Goal: Download file/media

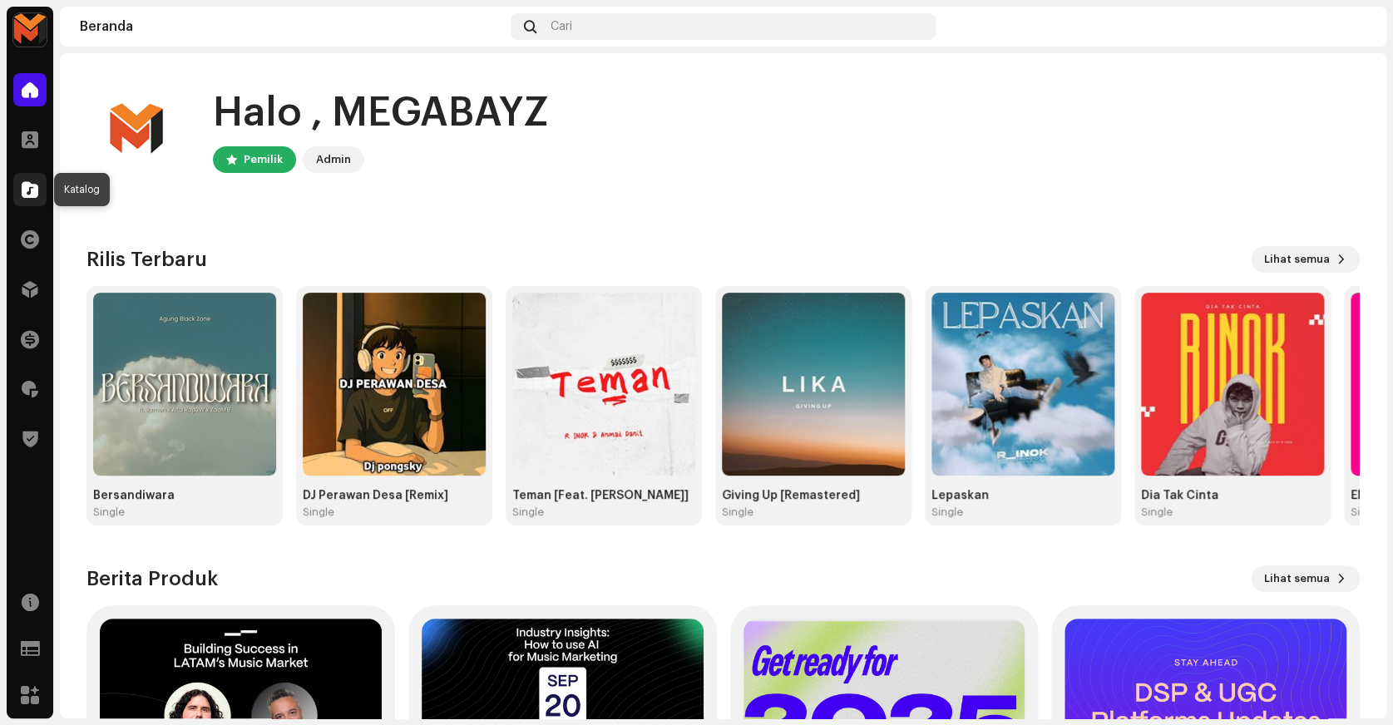
click at [32, 192] on span at bounding box center [30, 189] width 17 height 13
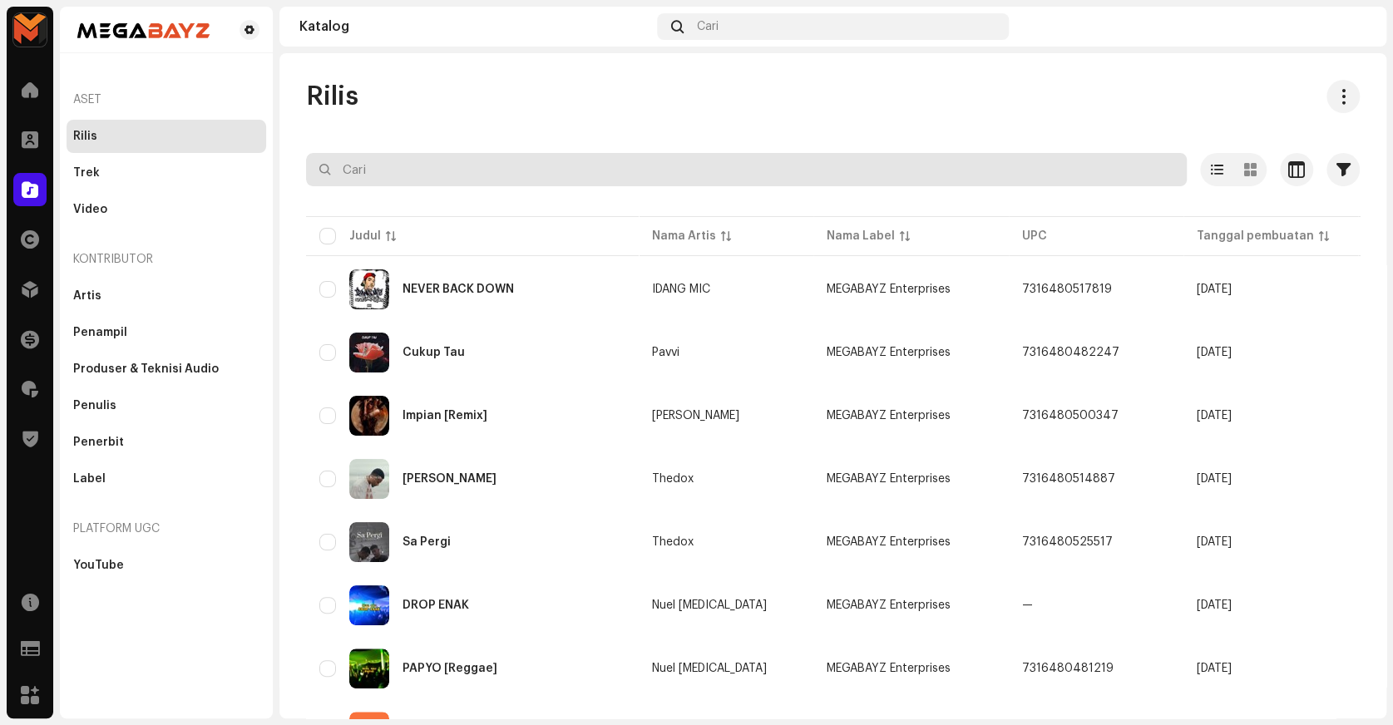
click at [503, 160] on input "text" at bounding box center [746, 169] width 881 height 33
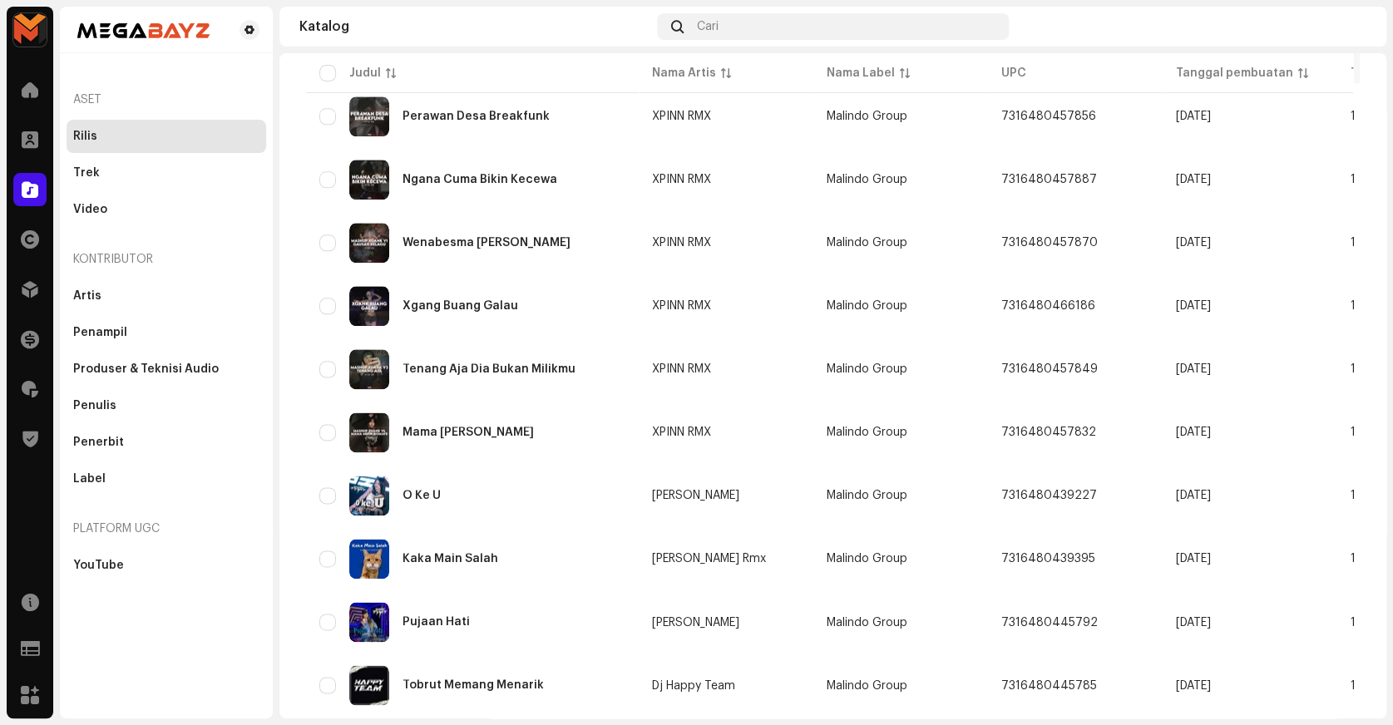
scroll to position [1099, 0]
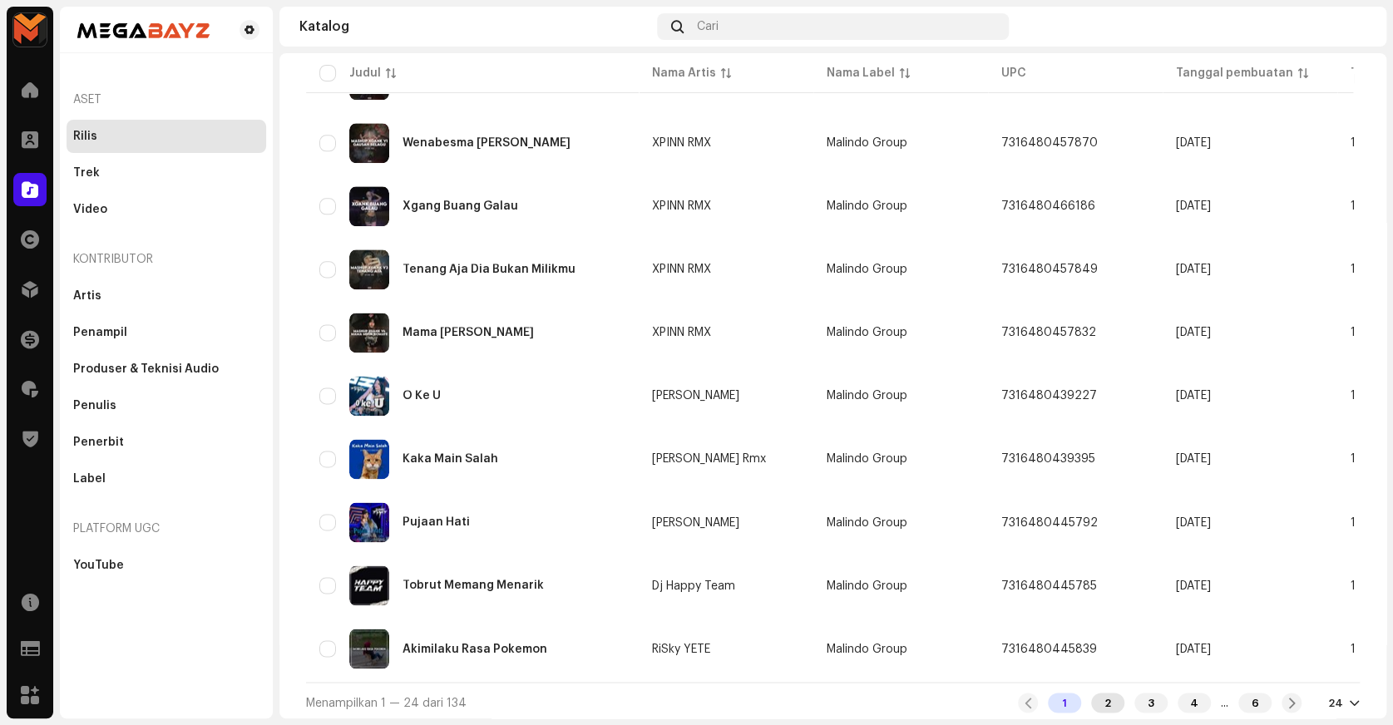
click at [1091, 695] on div "2" at bounding box center [1107, 703] width 33 height 20
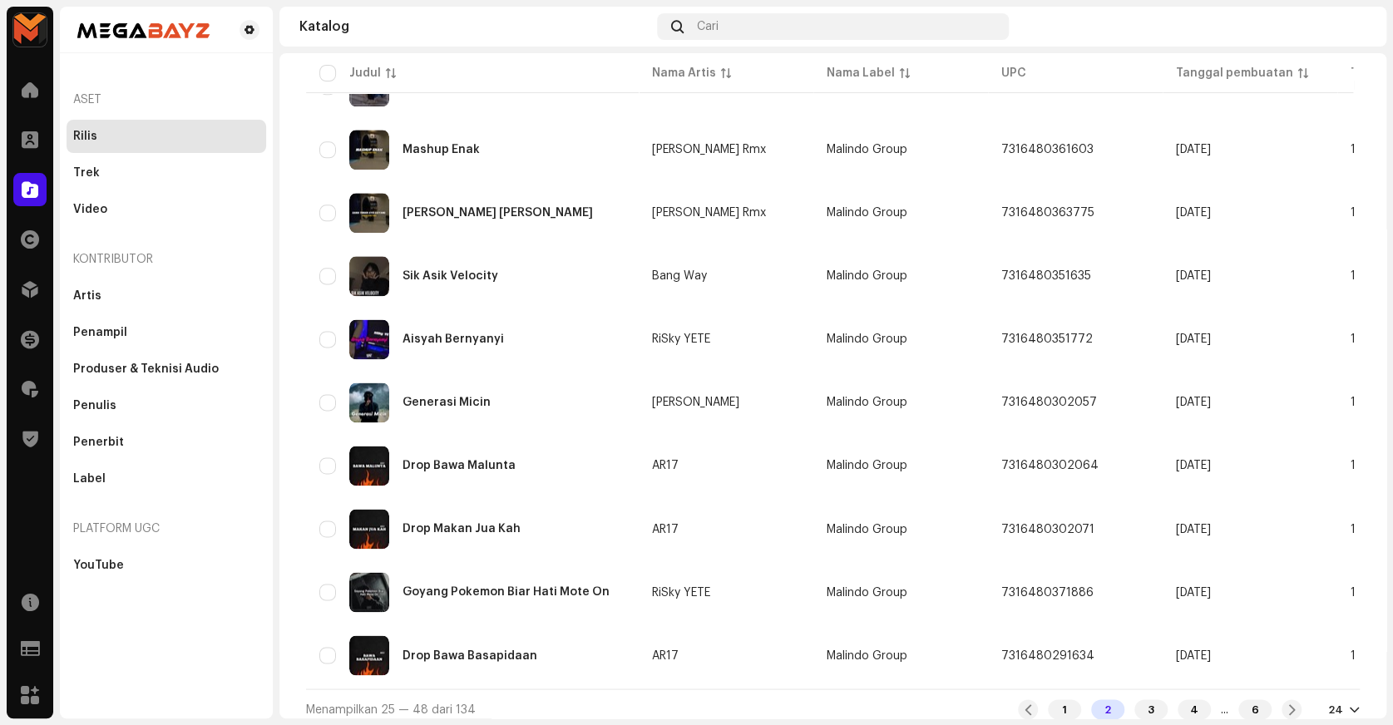
scroll to position [1099, 0]
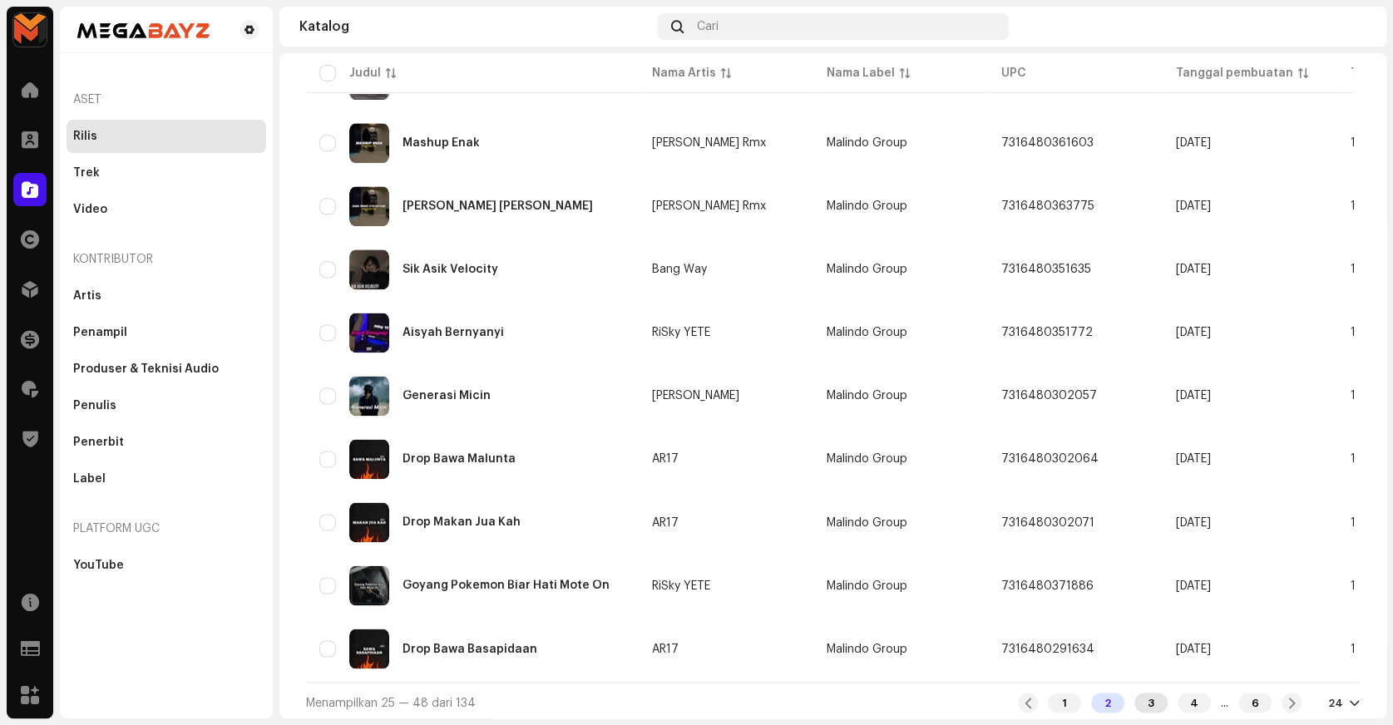
click at [1134, 706] on div "3" at bounding box center [1150, 703] width 33 height 20
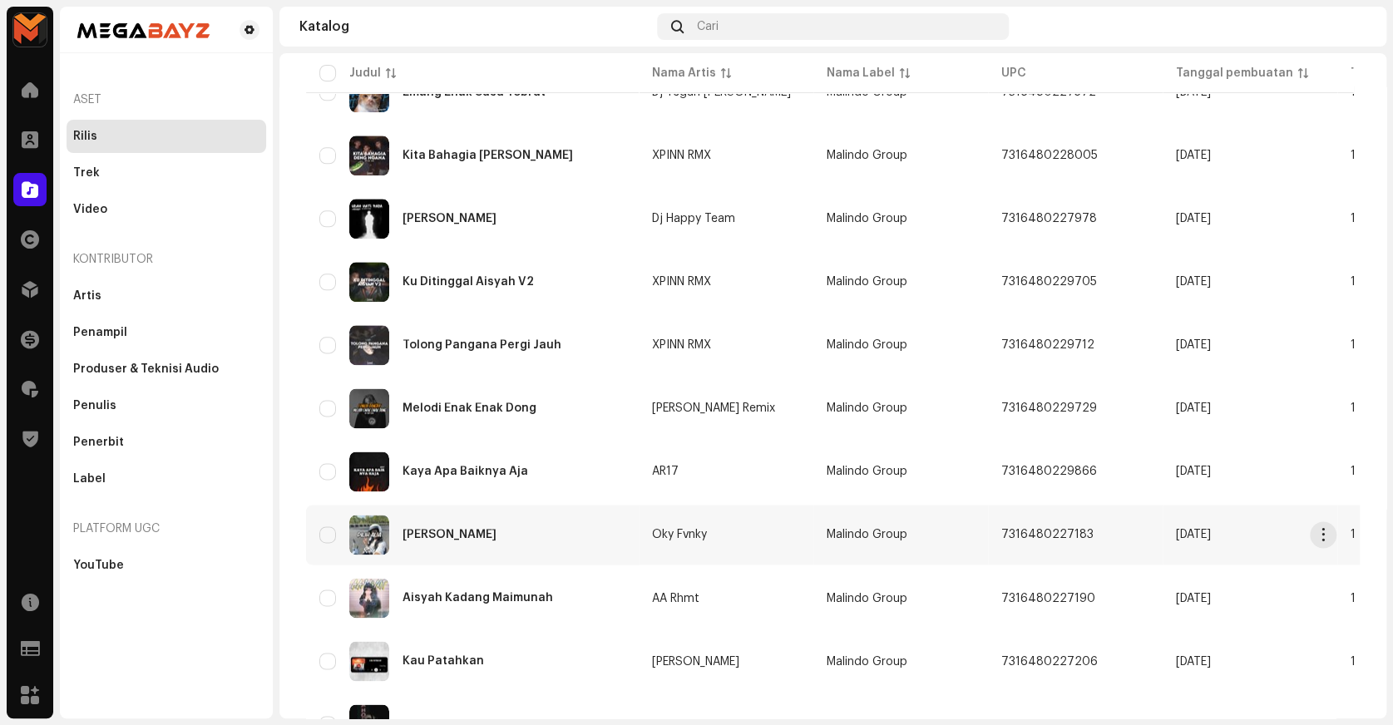
scroll to position [1099, 0]
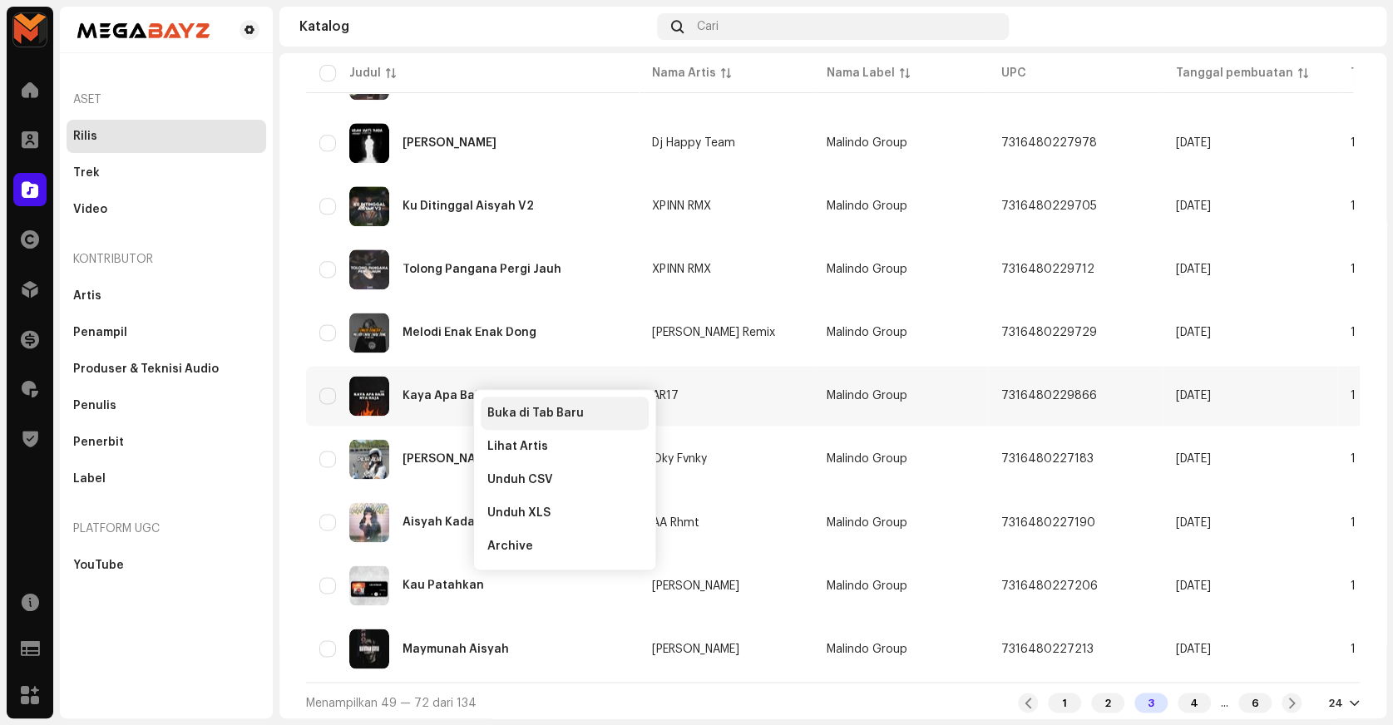
click at [507, 407] on span "Buka di Tab Baru" at bounding box center [535, 413] width 96 height 13
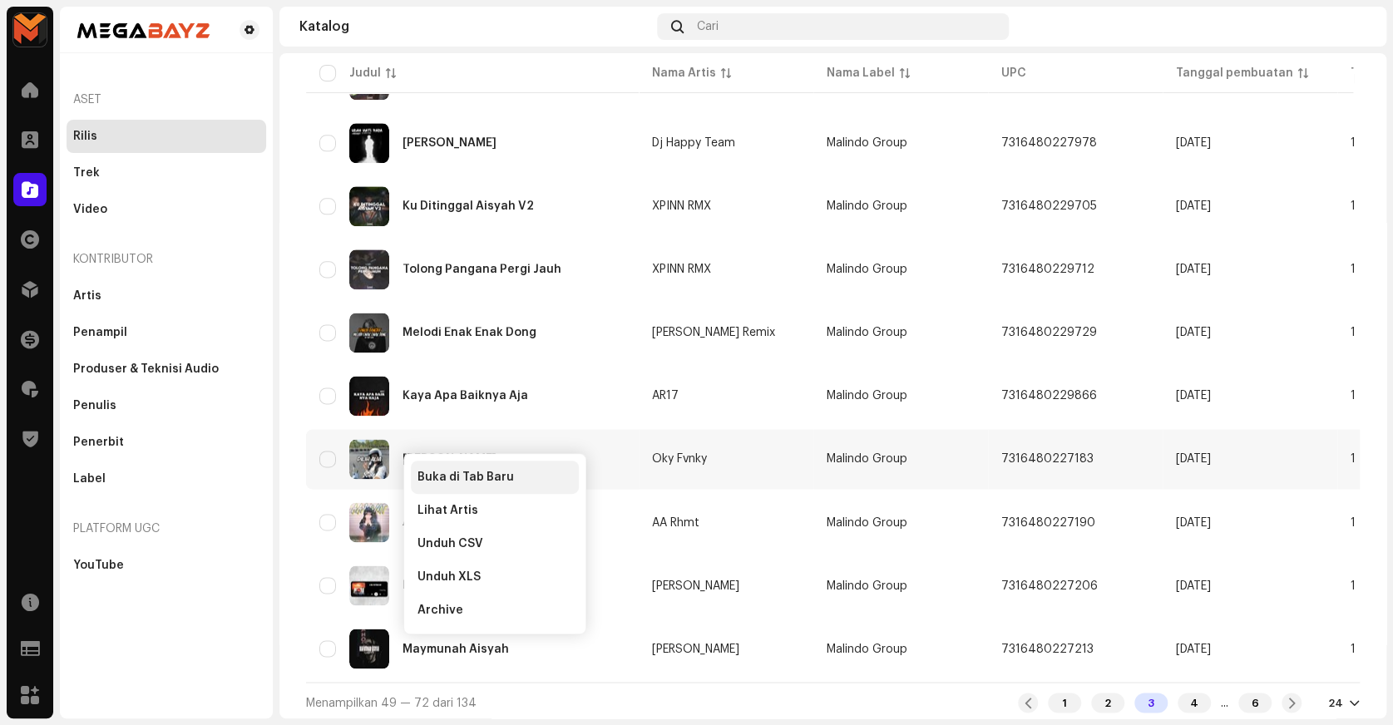
click at [441, 472] on span "Buka di Tab Baru" at bounding box center [466, 477] width 96 height 13
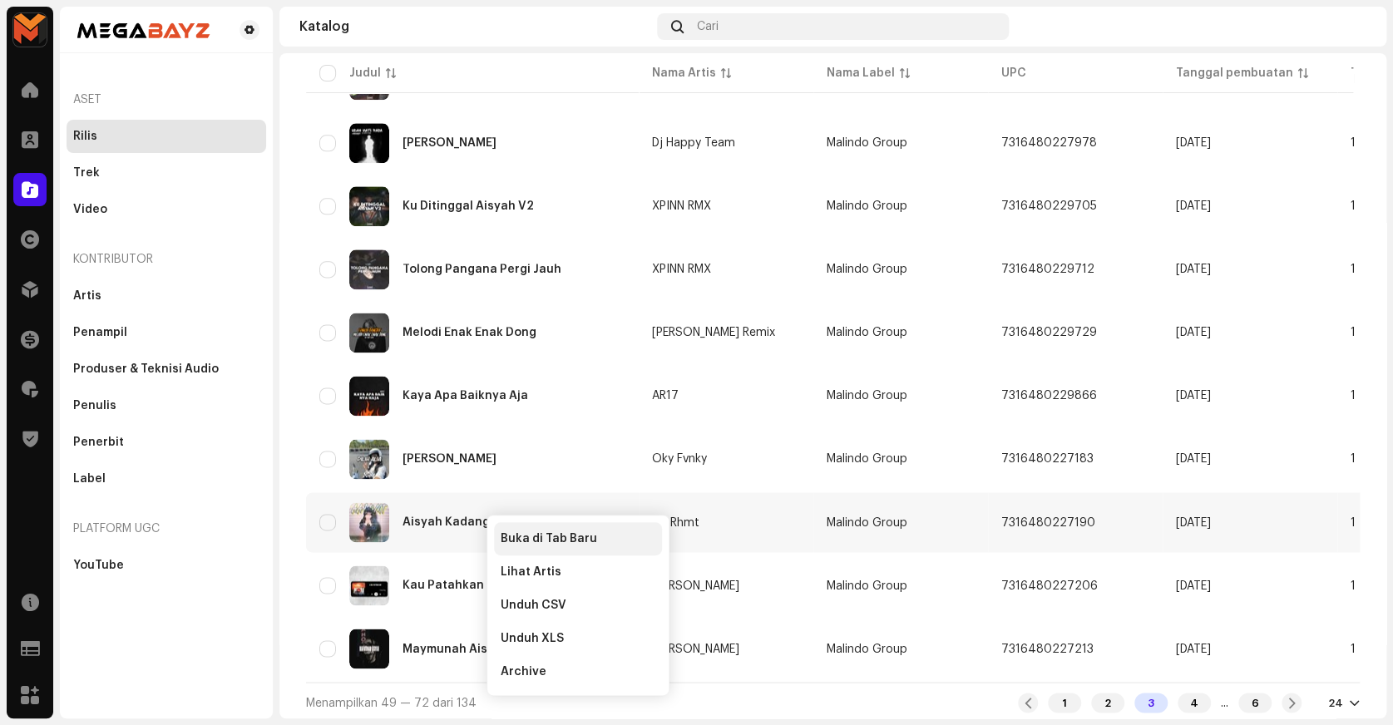
click at [523, 532] on span "Buka di Tab Baru" at bounding box center [549, 538] width 96 height 13
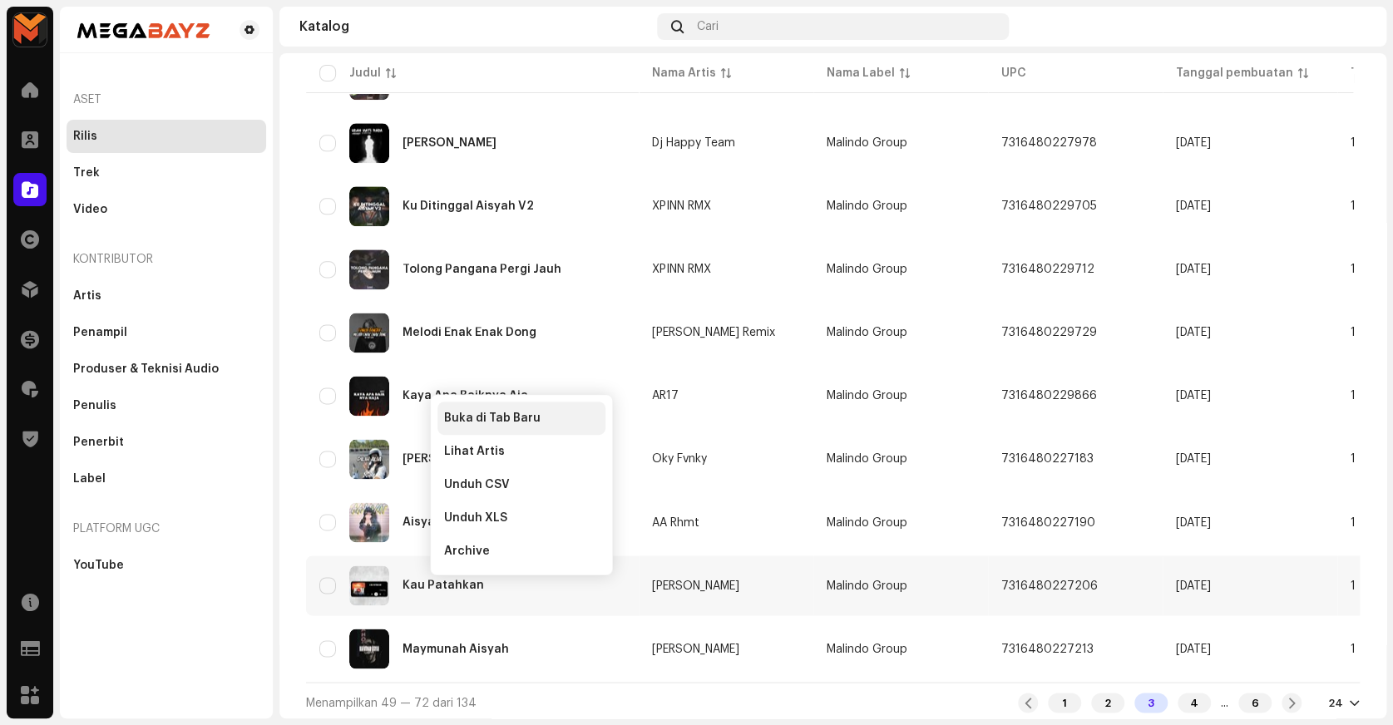
click at [512, 423] on span "Buka di Tab Baru" at bounding box center [492, 418] width 96 height 13
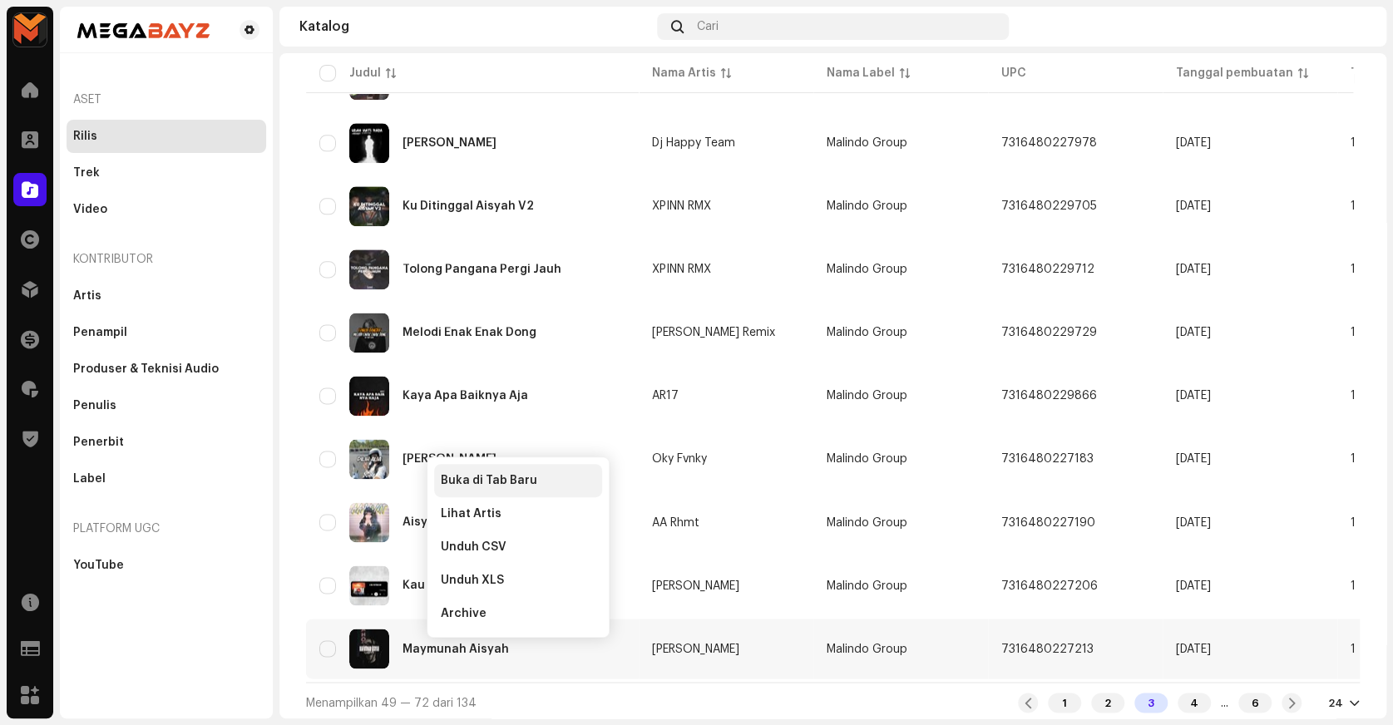
click at [517, 475] on span "Buka di Tab Baru" at bounding box center [489, 480] width 96 height 13
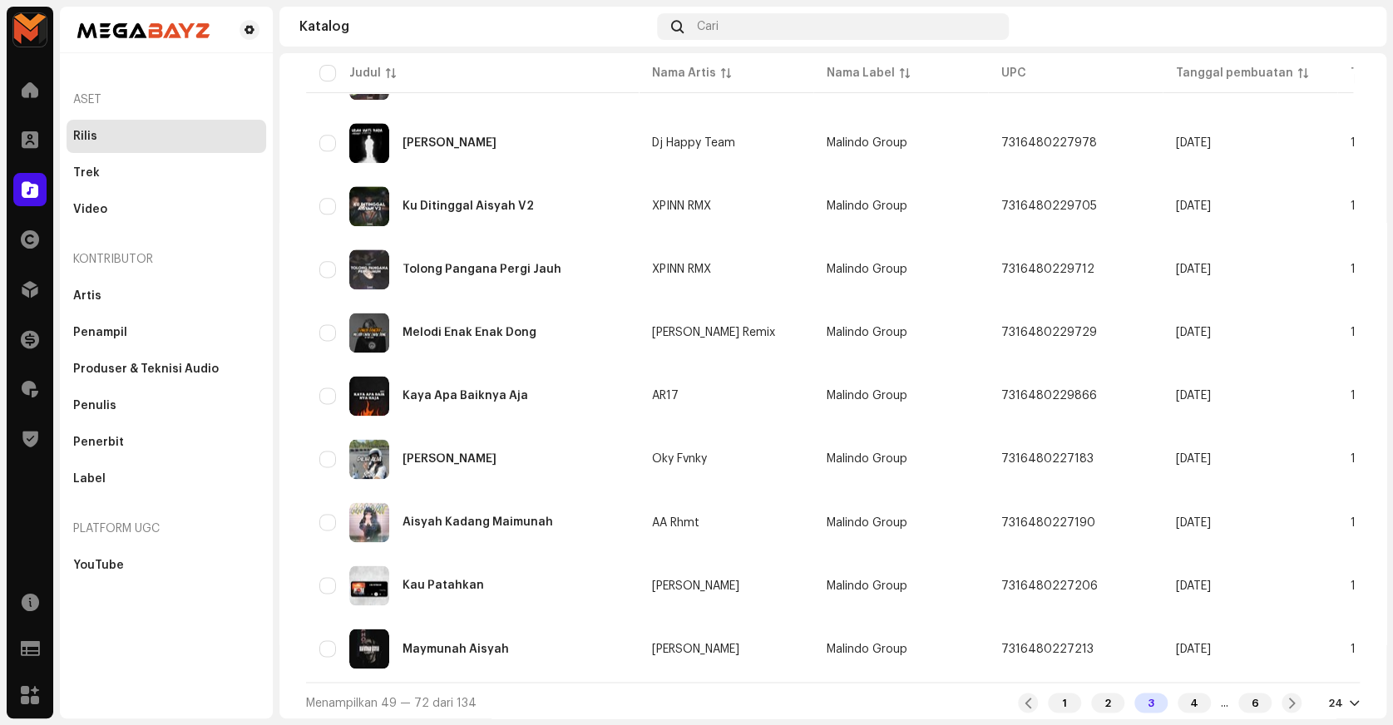
click at [1337, 704] on div "24" at bounding box center [1344, 702] width 32 height 13
click at [1178, 700] on div "4" at bounding box center [1194, 703] width 33 height 20
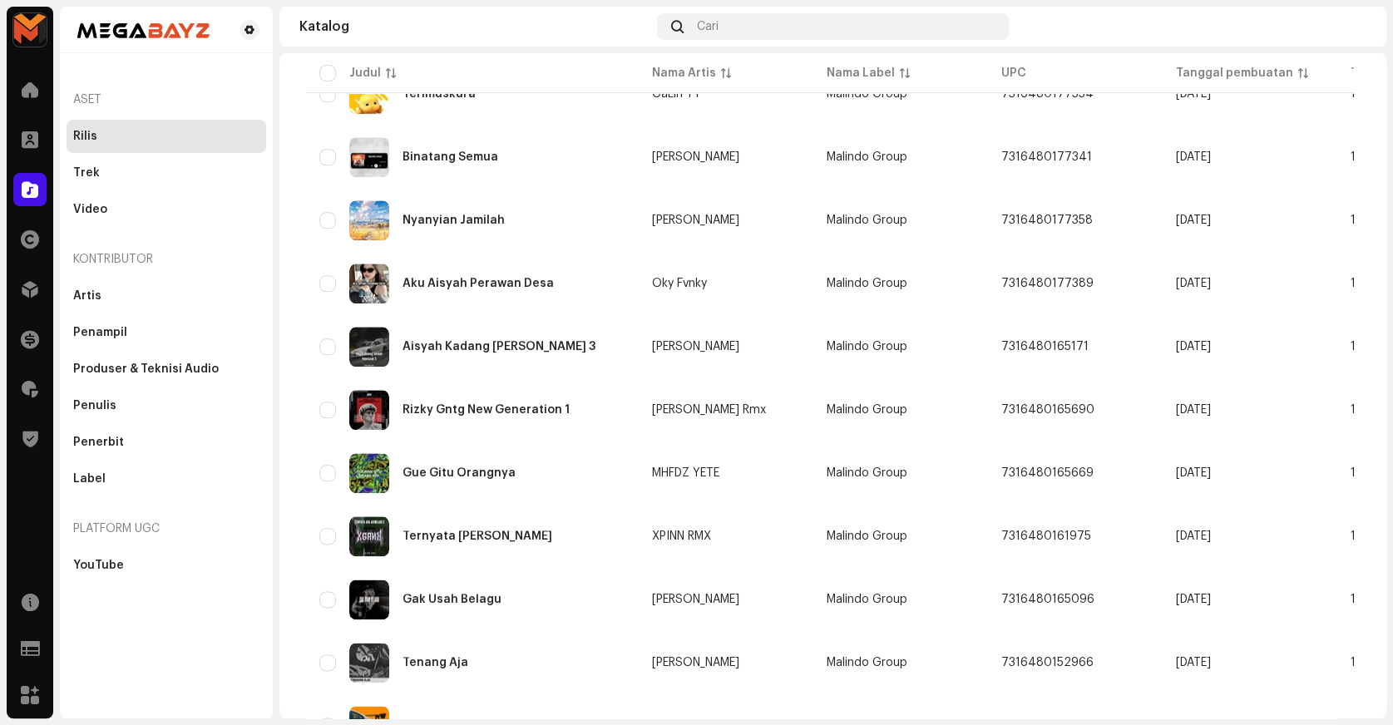
scroll to position [1099, 0]
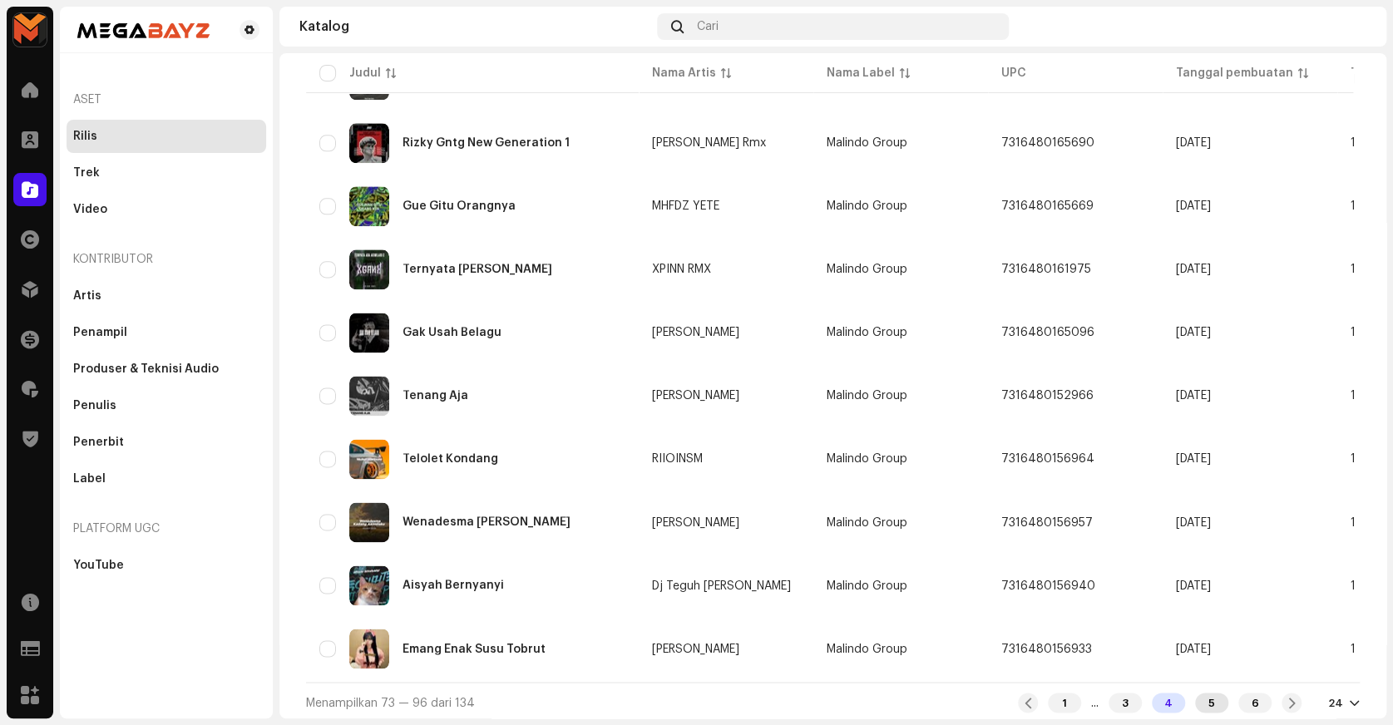
click at [1210, 701] on div "5" at bounding box center [1211, 703] width 33 height 20
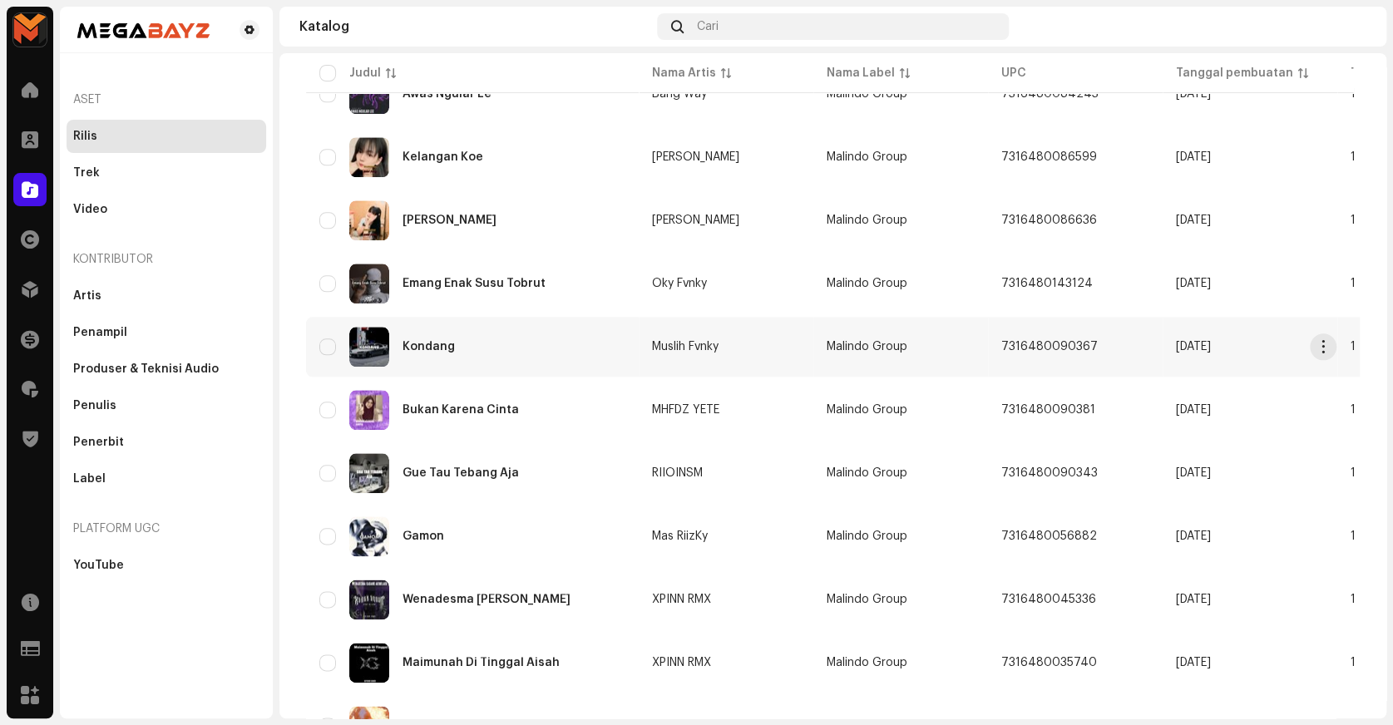
scroll to position [1099, 0]
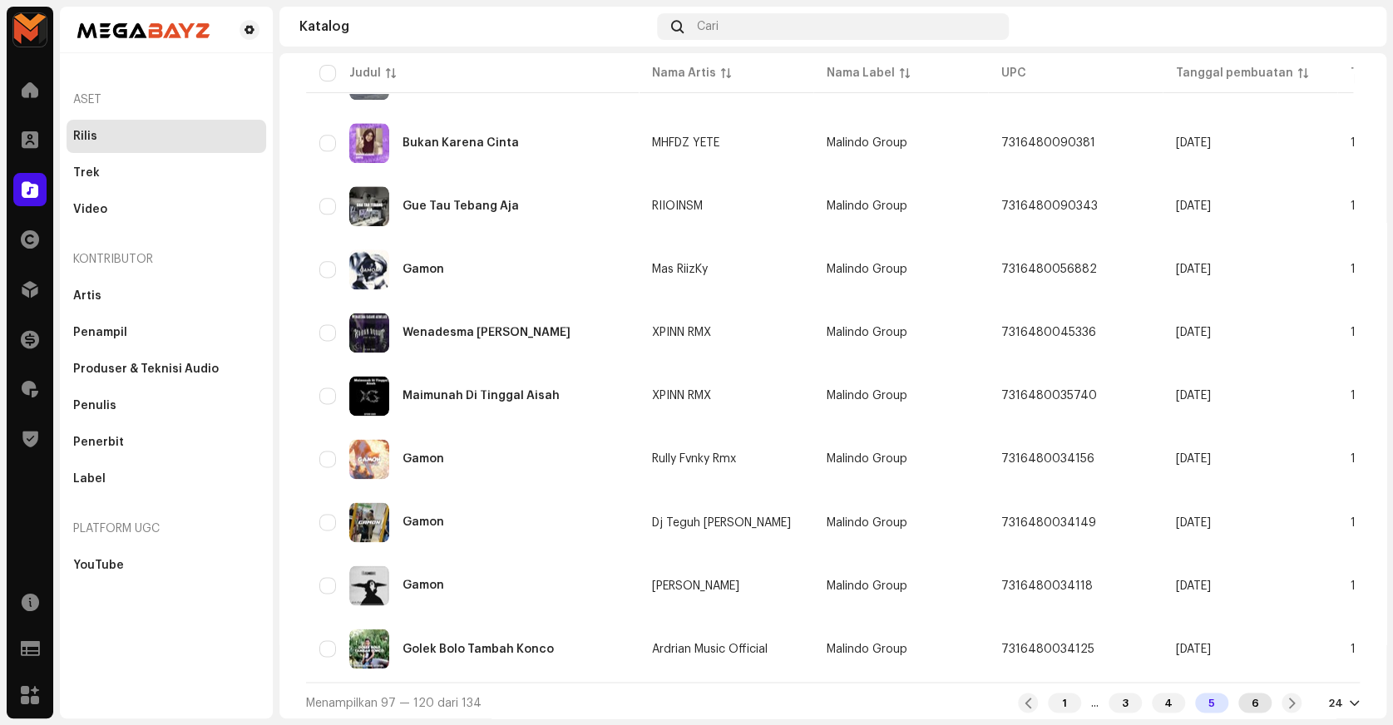
click at [1246, 693] on div "6" at bounding box center [1254, 703] width 33 height 20
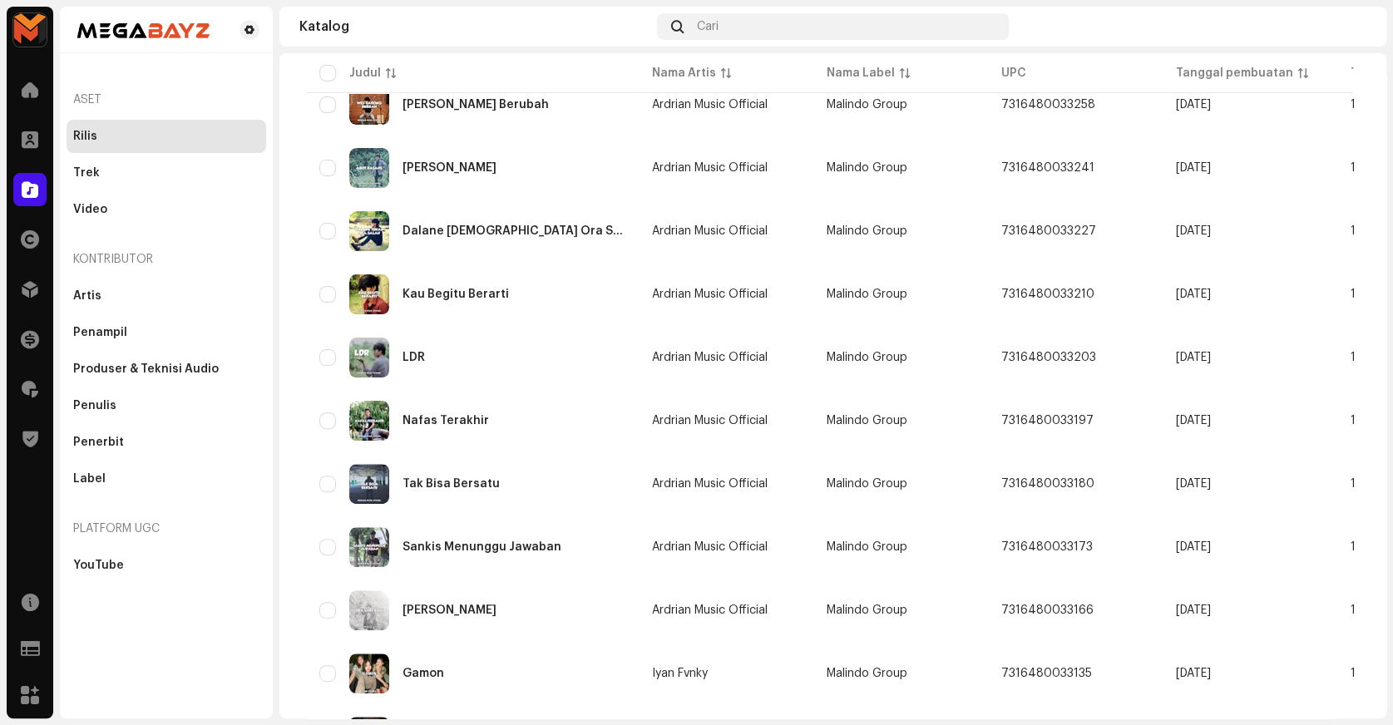
scroll to position [164, 0]
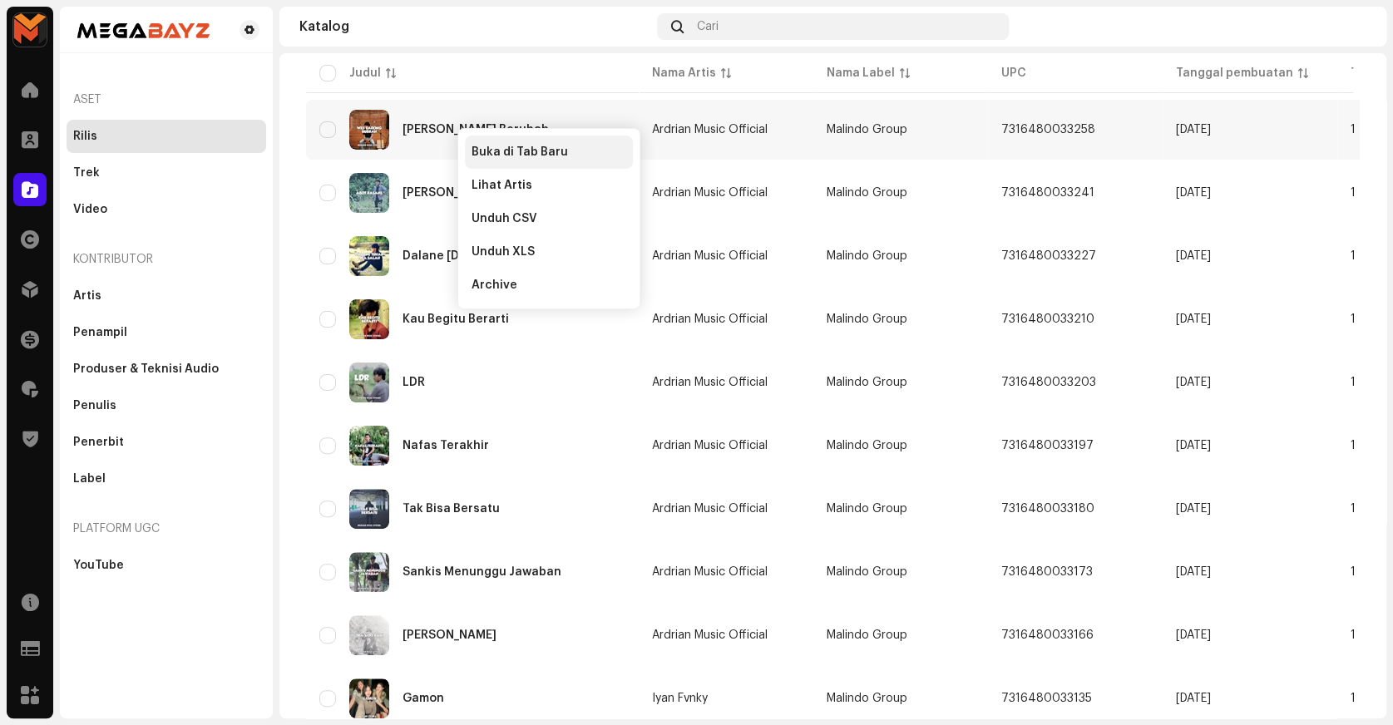
click at [492, 150] on span "Buka di Tab Baru" at bounding box center [520, 152] width 96 height 13
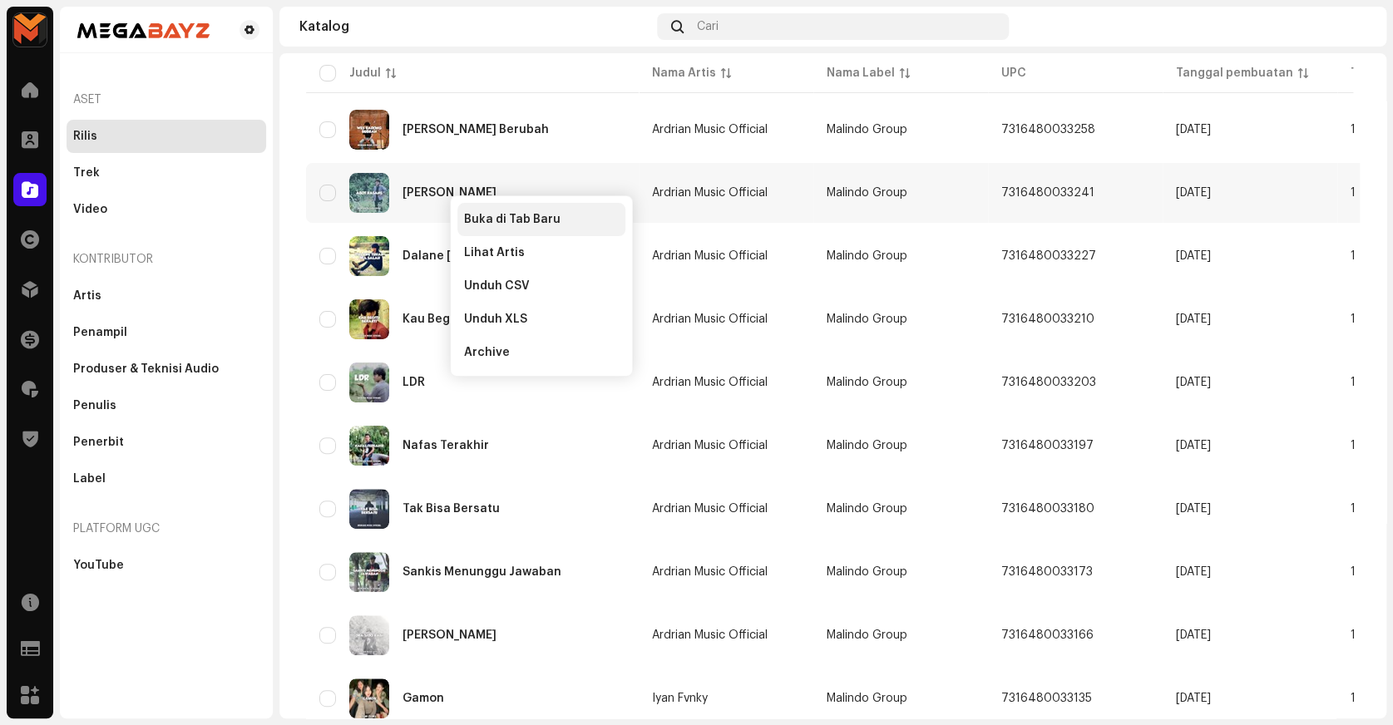
click at [488, 226] on div "Buka di Tab Baru" at bounding box center [541, 219] width 168 height 33
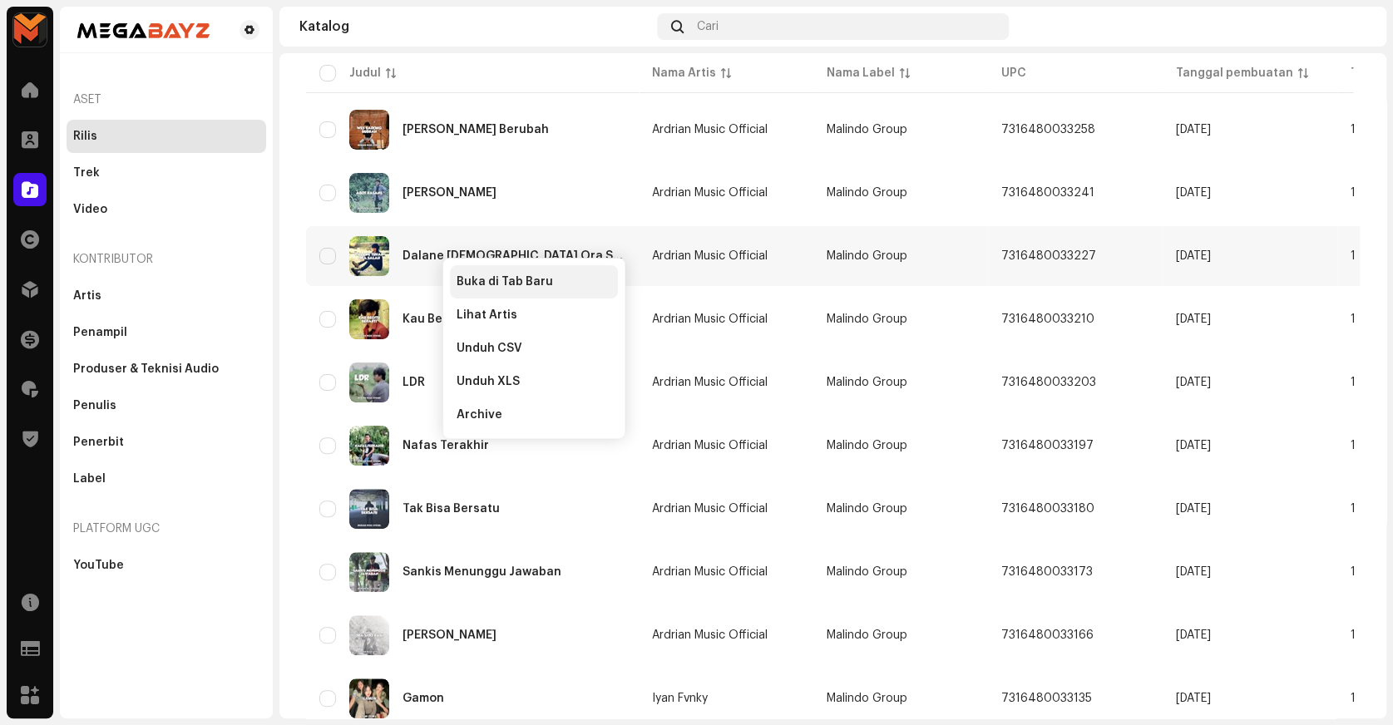
click at [466, 271] on div "Buka di Tab Baru" at bounding box center [534, 281] width 168 height 33
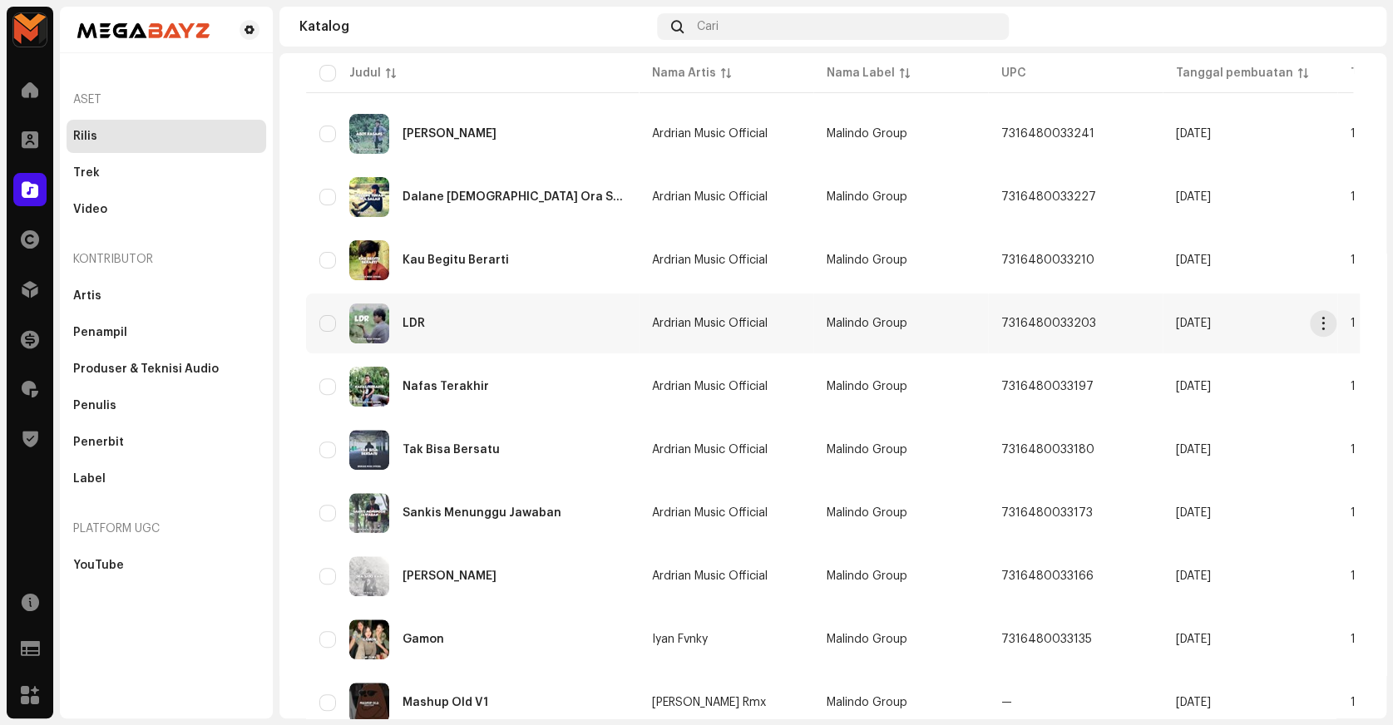
scroll to position [240, 0]
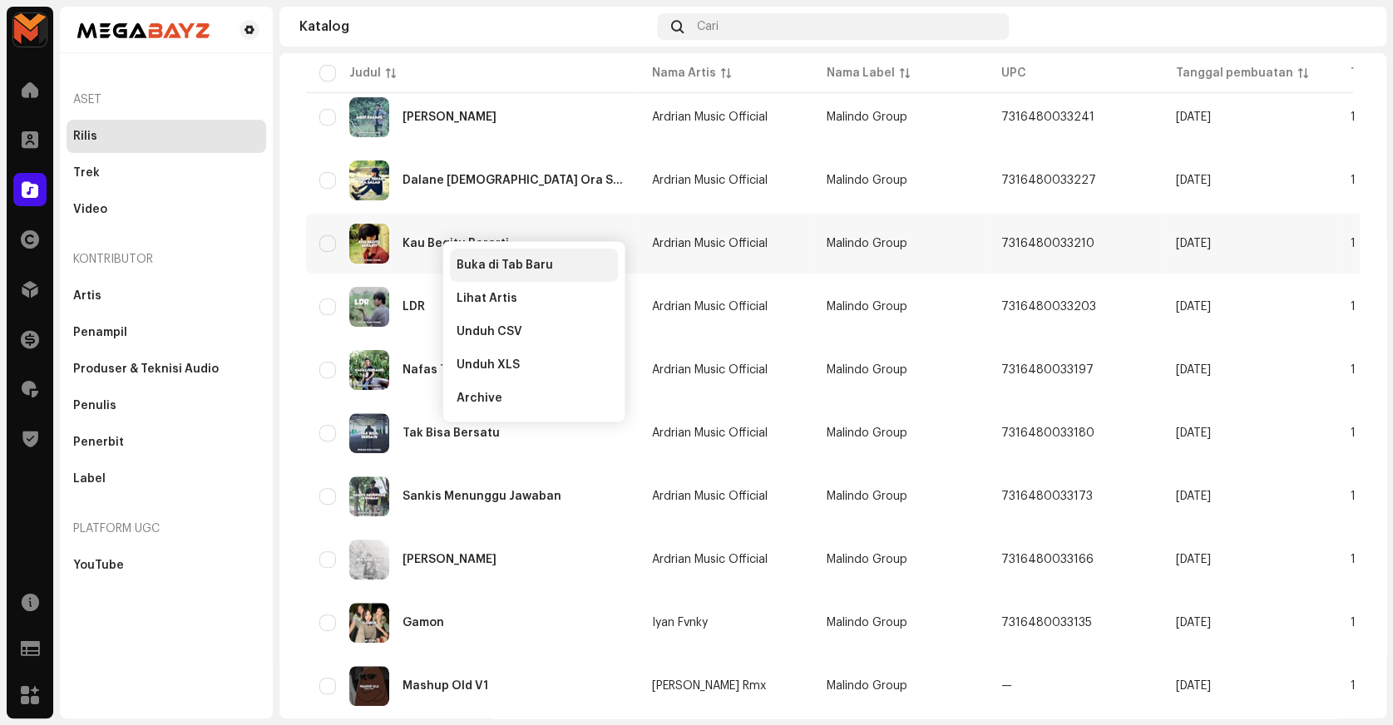
click at [454, 259] on div "Buka di Tab Baru" at bounding box center [534, 265] width 168 height 33
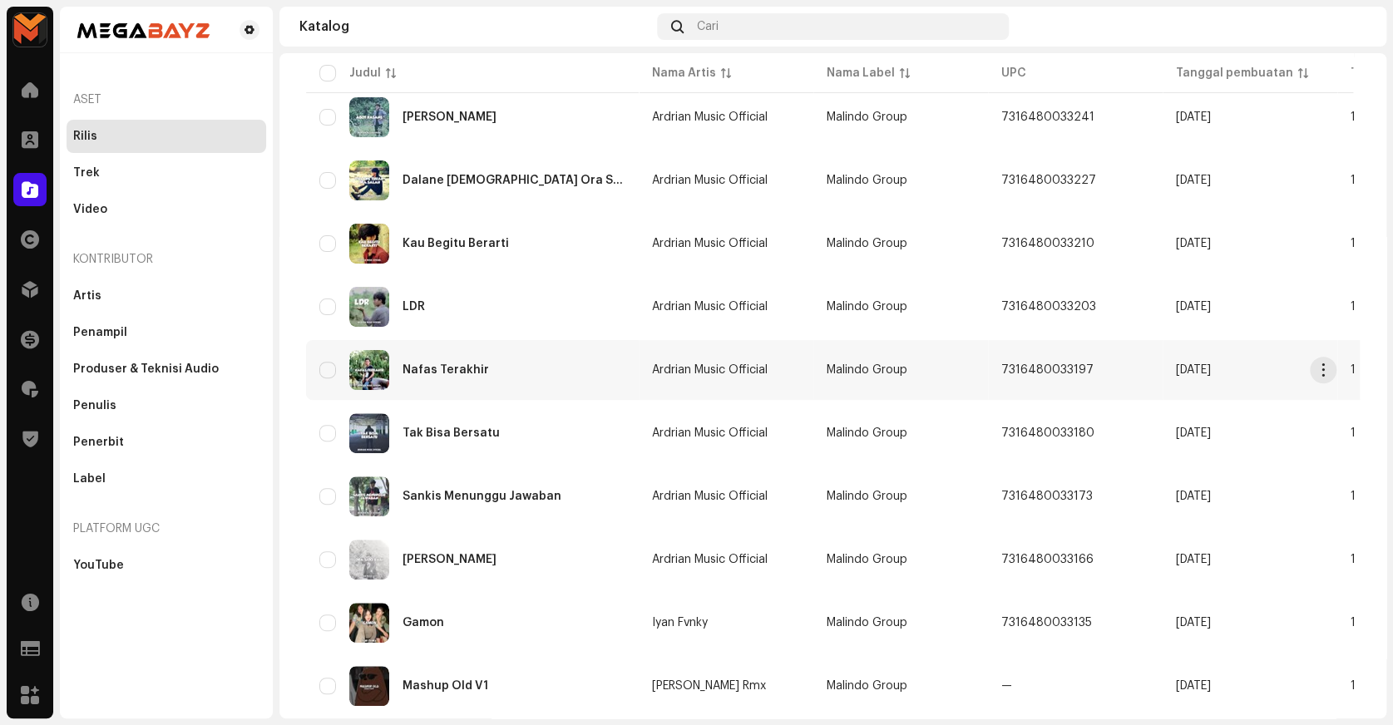
scroll to position [315, 0]
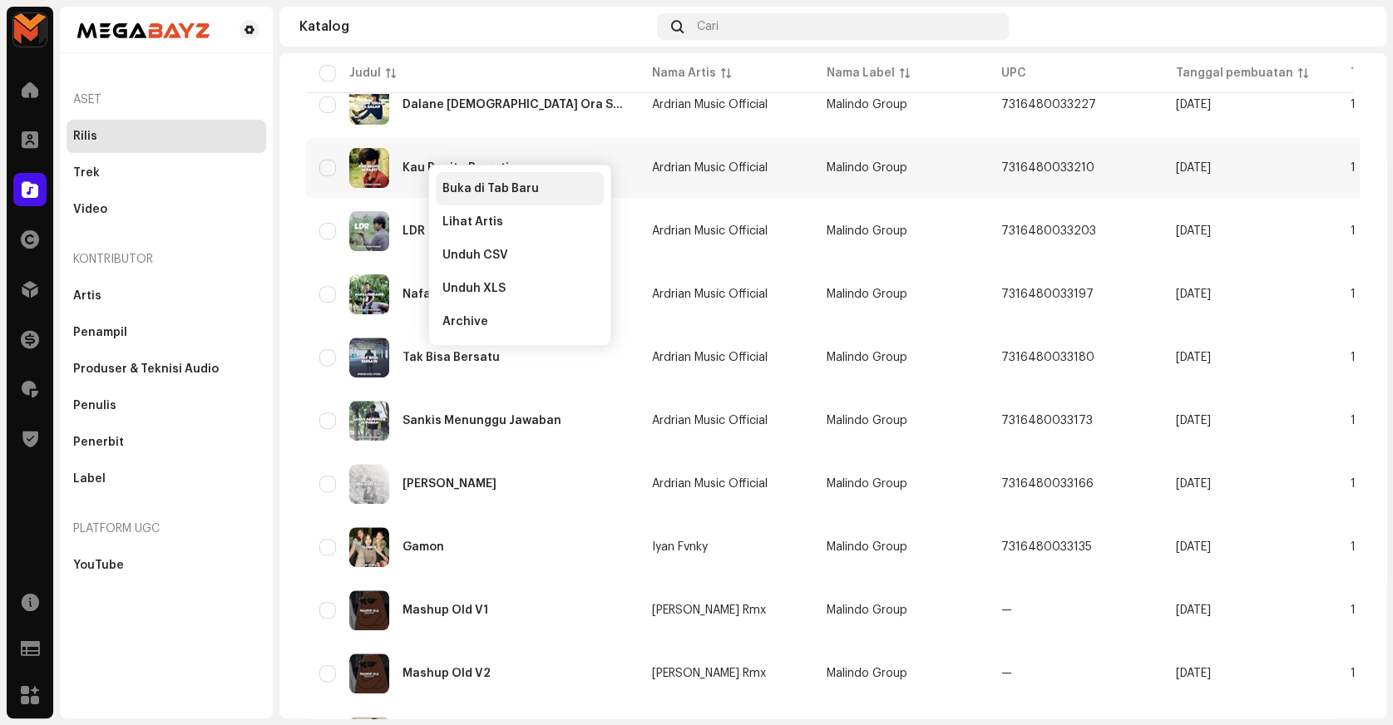
click at [481, 179] on div "Buka di Tab Baru" at bounding box center [520, 188] width 168 height 33
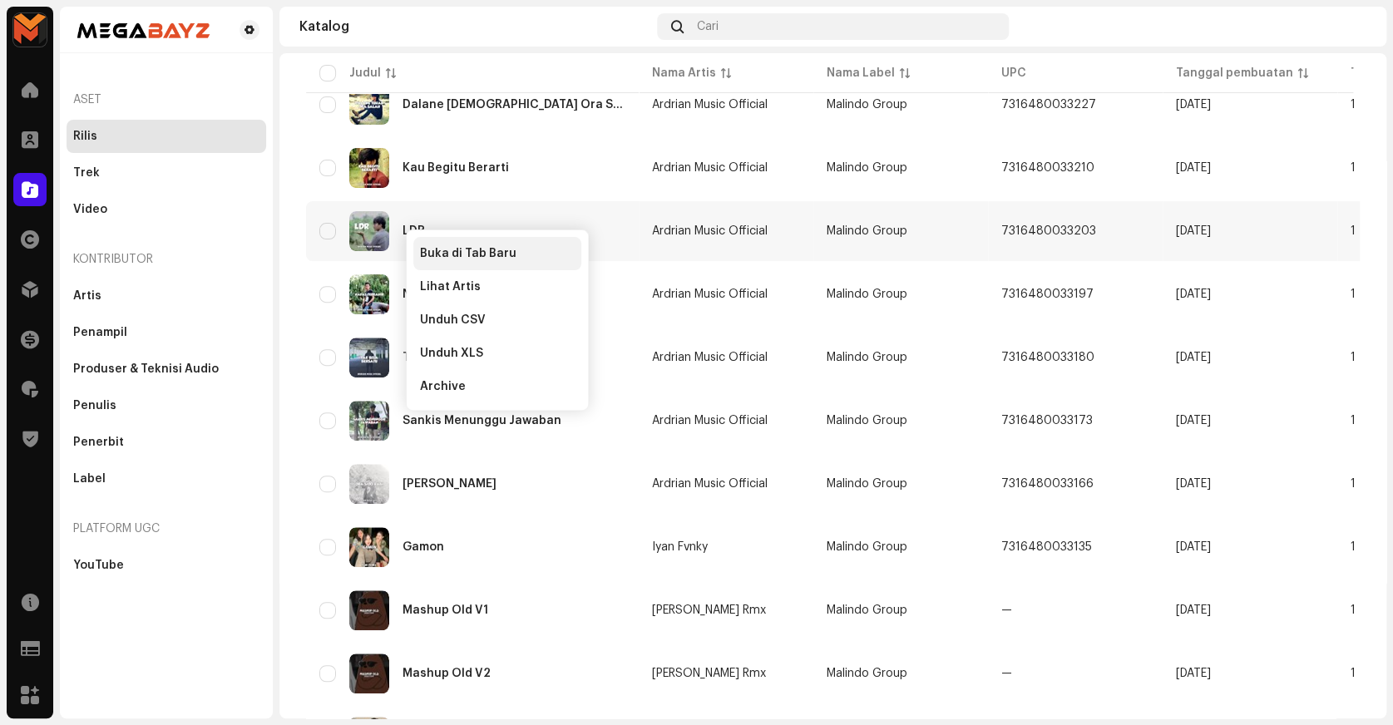
click at [460, 252] on span "Buka di Tab Baru" at bounding box center [468, 253] width 96 height 13
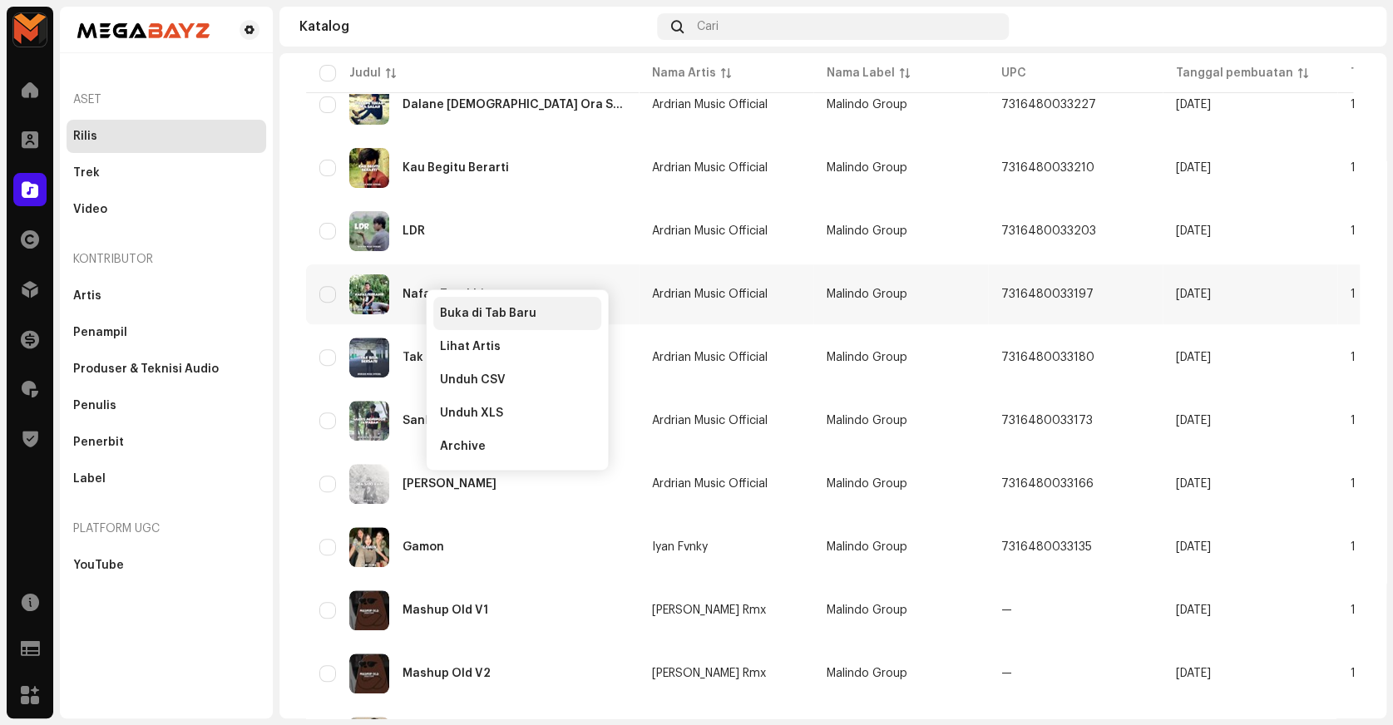
click at [483, 323] on div "Buka di Tab Baru" at bounding box center [517, 313] width 168 height 33
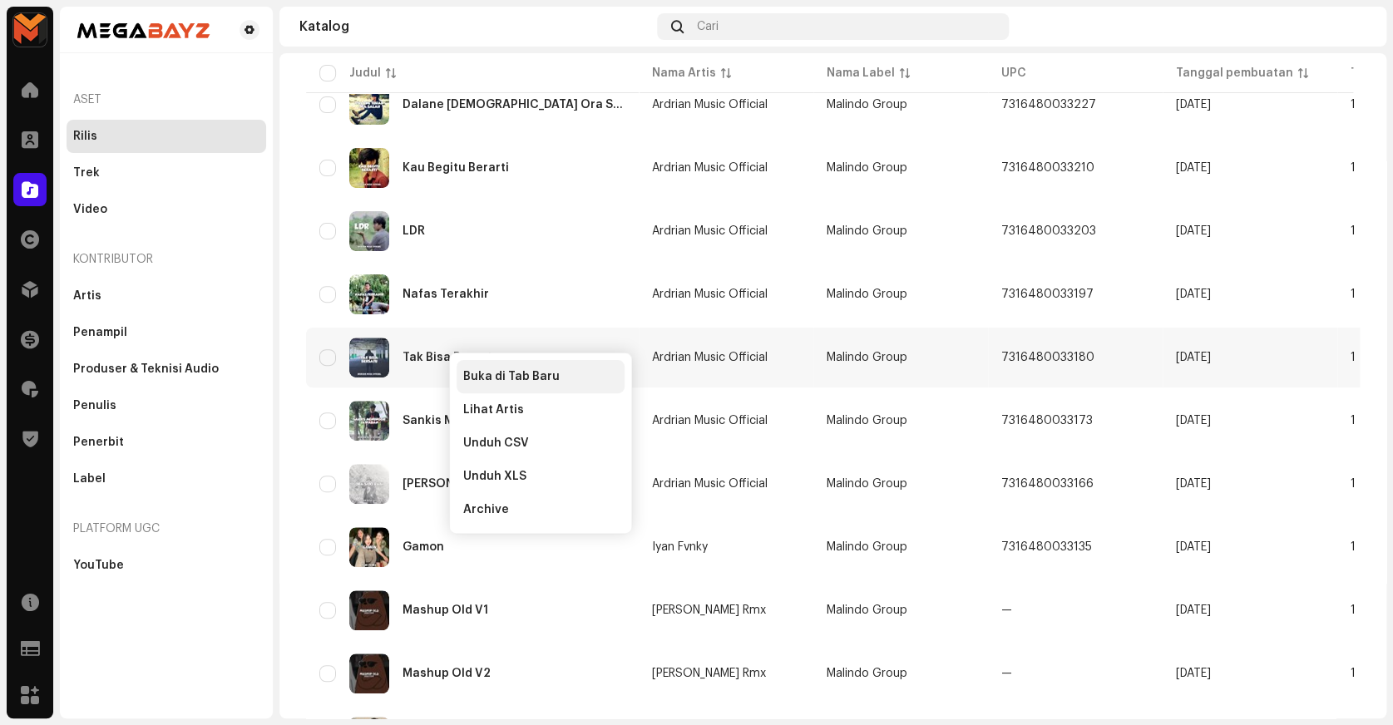
click at [468, 376] on span "Buka di Tab Baru" at bounding box center [511, 376] width 96 height 13
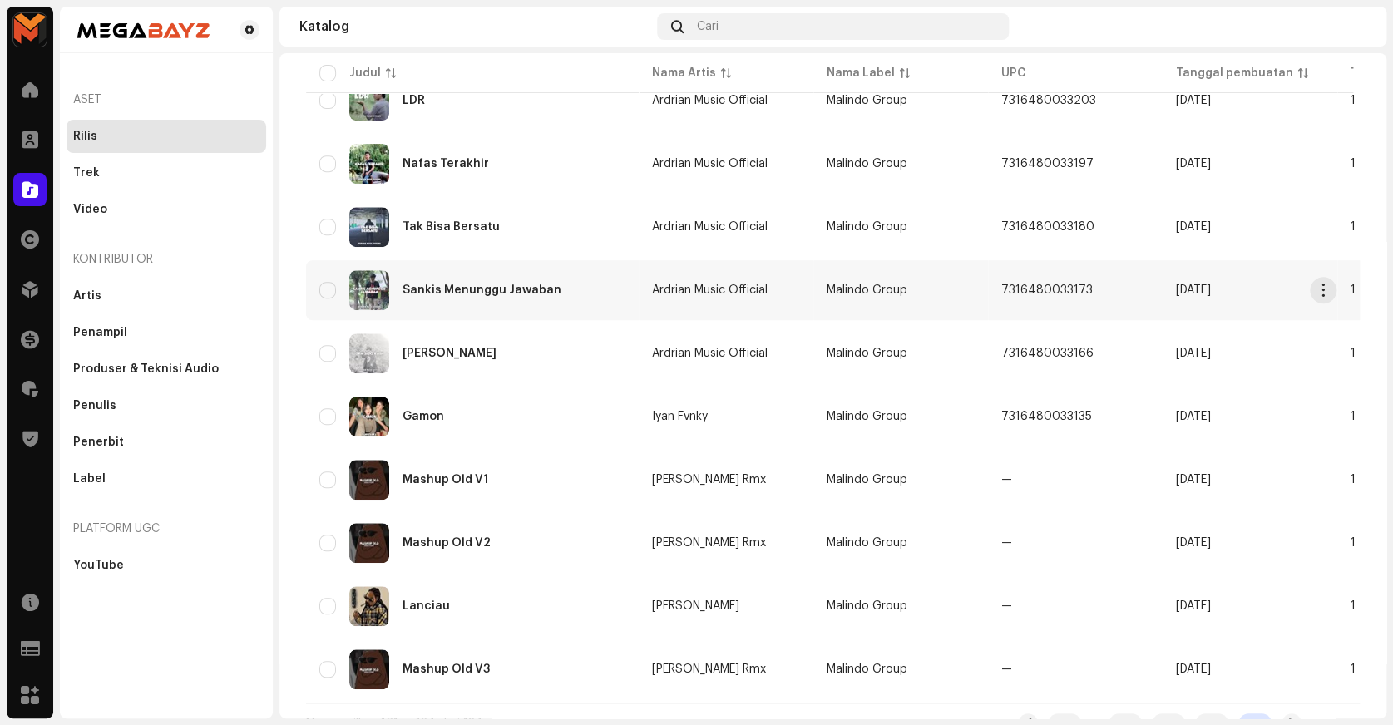
scroll to position [466, 0]
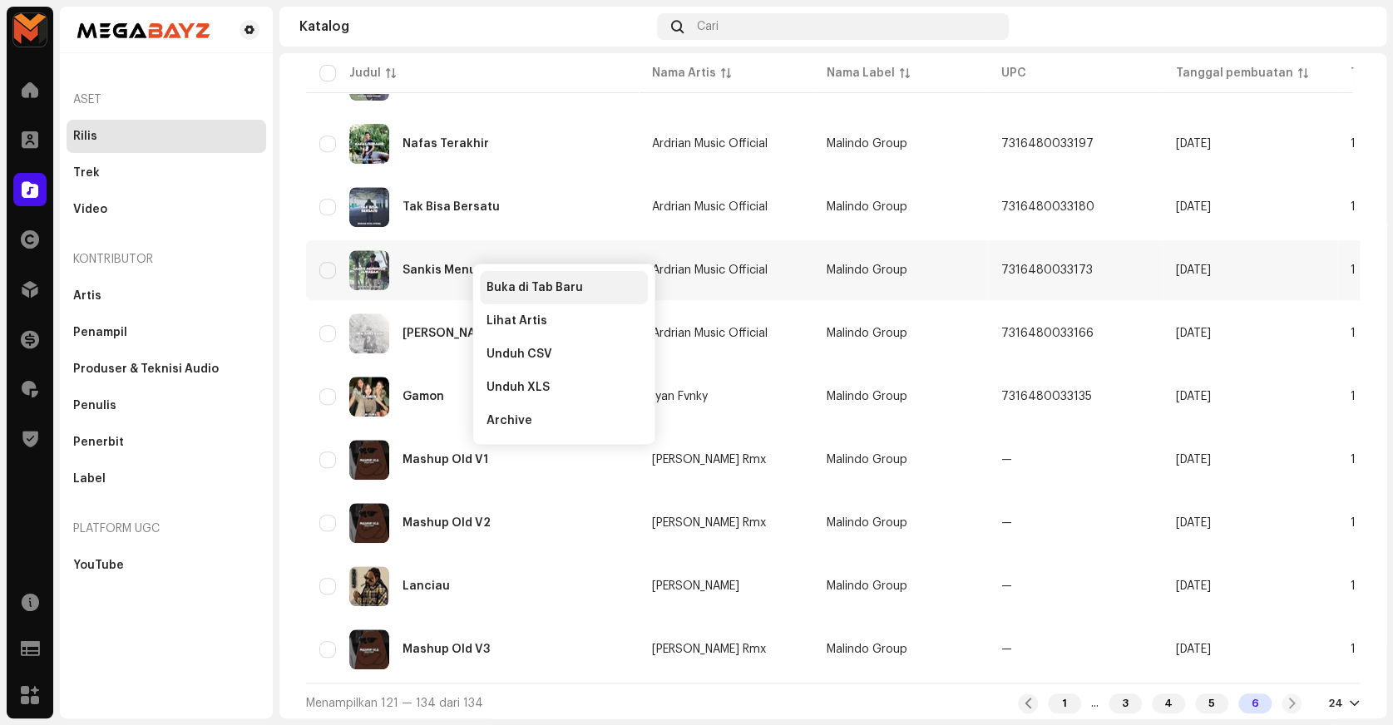
click at [492, 283] on span "Buka di Tab Baru" at bounding box center [535, 287] width 96 height 13
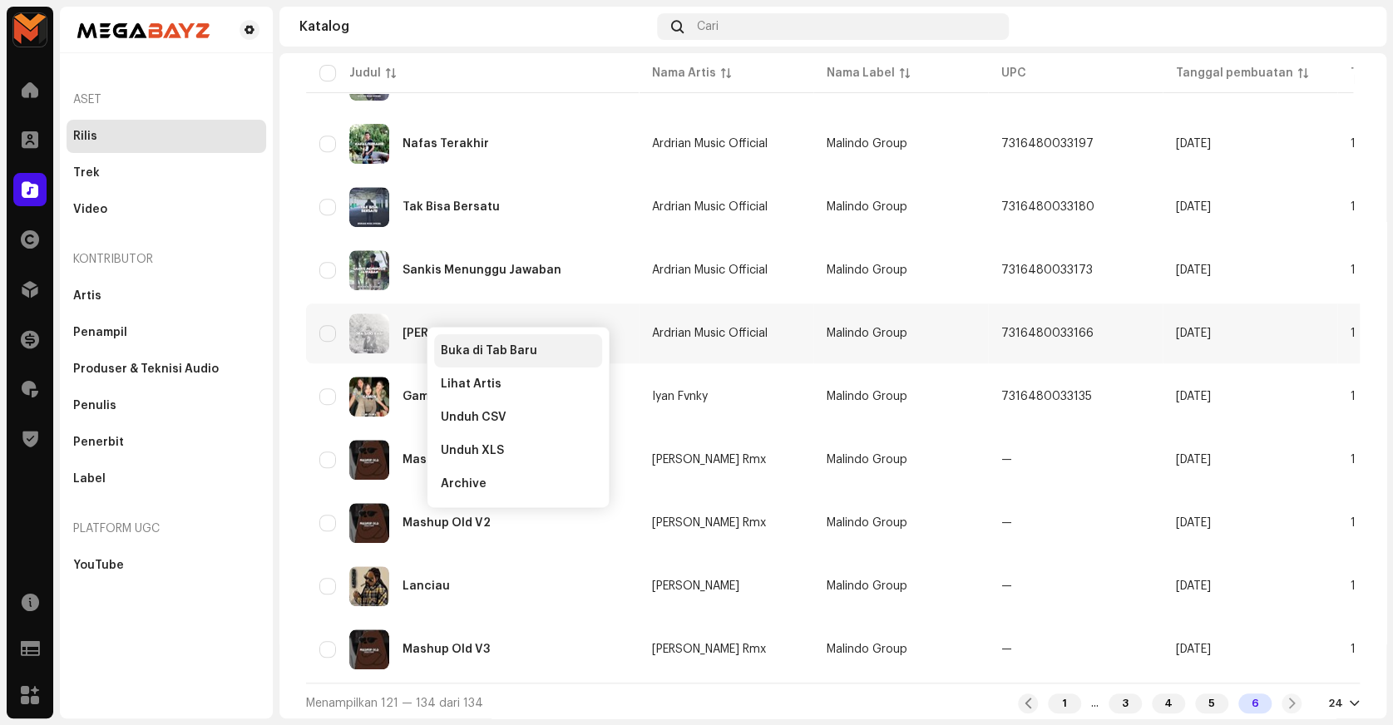
click at [465, 352] on span "Buka di Tab Baru" at bounding box center [489, 350] width 96 height 13
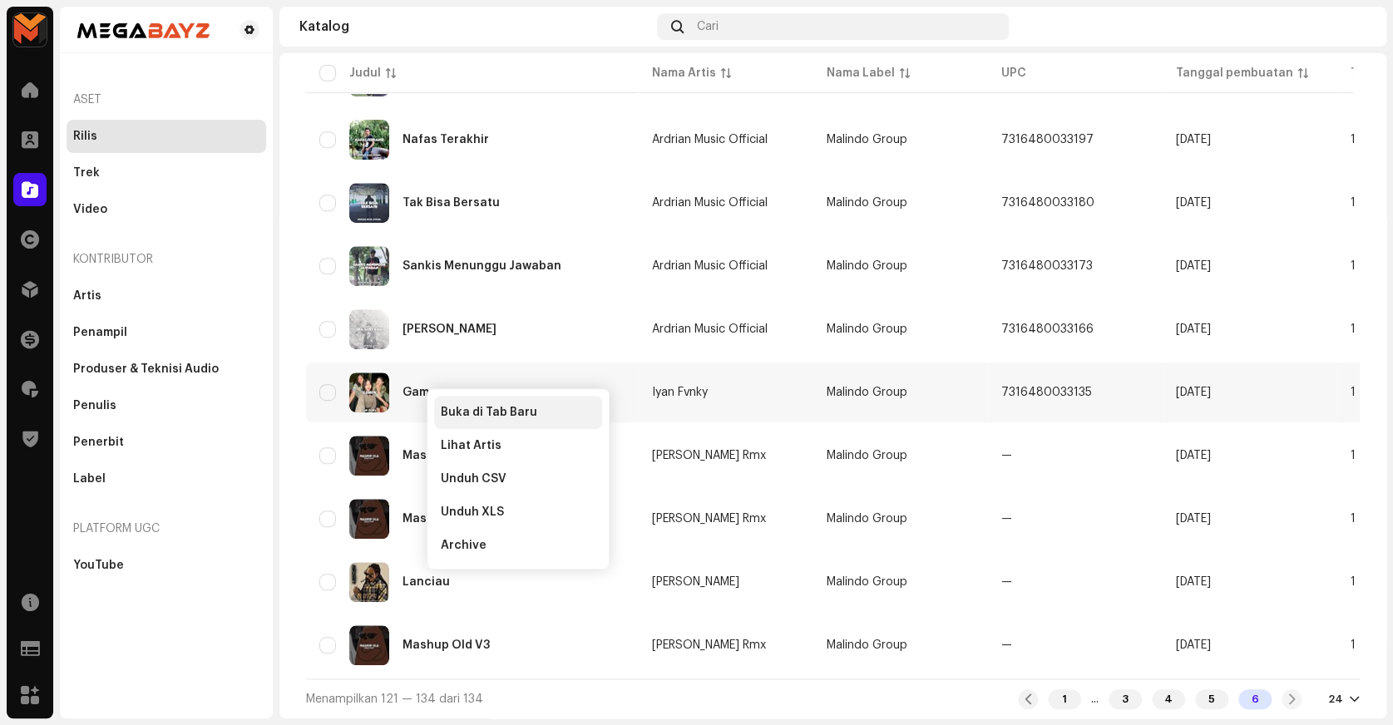
click at [472, 409] on span "Buka di Tab Baru" at bounding box center [489, 412] width 96 height 13
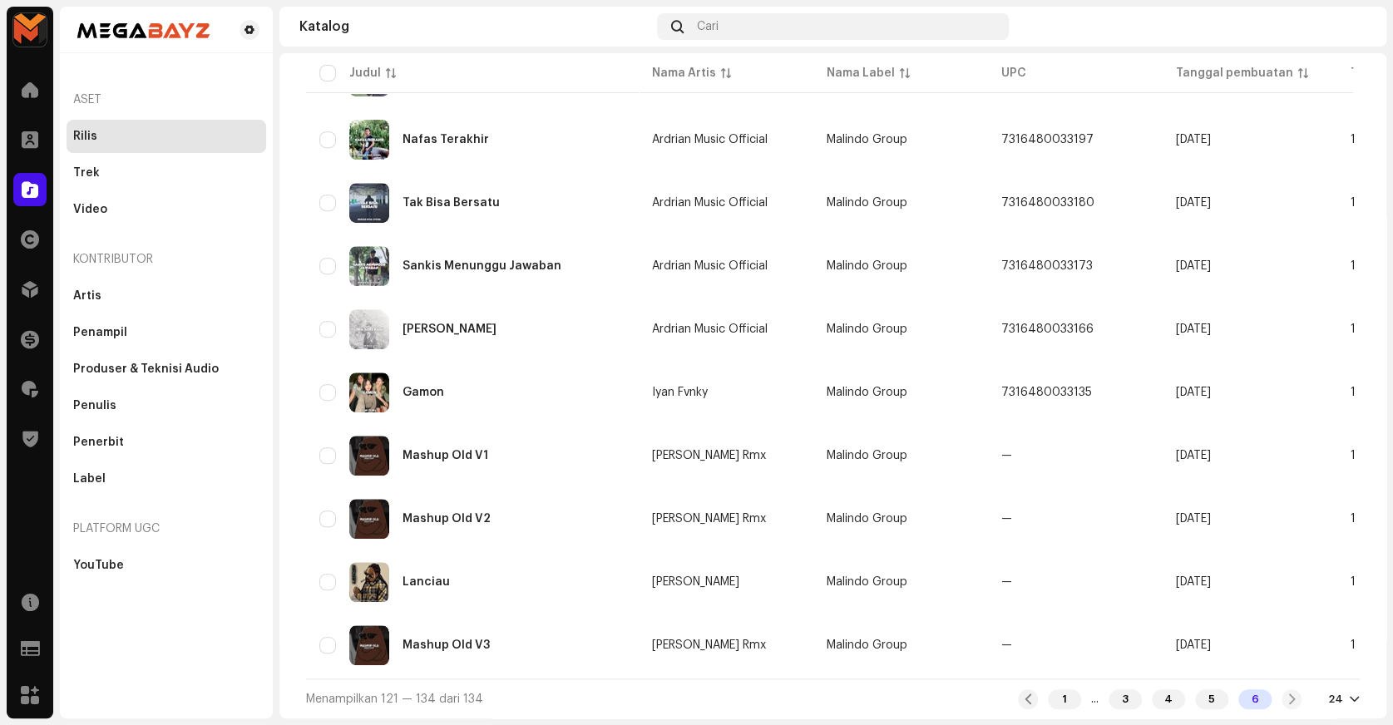
click at [1282, 701] on div "1 ... 3 4 5 6" at bounding box center [1160, 699] width 284 height 20
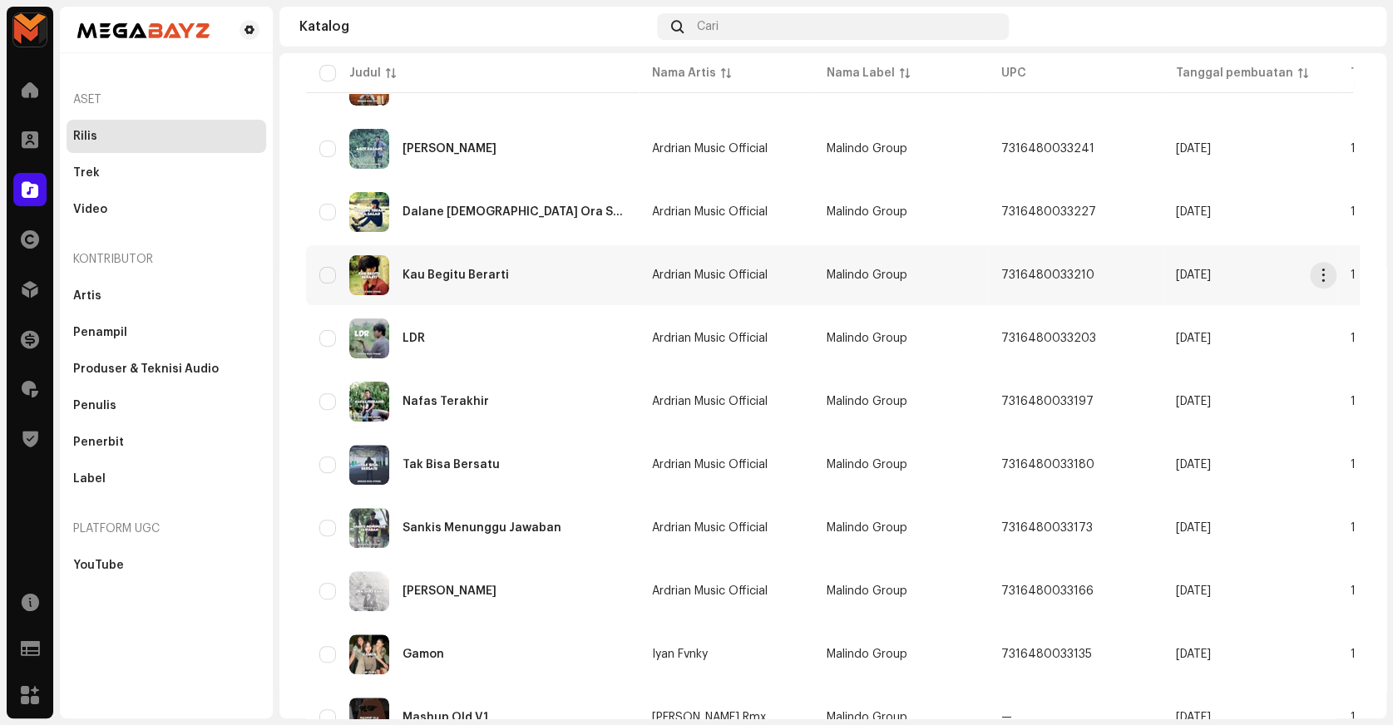
scroll to position [243, 0]
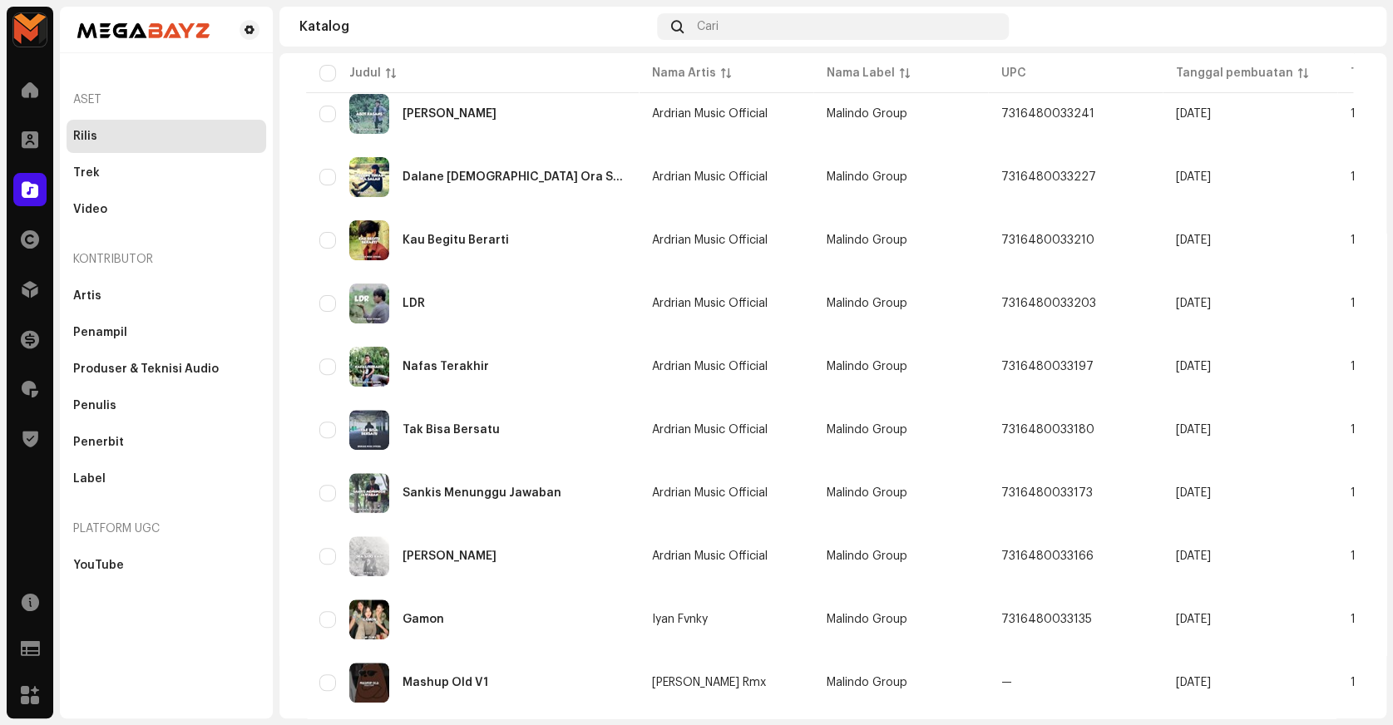
click at [32, 190] on span at bounding box center [30, 189] width 17 height 13
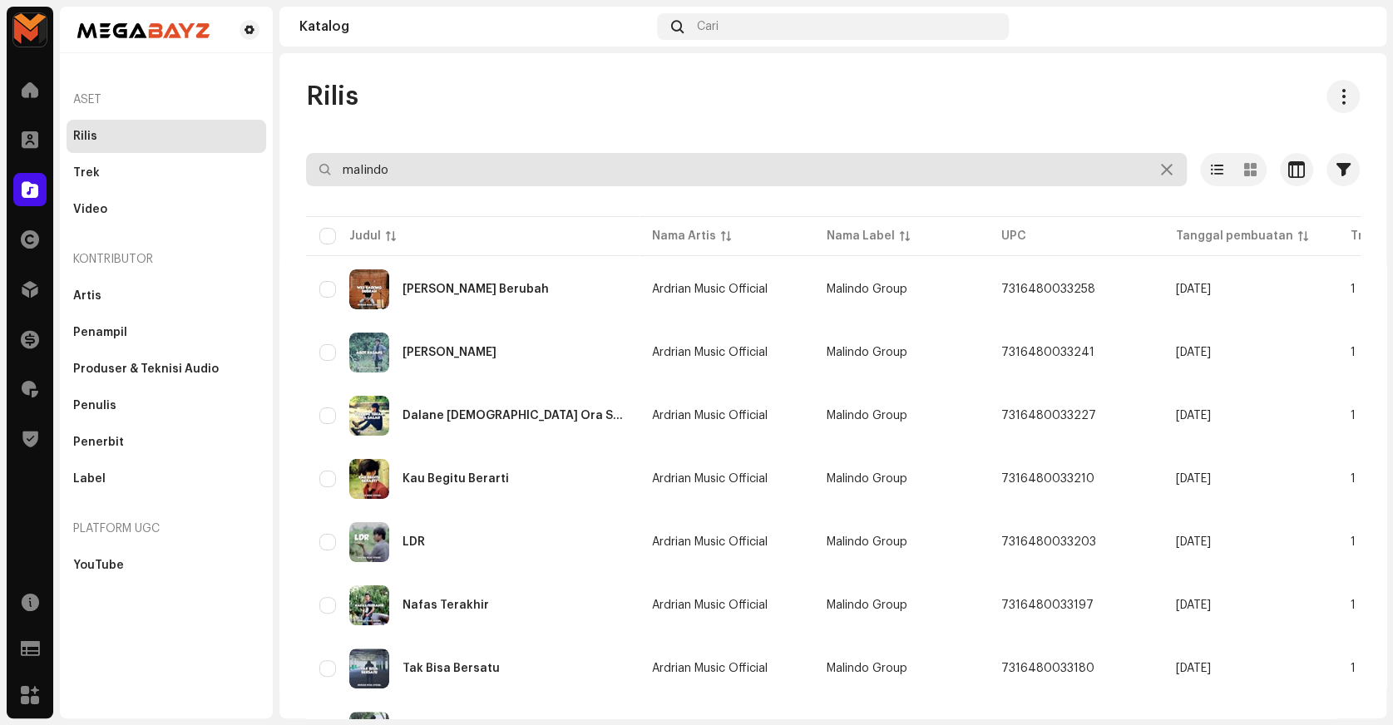
click at [494, 170] on input "malindo" at bounding box center [746, 169] width 881 height 33
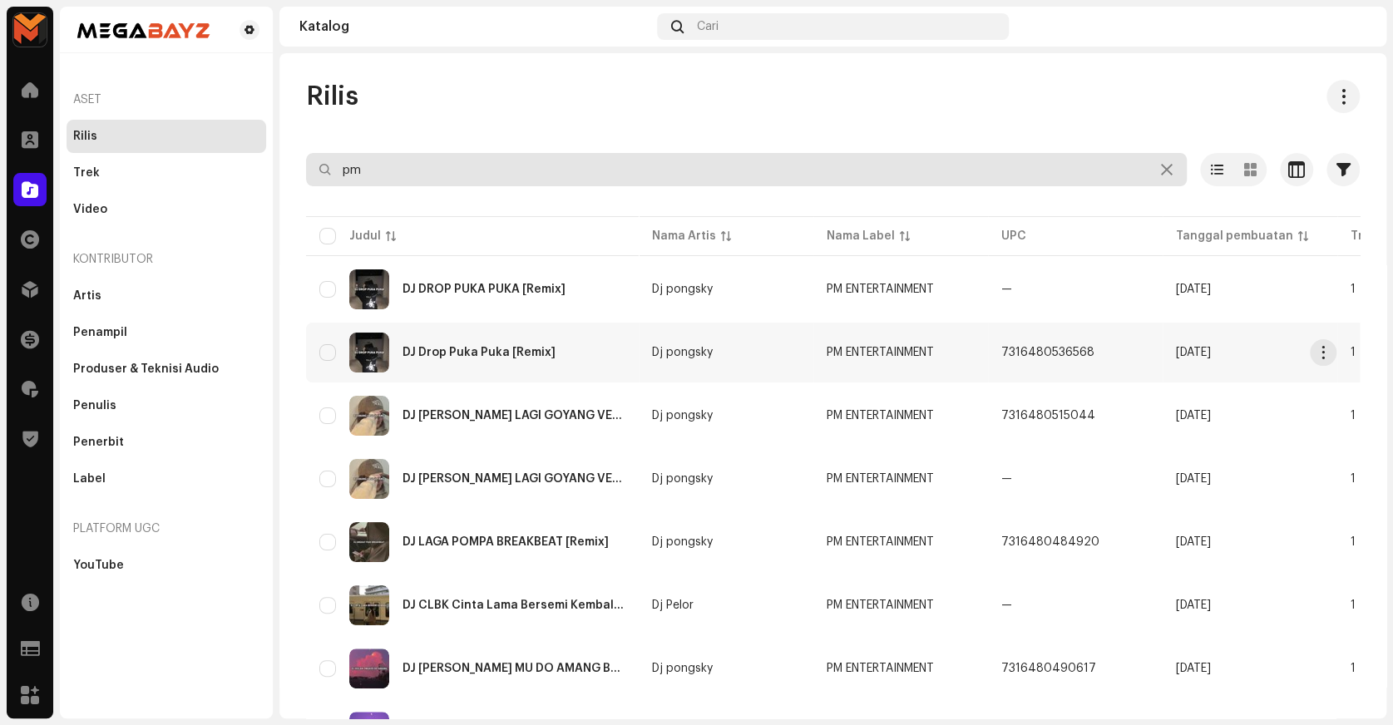
type input "pm"
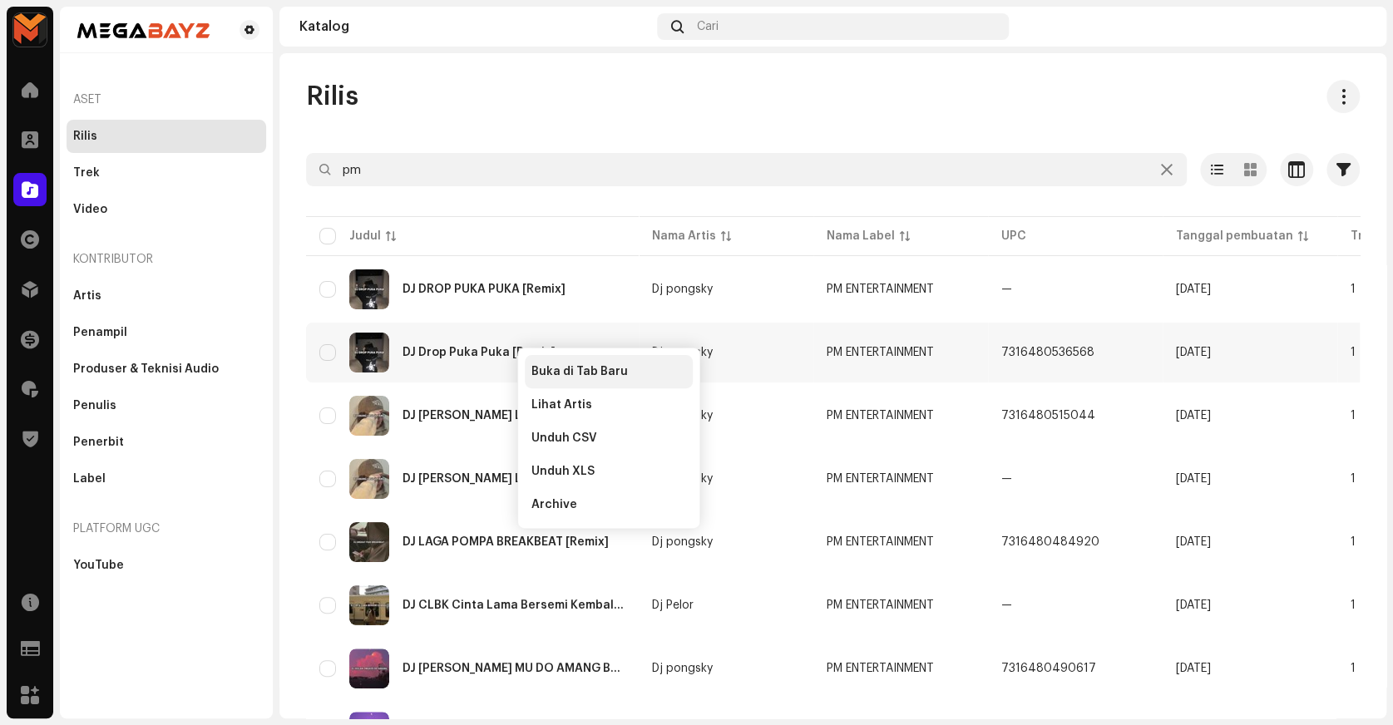
click at [594, 360] on div "Buka di Tab Baru" at bounding box center [609, 371] width 168 height 33
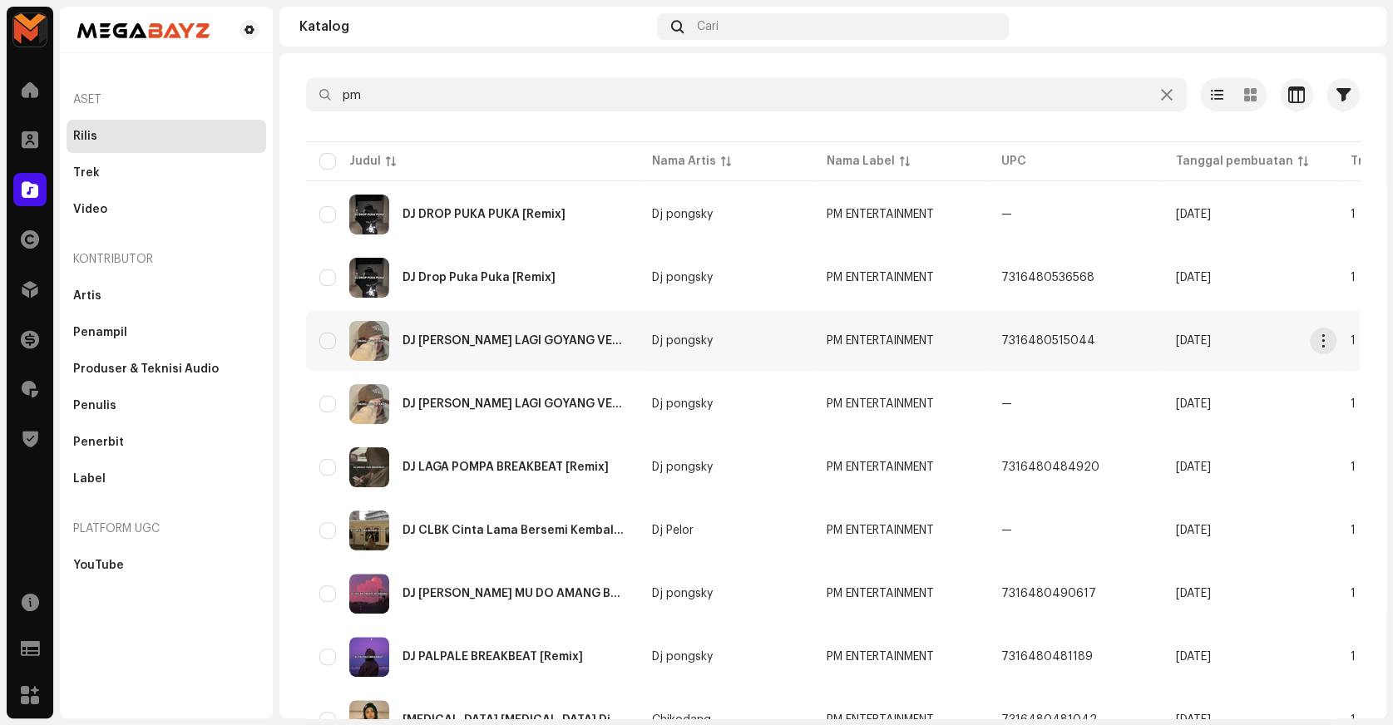
scroll to position [151, 0]
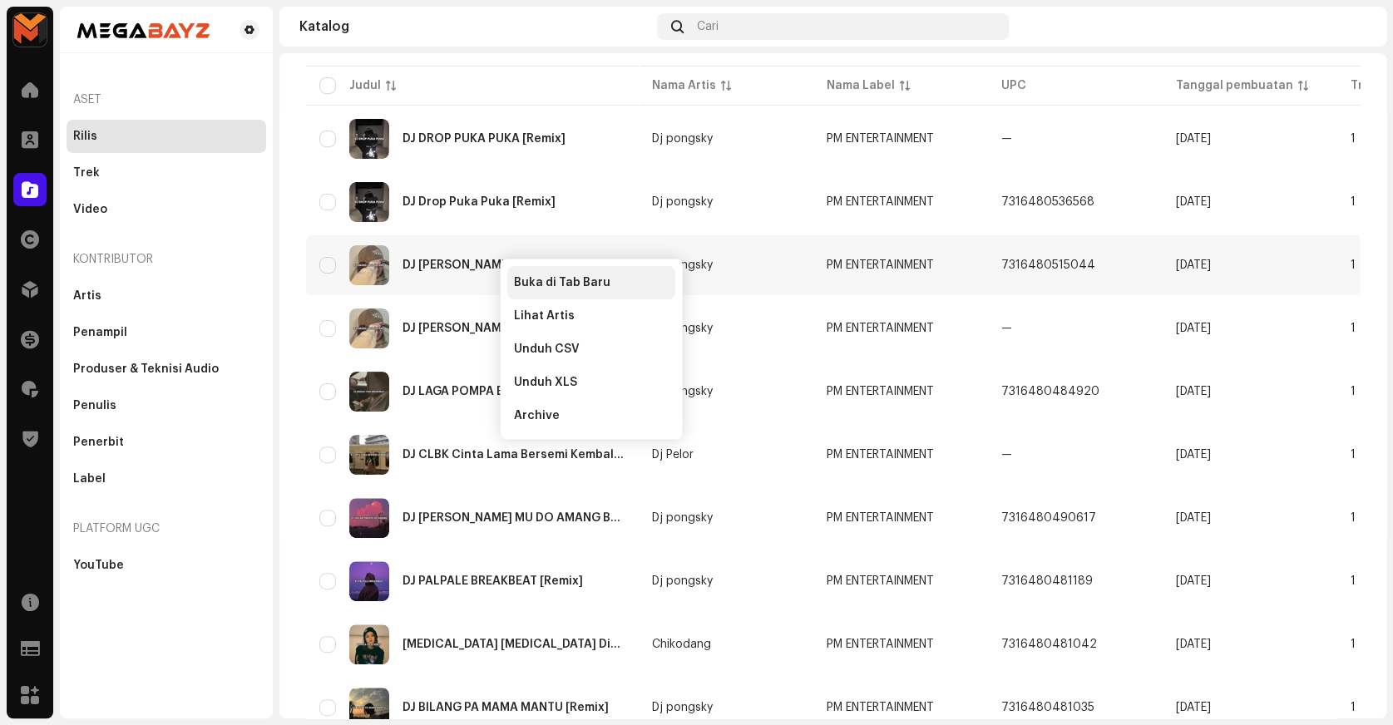
click at [521, 271] on div "Buka di Tab Baru" at bounding box center [591, 282] width 168 height 33
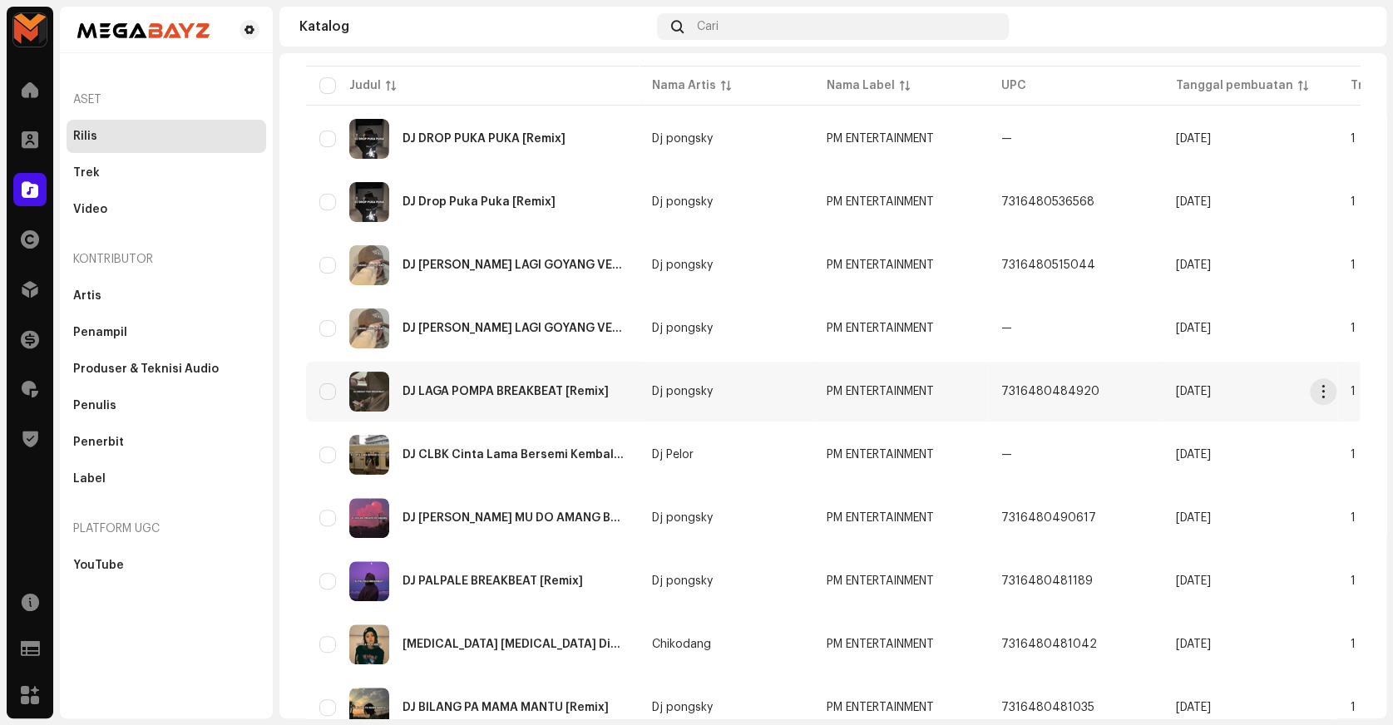
click at [996, 389] on td "7316480484920" at bounding box center [1075, 392] width 175 height 60
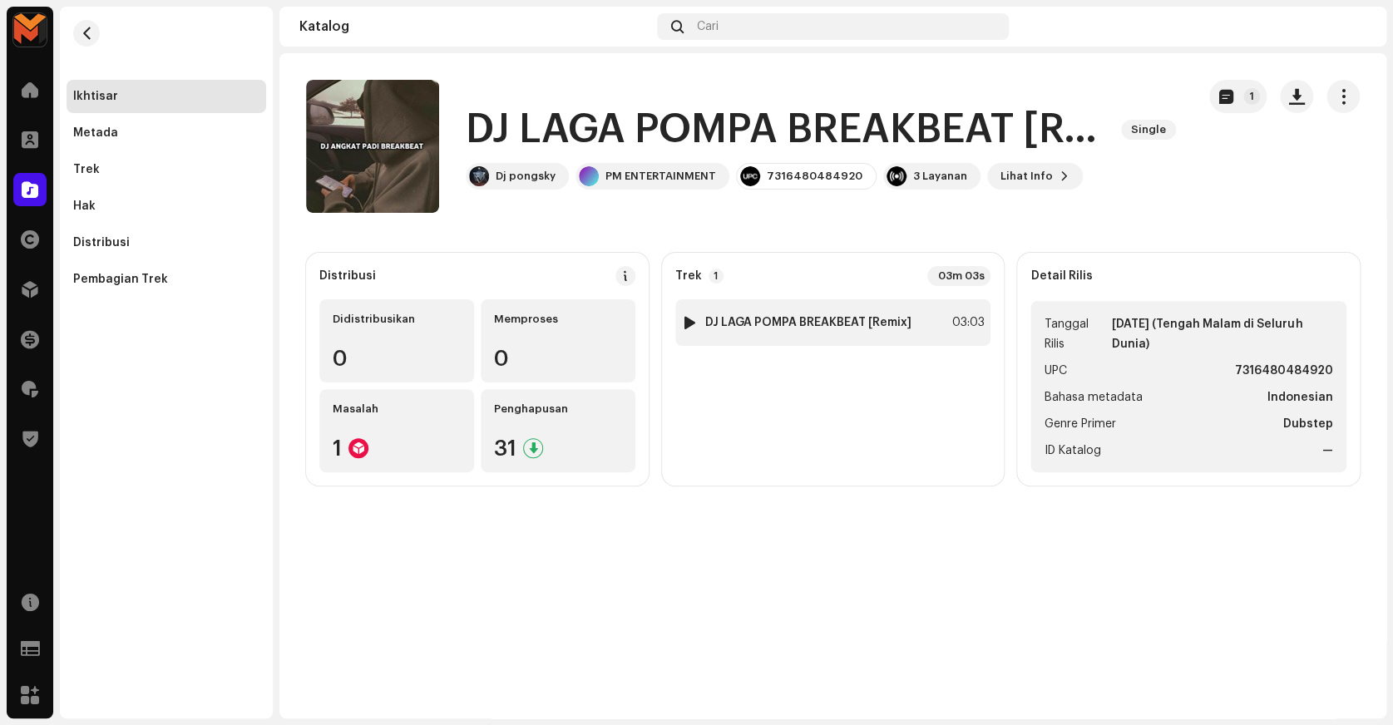
click at [927, 319] on div "1 DJ LAGA POMPA BREAKBEAT [Remix] 03:03" at bounding box center [833, 322] width 316 height 47
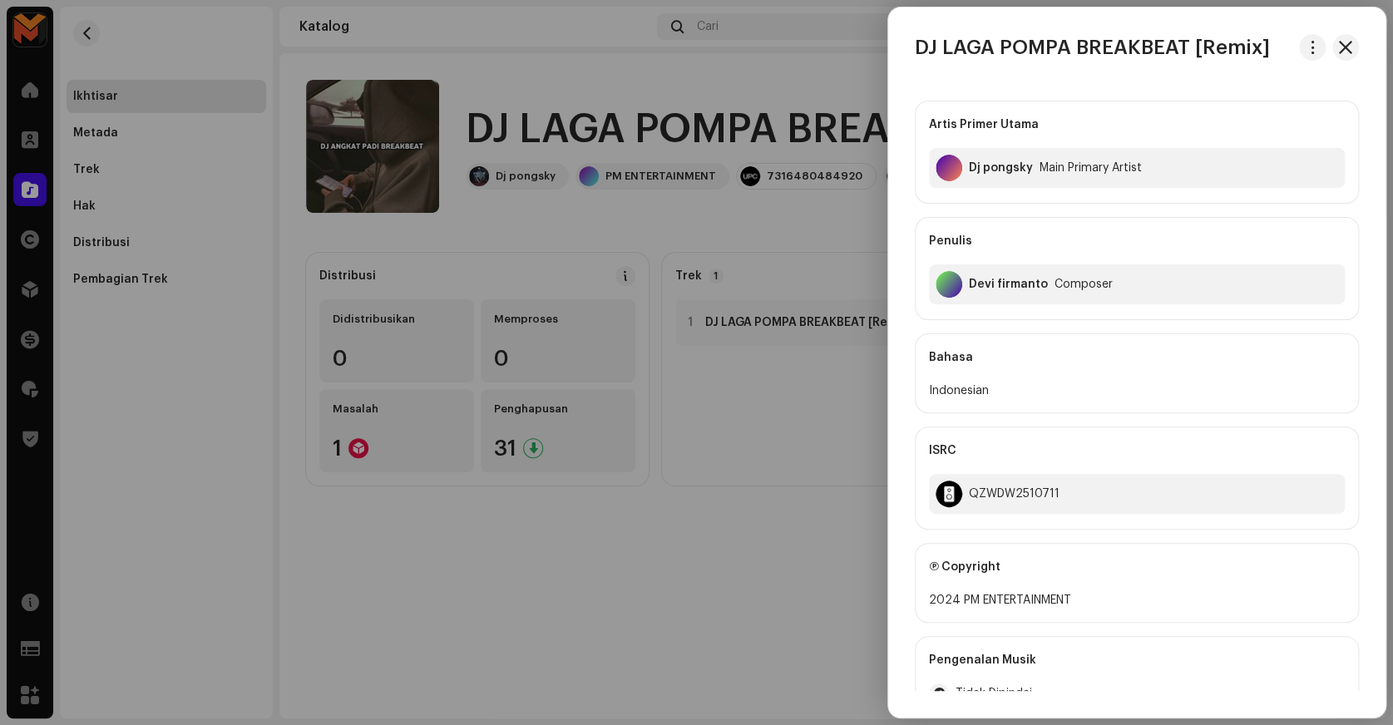
click at [690, 216] on div at bounding box center [696, 362] width 1393 height 725
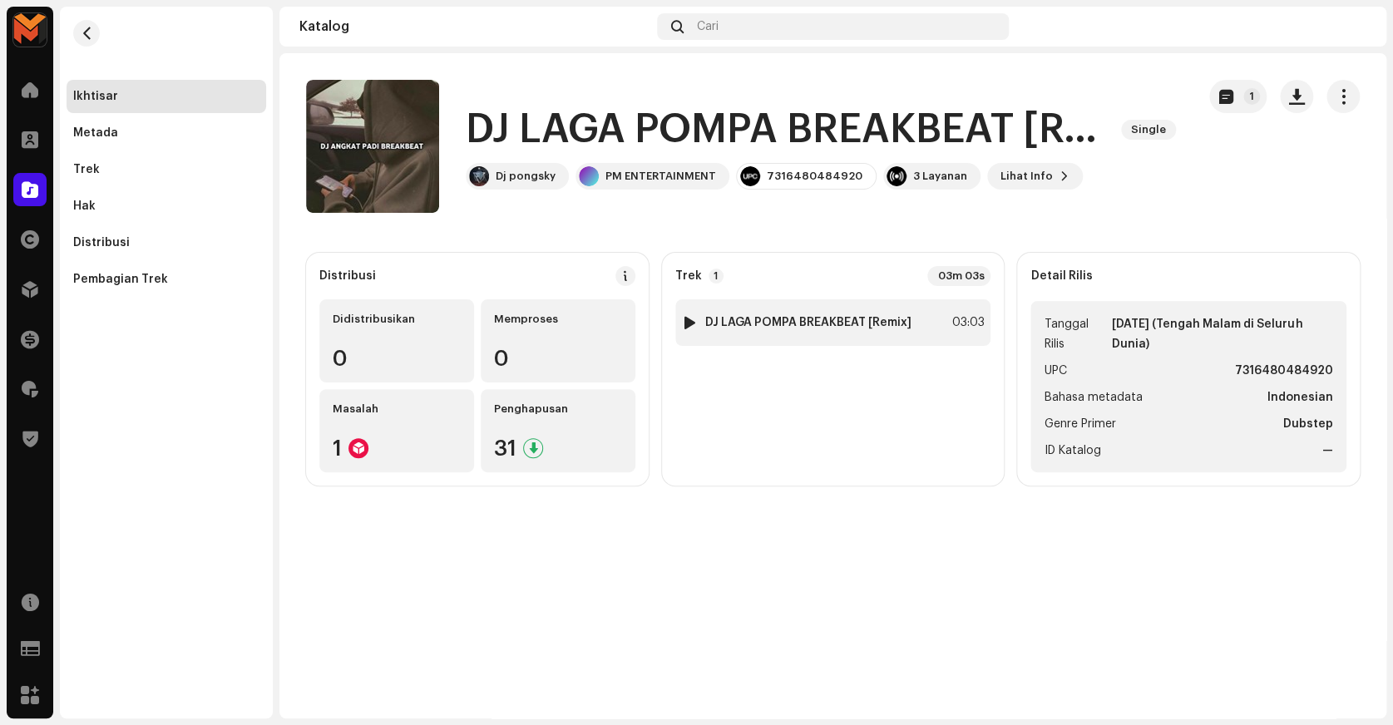
click at [930, 337] on div "1 DJ LAGA POMPA BREAKBEAT [Remix] 03:03" at bounding box center [833, 322] width 316 height 47
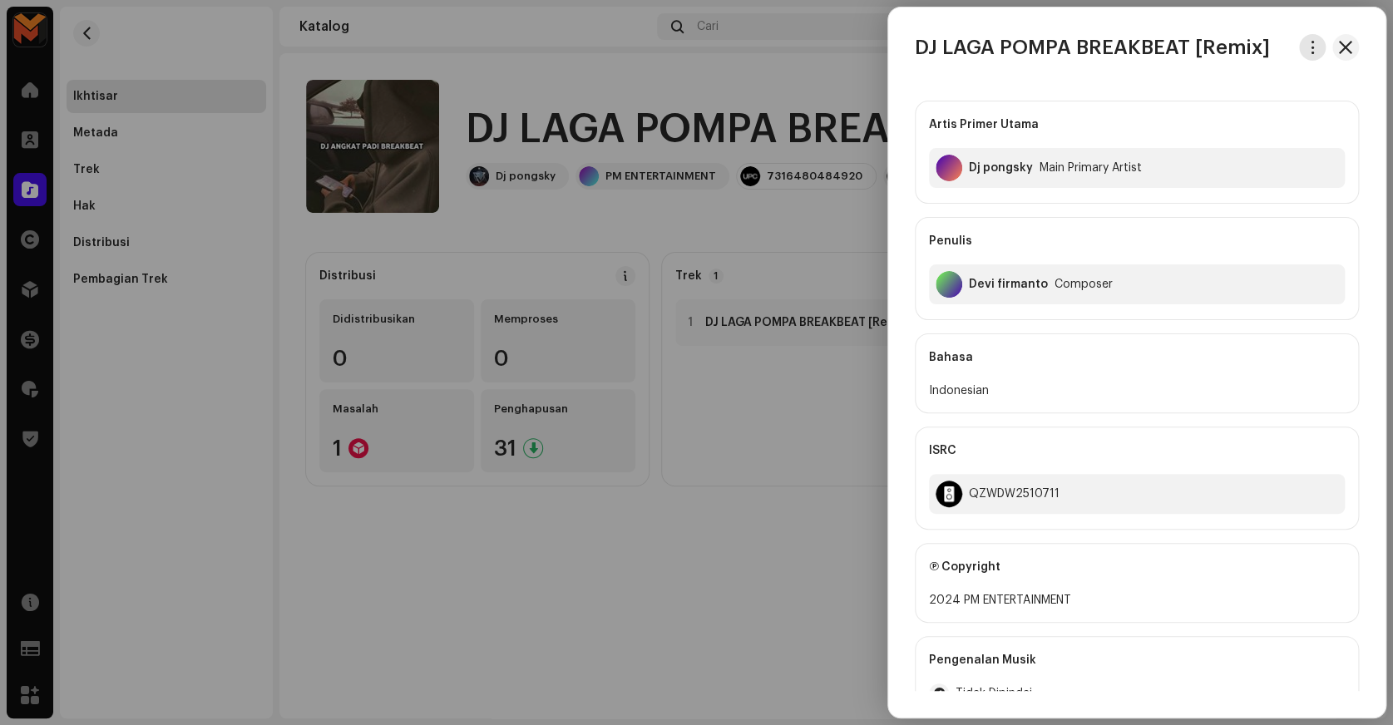
click at [1307, 47] on span "button" at bounding box center [1313, 47] width 12 height 13
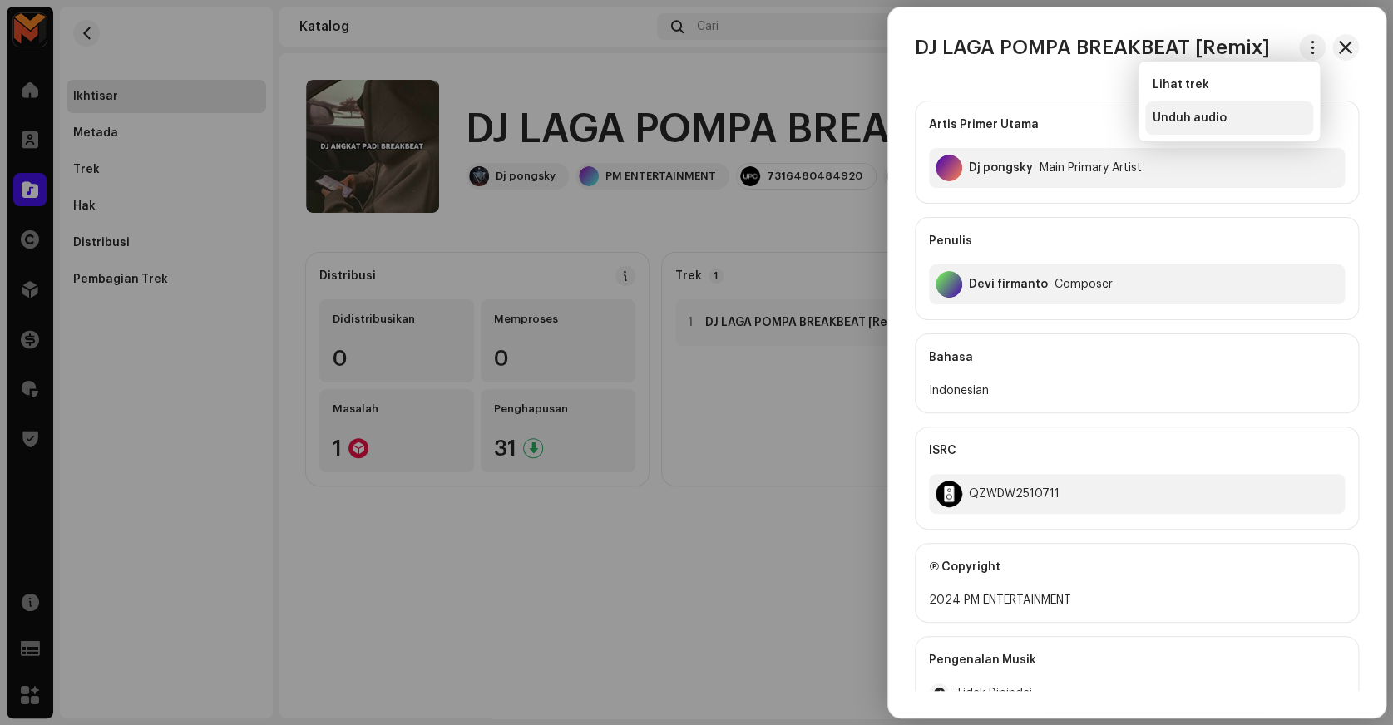
click at [1230, 125] on div "Unduh audio" at bounding box center [1229, 117] width 168 height 33
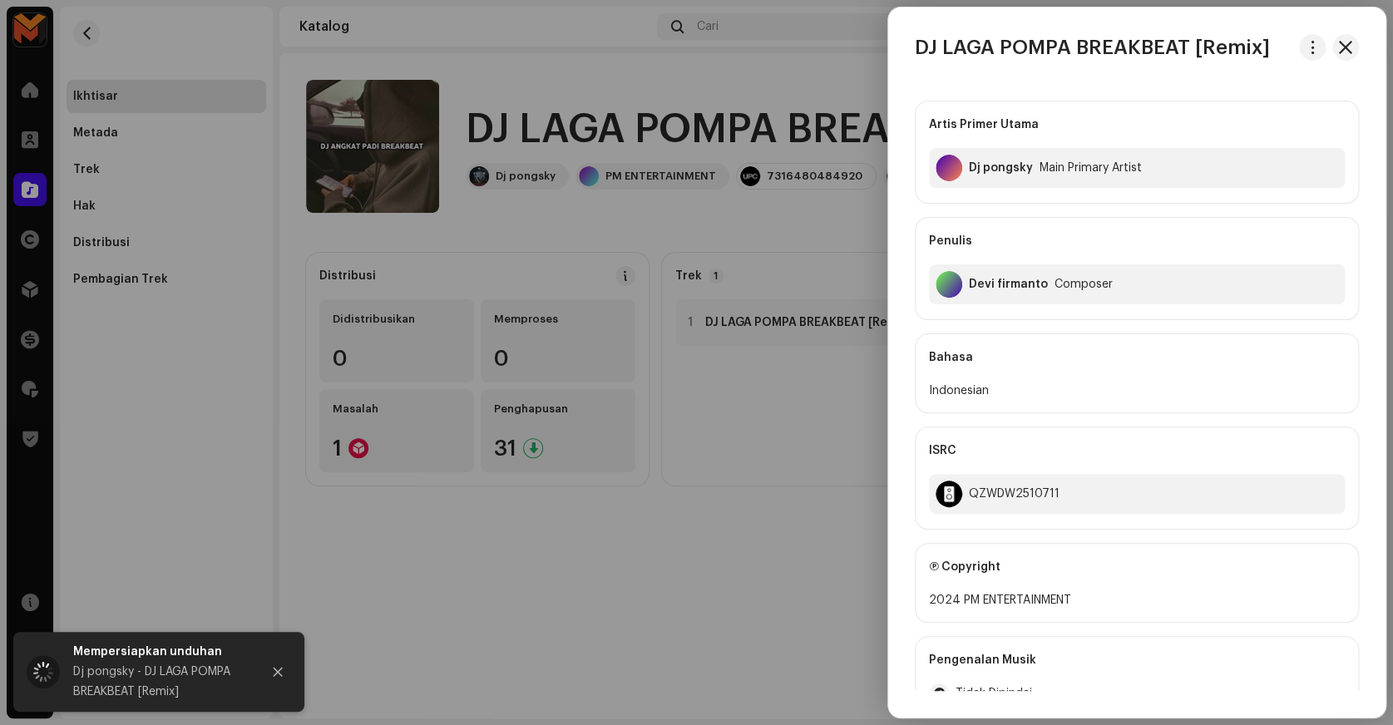
click at [1041, 54] on h3 "DJ LAGA POMPA BREAKBEAT [Remix]" at bounding box center [1092, 47] width 355 height 27
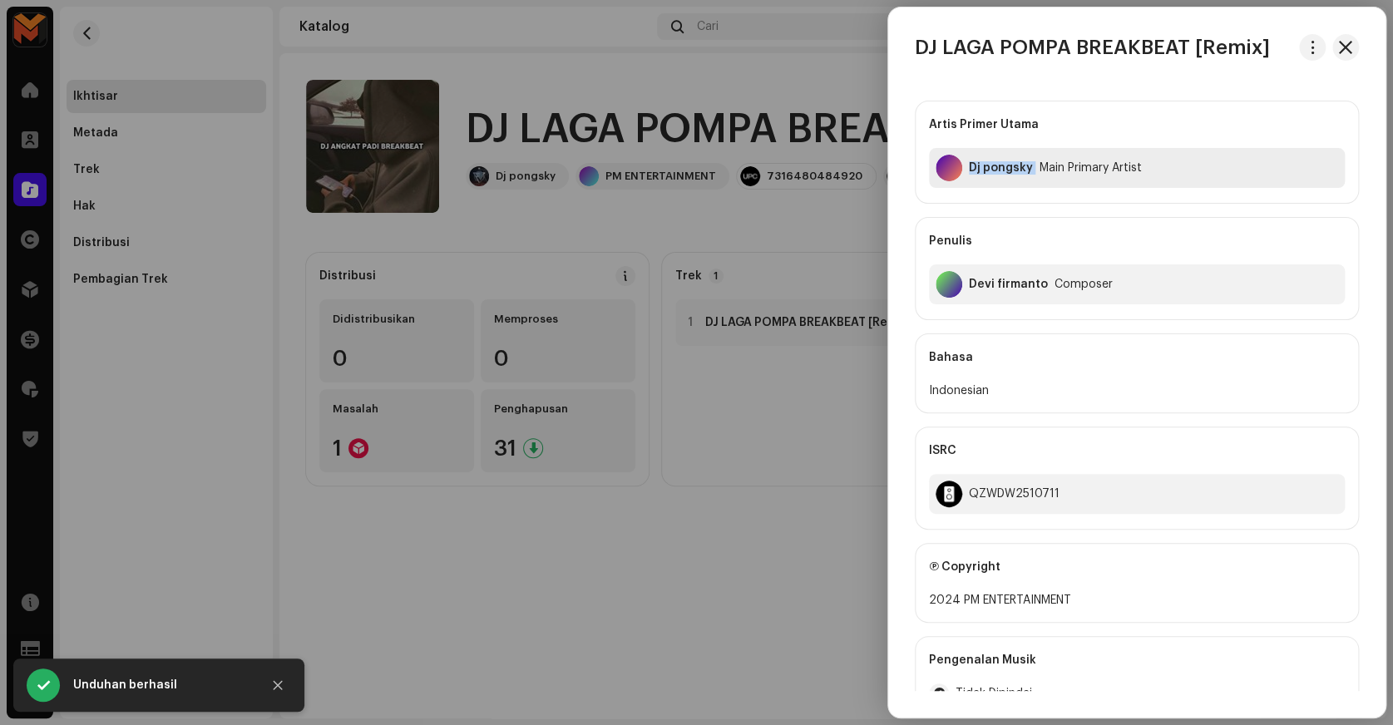
copy div "Dj pongsky"
drag, startPoint x: 970, startPoint y: 175, endPoint x: 1033, endPoint y: 211, distance: 73.0
click at [1033, 211] on div "Artis Primer Utama Dj pongsky Main Primary Artist Penulis [PERSON_NAME] Composer" at bounding box center [1137, 211] width 444 height 220
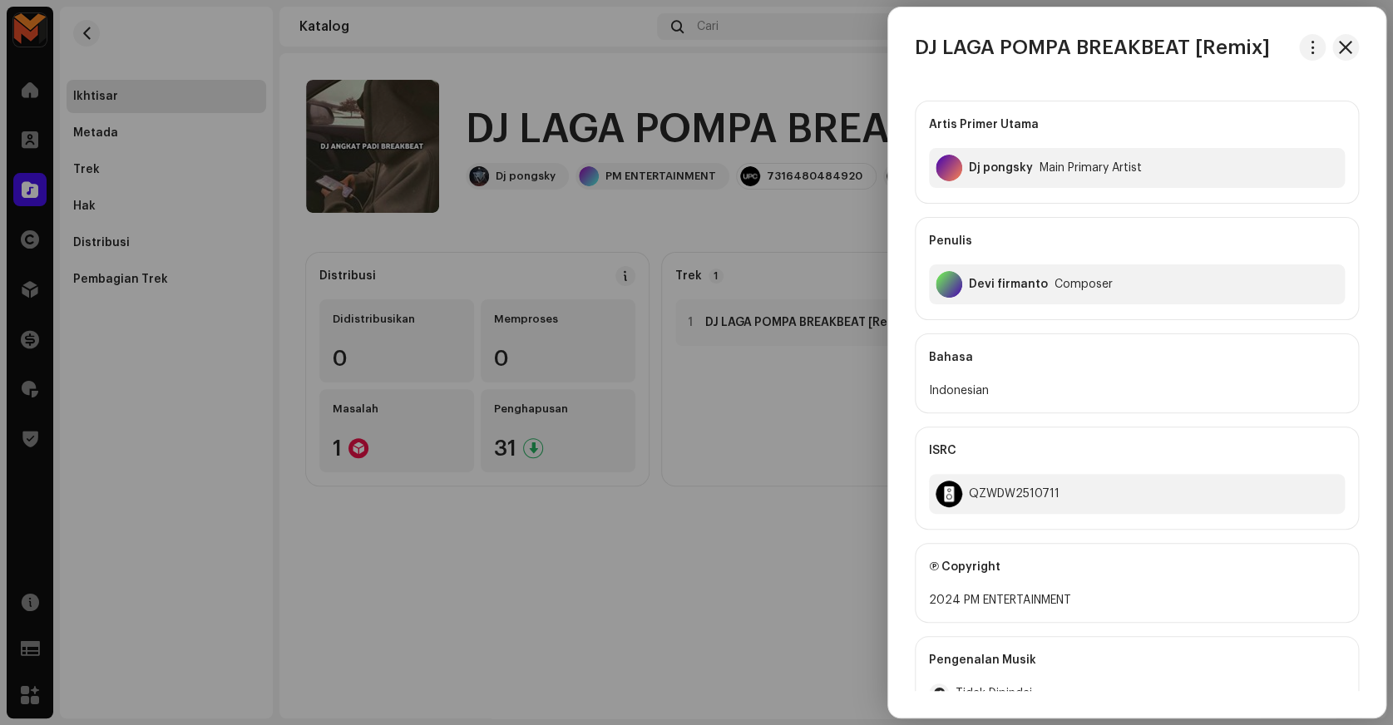
click at [998, 279] on div "Devi firmanto" at bounding box center [1008, 284] width 79 height 13
copy div "Devi firmanto"
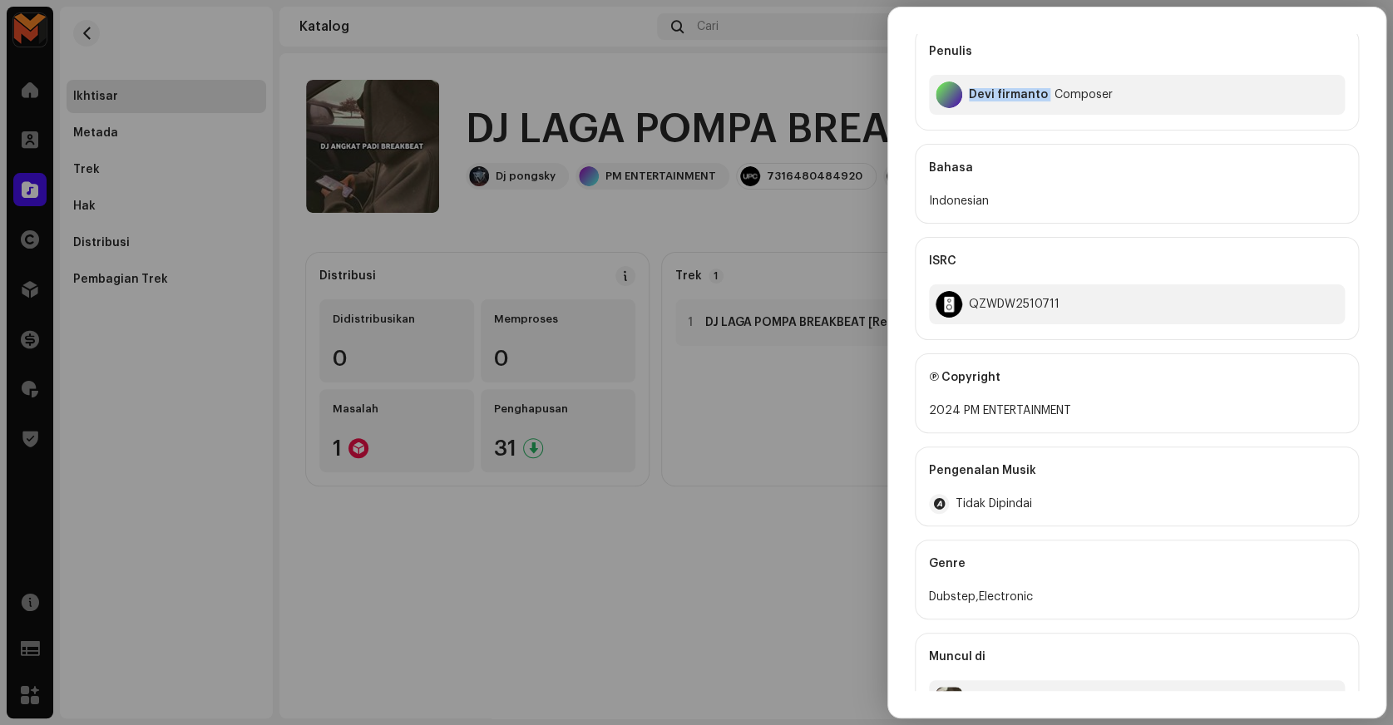
scroll to position [226, 0]
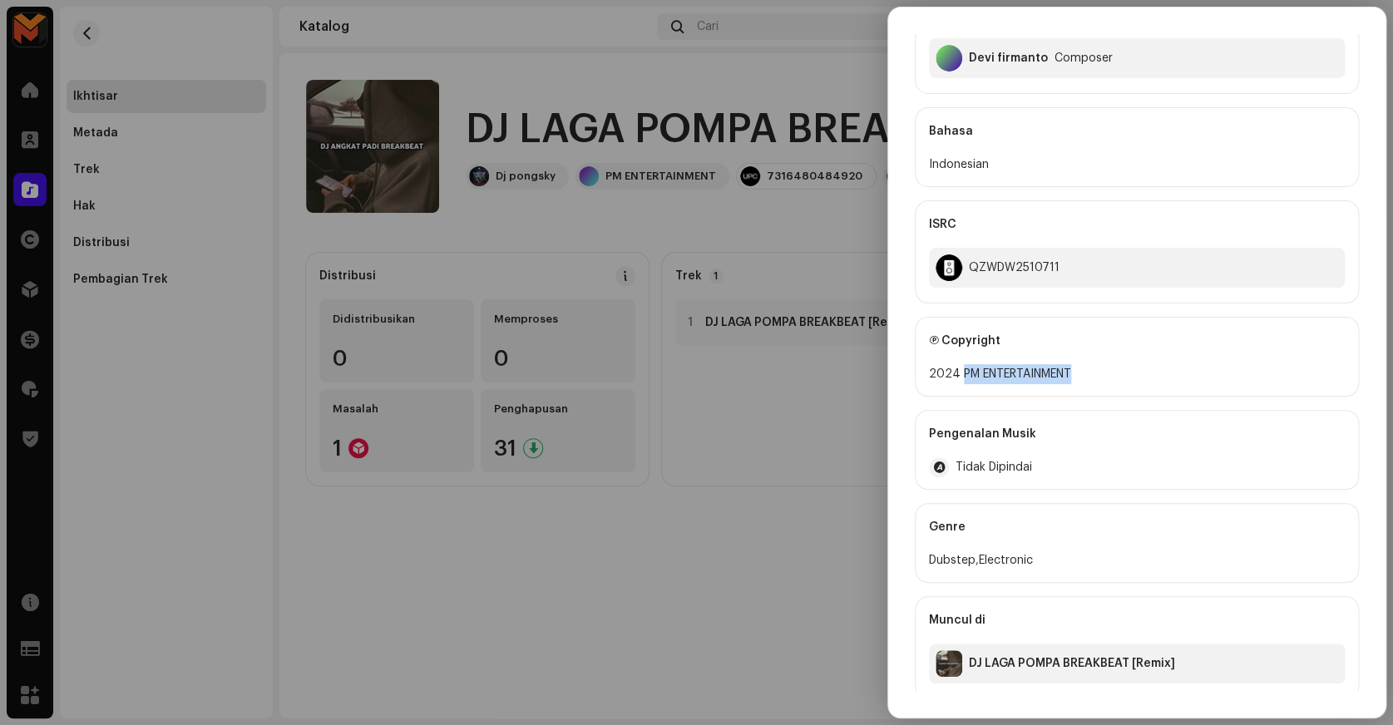
copy div "PM ENTERTAINMENT"
drag, startPoint x: 961, startPoint y: 373, endPoint x: 1104, endPoint y: 373, distance: 143.1
click at [1104, 373] on div "2024 PM ENTERTAINMENT" at bounding box center [1137, 374] width 416 height 20
click at [1016, 283] on div "QZWDW2510711" at bounding box center [1137, 268] width 416 height 40
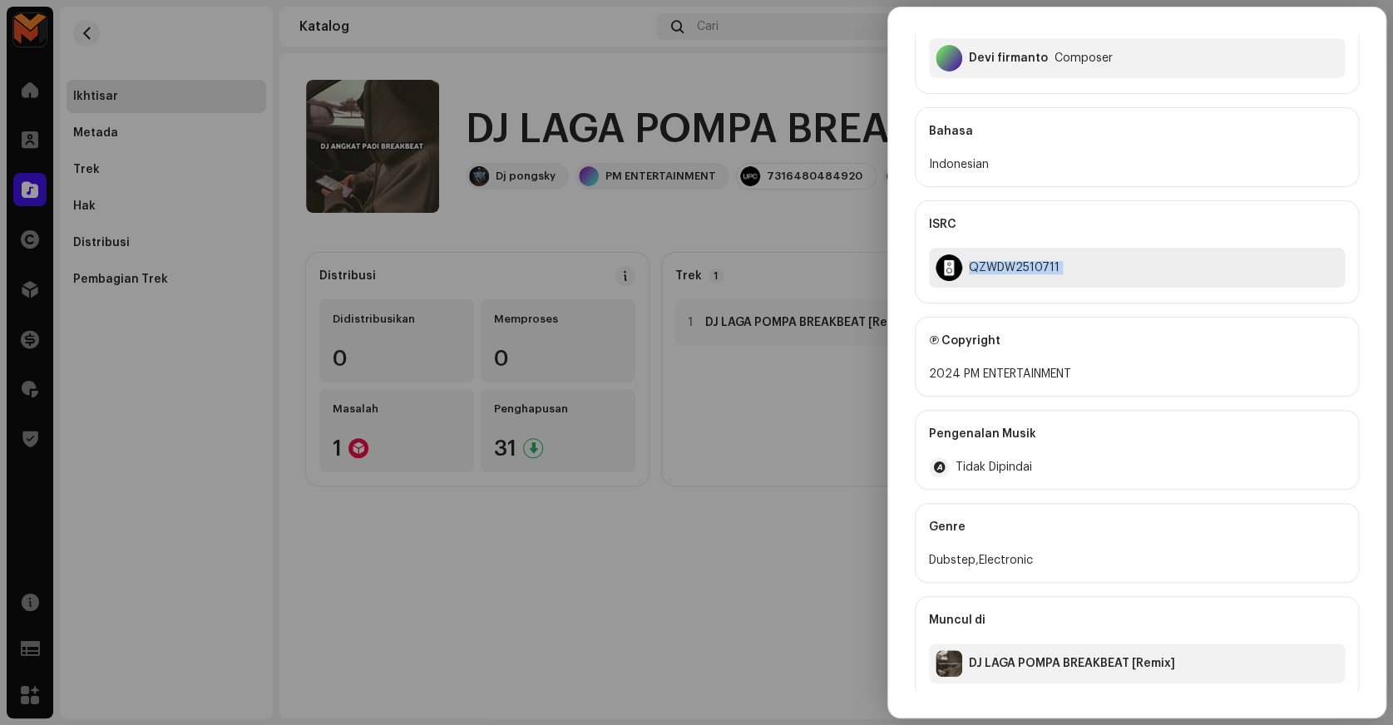
click at [1016, 283] on div "QZWDW2510711" at bounding box center [1137, 268] width 416 height 40
copy div "QZWDW2510711"
click at [839, 222] on div at bounding box center [696, 362] width 1393 height 725
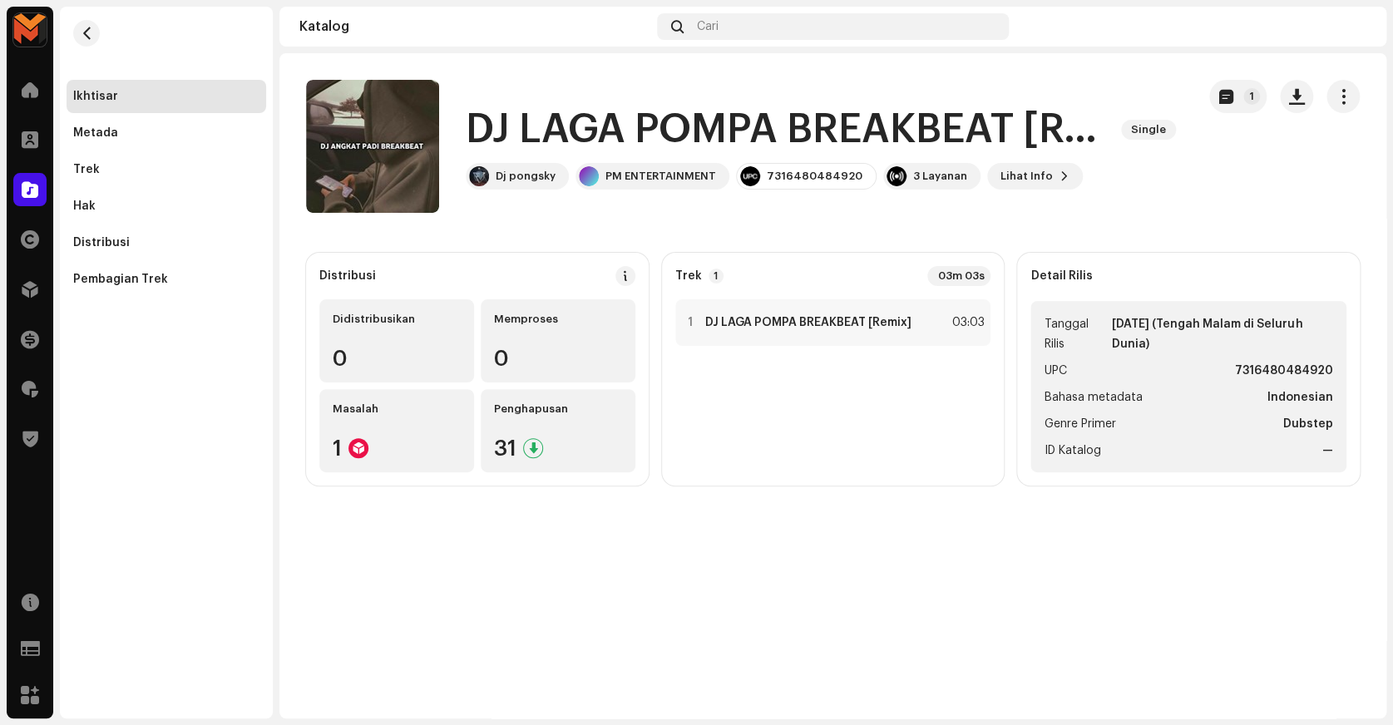
click at [1290, 378] on strong "7316480484920" at bounding box center [1284, 371] width 98 height 20
copy strong "7316480484920"
click at [83, 28] on span "button" at bounding box center [87, 33] width 12 height 13
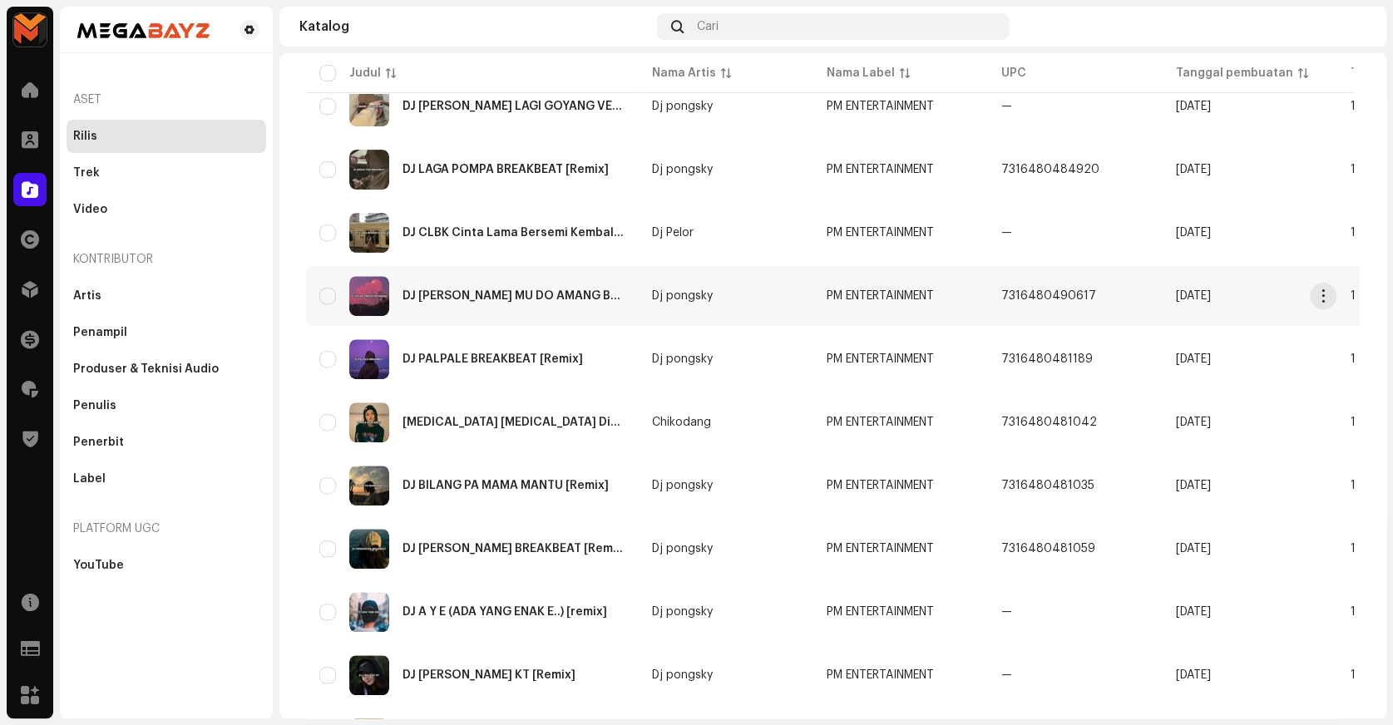
scroll to position [378, 0]
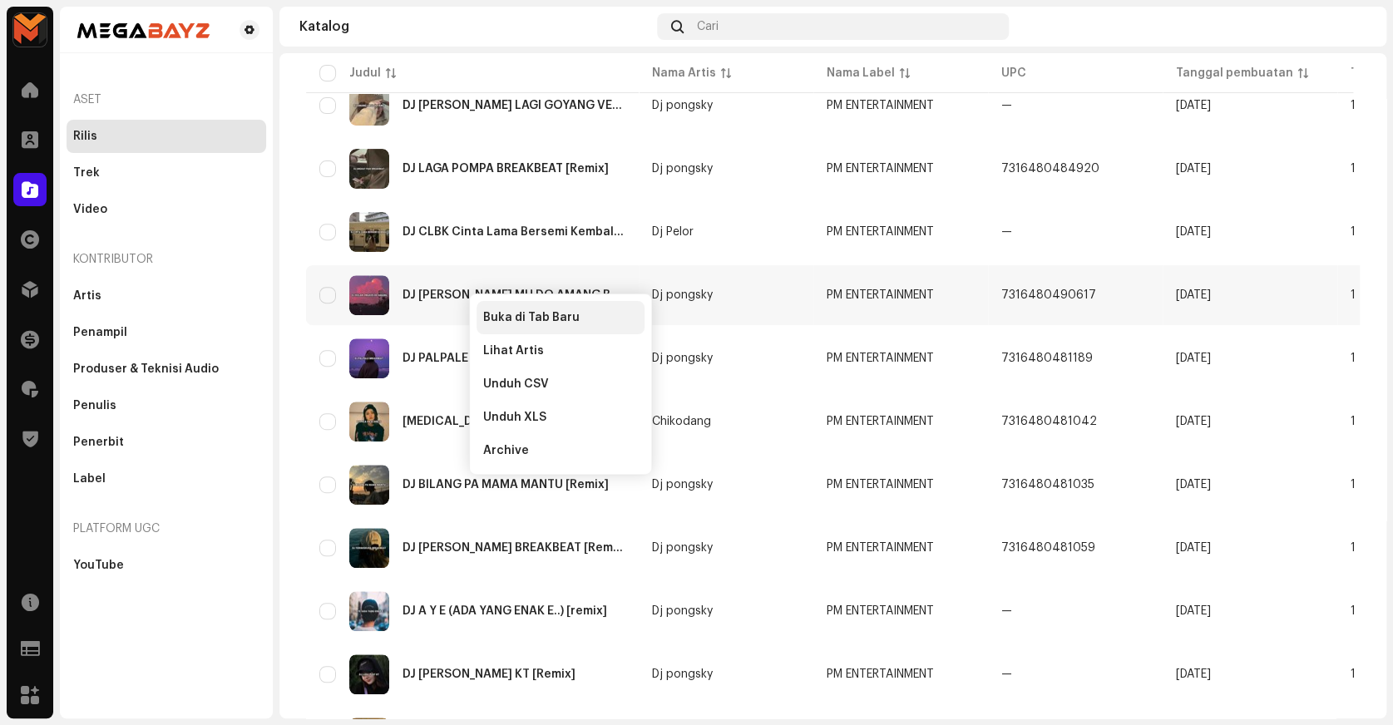
click at [484, 308] on div "Buka di Tab Baru" at bounding box center [561, 317] width 168 height 33
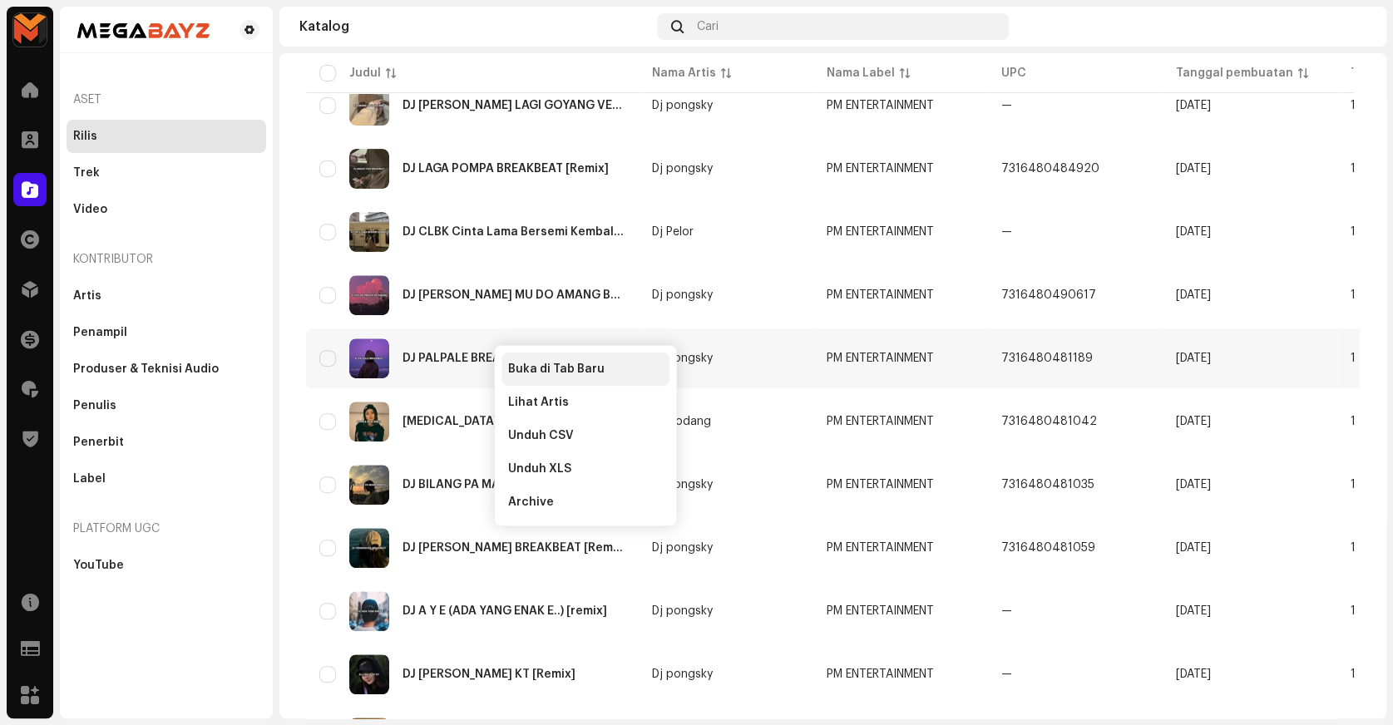
click at [508, 363] on span "Buka di Tab Baru" at bounding box center [556, 369] width 96 height 13
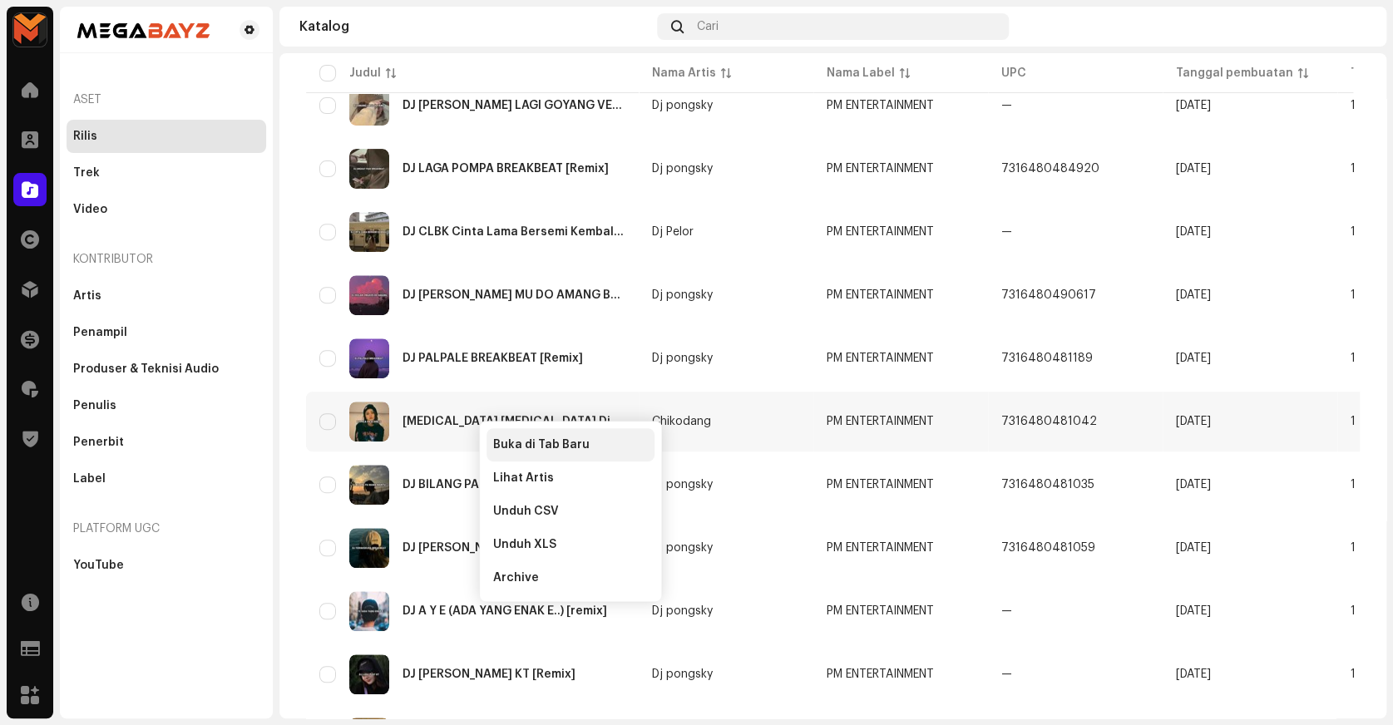
click at [511, 437] on div "Buka di Tab Baru" at bounding box center [571, 444] width 168 height 33
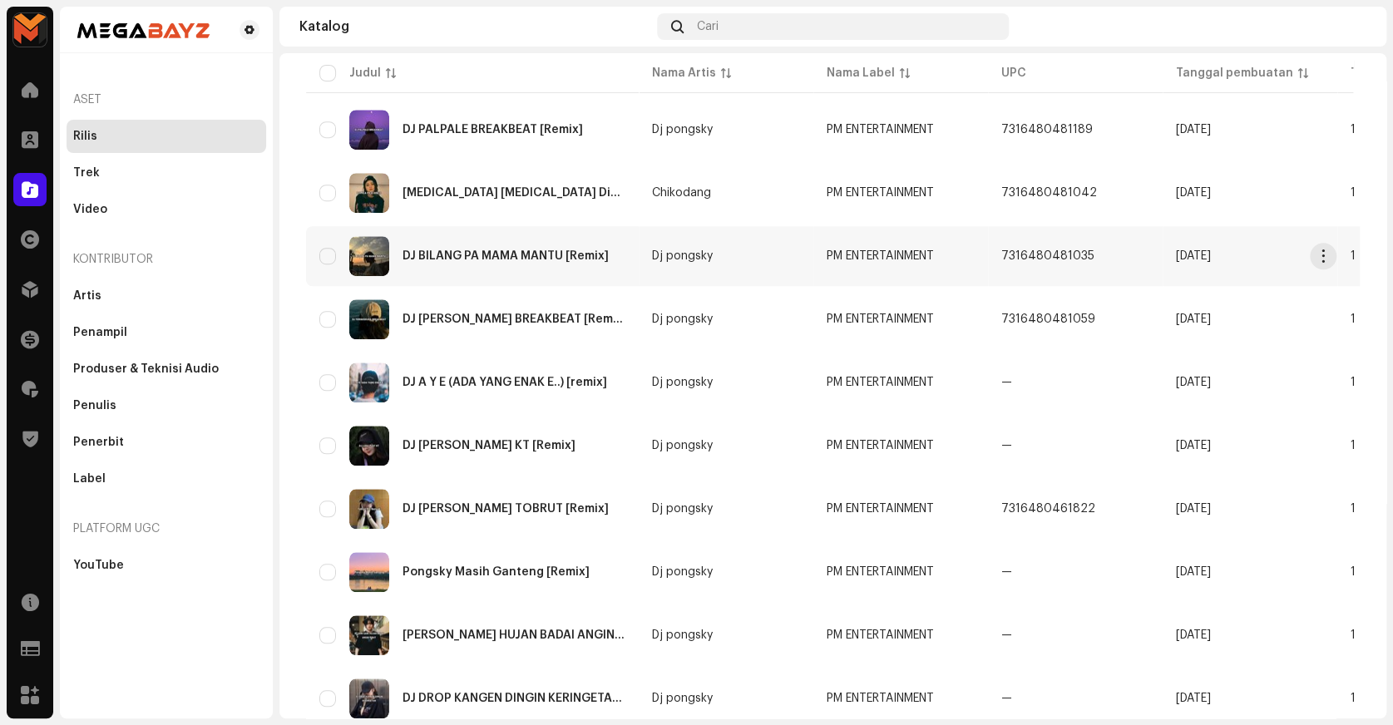
scroll to position [605, 0]
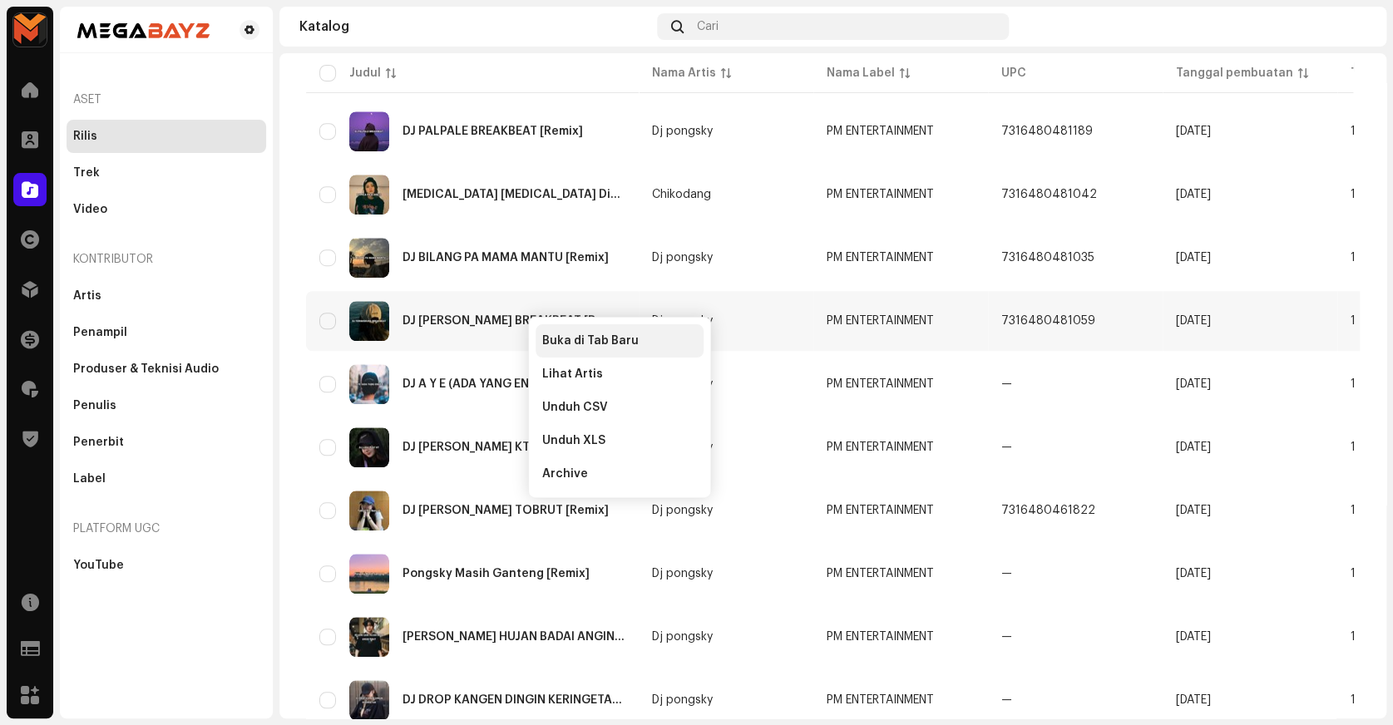
click at [561, 338] on span "Buka di Tab Baru" at bounding box center [590, 340] width 96 height 13
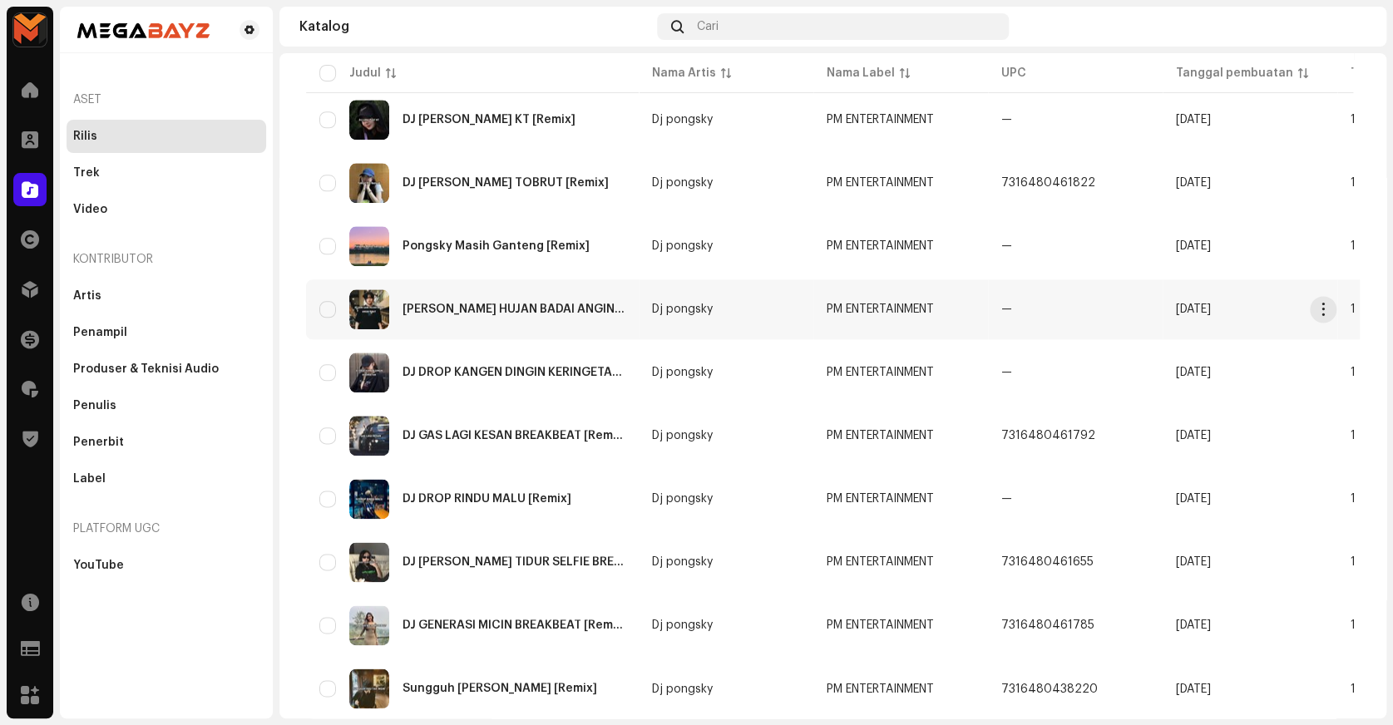
scroll to position [907, 0]
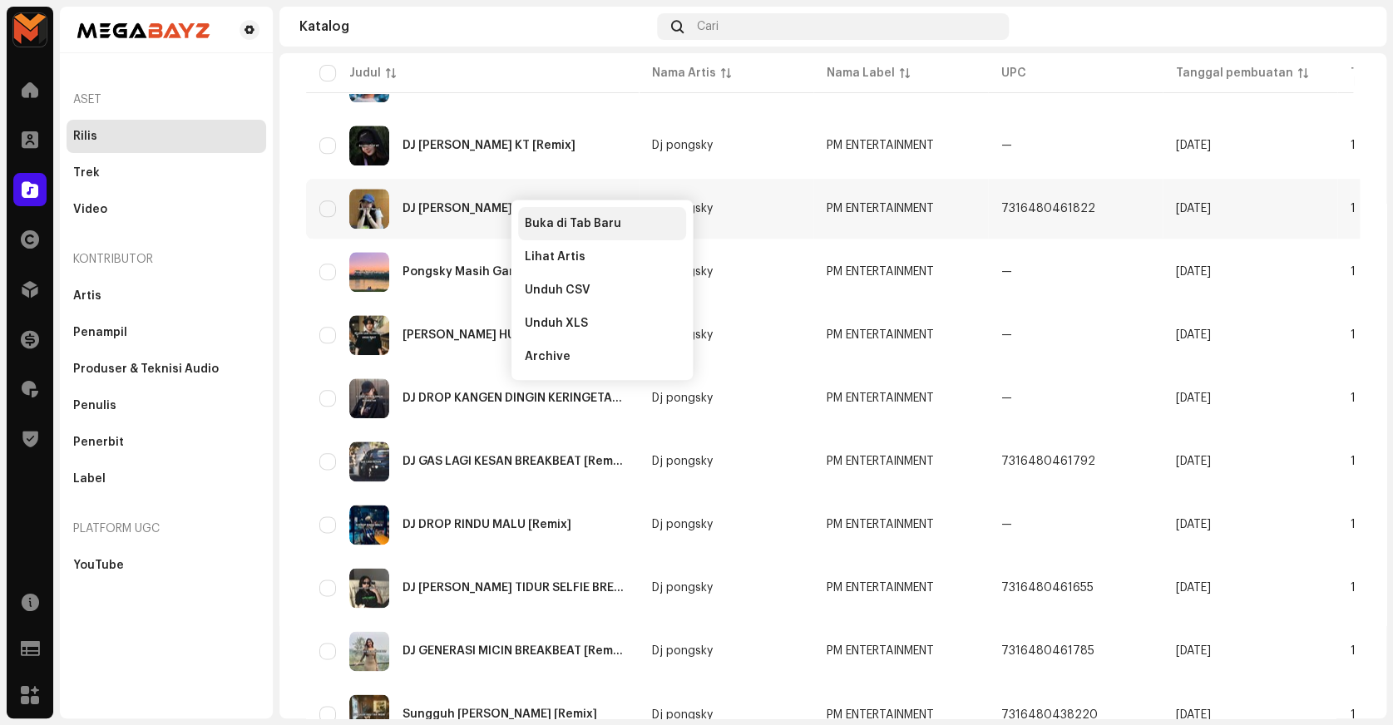
click at [564, 223] on span "Buka di Tab Baru" at bounding box center [573, 223] width 96 height 13
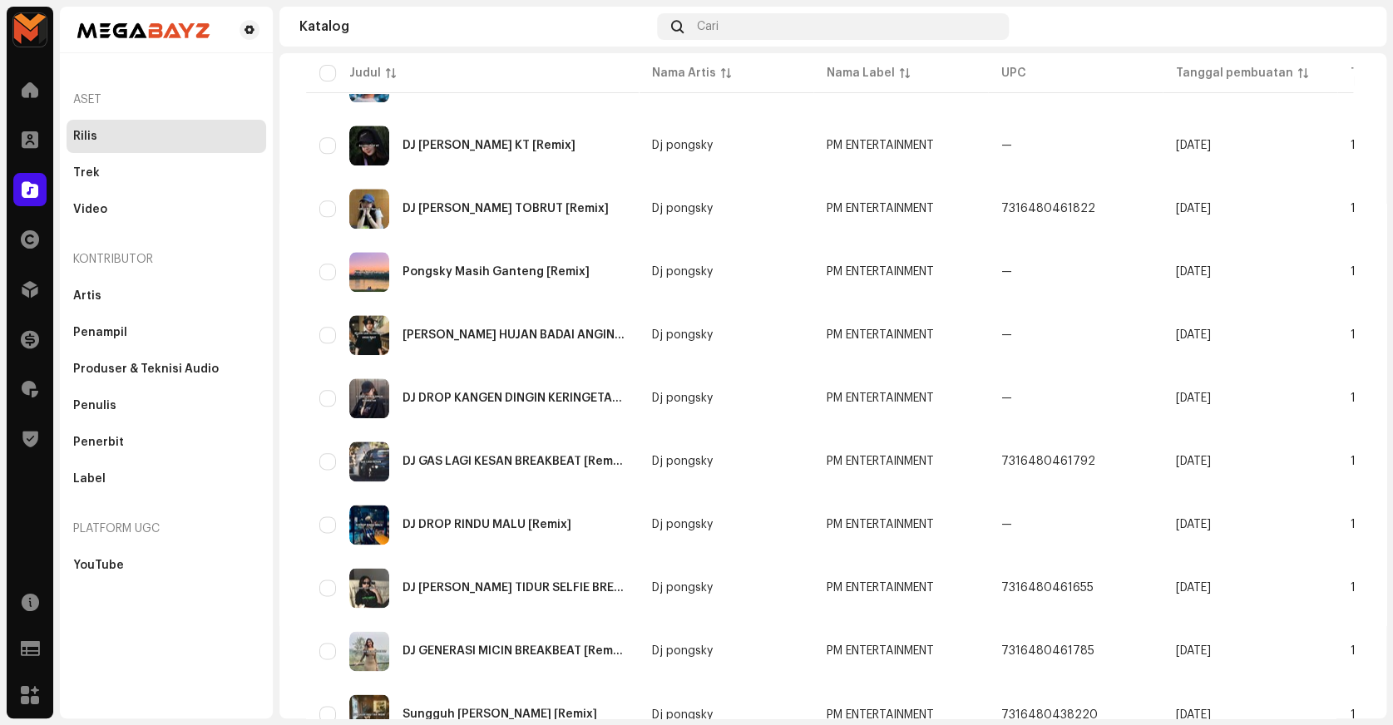
scroll to position [982, 0]
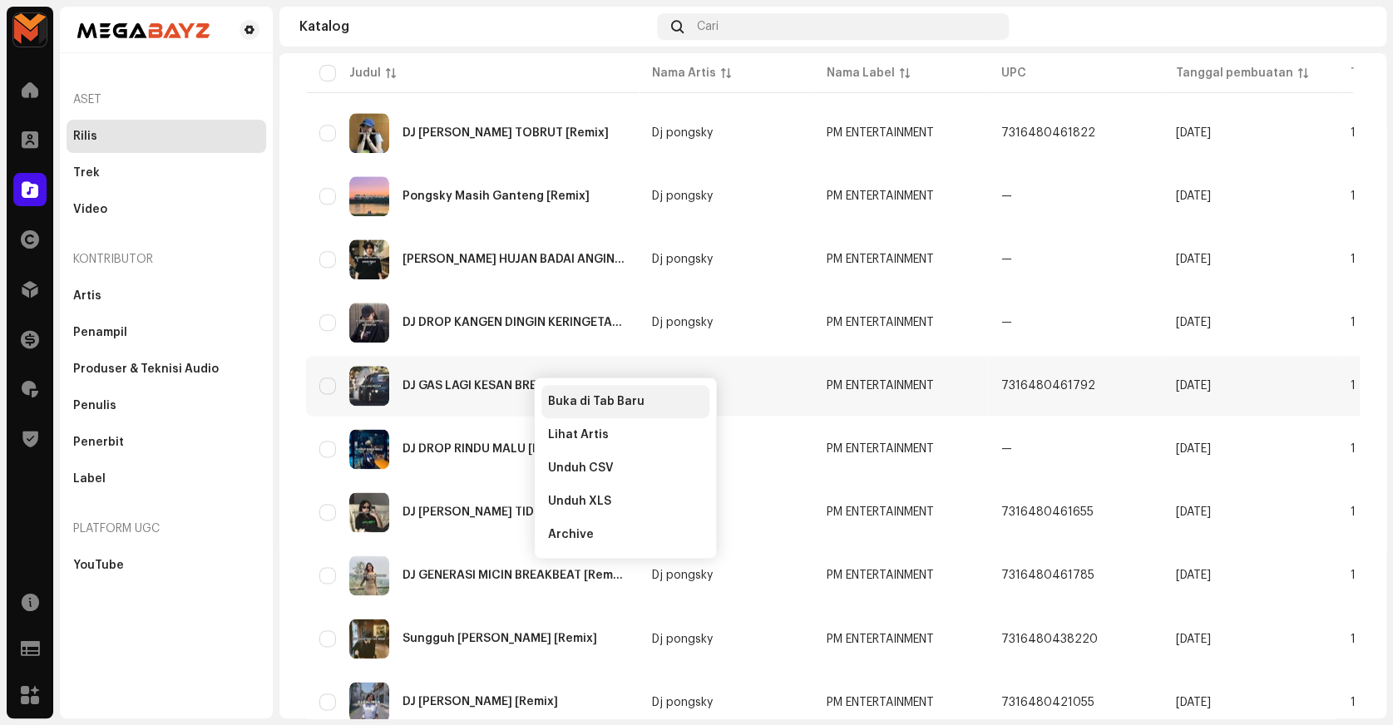
click at [566, 398] on span "Buka di Tab Baru" at bounding box center [596, 401] width 96 height 13
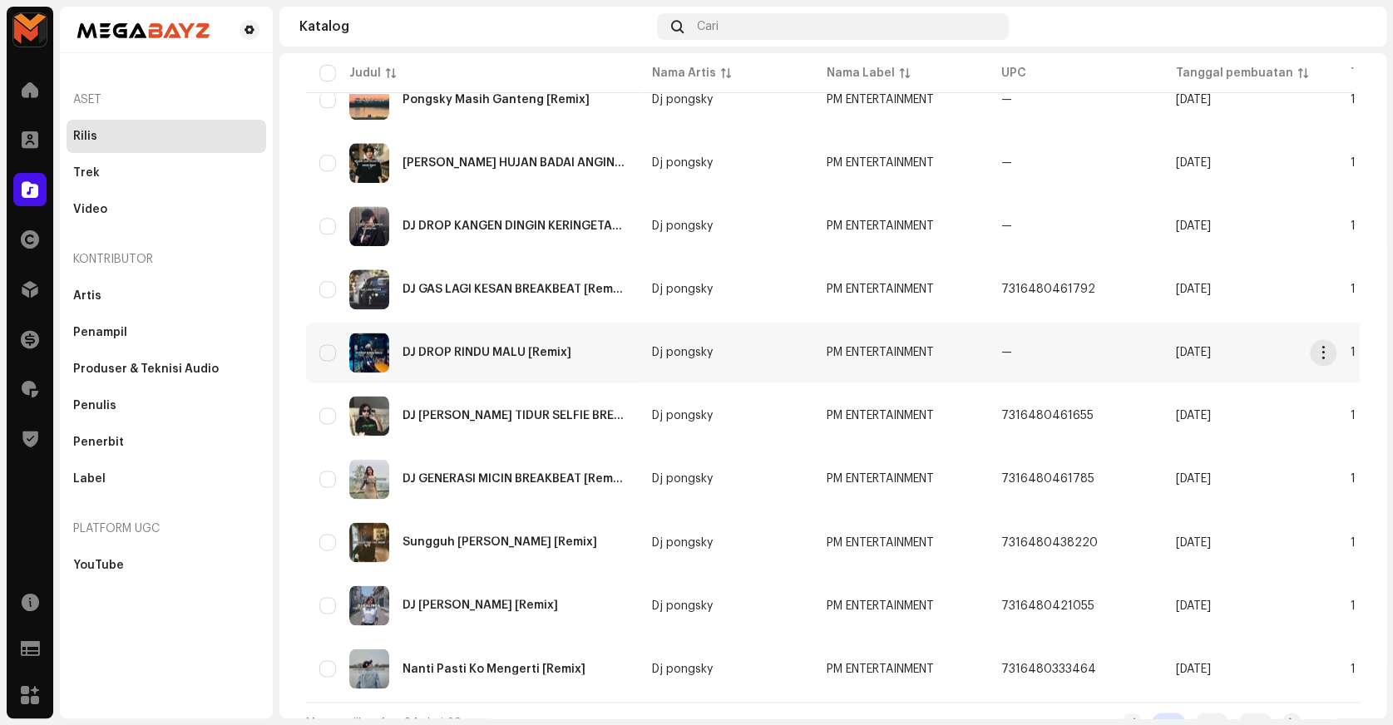
scroll to position [1099, 0]
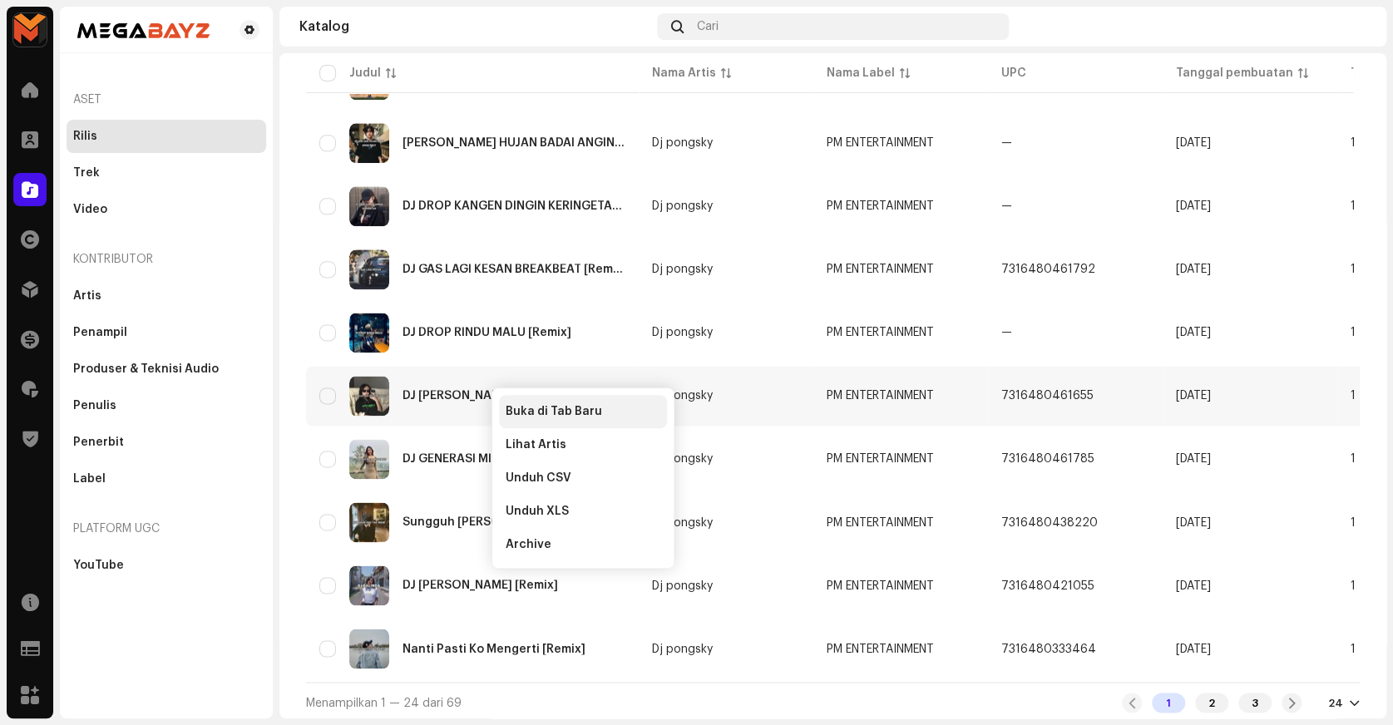
click at [517, 412] on span "Buka di Tab Baru" at bounding box center [554, 411] width 96 height 13
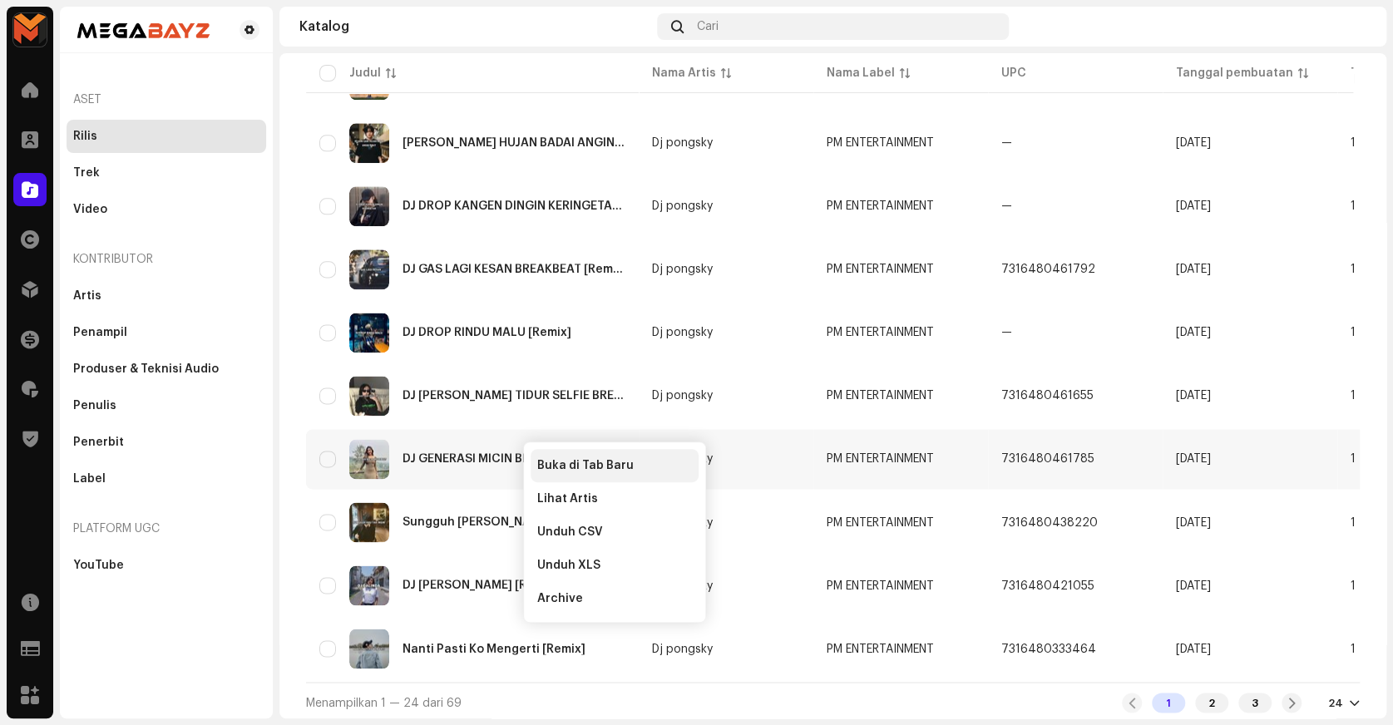
click at [557, 459] on span "Buka di Tab Baru" at bounding box center [585, 465] width 96 height 13
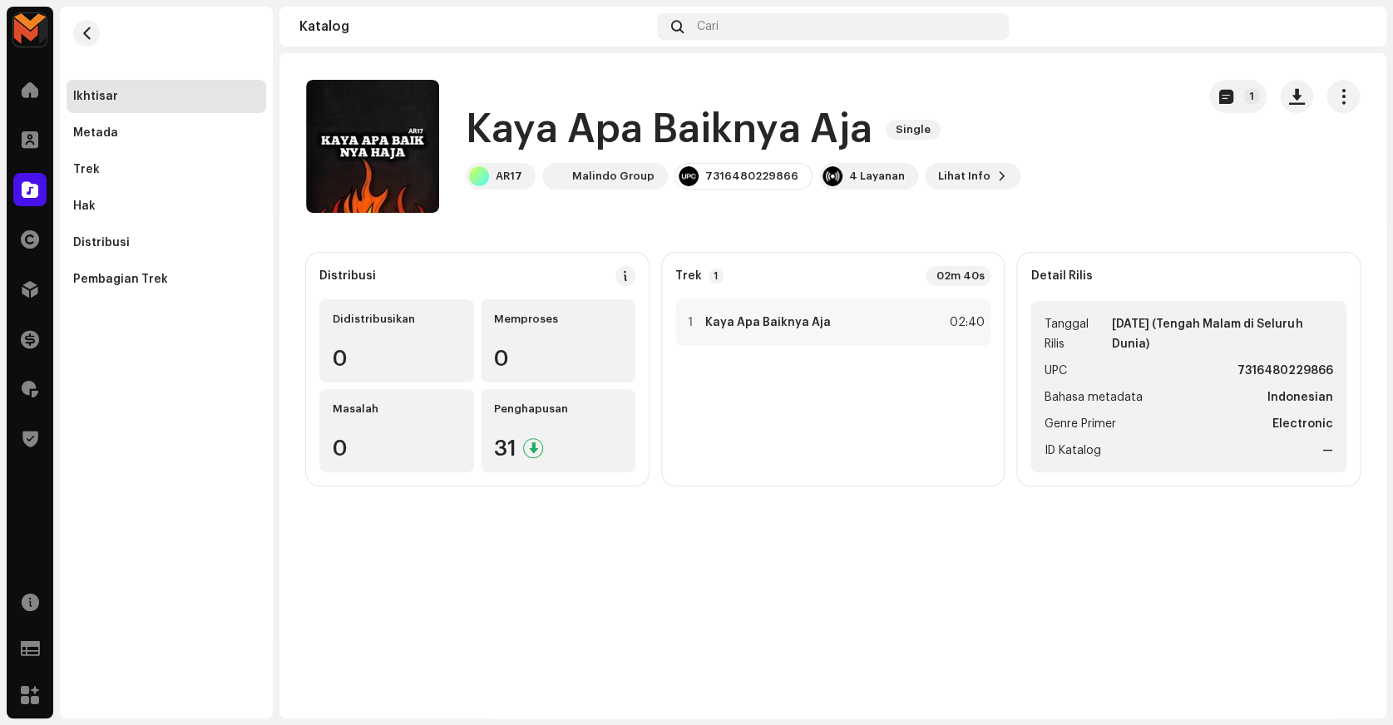
click at [549, 128] on h1 "Kaya Apa Baiknya Aja" at bounding box center [669, 129] width 407 height 53
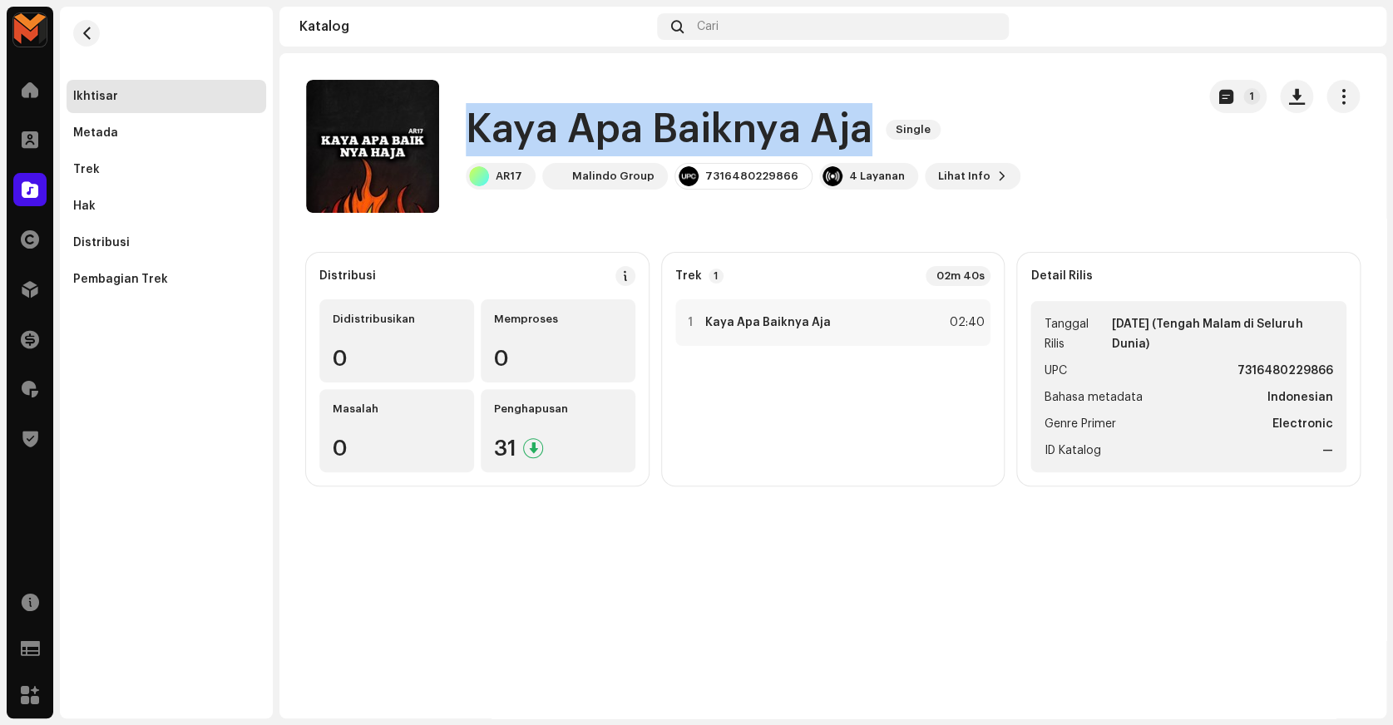
click at [549, 128] on h1 "Kaya Apa Baiknya Aja" at bounding box center [669, 129] width 407 height 53
copy div "Kaya Apa Baiknya Aja Single"
click at [1297, 96] on span "button" at bounding box center [1297, 96] width 16 height 13
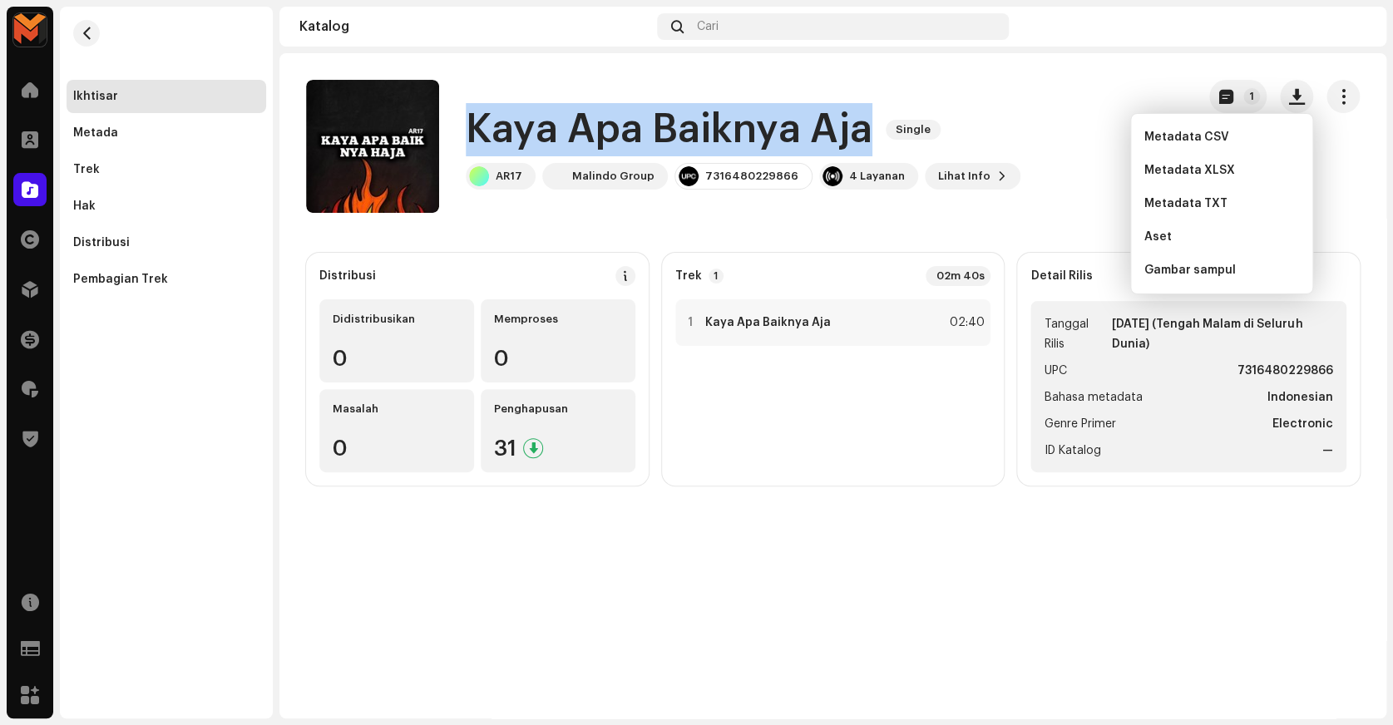
click at [1050, 136] on div "Kaya Apa Baiknya Aja Single AR17 Malindo Group 7316480229866 4 Layanan Lihat In…" at bounding box center [744, 146] width 877 height 133
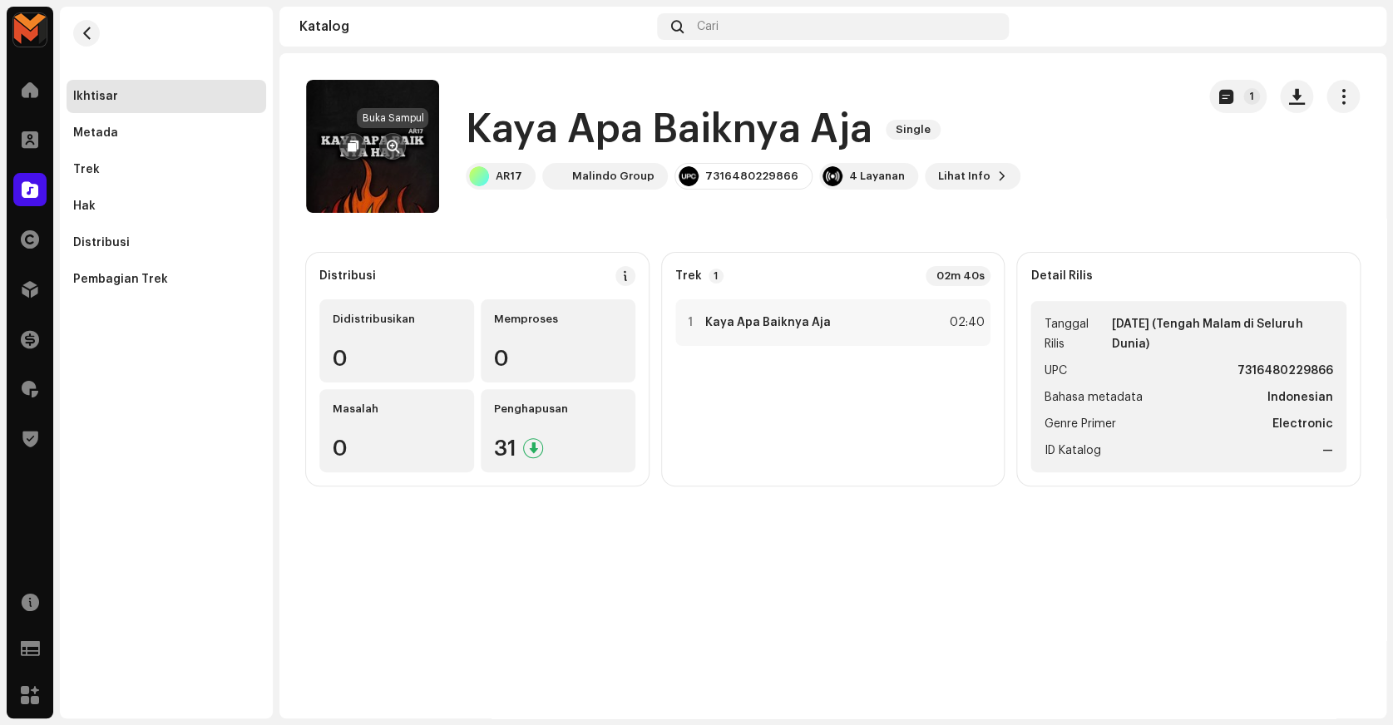
click at [388, 140] on span "button" at bounding box center [393, 146] width 12 height 13
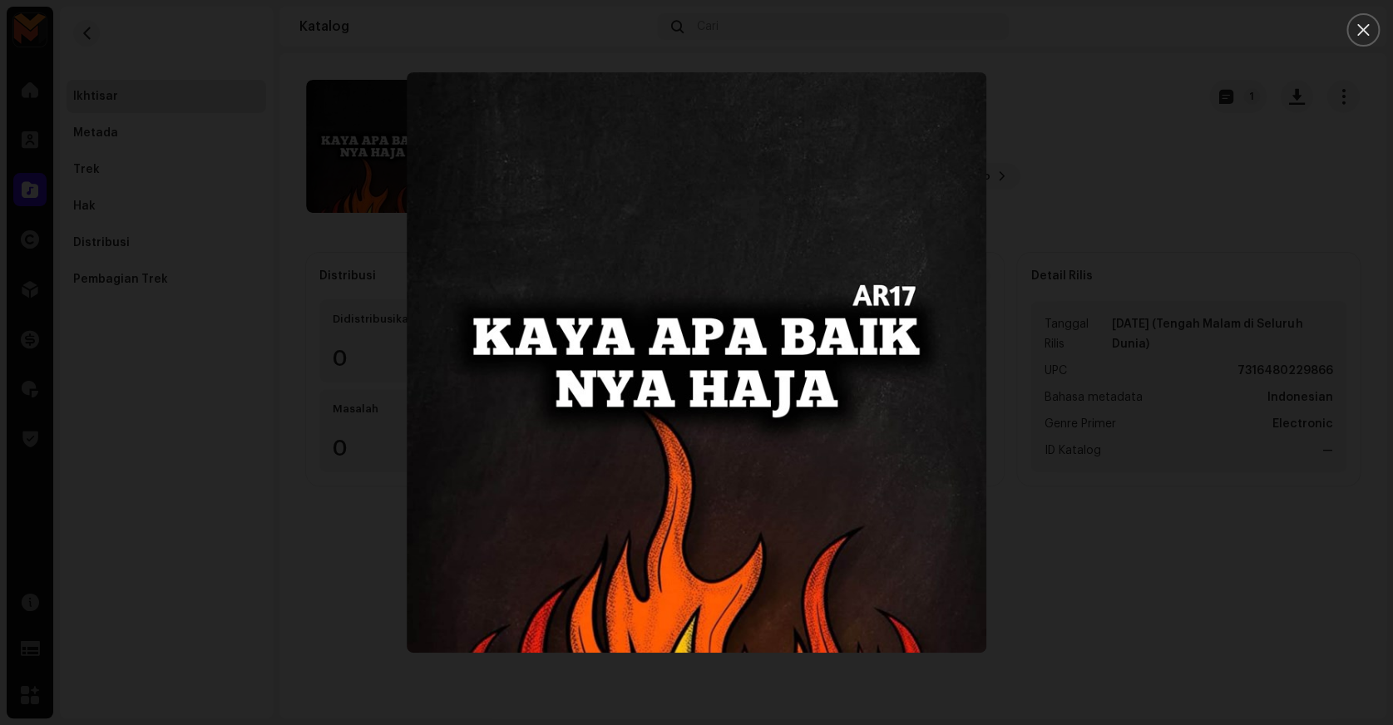
click at [1190, 286] on div at bounding box center [696, 362] width 1393 height 725
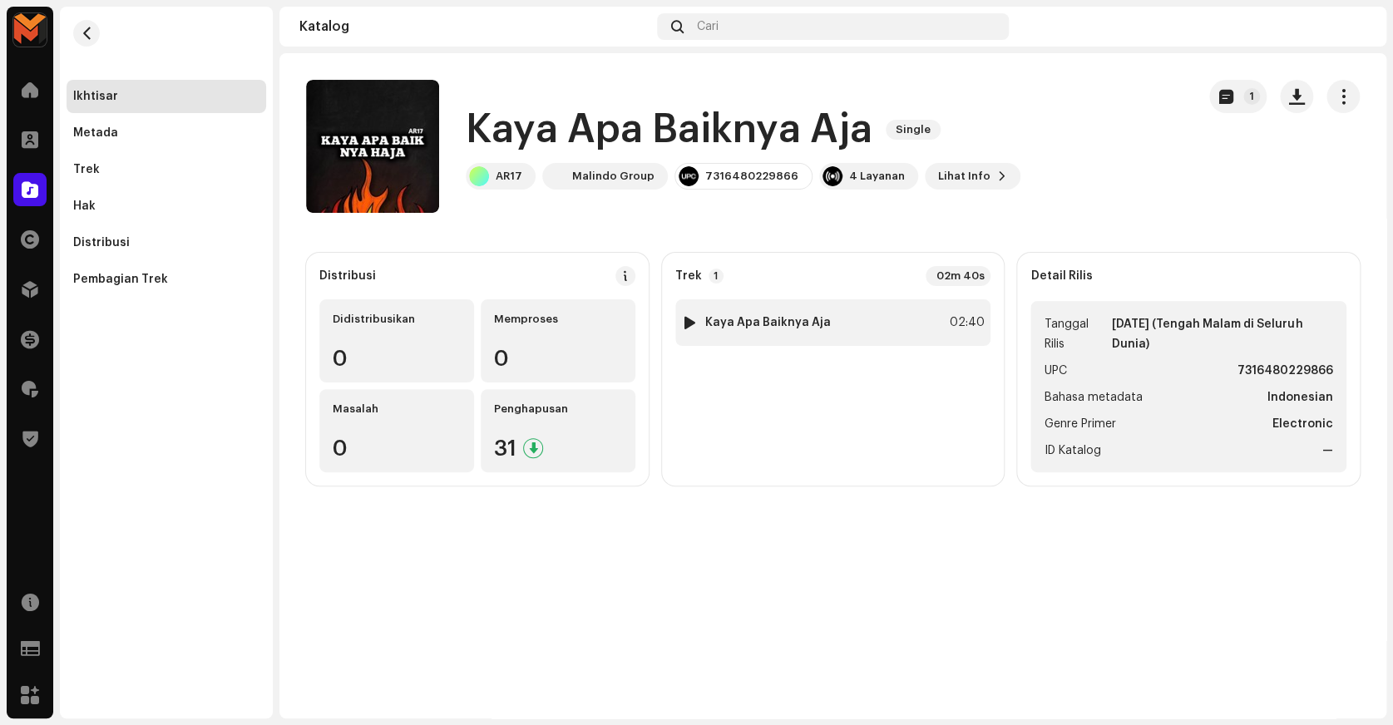
click at [940, 316] on div "1 Kaya Apa Baiknya Aja 02:40" at bounding box center [833, 322] width 316 height 47
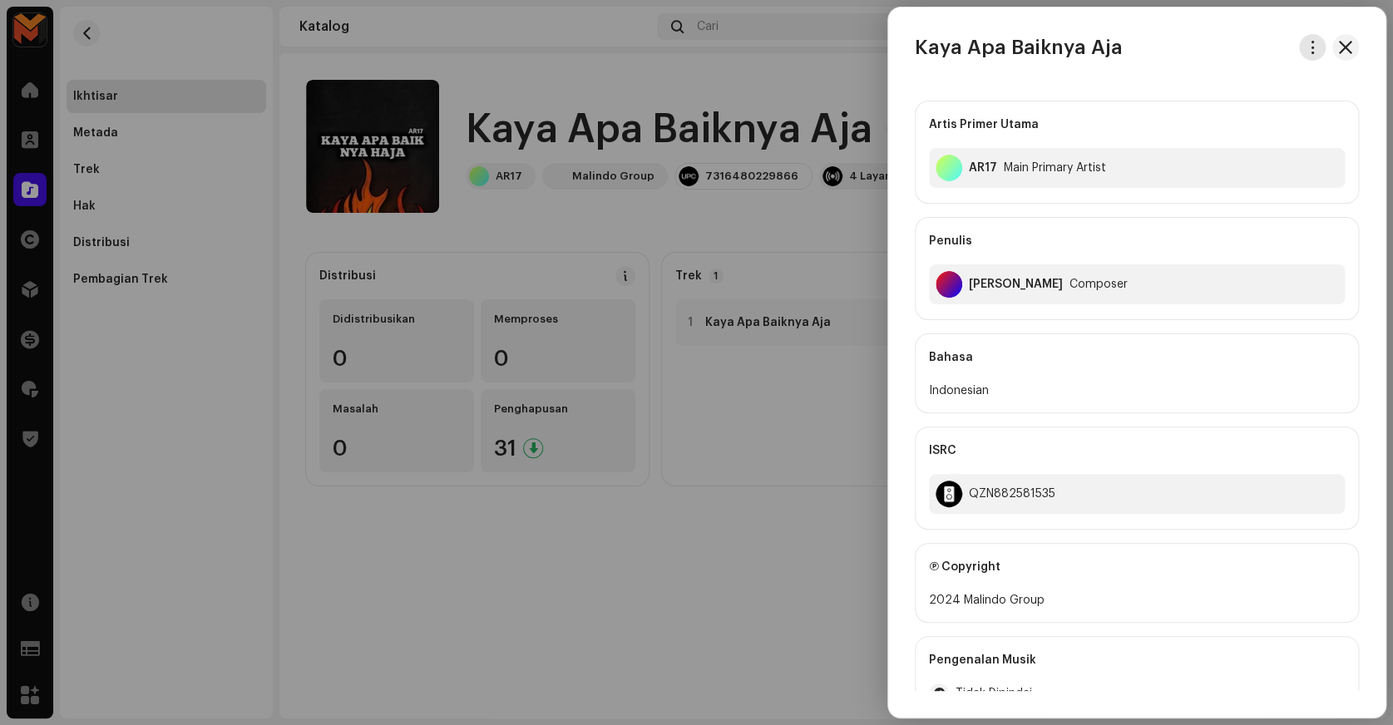
click at [1308, 50] on span "button" at bounding box center [1313, 47] width 12 height 13
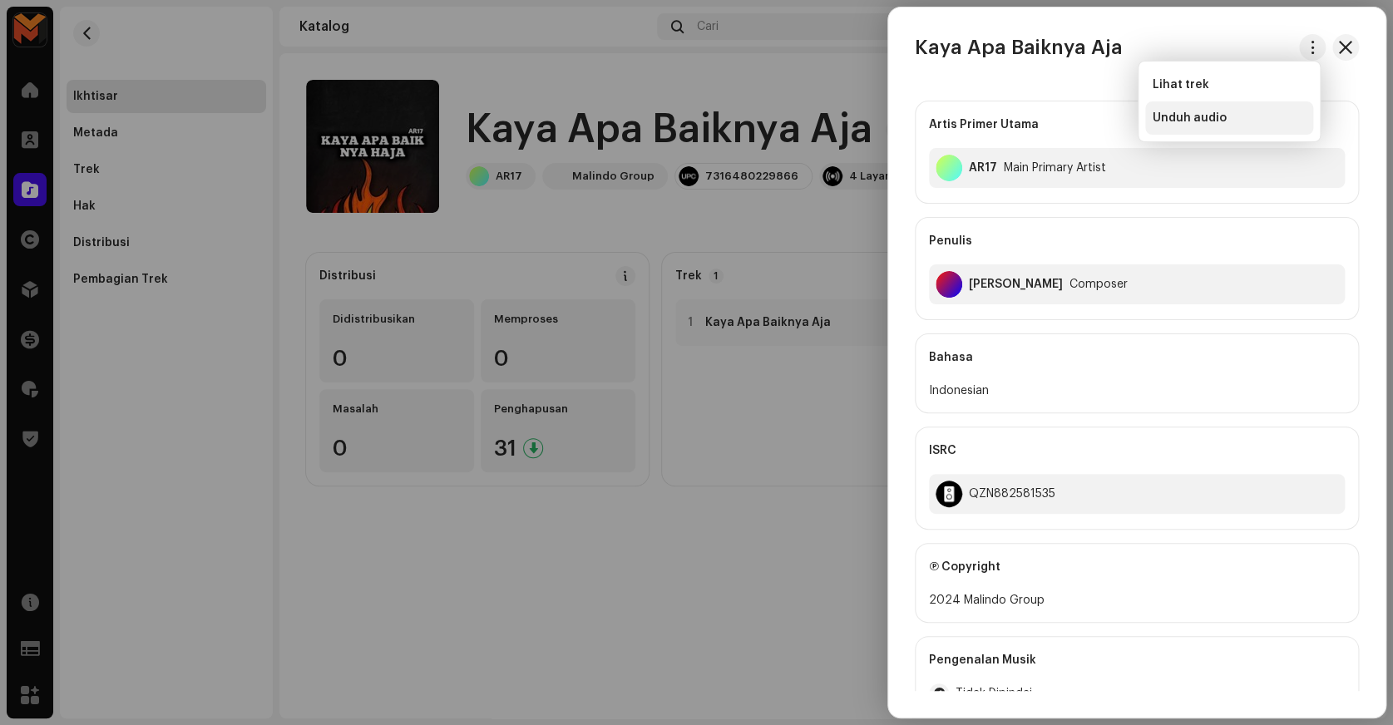
click at [1228, 121] on div "Unduh audio" at bounding box center [1229, 117] width 155 height 13
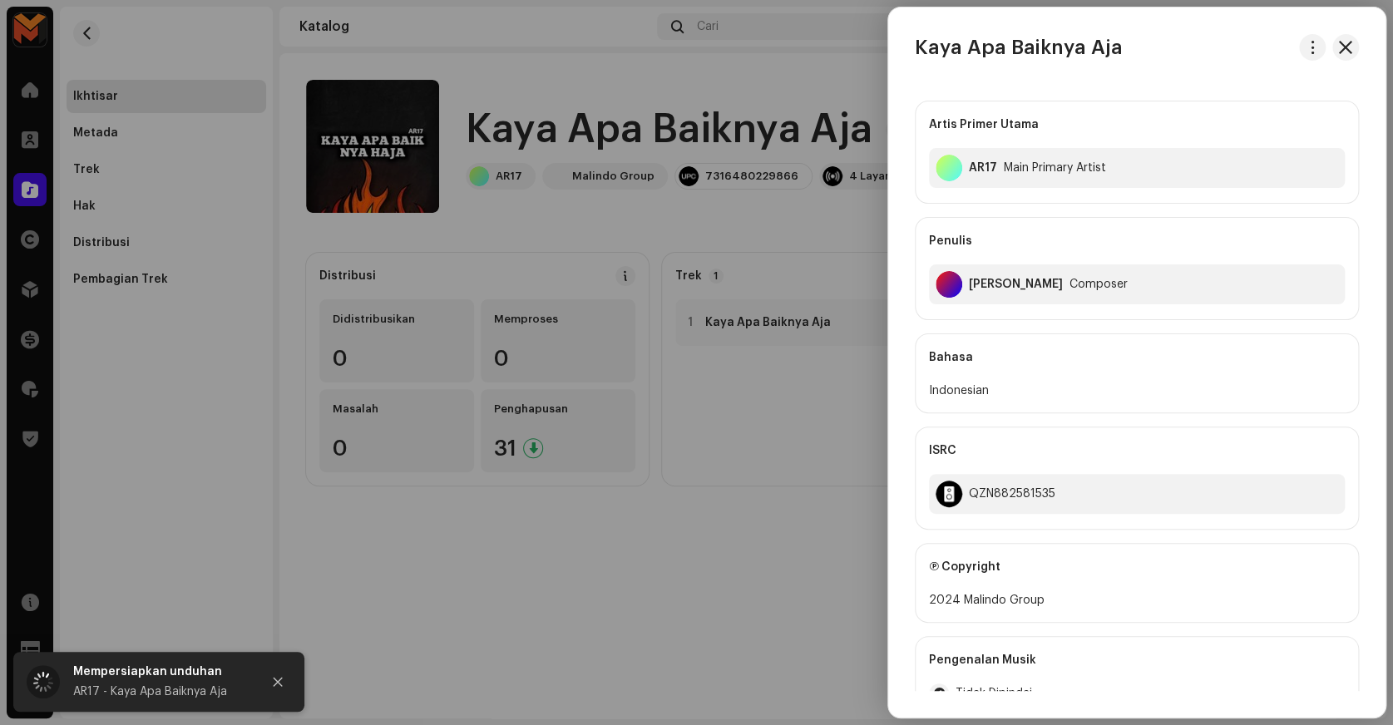
click at [730, 71] on div at bounding box center [696, 362] width 1393 height 725
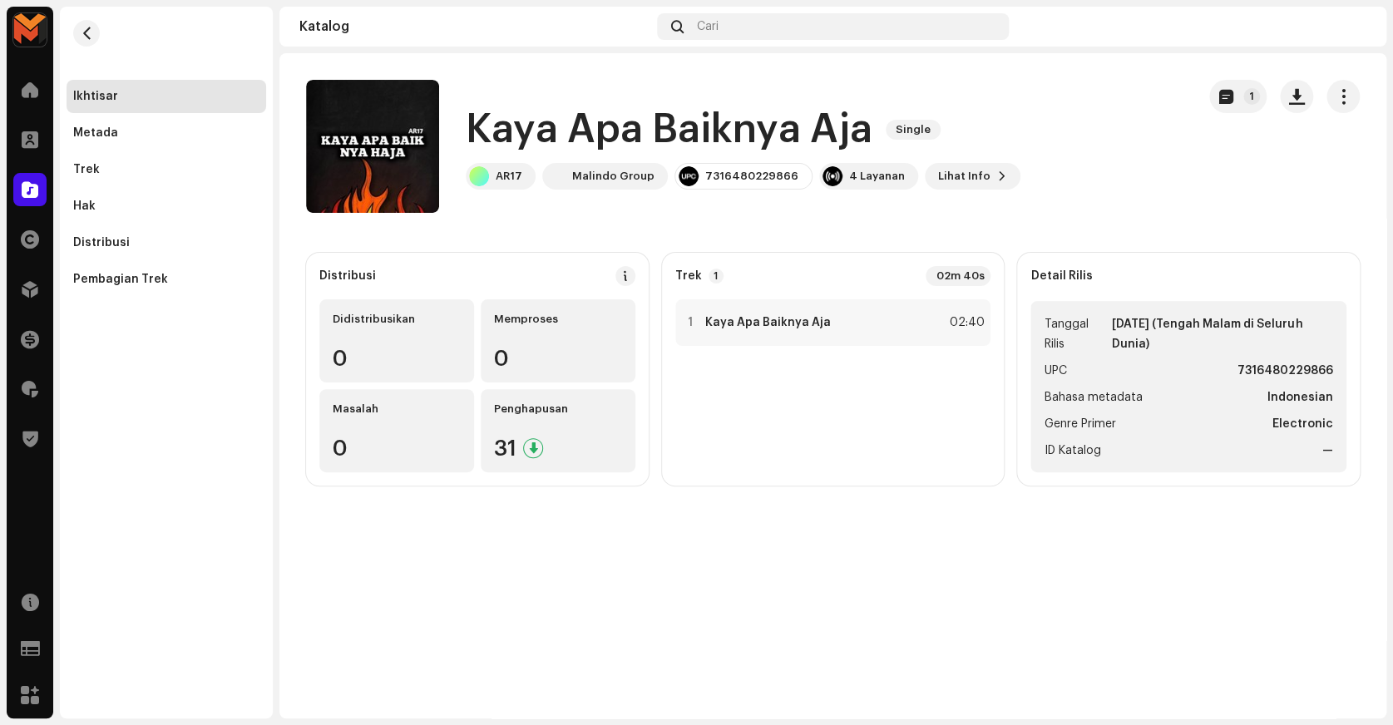
click at [1018, 67] on catalog-releases-details-overview "Kaya Apa Baiknya Aja Single 1 Kaya Apa Baiknya Aja Single AR17 Malindo Group 73…" at bounding box center [832, 282] width 1107 height 459
click at [1302, 96] on span "button" at bounding box center [1297, 96] width 16 height 13
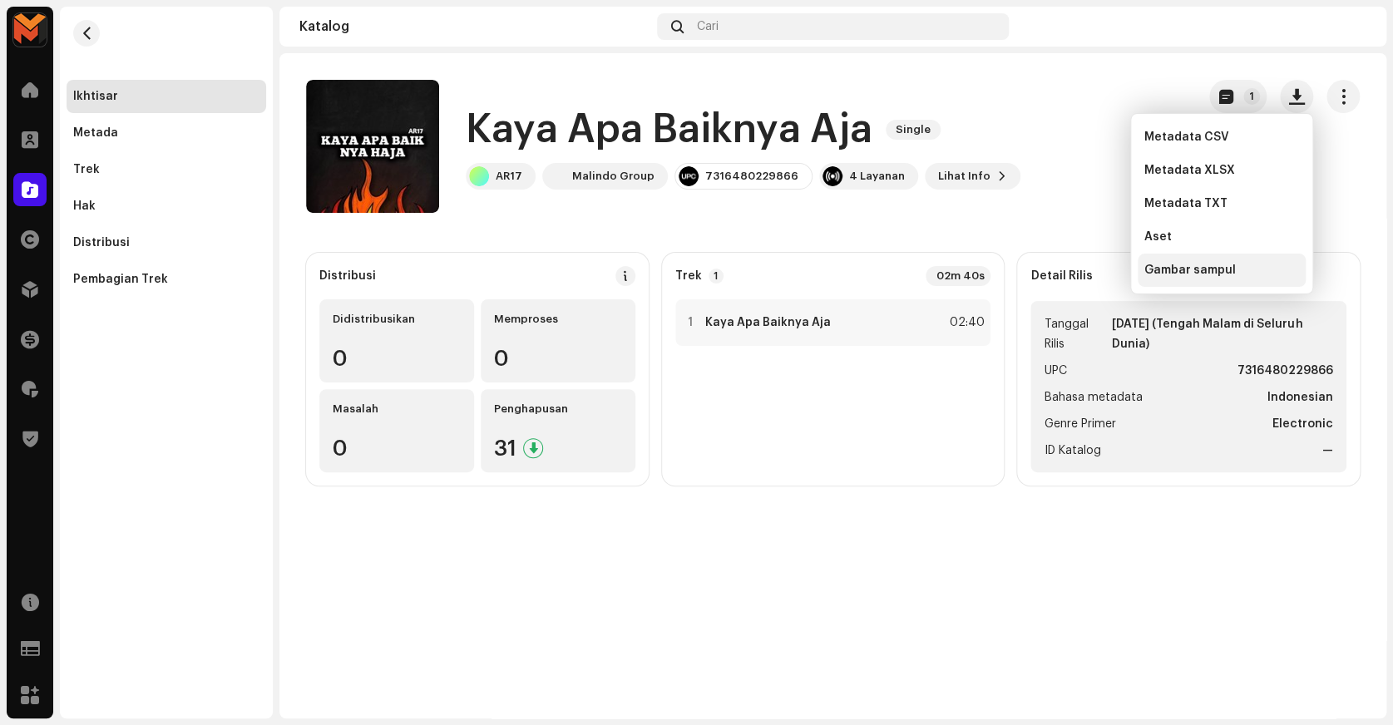
click at [1208, 273] on span "Gambar sampul" at bounding box center [1189, 270] width 91 height 13
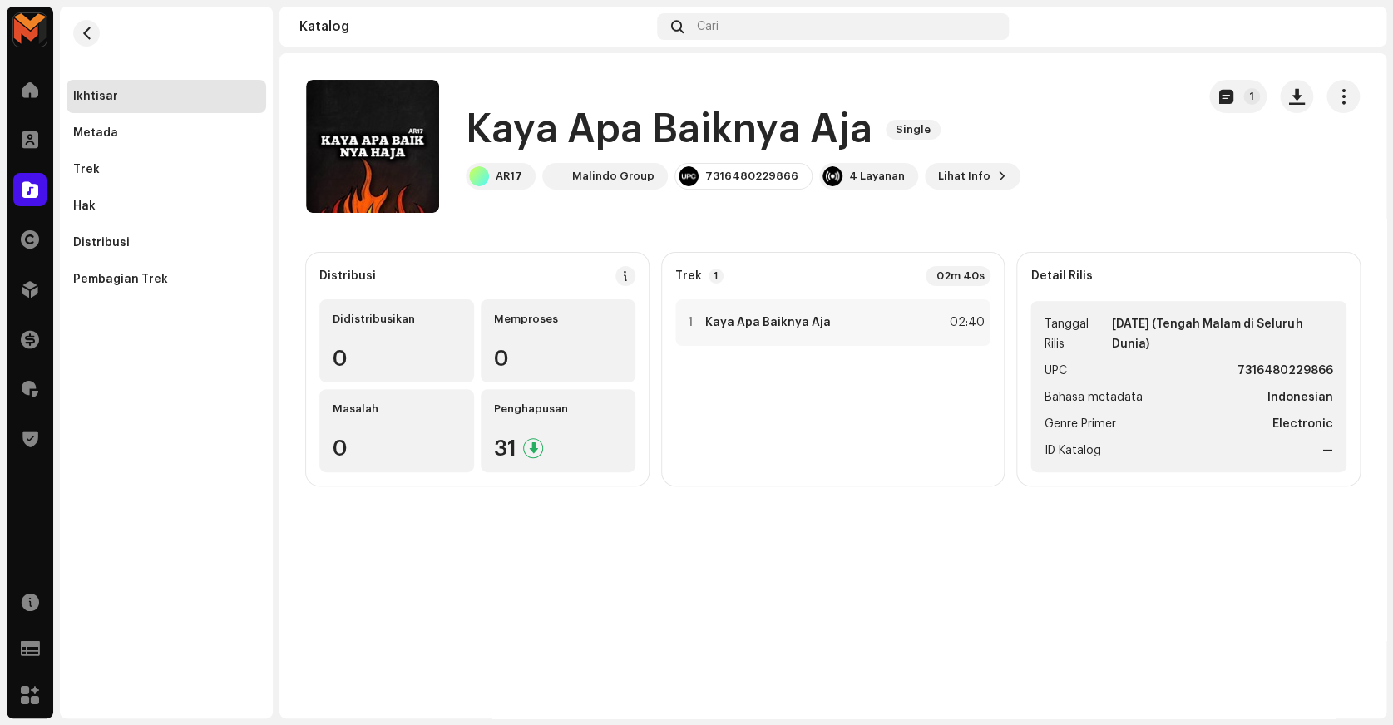
click at [599, 129] on h1 "Kaya Apa Baiknya Aja" at bounding box center [669, 129] width 407 height 53
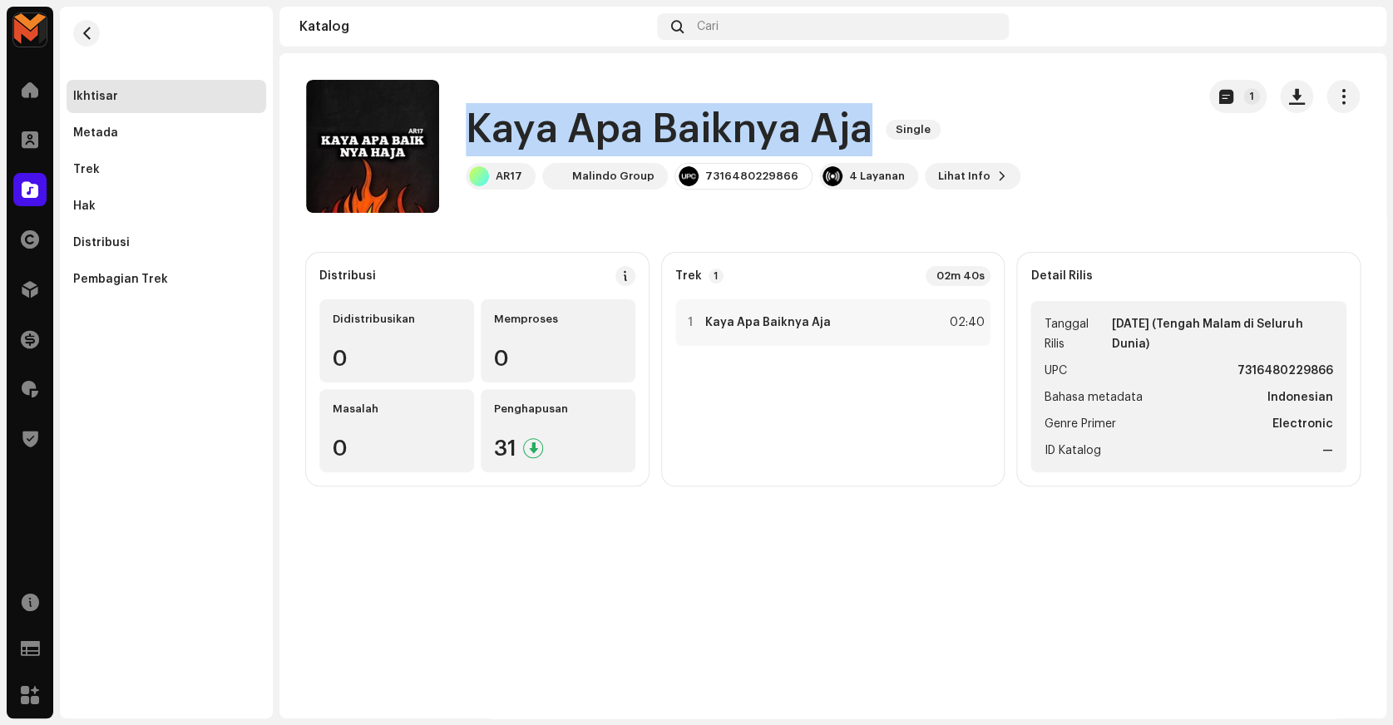
click at [599, 129] on h1 "Kaya Apa Baiknya Aja" at bounding box center [669, 129] width 407 height 53
copy div "Kaya Apa Baiknya Aja Single"
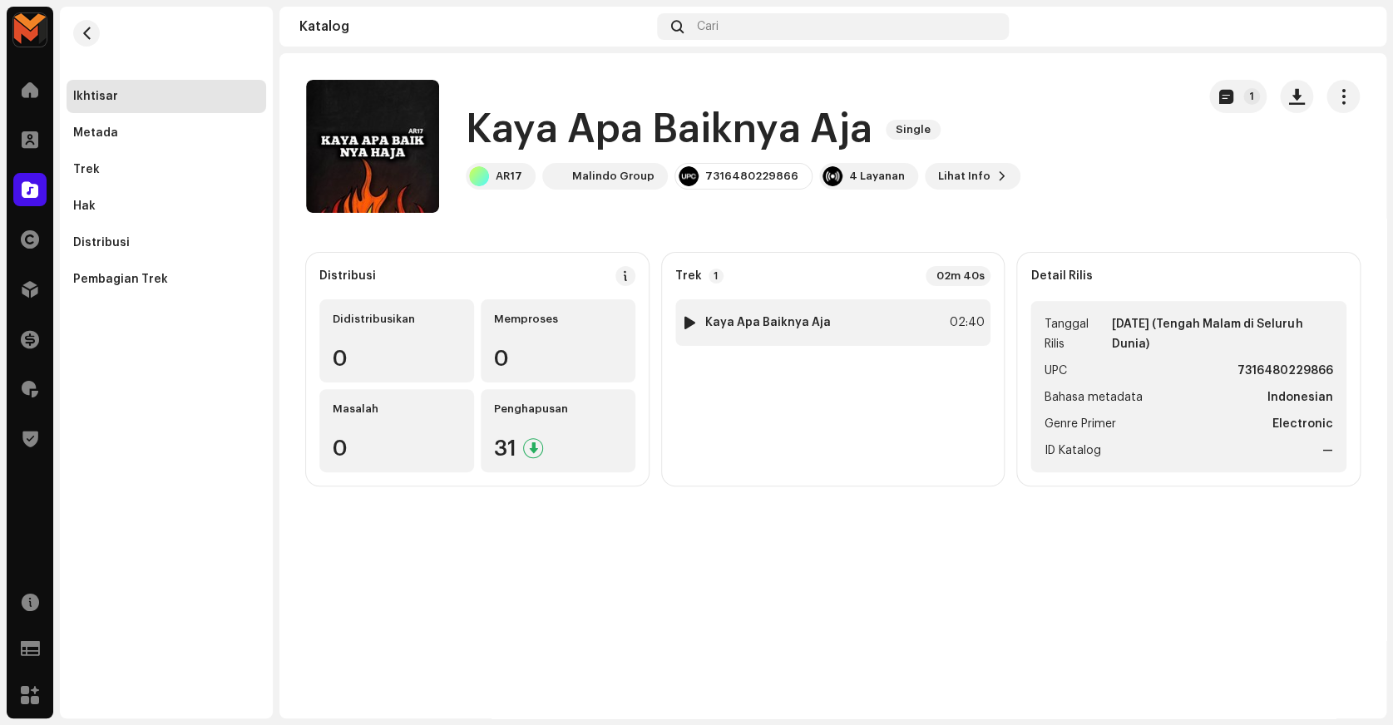
click at [903, 328] on div "1 Kaya Apa Baiknya Aja 02:40" at bounding box center [833, 322] width 316 height 47
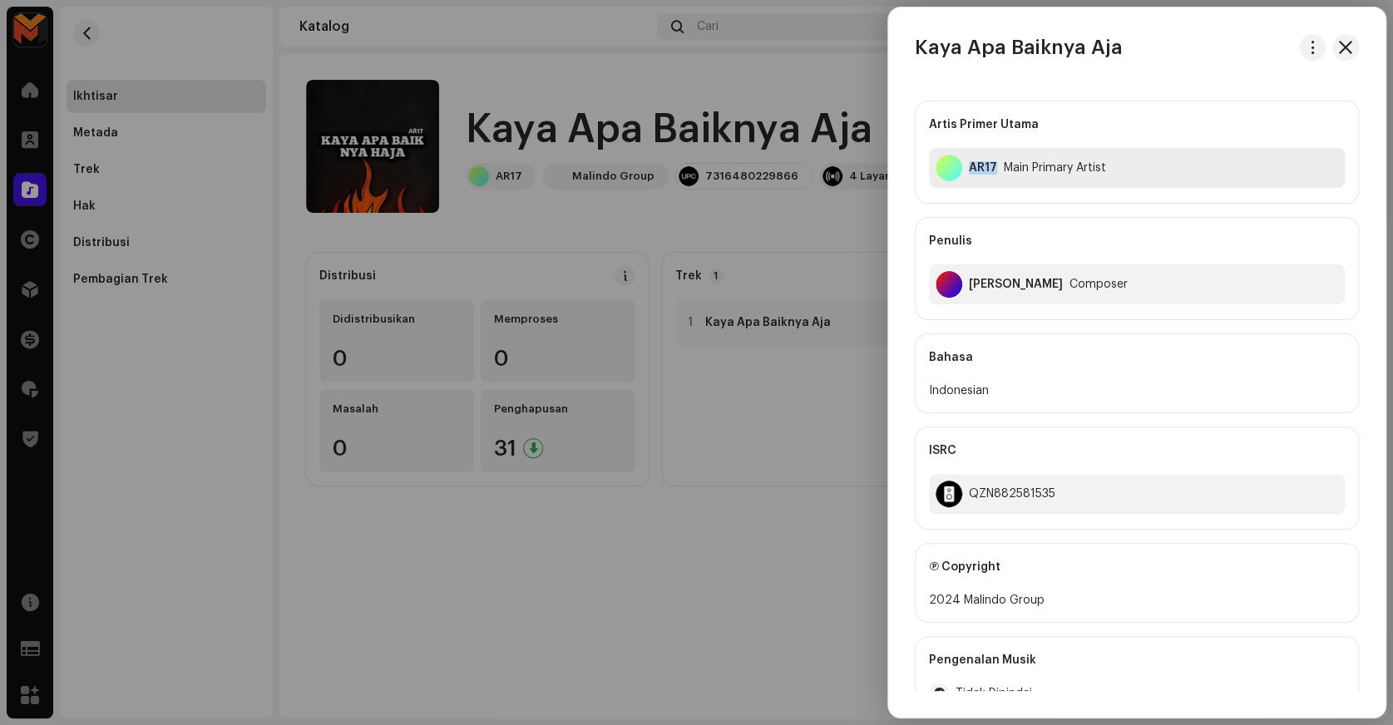
copy div "AR17"
drag, startPoint x: 961, startPoint y: 175, endPoint x: 1008, endPoint y: 209, distance: 57.2
click at [1008, 209] on div "Artis Primer Utama AR17 Main Primary Artist Penulis Hairullah Adawi Composer" at bounding box center [1137, 211] width 444 height 220
click at [1025, 279] on div "Hairullah Adawi" at bounding box center [1016, 284] width 94 height 13
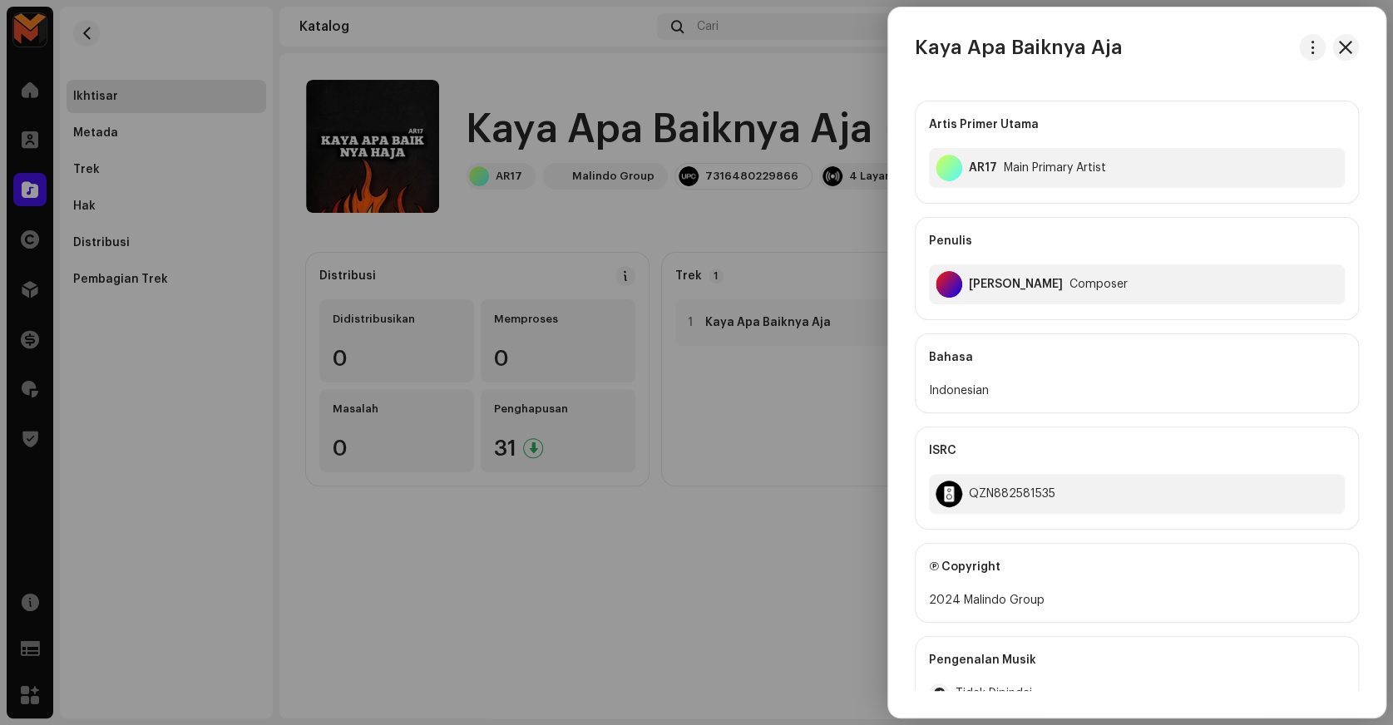
click at [1025, 279] on div "Hairullah Adawi" at bounding box center [1016, 284] width 94 height 13
copy div "Hairullah Adawi"
click at [1021, 502] on div "QZN882581535" at bounding box center [1137, 494] width 416 height 40
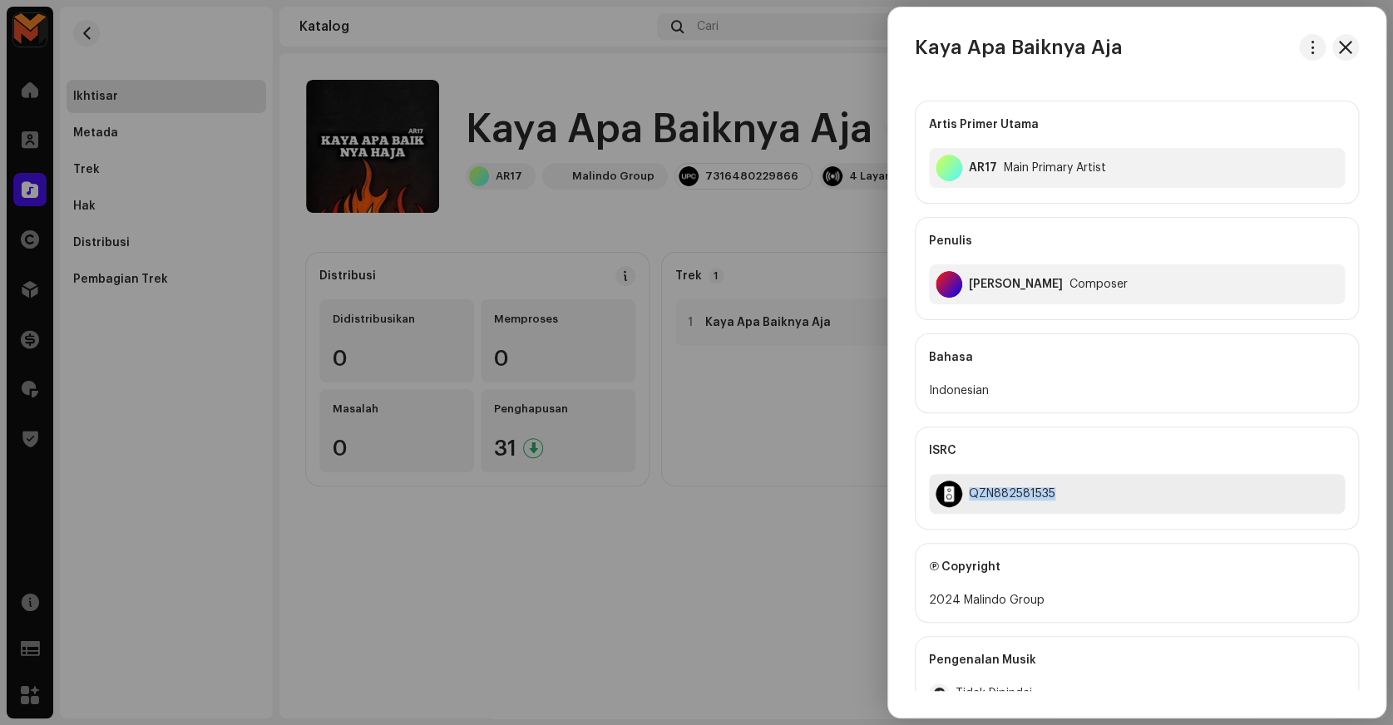
click at [1021, 502] on div "QZN882581535" at bounding box center [1137, 494] width 416 height 40
copy div "QZN882581535"
click at [832, 423] on div at bounding box center [696, 362] width 1393 height 725
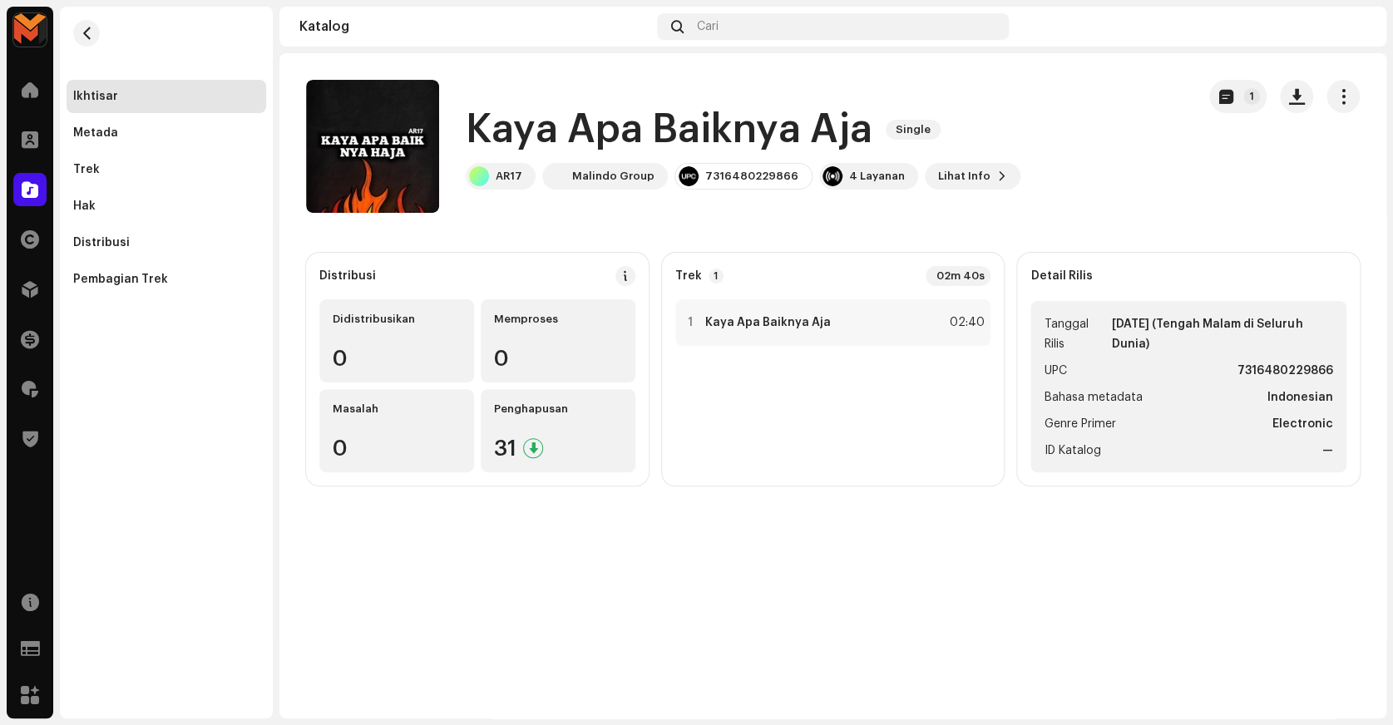
click at [1305, 371] on strong "7316480229866" at bounding box center [1286, 371] width 96 height 20
copy strong "7316480229866"
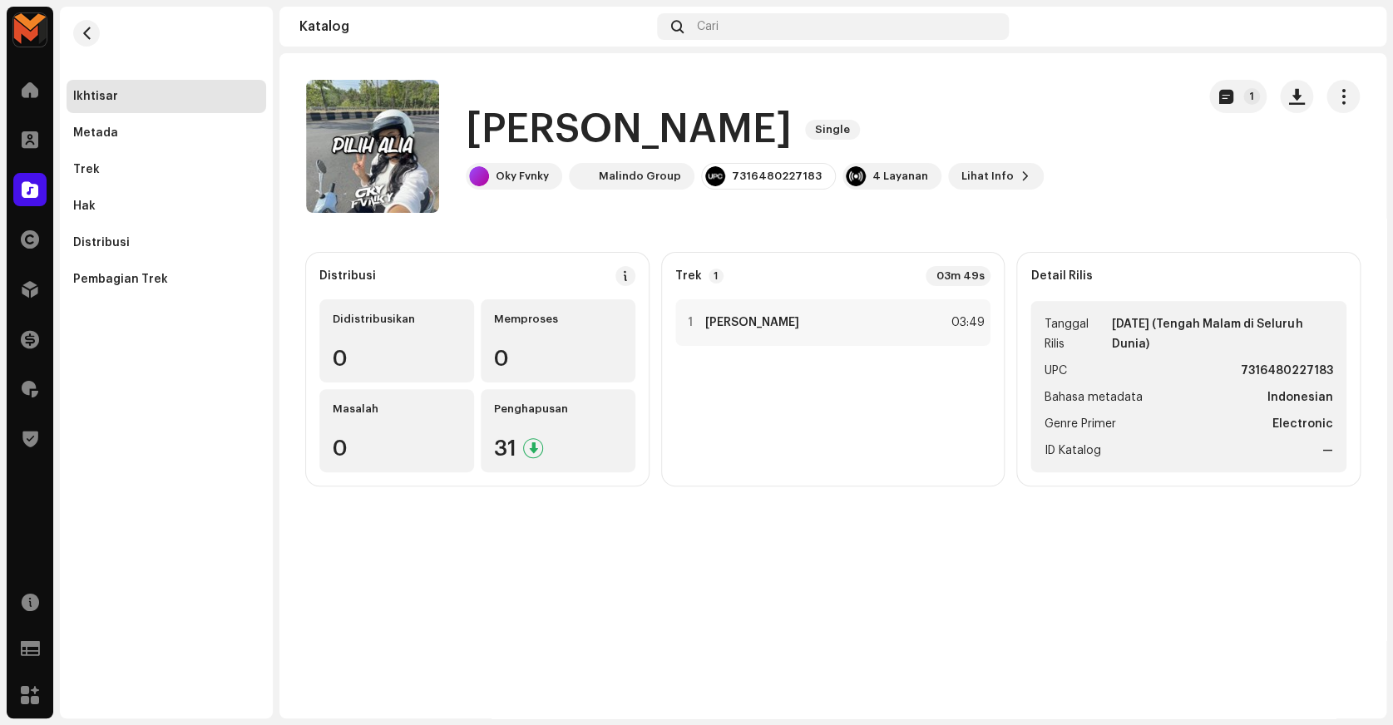
click at [526, 135] on h1 "[PERSON_NAME]" at bounding box center [629, 129] width 326 height 53
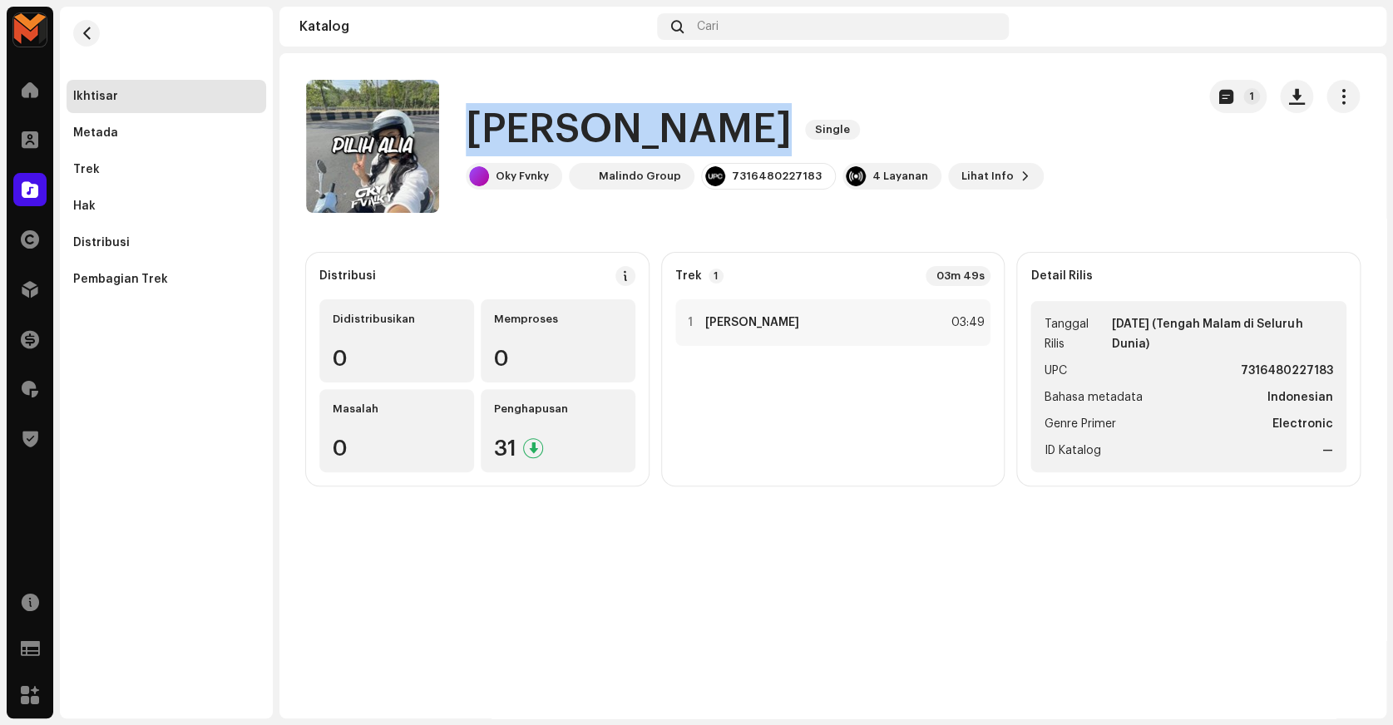
click at [526, 135] on h1 "[PERSON_NAME]" at bounding box center [629, 129] width 326 height 53
copy div "Pilih Alia Single"
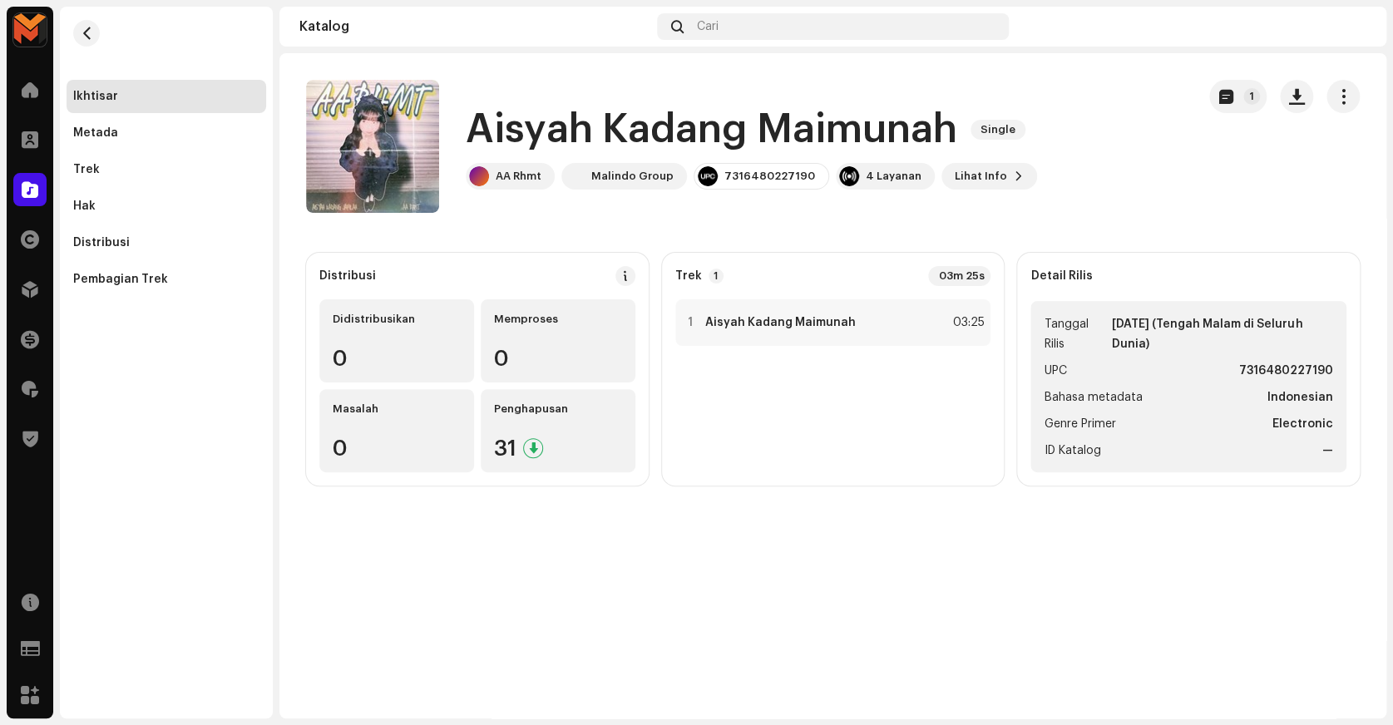
click at [626, 156] on div "Aisyah Kadang Maimunah Single AA Rhmt Malindo Group 7316480227190 4 Layanan Lih…" at bounding box center [751, 146] width 571 height 86
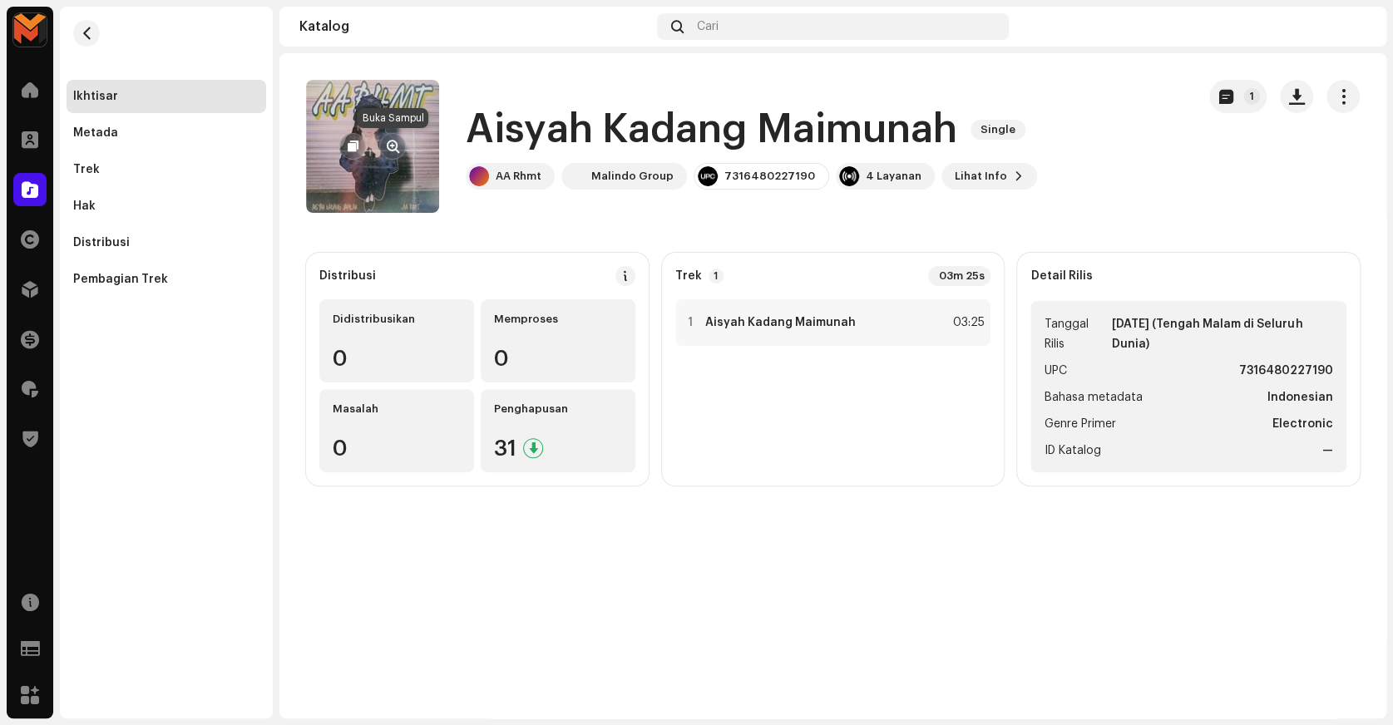
click at [395, 141] on span "button" at bounding box center [393, 146] width 12 height 13
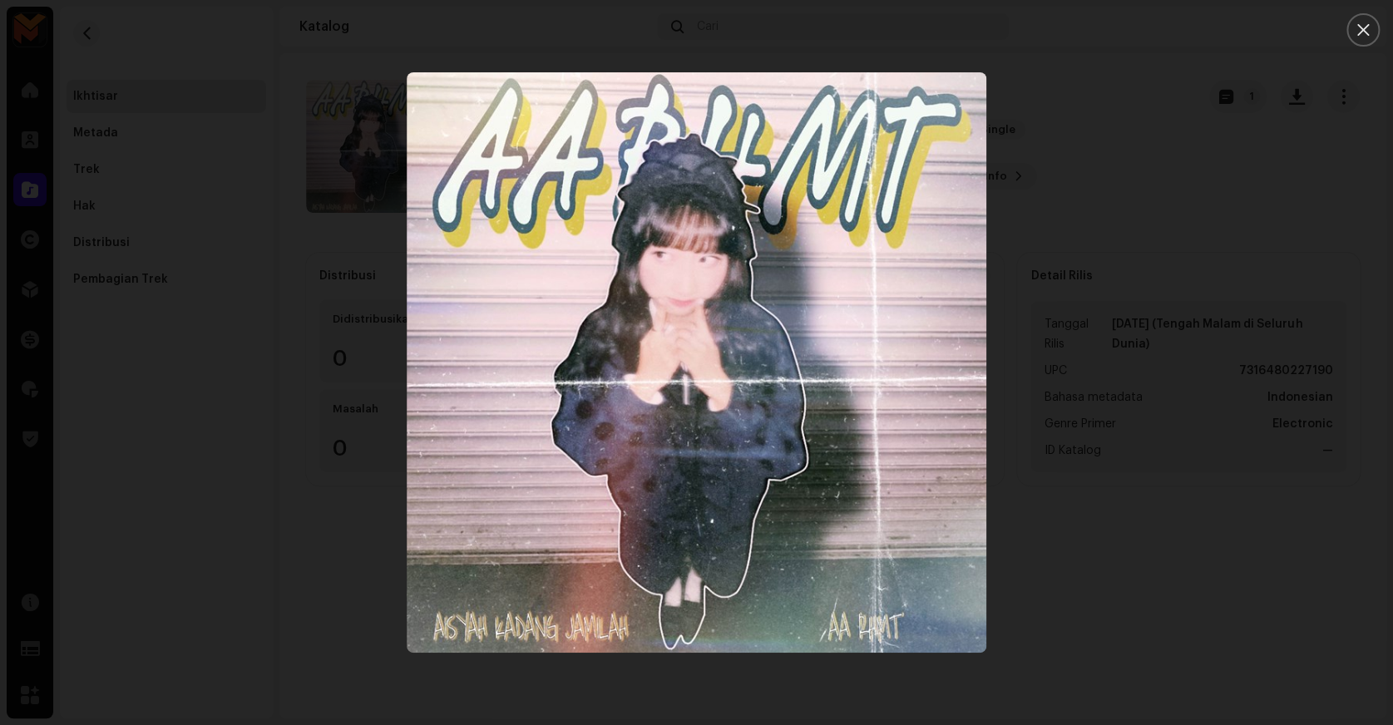
click at [1119, 231] on div at bounding box center [696, 362] width 1393 height 725
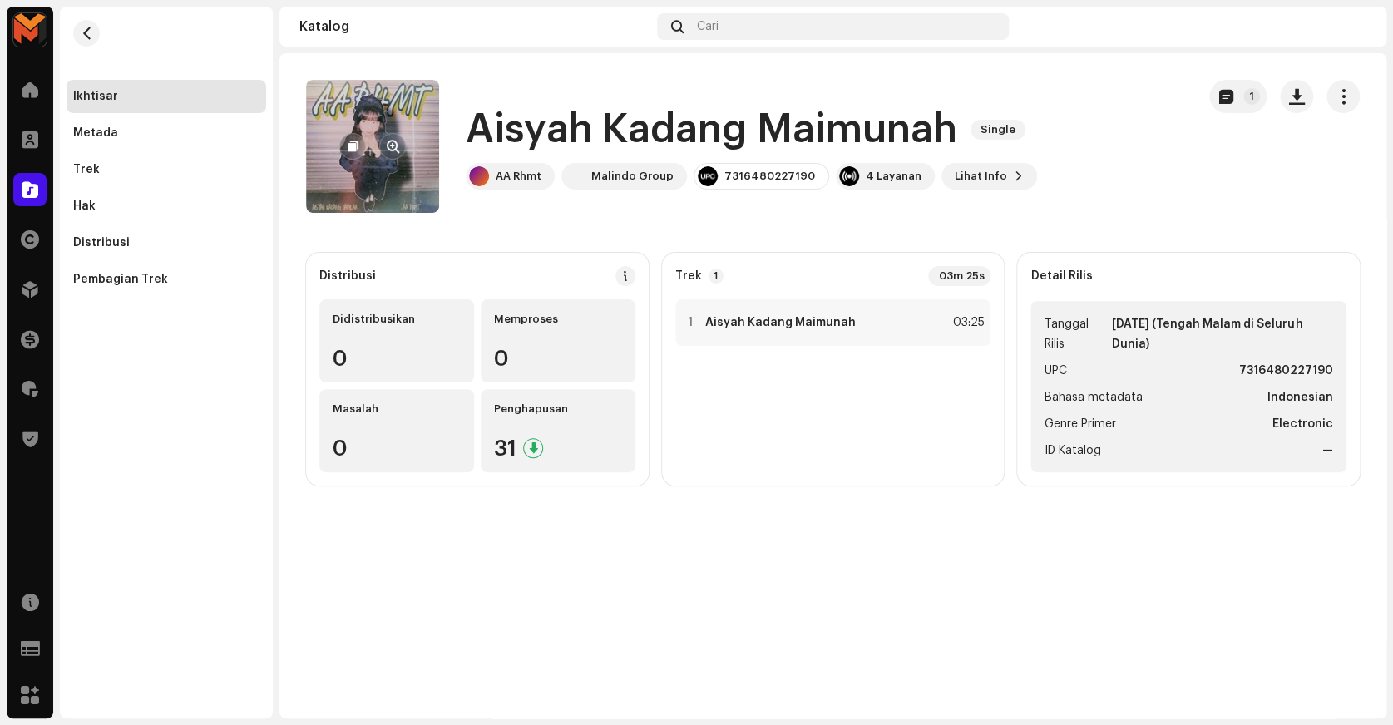
click at [395, 146] on span "button" at bounding box center [393, 146] width 12 height 13
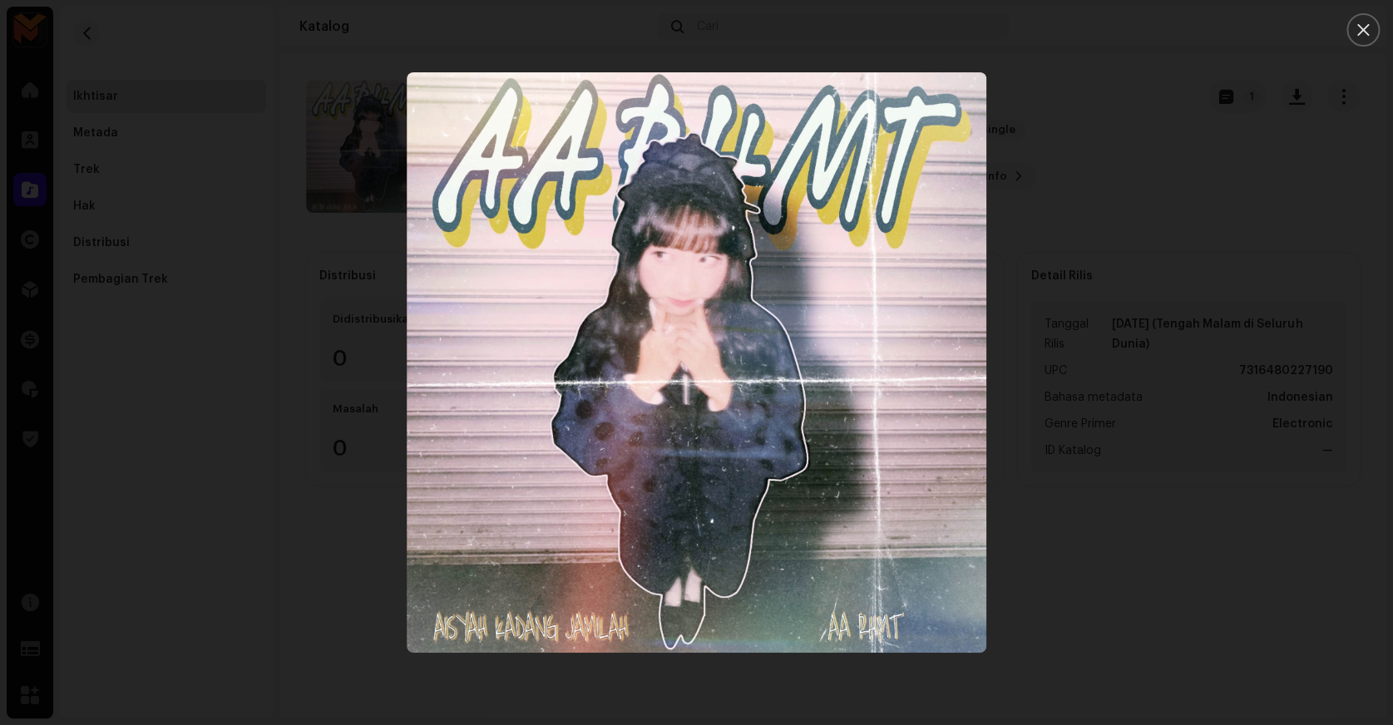
click at [1255, 251] on div at bounding box center [696, 362] width 1393 height 725
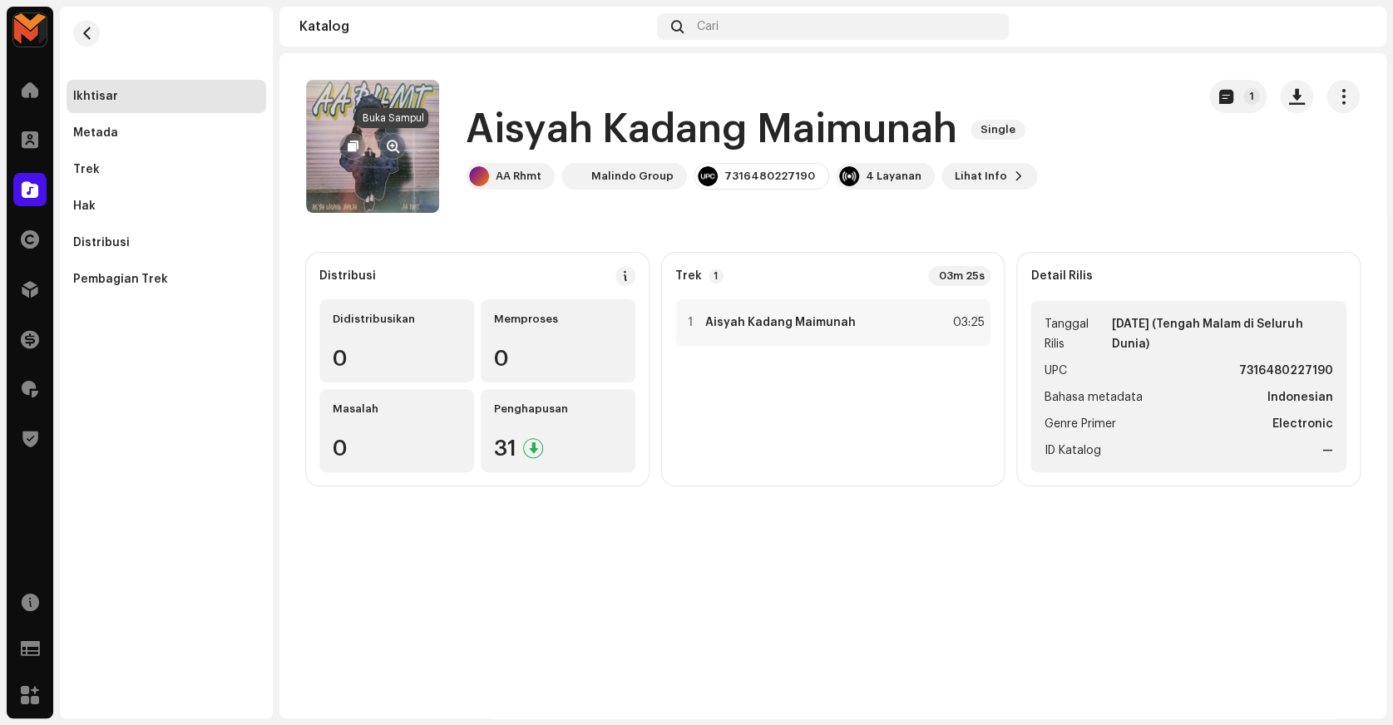
click at [389, 143] on span "button" at bounding box center [393, 146] width 12 height 13
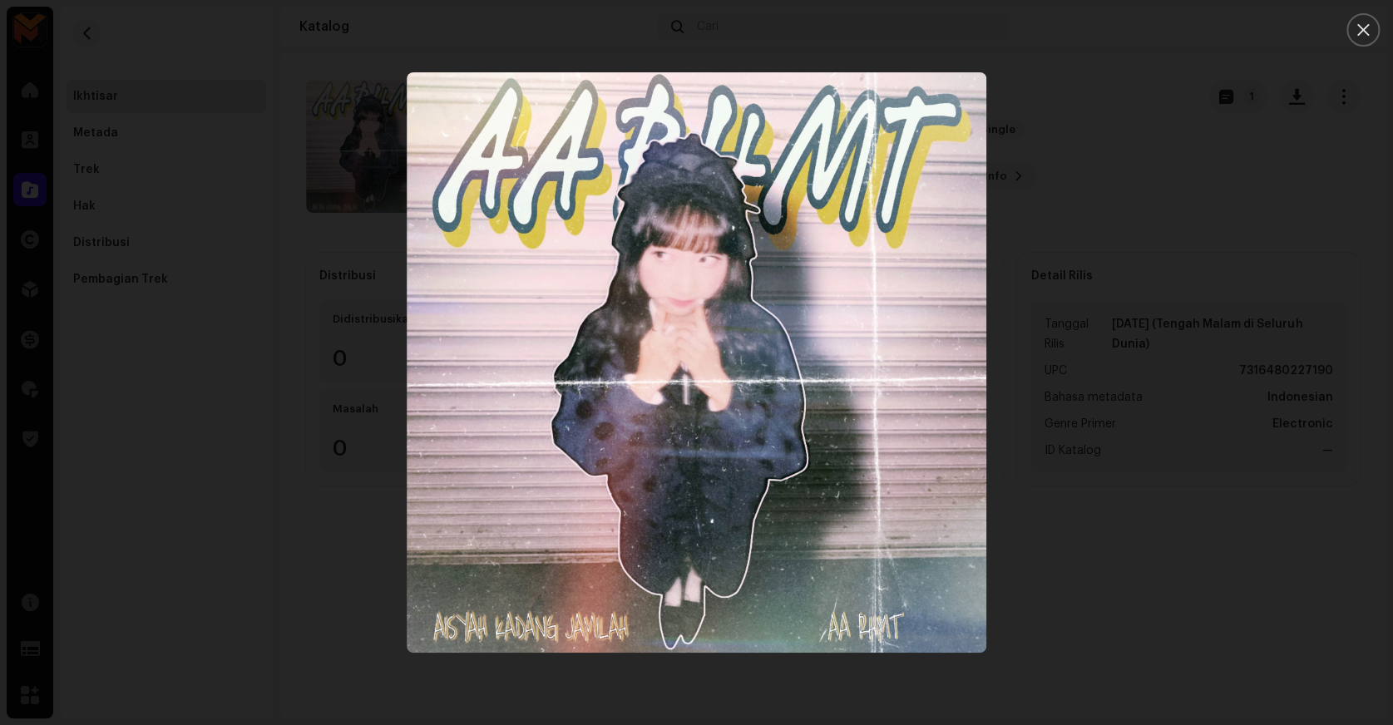
click at [1117, 284] on div at bounding box center [696, 362] width 1393 height 725
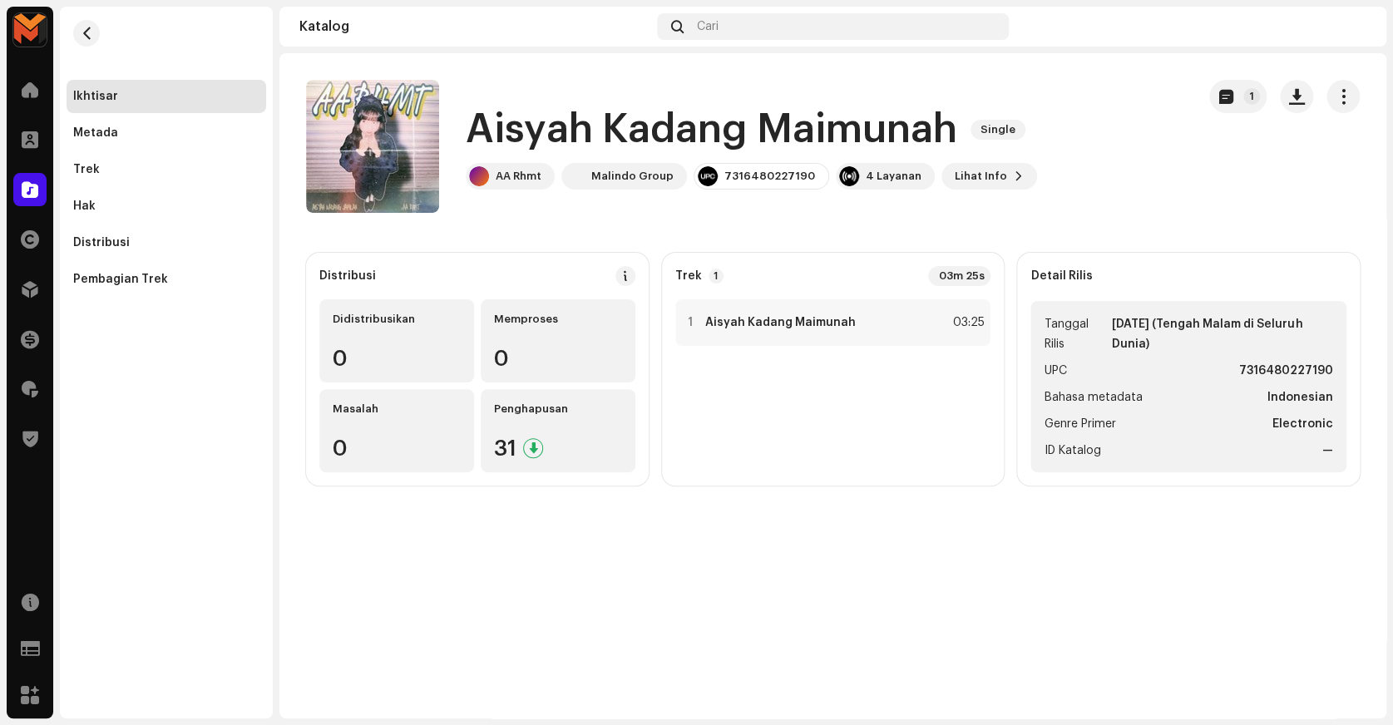
click at [866, 136] on h1 "Aisyah Kadang Maimunah" at bounding box center [712, 129] width 492 height 53
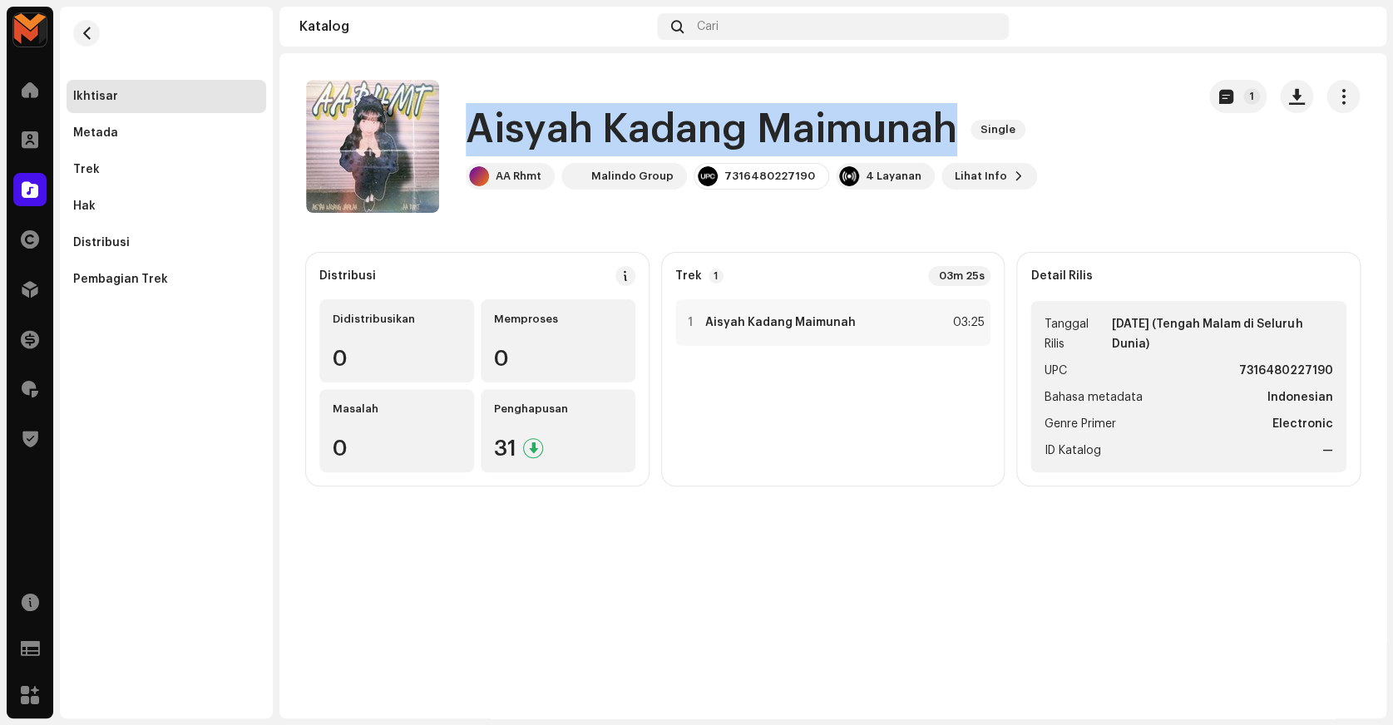
click at [866, 136] on h1 "Aisyah Kadang Maimunah" at bounding box center [712, 129] width 492 height 53
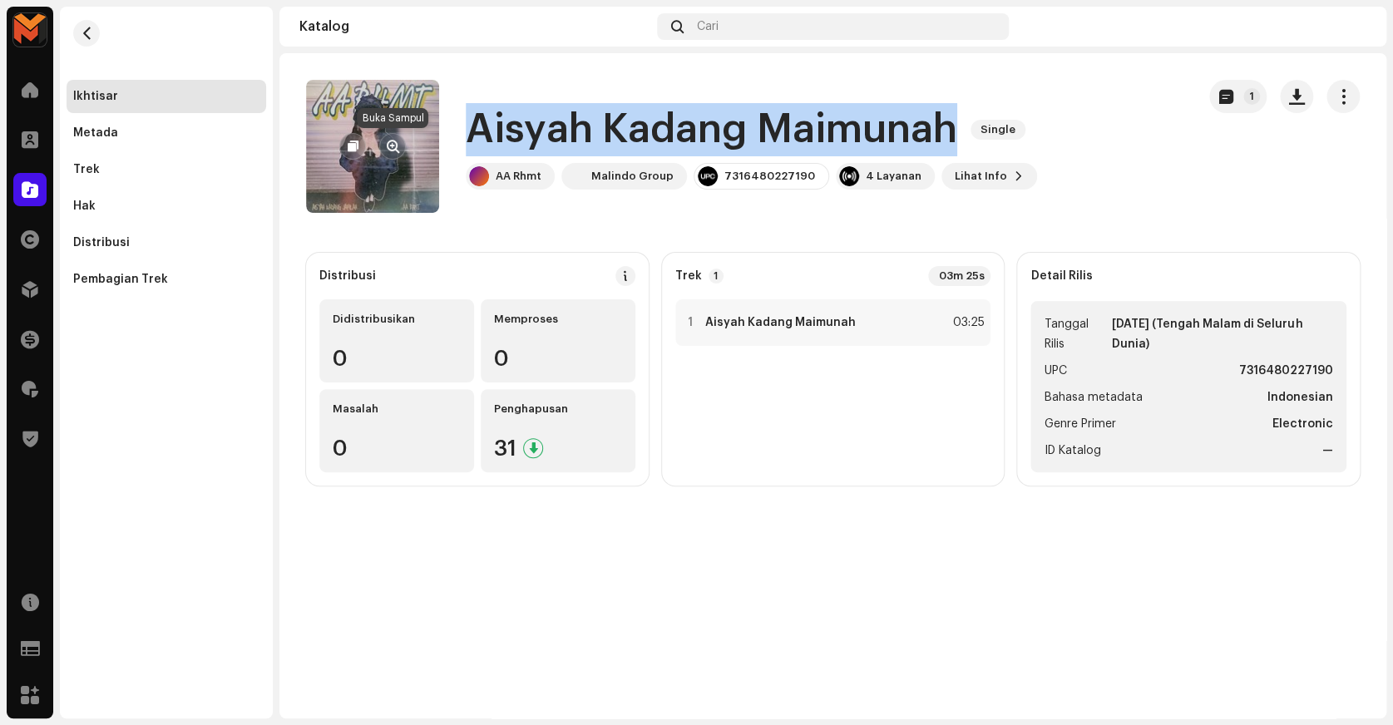
click at [388, 148] on span "button" at bounding box center [393, 146] width 12 height 13
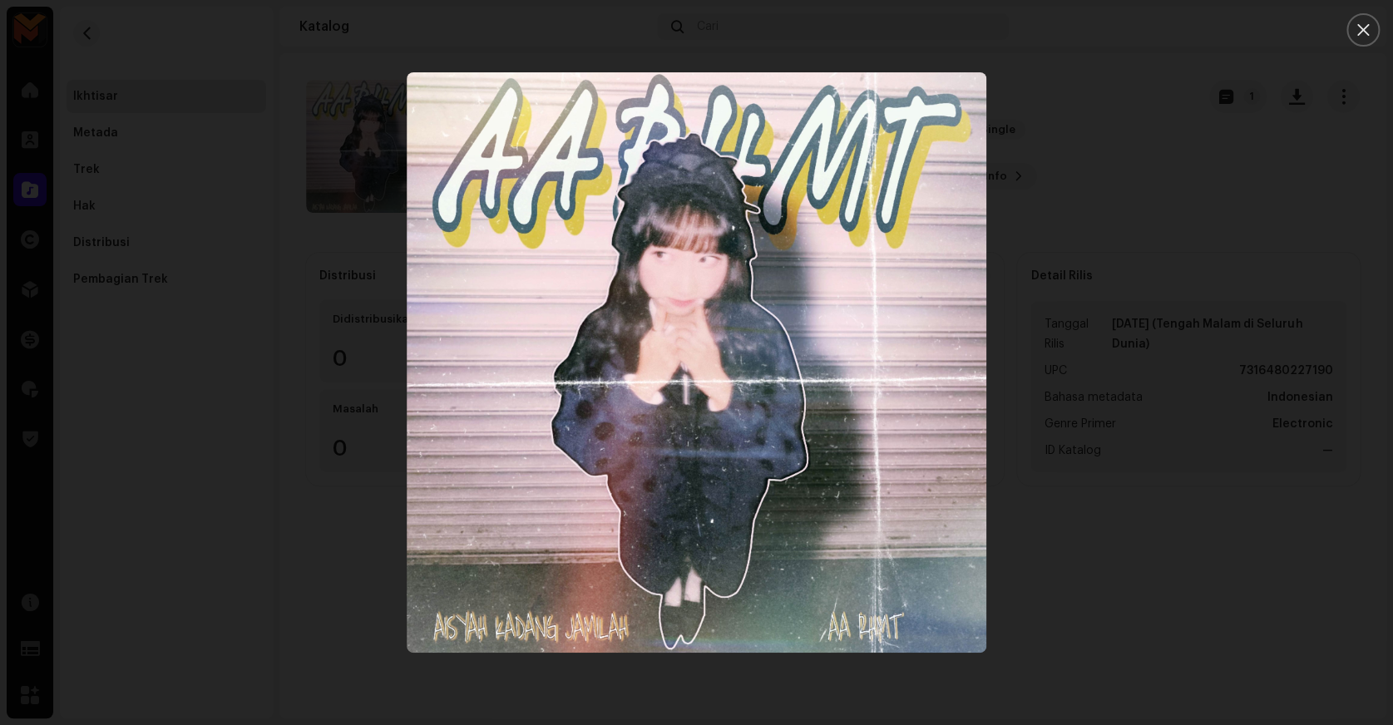
click at [1085, 211] on div at bounding box center [696, 362] width 1393 height 725
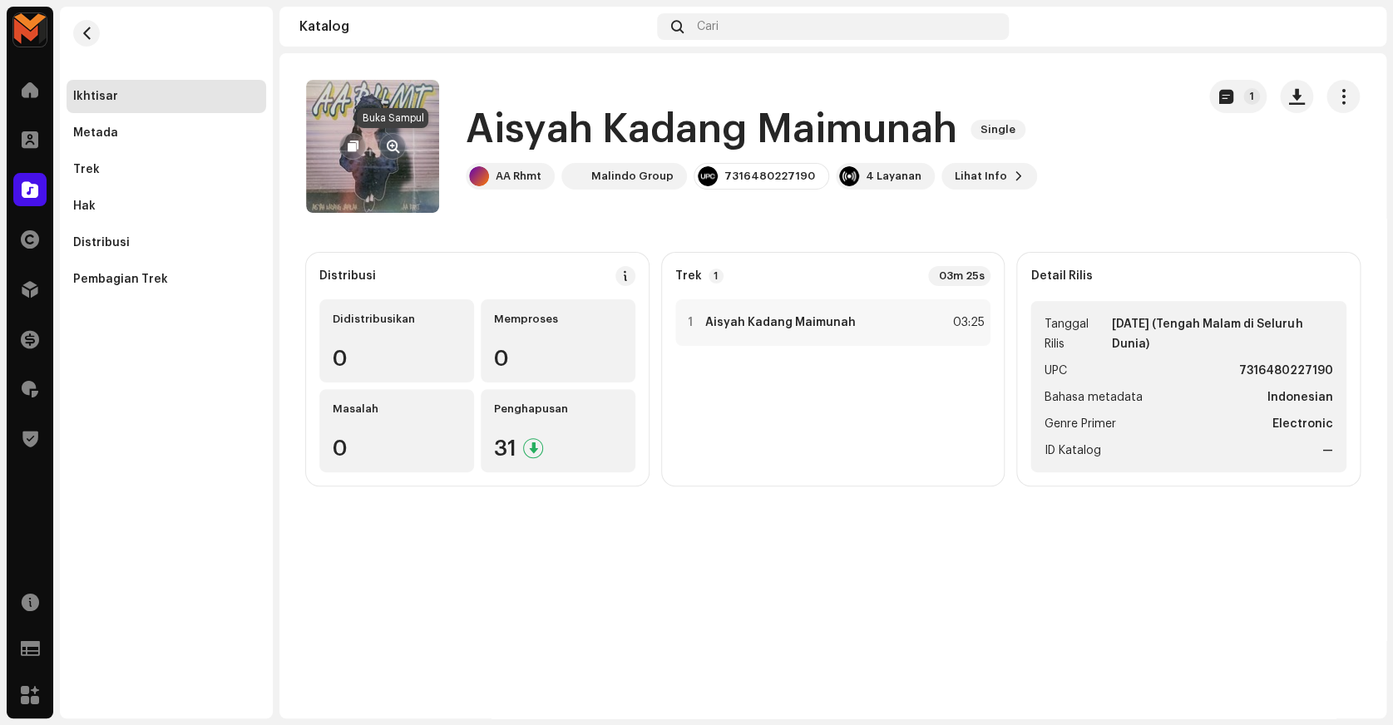
click at [390, 146] on span "button" at bounding box center [393, 146] width 12 height 13
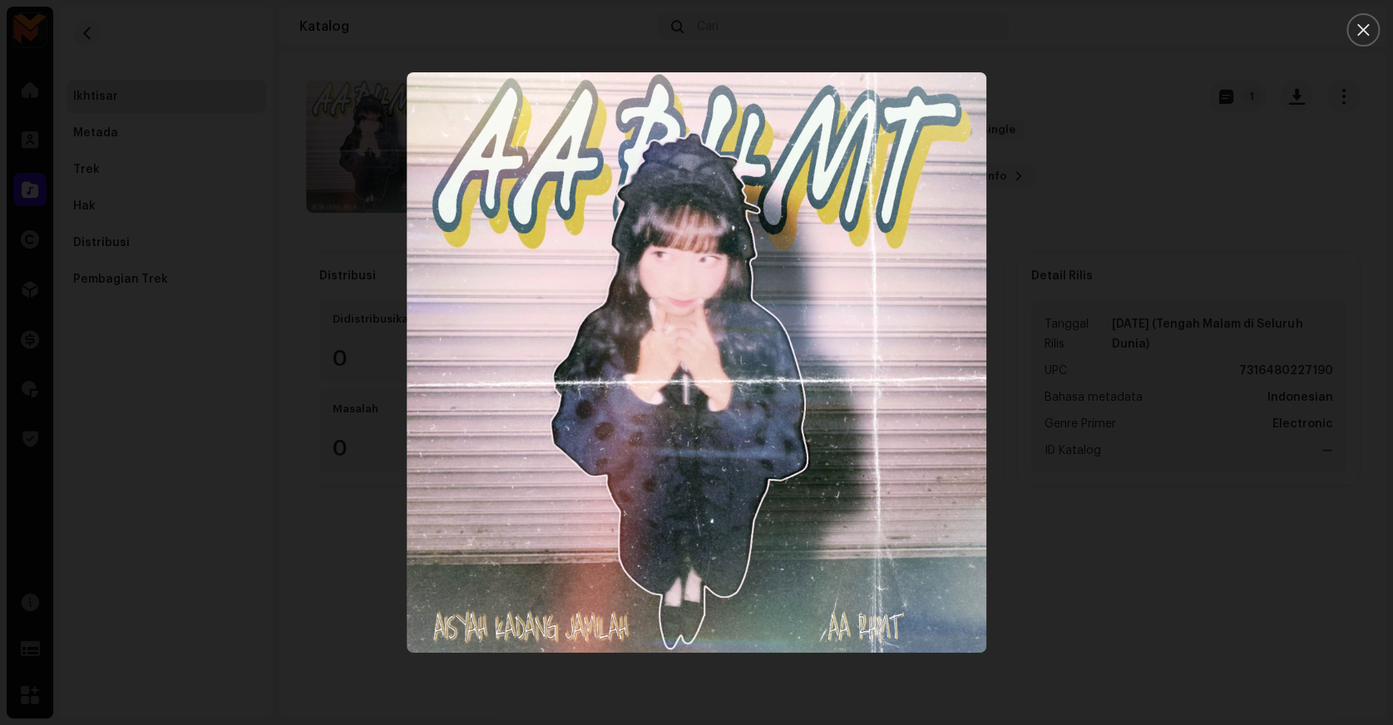
click at [1073, 246] on div at bounding box center [696, 362] width 1393 height 725
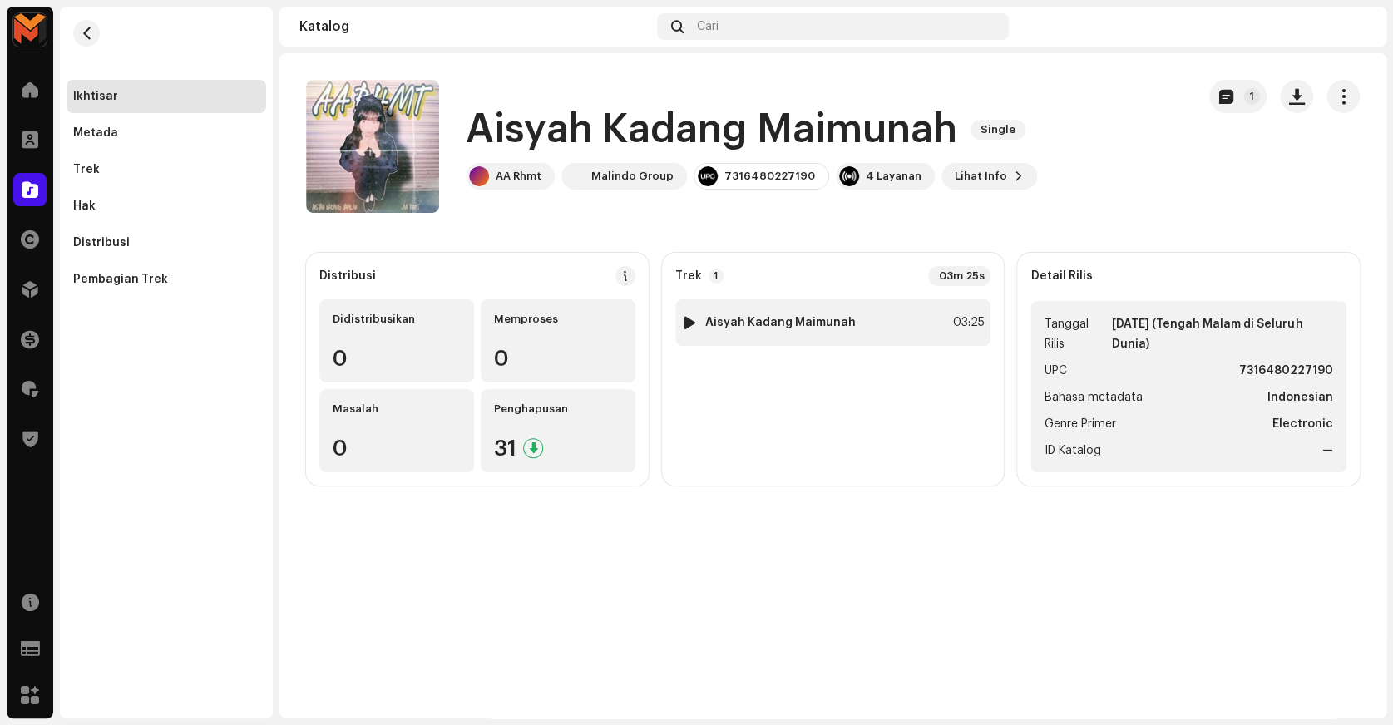
click at [949, 323] on div "03:25" at bounding box center [965, 323] width 37 height 20
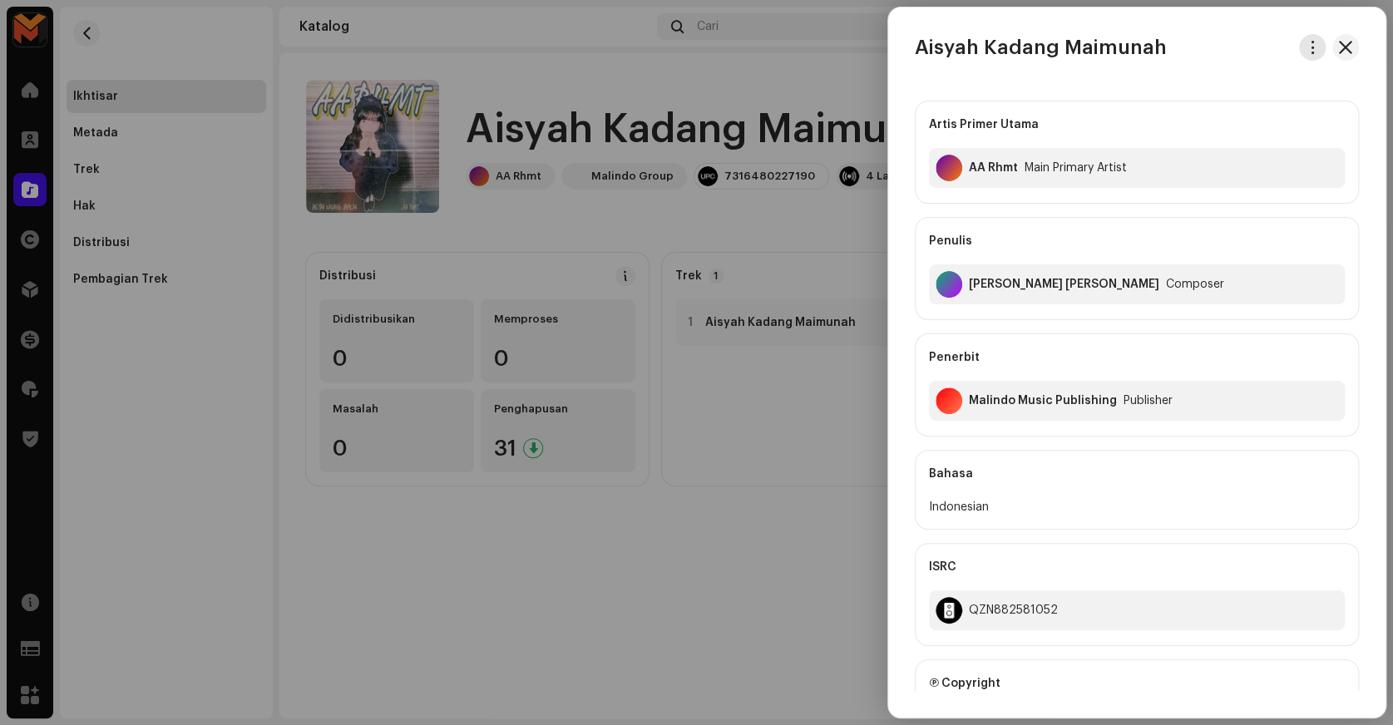
click at [1306, 55] on button "button" at bounding box center [1312, 47] width 27 height 27
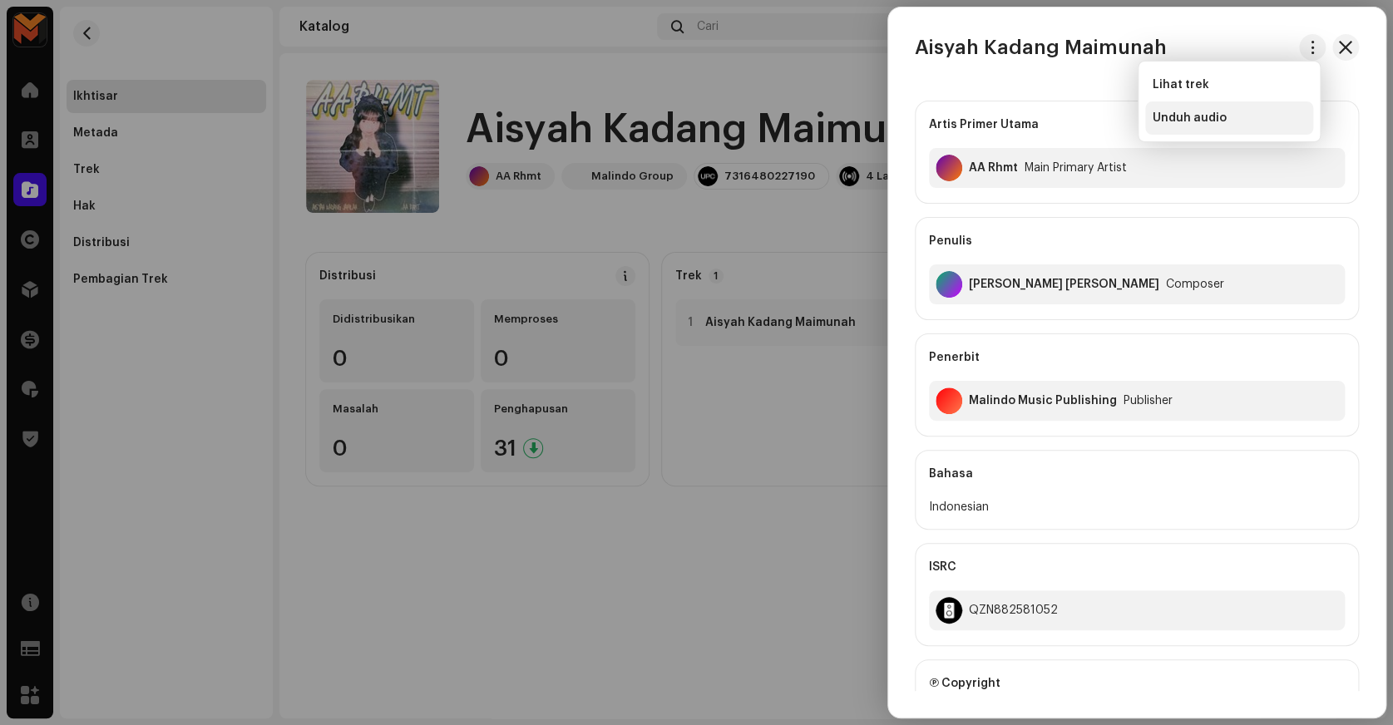
click at [1223, 111] on div "Unduh audio" at bounding box center [1229, 117] width 155 height 13
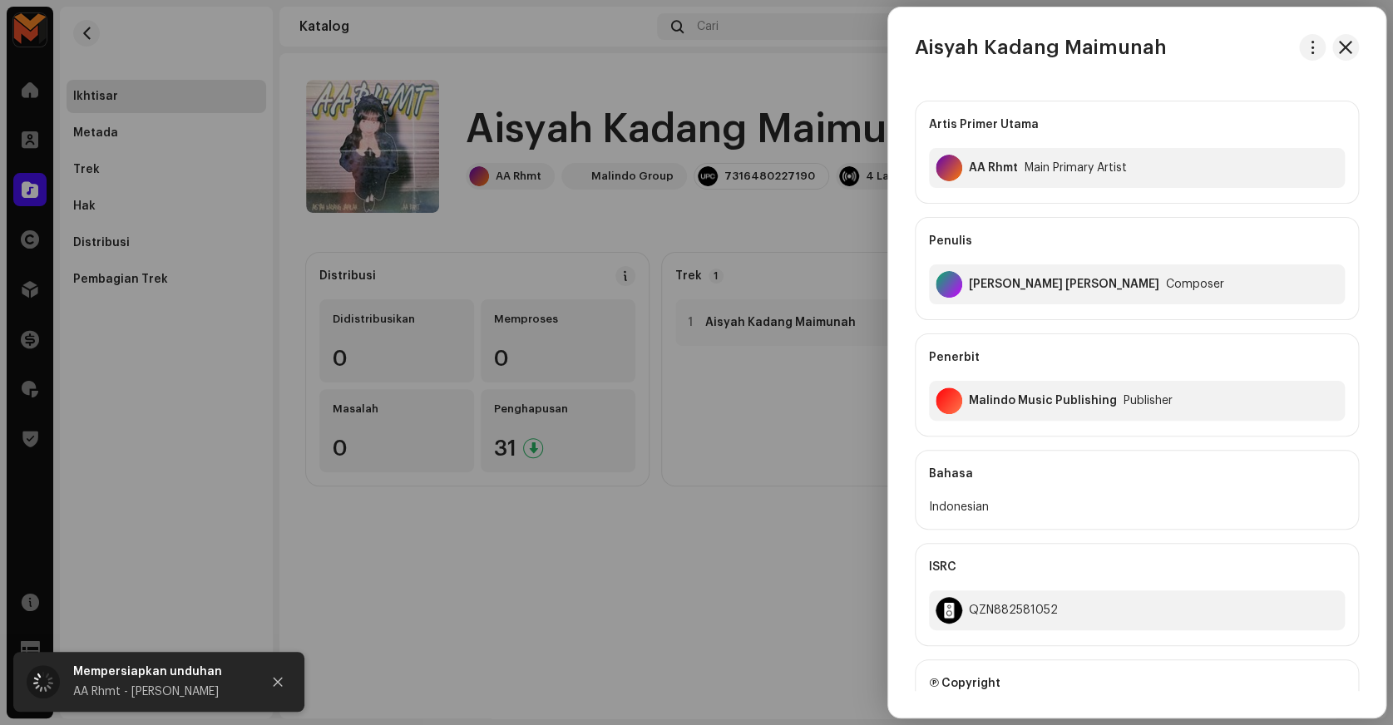
click at [763, 124] on div at bounding box center [696, 362] width 1393 height 725
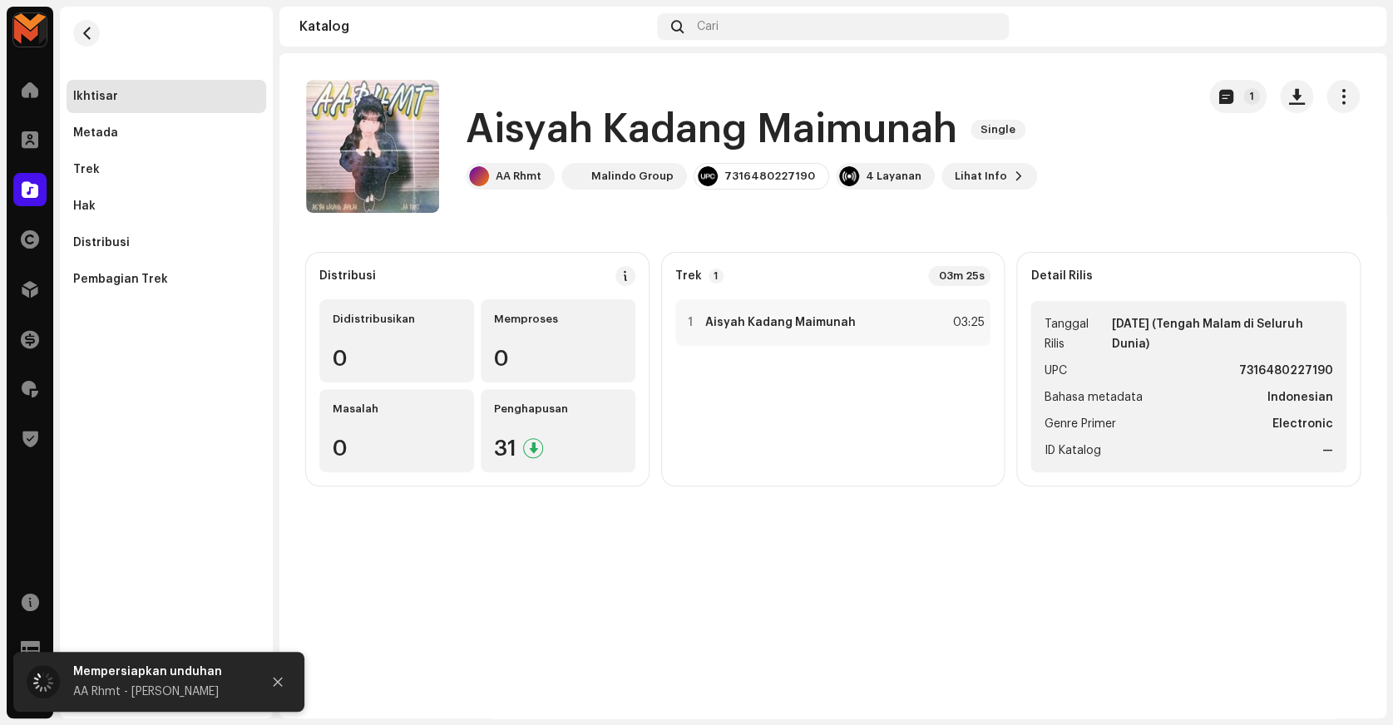
click at [706, 132] on h1 "Aisyah Kadang Maimunah" at bounding box center [712, 129] width 492 height 53
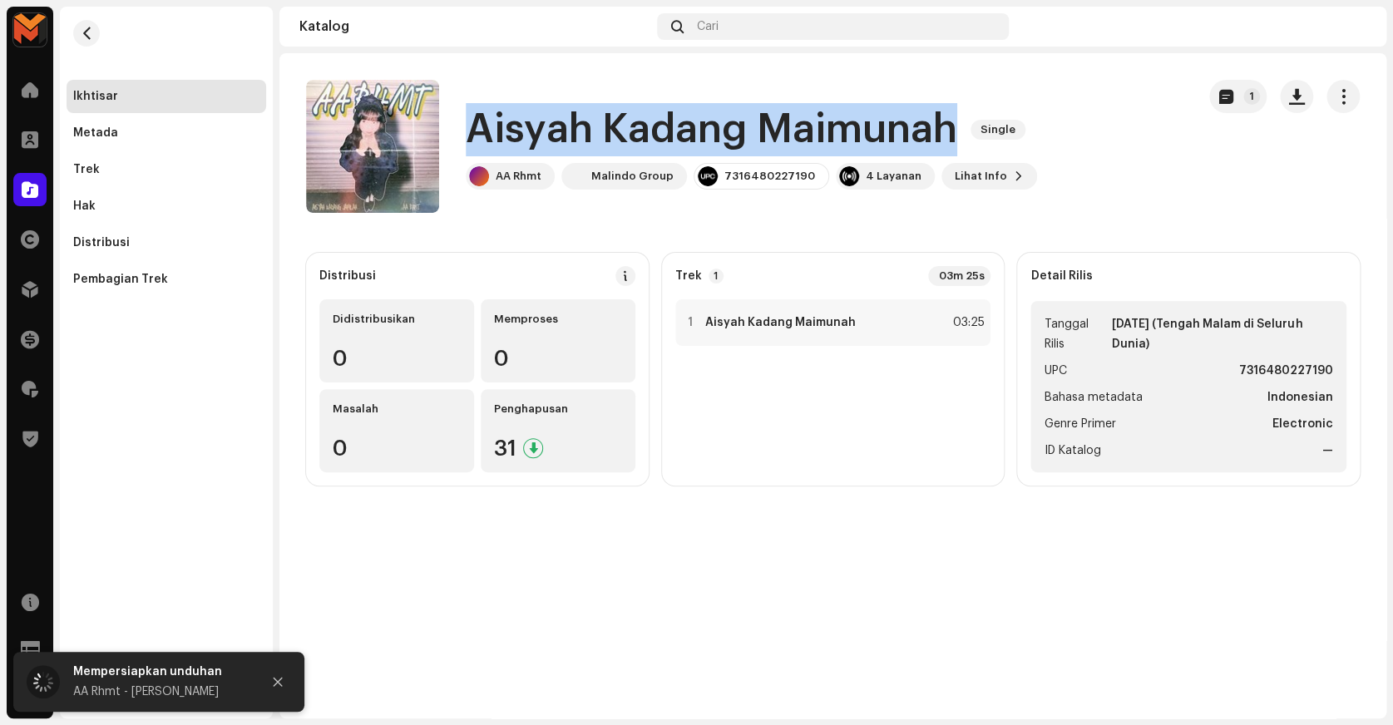
click at [706, 132] on h1 "Aisyah Kadang Maimunah" at bounding box center [712, 129] width 492 height 53
copy div "Aisyah Kadang Maimunah Single"
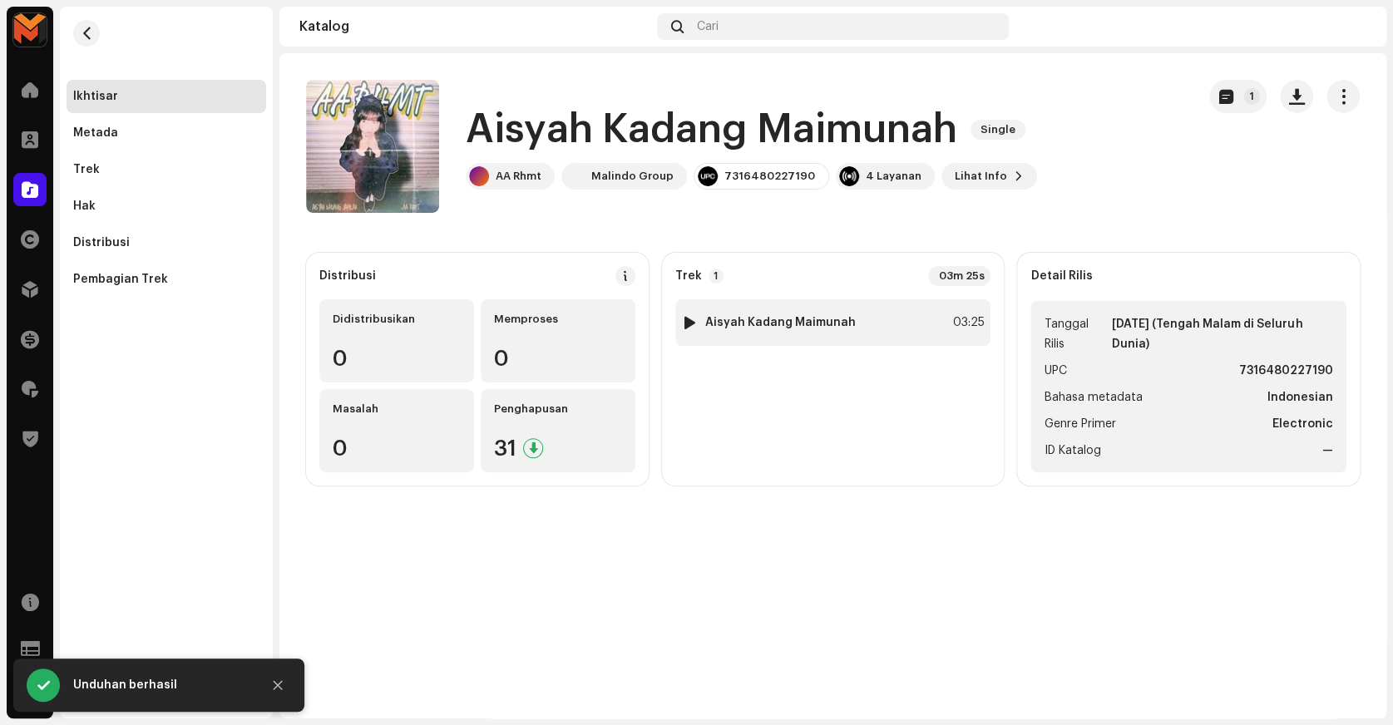
click at [718, 321] on strong "Aisyah Kadang Maimunah" at bounding box center [780, 322] width 151 height 13
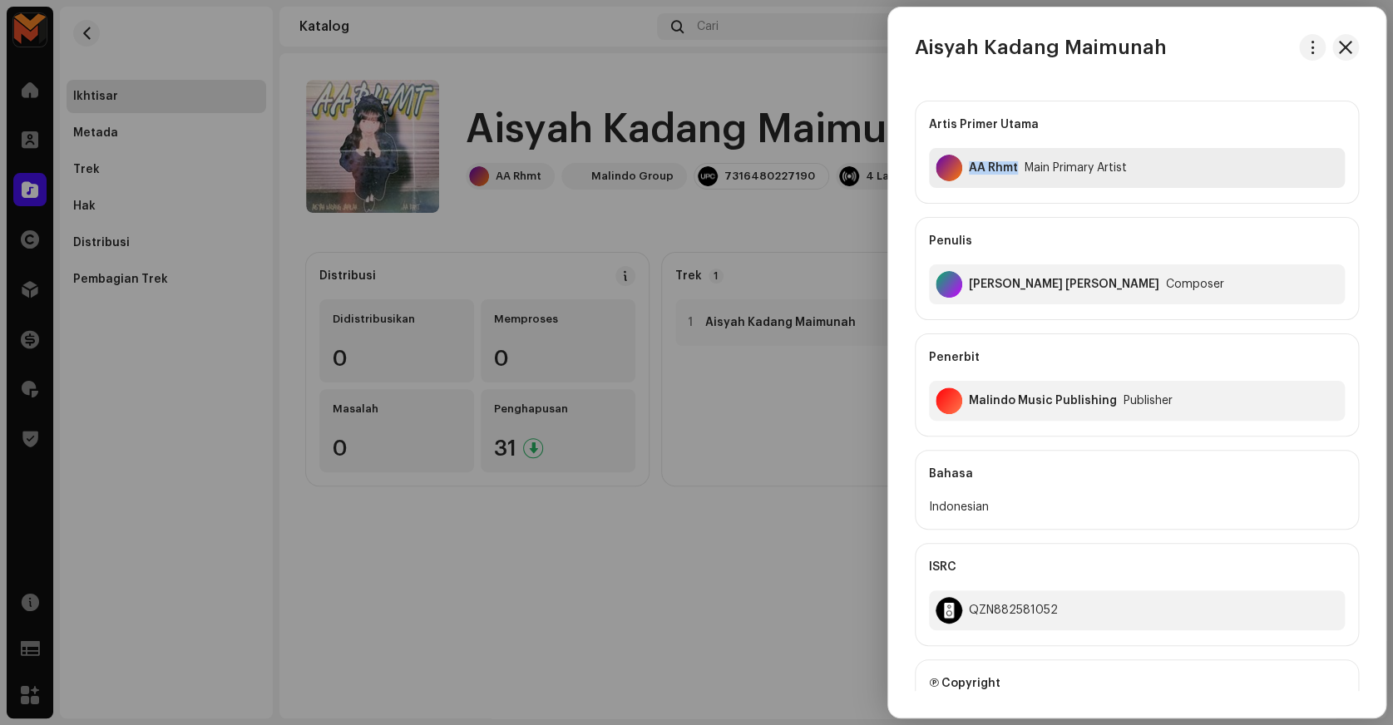
copy div "AA Rhmt"
drag, startPoint x: 966, startPoint y: 180, endPoint x: 1008, endPoint y: 225, distance: 61.2
click at [1008, 225] on div "Artis Primer Utama AA Rhmt Main Primary Artist Penulis Arifin Ilham Aditya Janu…" at bounding box center [1137, 269] width 444 height 336
click at [1016, 207] on div "Artis Primer Utama AA Rhmt Main Primary Artist Penulis Arifin Ilham Aditya Janu…" at bounding box center [1137, 269] width 444 height 336
click at [990, 284] on div "Arifin Ilham Aditya Januar" at bounding box center [1064, 284] width 190 height 13
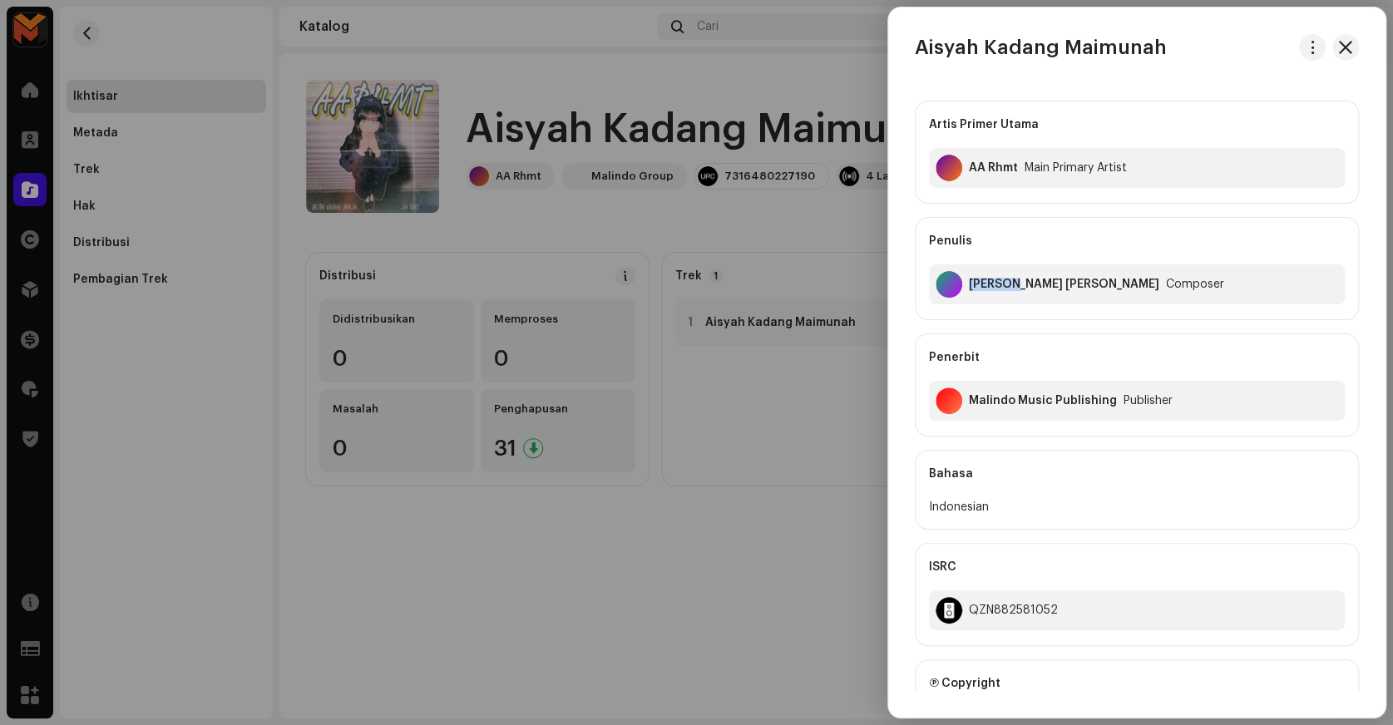
click at [990, 284] on div "Arifin Ilham Aditya Januar" at bounding box center [1064, 284] width 190 height 13
copy div "Arifin Ilham Aditya Januar"
click at [1001, 599] on div "QZN882581052" at bounding box center [1137, 611] width 416 height 40
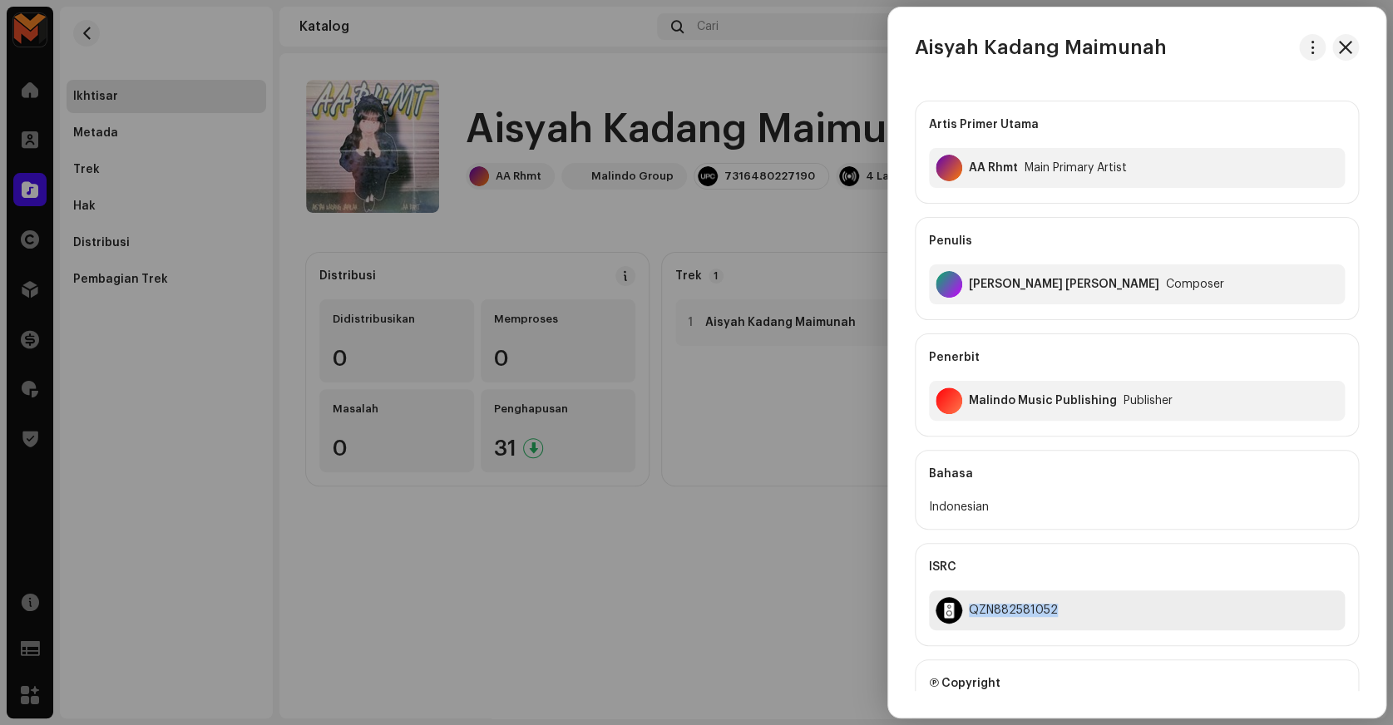
click at [1001, 599] on div "QZN882581052" at bounding box center [1137, 611] width 416 height 40
copy div "QZN882581052"
click at [734, 552] on div at bounding box center [696, 362] width 1393 height 725
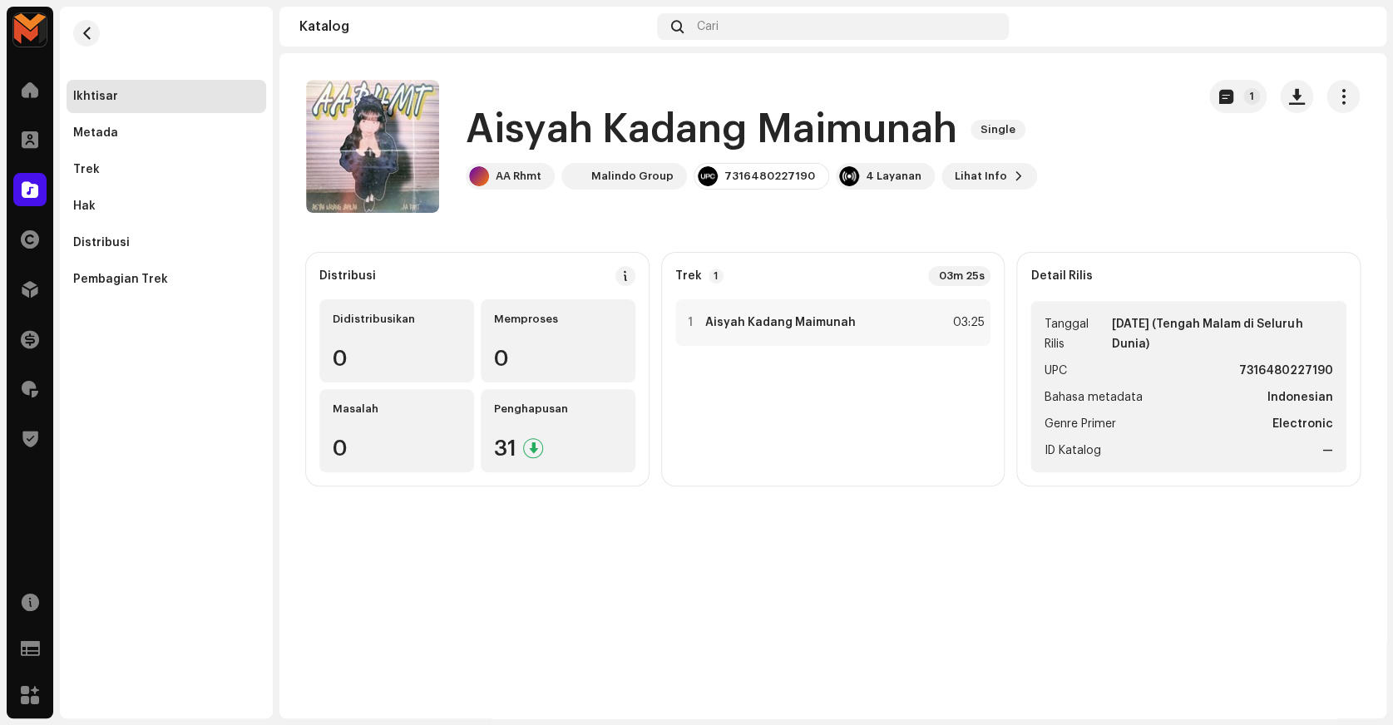
click at [1258, 368] on strong "7316480227190" at bounding box center [1286, 371] width 94 height 20
copy strong "7316480227190"
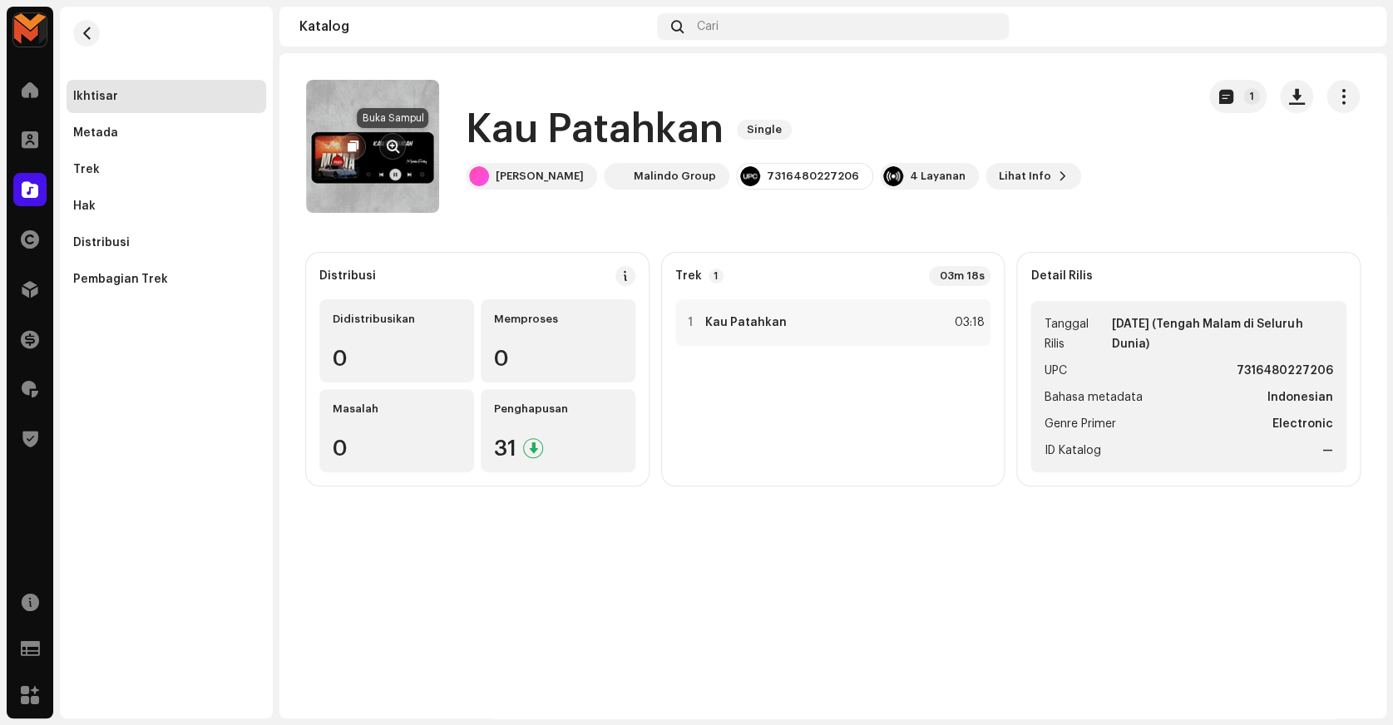
click at [388, 146] on span "button" at bounding box center [393, 146] width 12 height 13
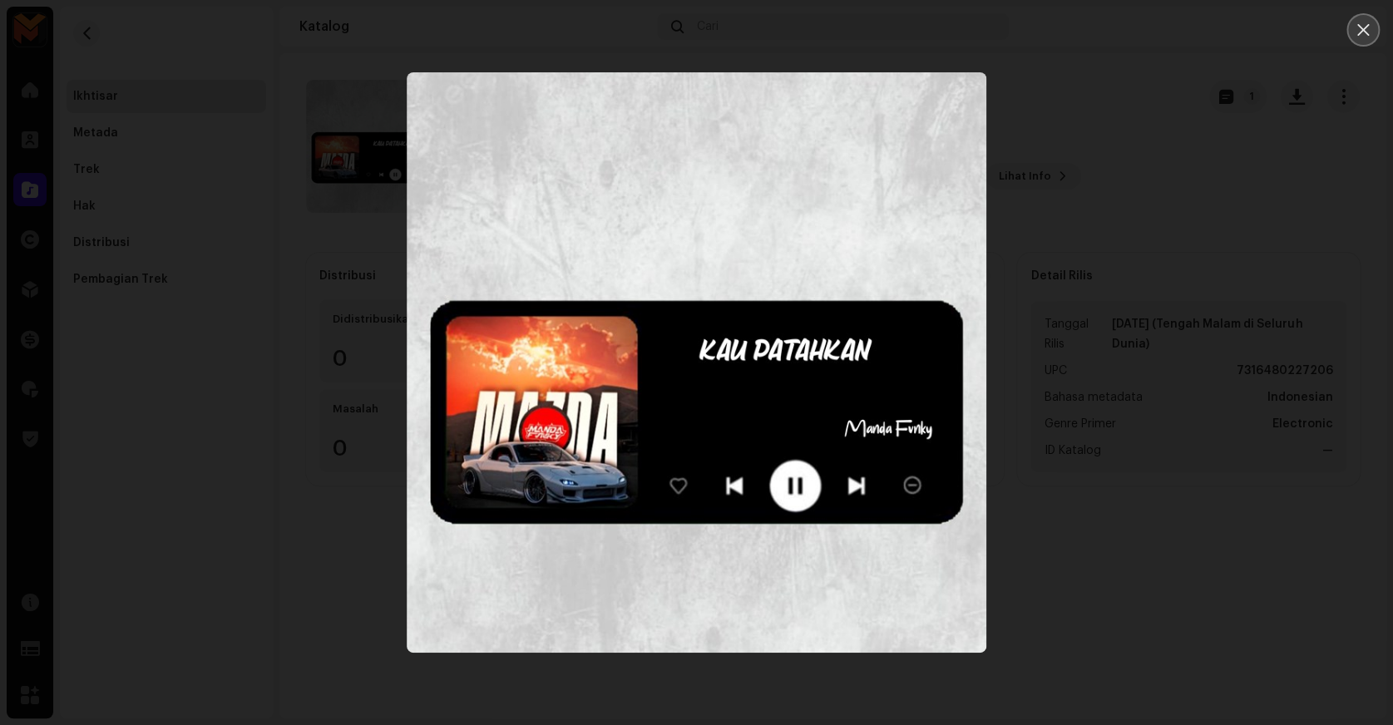
click at [1365, 29] on icon "Close" at bounding box center [1363, 29] width 15 height 15
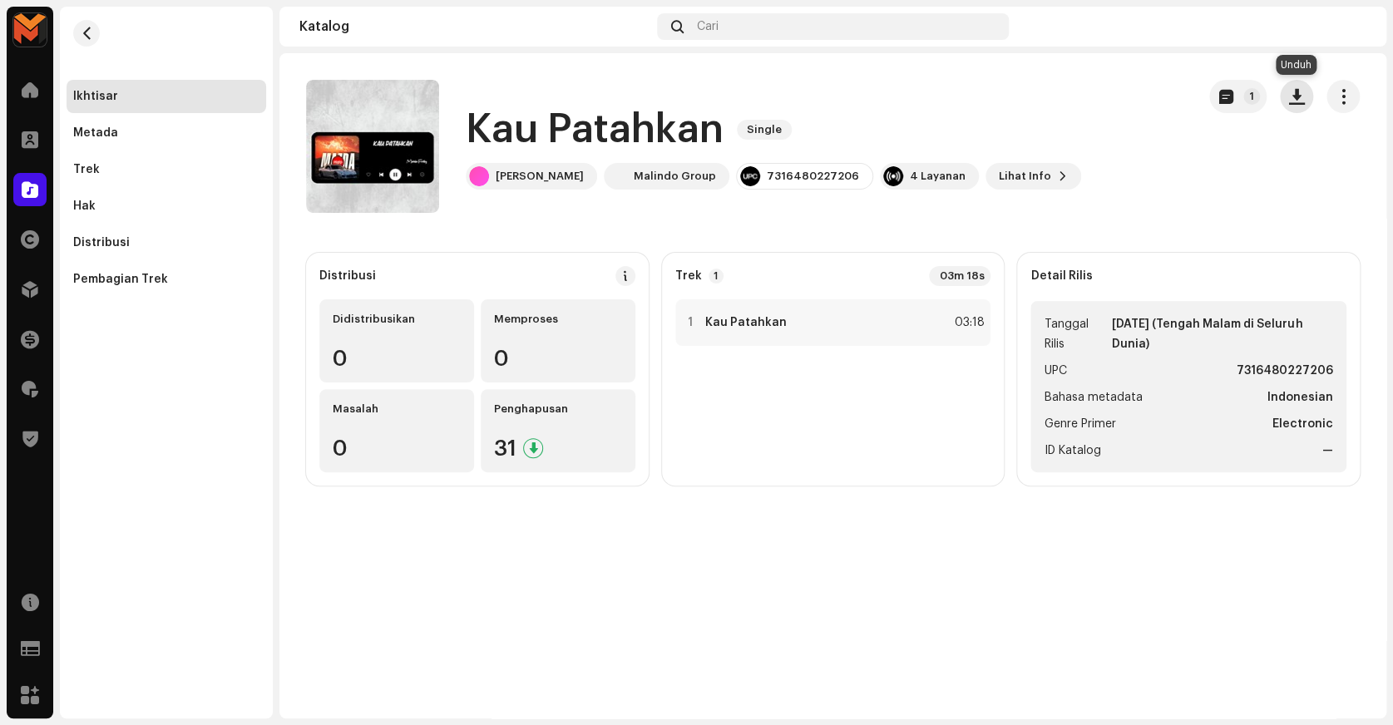
click at [1306, 89] on button "button" at bounding box center [1296, 96] width 33 height 33
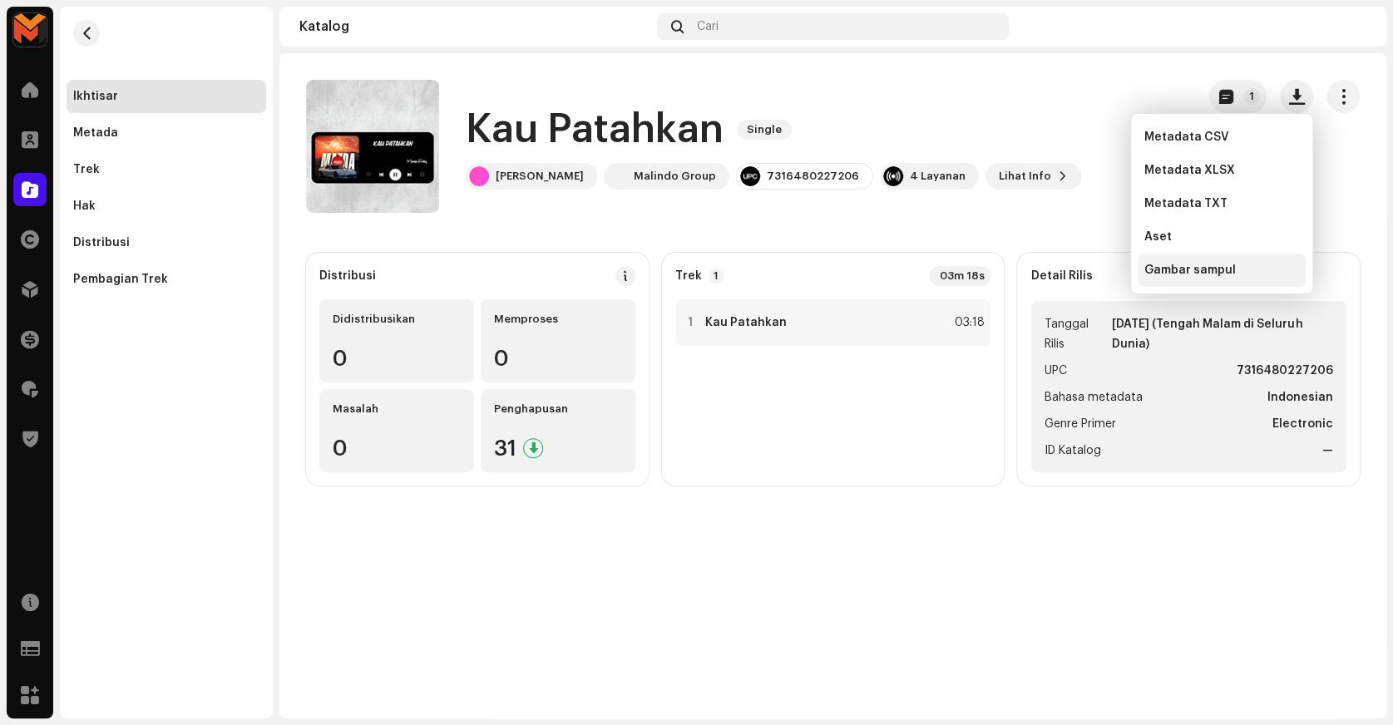
click at [1198, 281] on div "Gambar sampul" at bounding box center [1222, 270] width 168 height 33
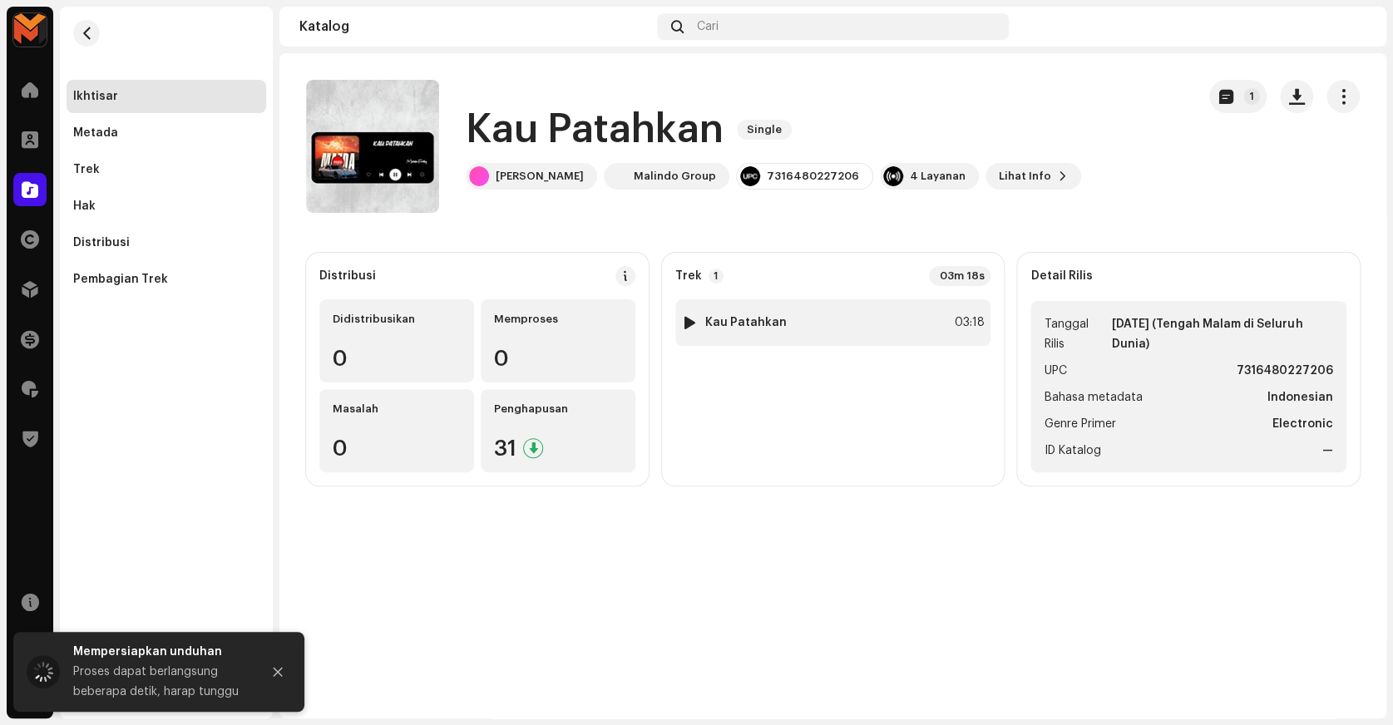
click at [912, 310] on div "1 Kau Patahkan 03:18" at bounding box center [833, 322] width 316 height 47
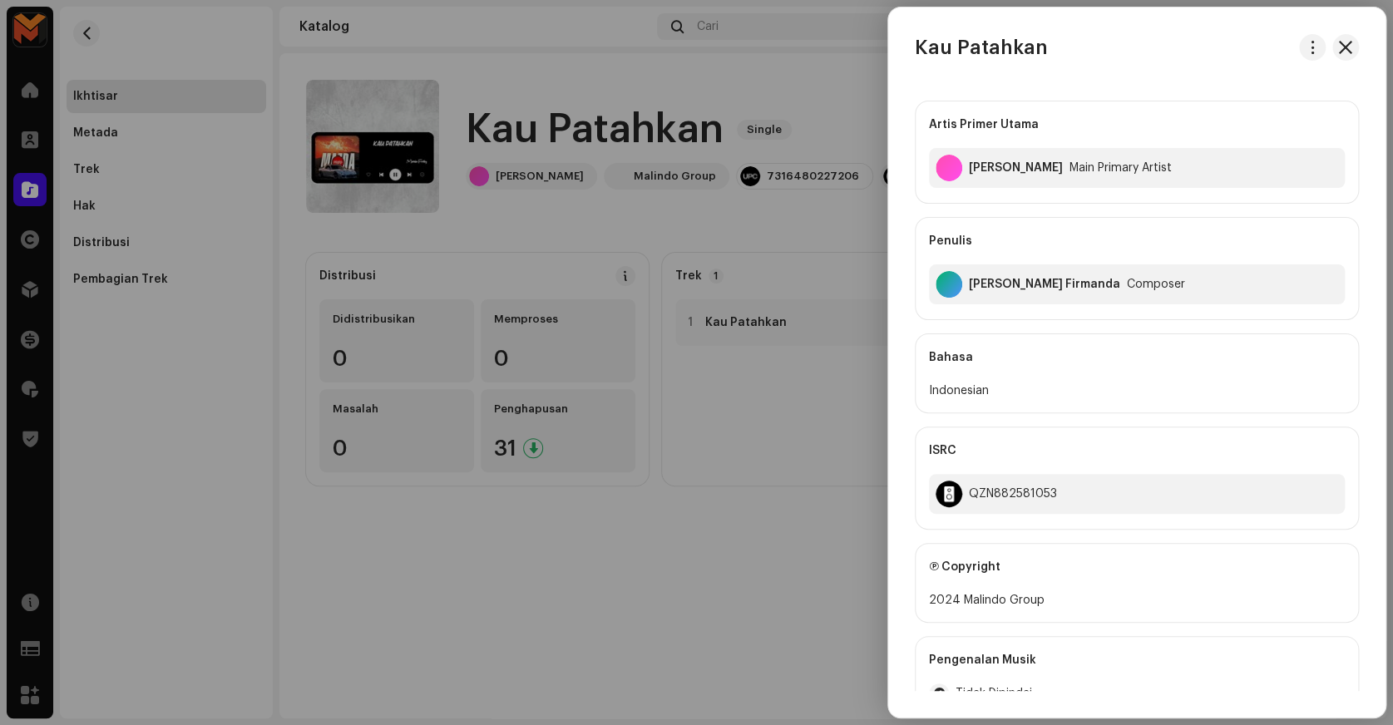
click at [1041, 91] on div "Artis Primer Utama Manda Fvnky Main Primary Artist Penulis Muhammad Angger Firm…" at bounding box center [1137, 506] width 444 height 838
click at [1299, 52] on button "button" at bounding box center [1312, 47] width 27 height 27
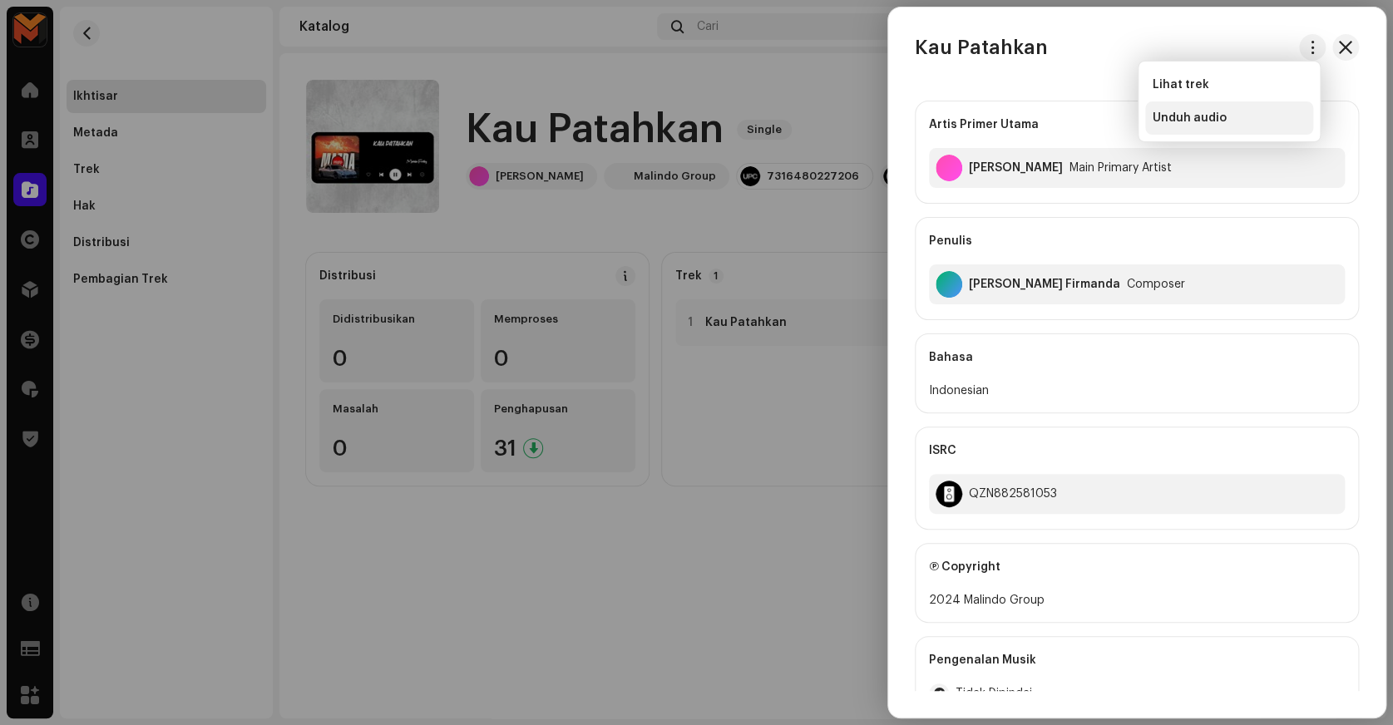
click at [1218, 116] on span "Unduh audio" at bounding box center [1189, 117] width 74 height 13
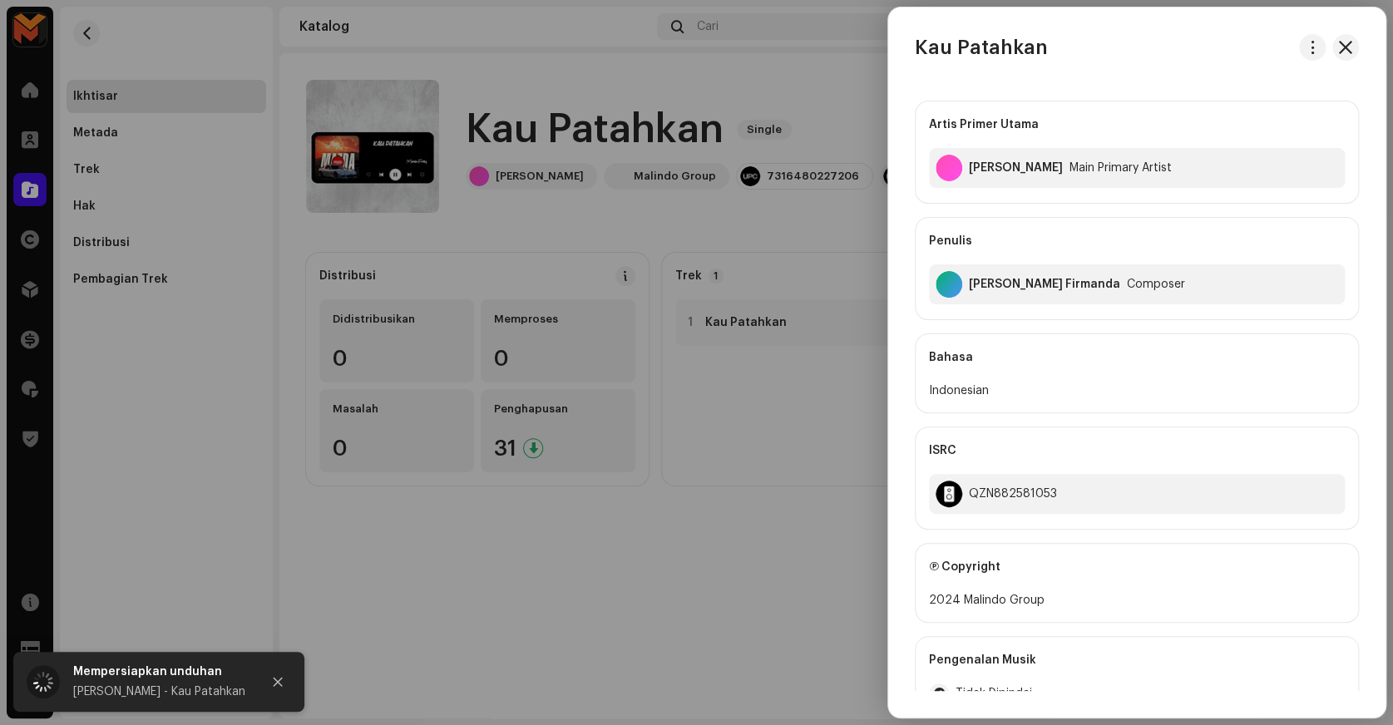
click at [813, 87] on div at bounding box center [696, 362] width 1393 height 725
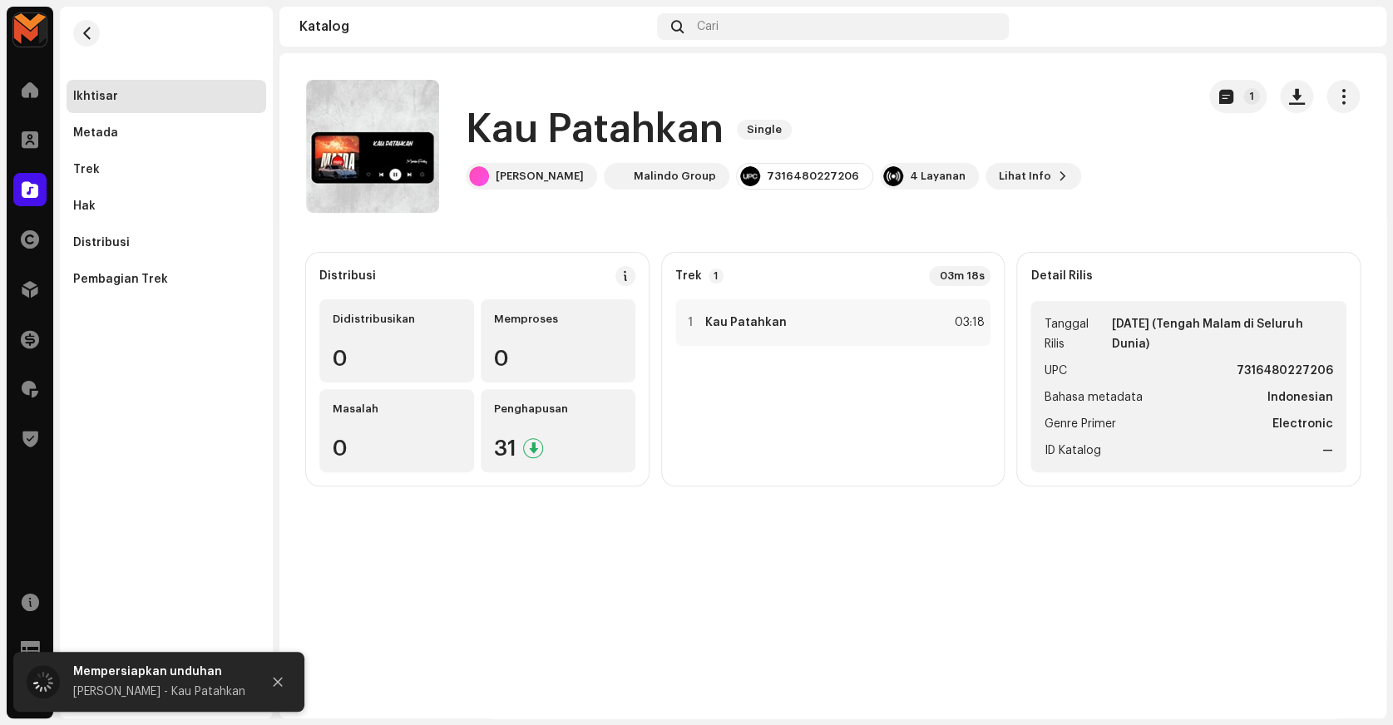
click at [660, 146] on h1 "Kau Patahkan" at bounding box center [595, 129] width 258 height 53
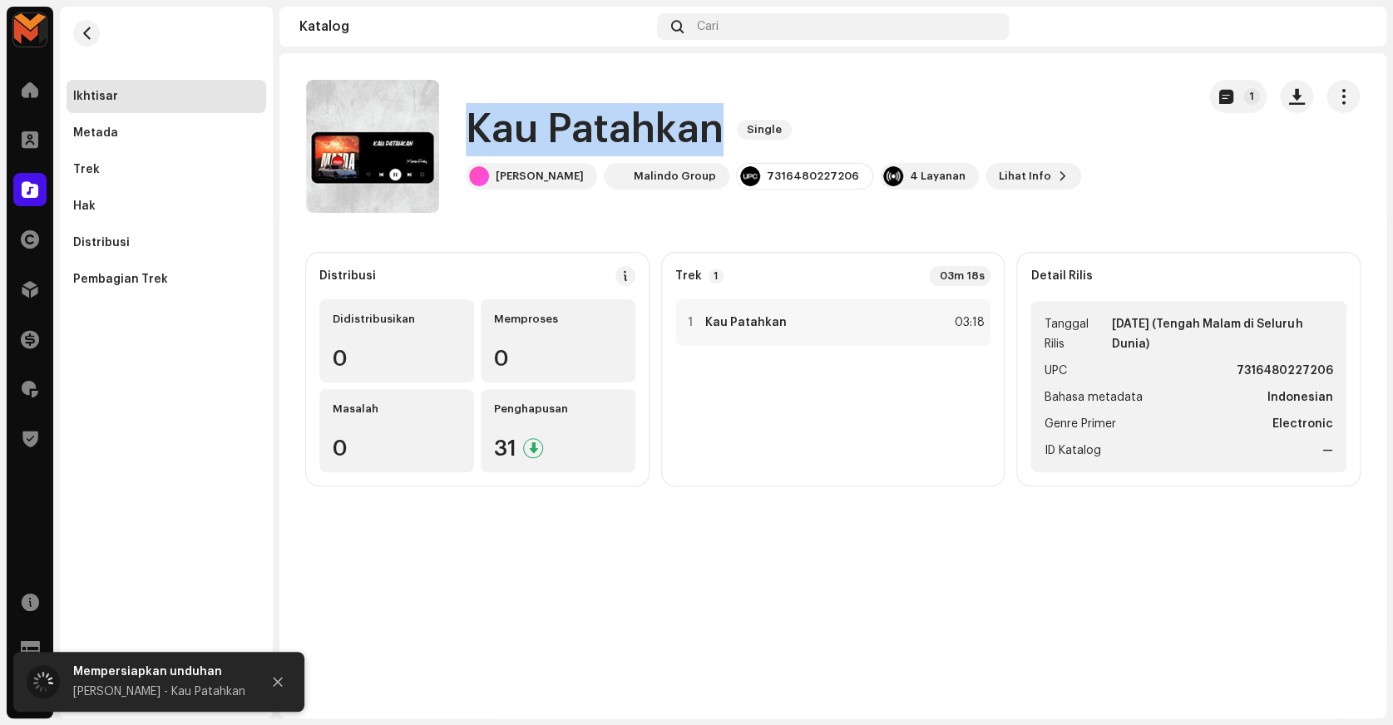
click at [660, 146] on h1 "Kau Patahkan" at bounding box center [595, 129] width 258 height 53
copy div "Kau Patahkan Single"
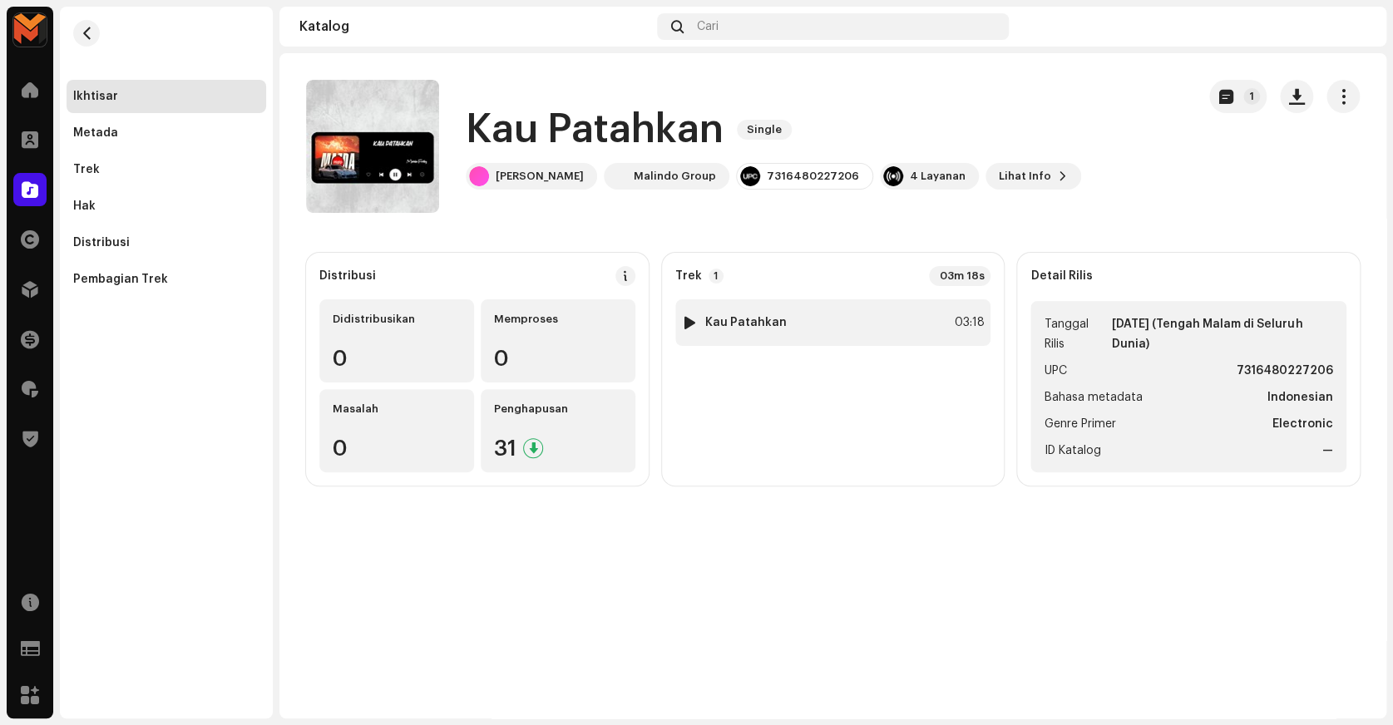
click at [976, 324] on div "03:18" at bounding box center [965, 323] width 37 height 20
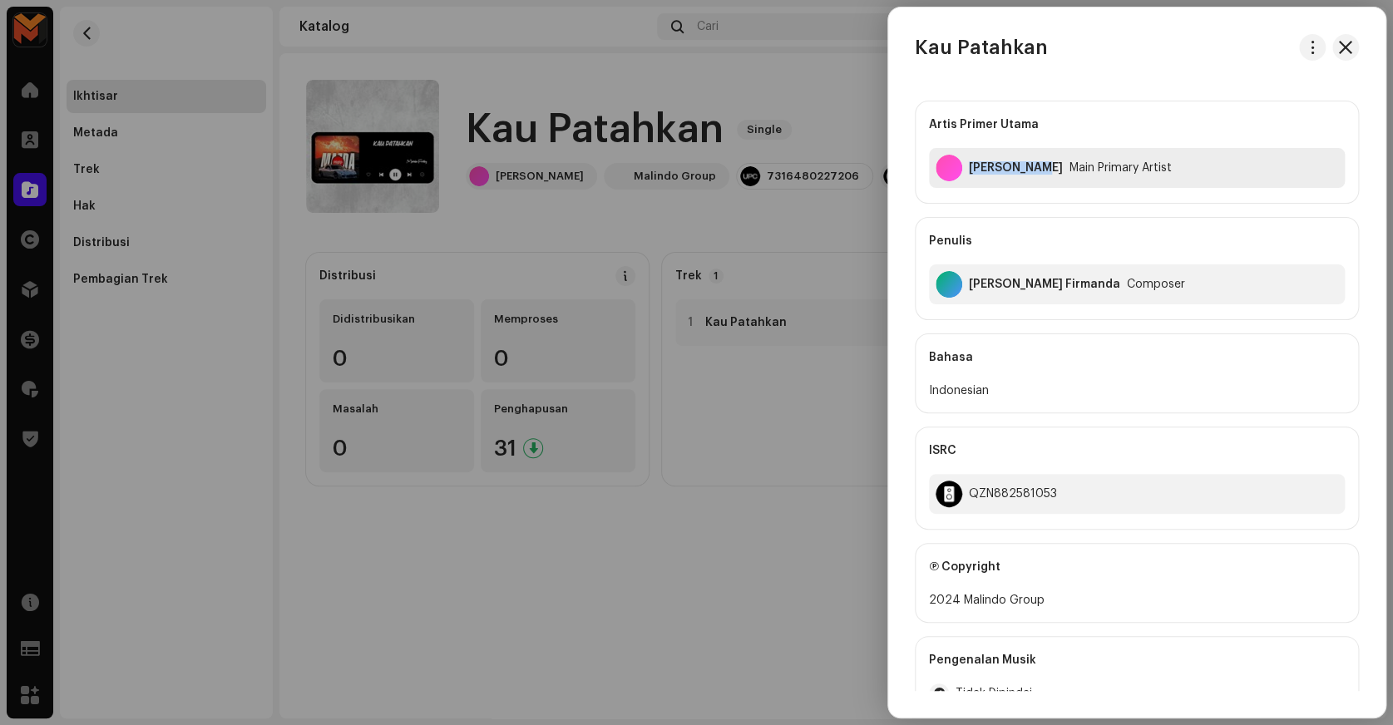
copy div "Manda Fvnky"
drag, startPoint x: 965, startPoint y: 172, endPoint x: 1040, endPoint y: 222, distance: 90.7
click at [1040, 222] on div "Artis Primer Utama Manda Fvnky Main Primary Artist Penulis Muhammad Angger Firm…" at bounding box center [1137, 211] width 444 height 220
click at [1040, 222] on div "Penulis" at bounding box center [1137, 241] width 416 height 47
click at [1064, 297] on div "Muhammad Angger Firmanda Composer" at bounding box center [1137, 284] width 416 height 40
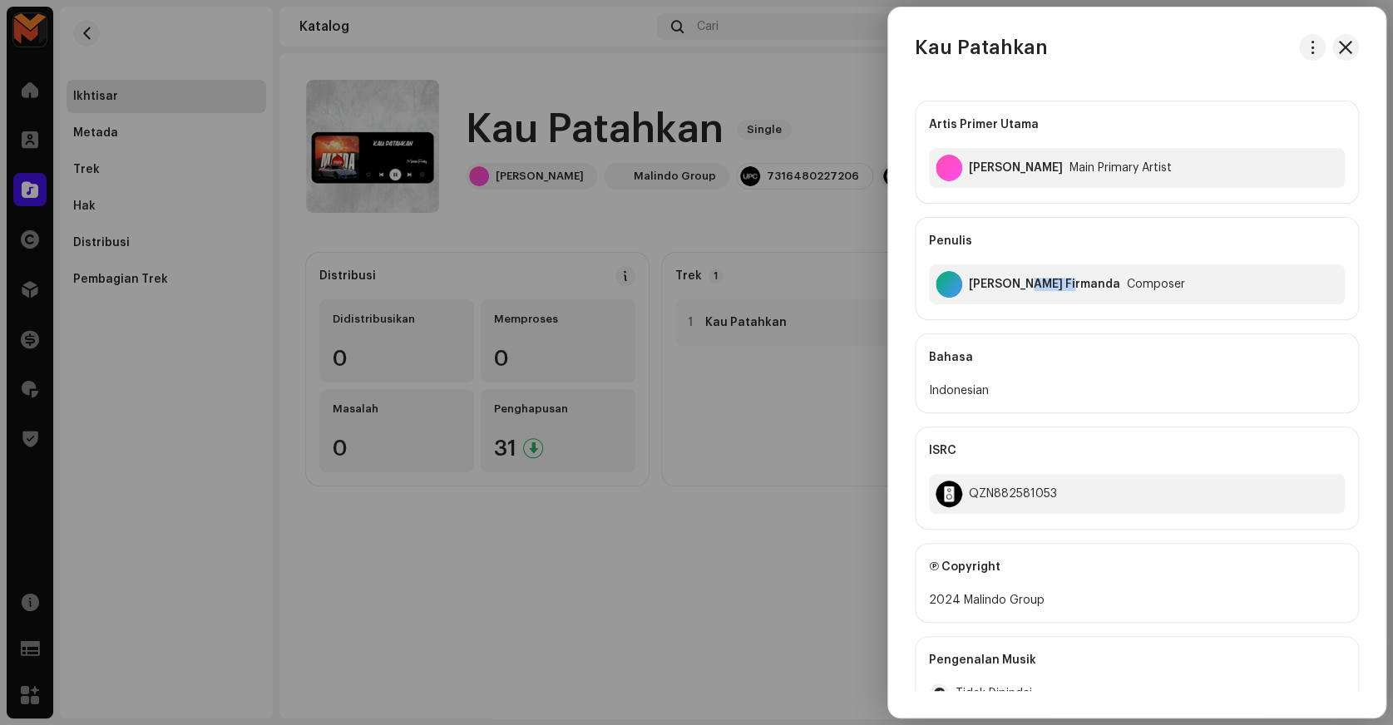
click at [1064, 297] on div "Muhammad Angger Firmanda Composer" at bounding box center [1137, 284] width 416 height 40
copy div "Muhammad Angger Firmanda"
click at [990, 493] on div "QZN882581053" at bounding box center [1013, 493] width 88 height 13
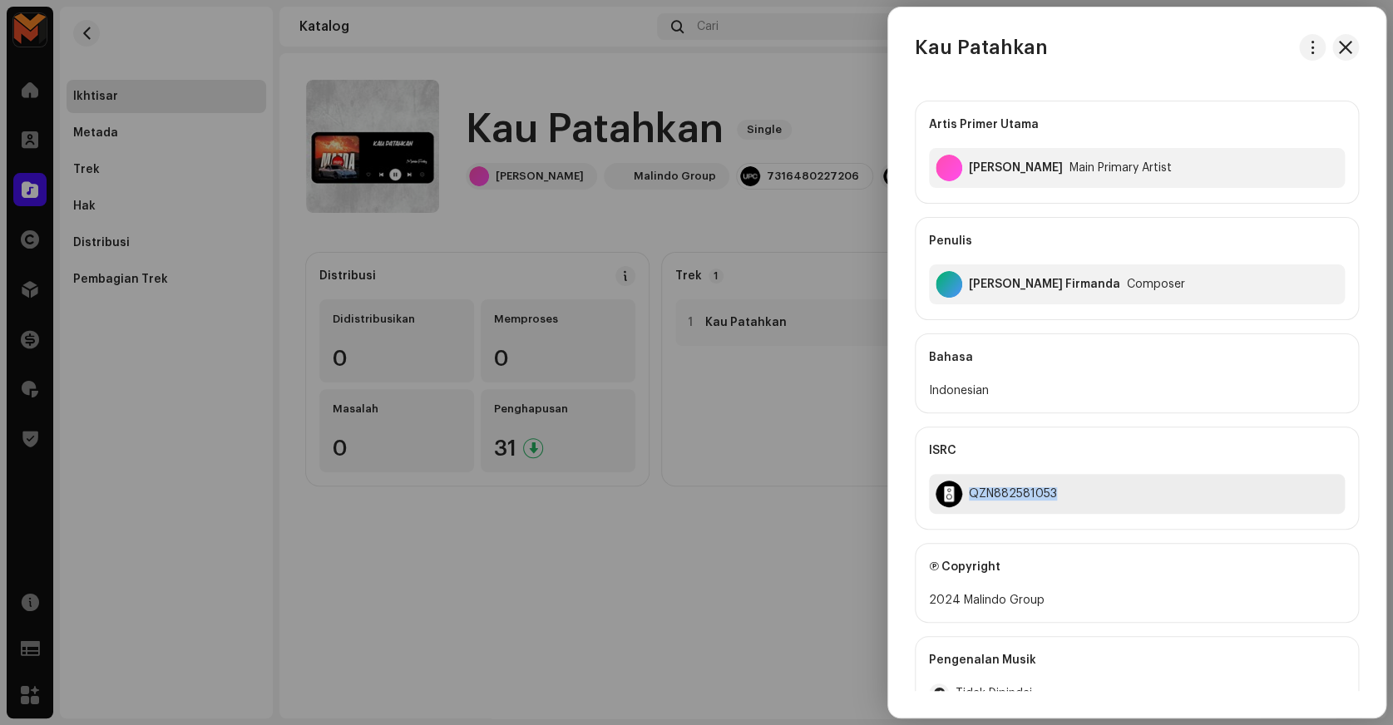
click at [990, 493] on div "QZN882581053" at bounding box center [1013, 493] width 88 height 13
copy div "QZN882581053"
click at [821, 418] on div at bounding box center [696, 362] width 1393 height 725
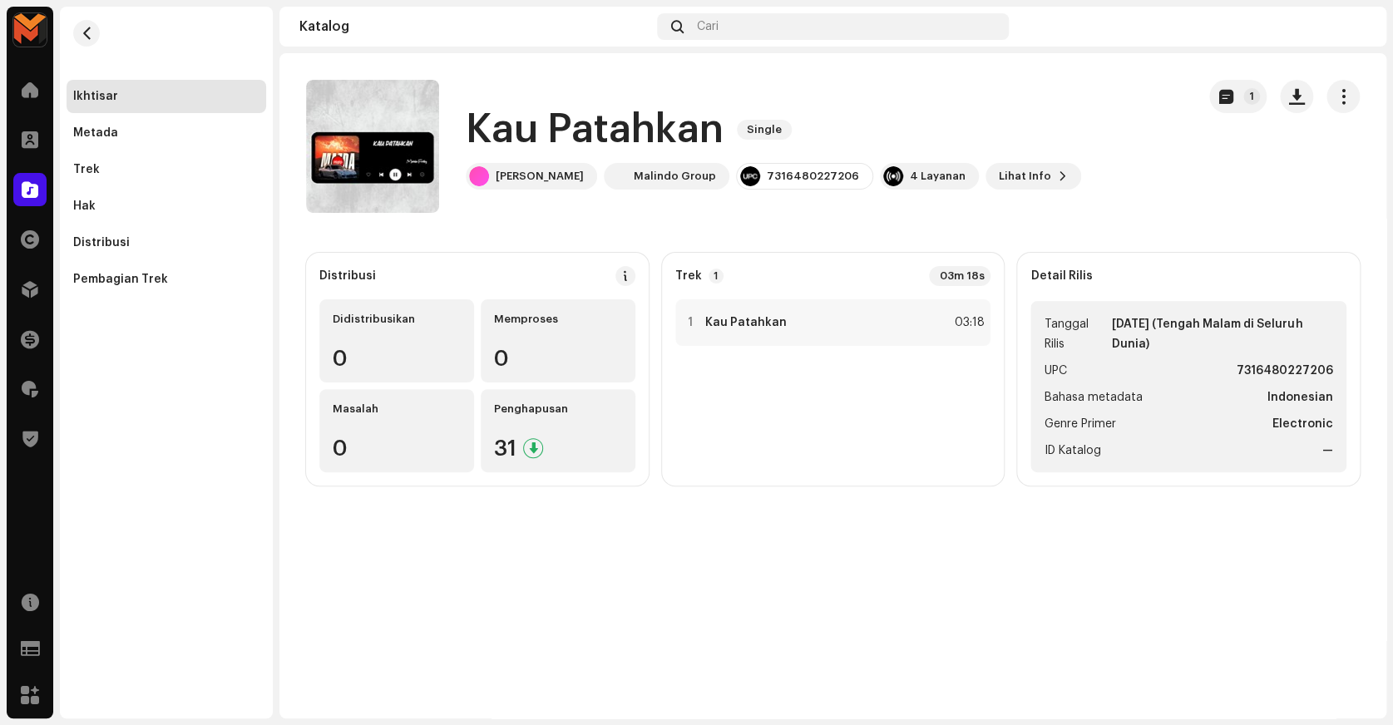
click at [1267, 375] on strong "7316480227206" at bounding box center [1285, 371] width 96 height 20
copy strong "7316480227206"
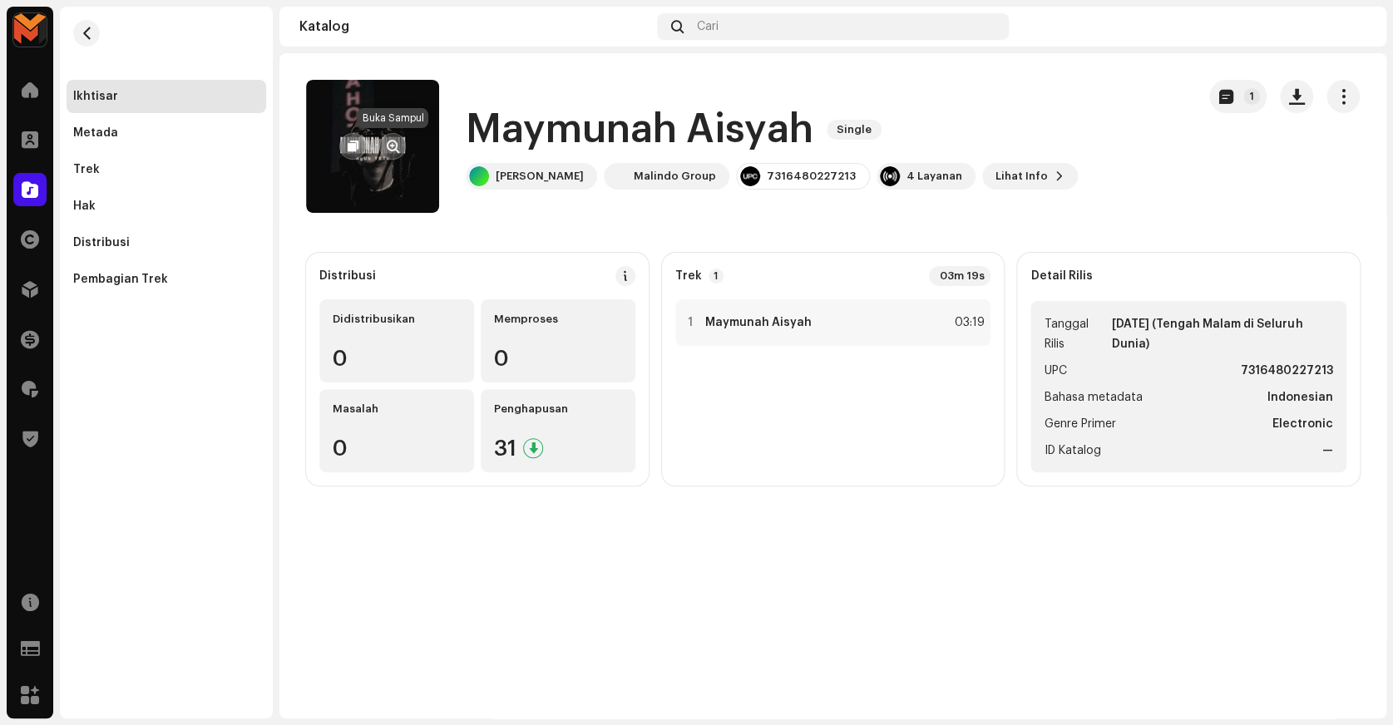
click at [397, 140] on span "button" at bounding box center [393, 146] width 12 height 13
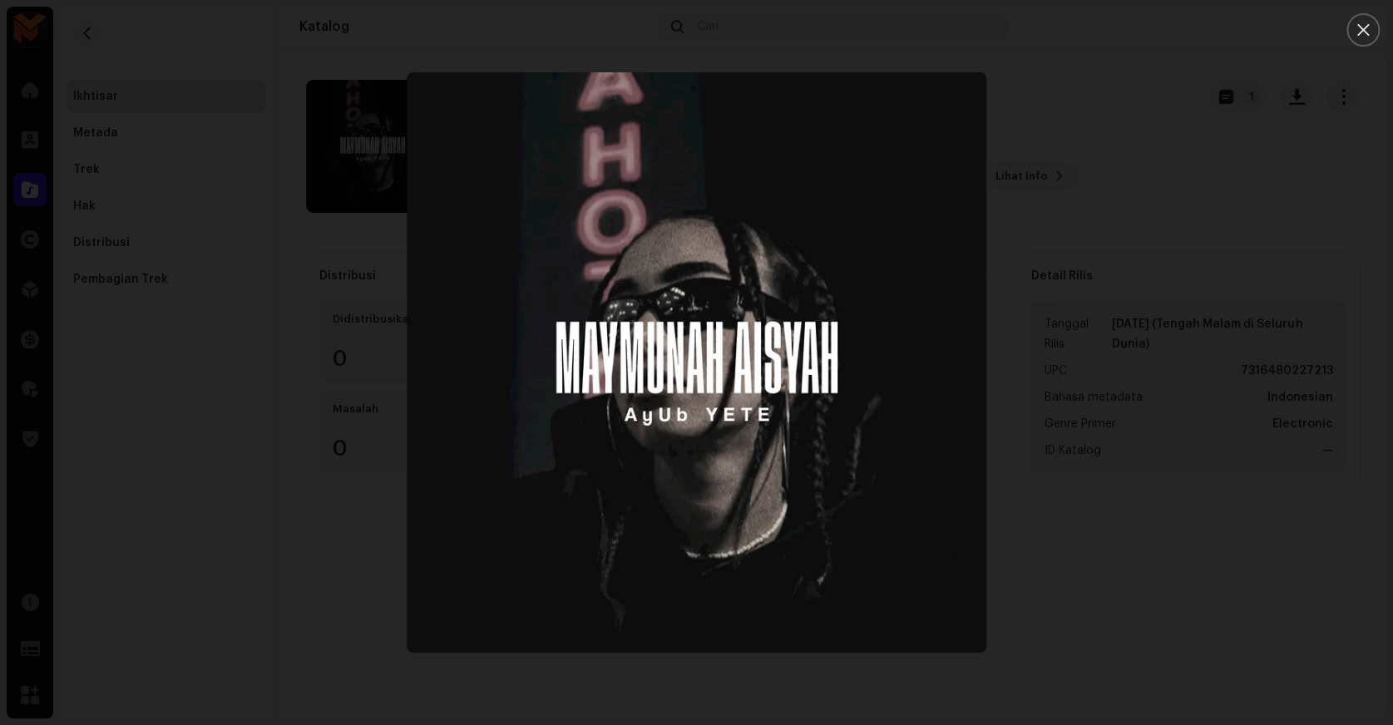
click at [1090, 185] on div at bounding box center [696, 362] width 1393 height 725
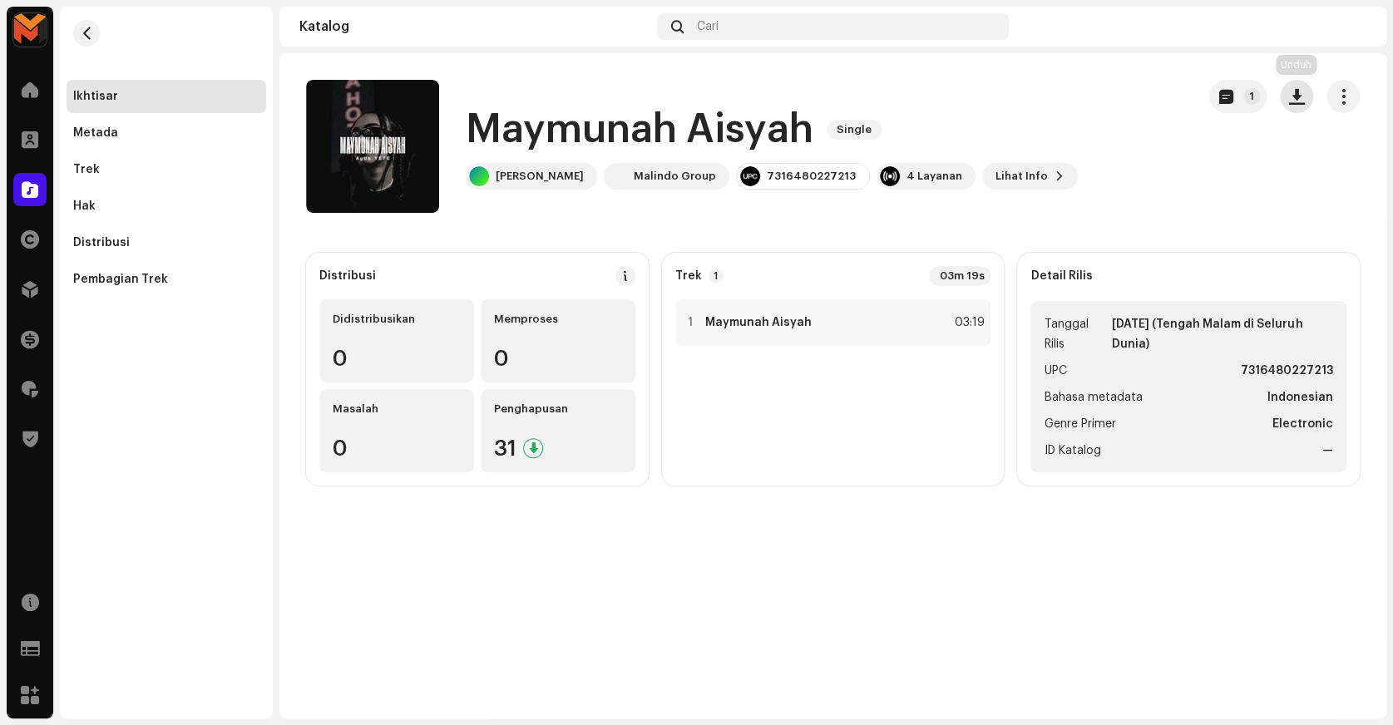
click at [1291, 98] on span "button" at bounding box center [1297, 96] width 16 height 13
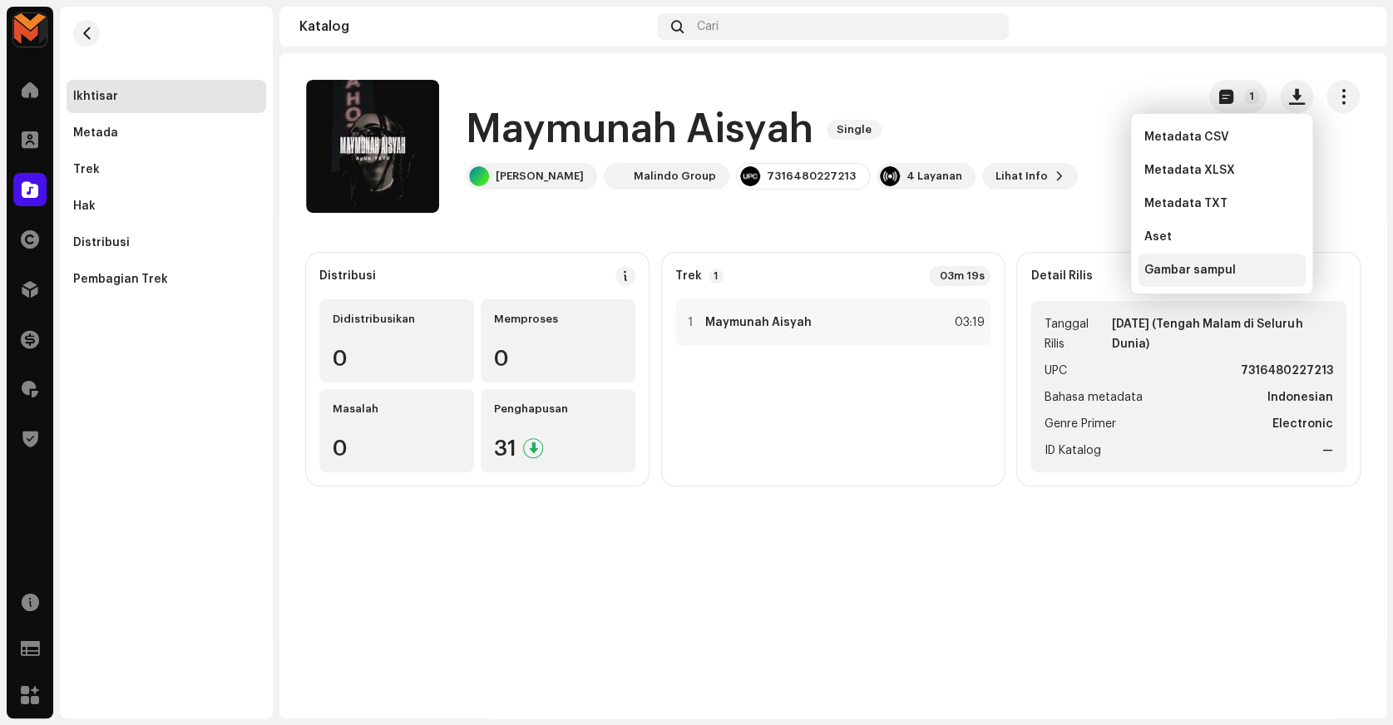
click at [1185, 268] on span "Gambar sampul" at bounding box center [1189, 270] width 91 height 13
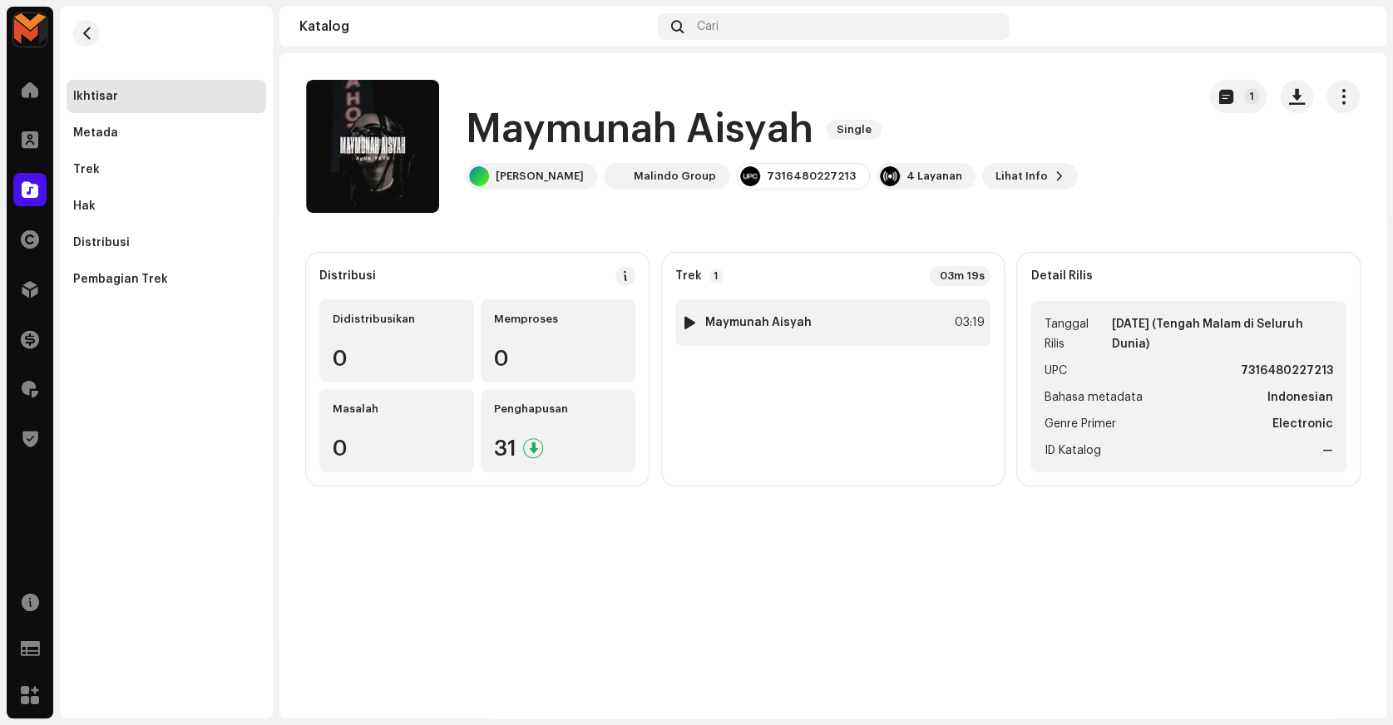
click at [891, 304] on div "1 Maymunah Aisyah 03:19" at bounding box center [833, 322] width 316 height 47
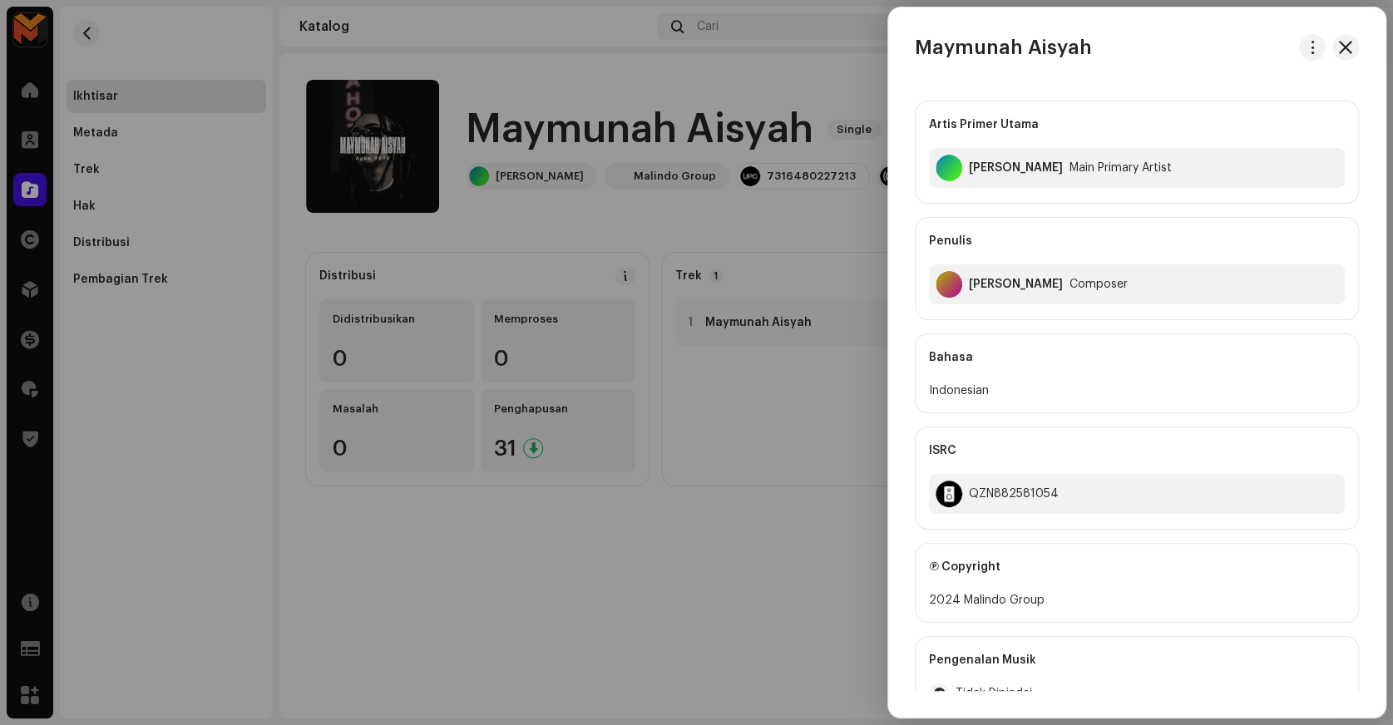
drag, startPoint x: 1023, startPoint y: 33, endPoint x: 1076, endPoint y: 42, distance: 53.9
click at [1023, 34] on h3 "Maymunah Aisyah" at bounding box center [1003, 47] width 177 height 27
click at [1307, 41] on span "button" at bounding box center [1313, 47] width 12 height 13
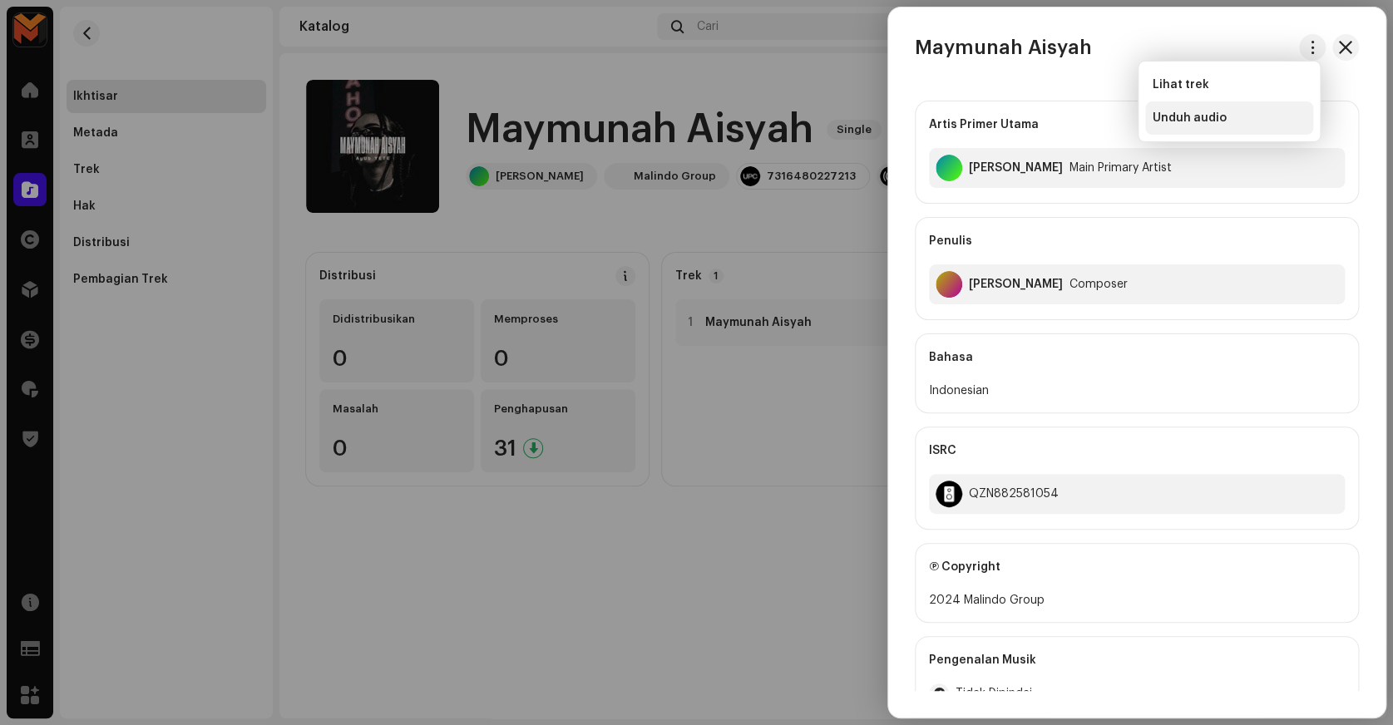
click at [1219, 113] on span "Unduh audio" at bounding box center [1189, 117] width 74 height 13
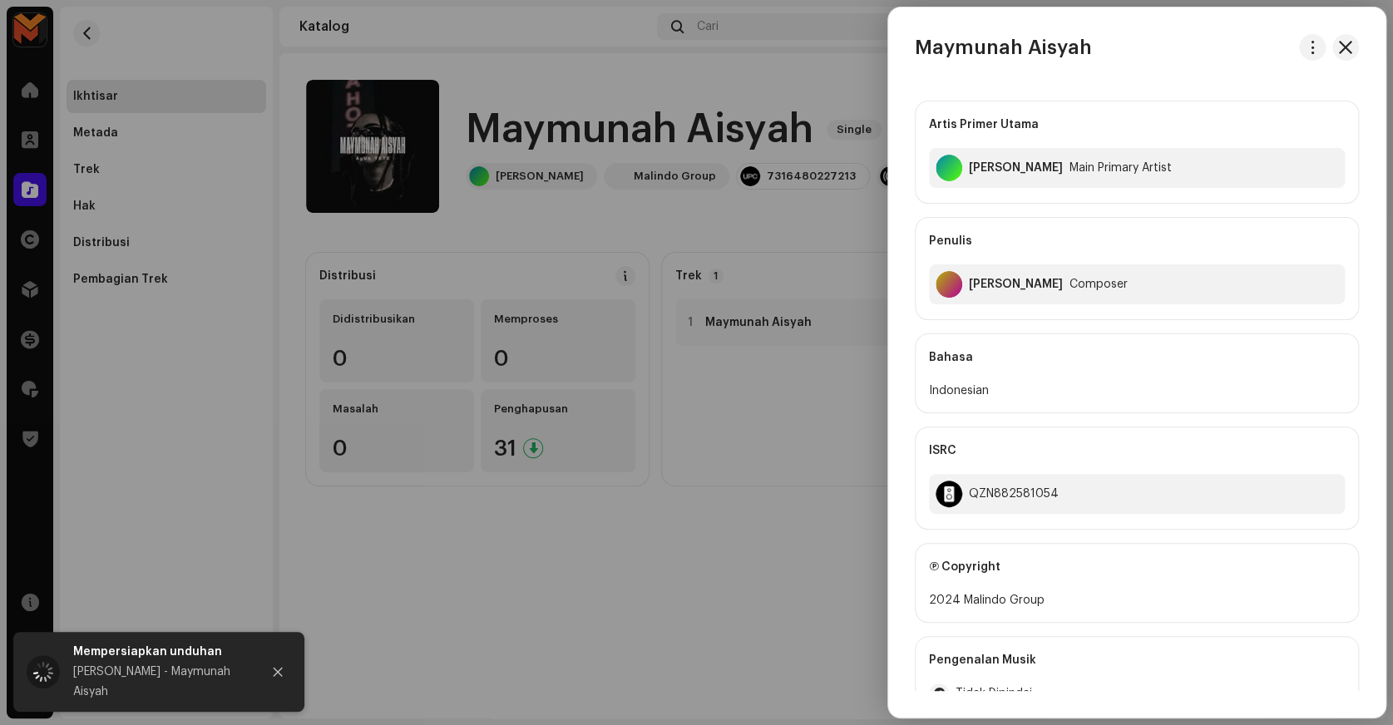
click at [1015, 32] on div "Maymunah [PERSON_NAME] Primer Utama [PERSON_NAME] Main Primary Artist Penulis S…" at bounding box center [1136, 362] width 497 height 710
click at [1016, 32] on div "Maymunah [PERSON_NAME] Primer Utama [PERSON_NAME] Main Primary Artist Penulis S…" at bounding box center [1136, 362] width 497 height 710
copy div "Maymunah Aisyah"
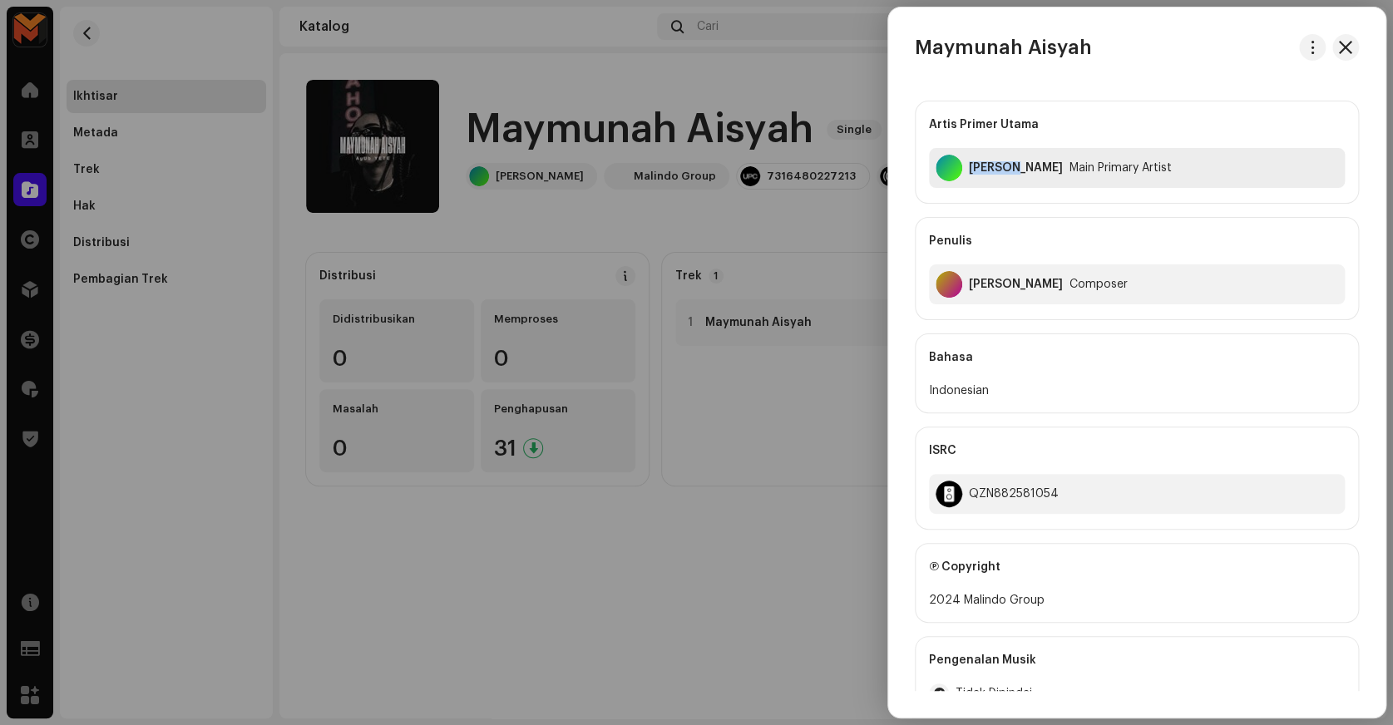
copy div "[PERSON_NAME]"
drag, startPoint x: 963, startPoint y: 180, endPoint x: 1016, endPoint y: 211, distance: 61.5
click at [1016, 211] on div "Artis Primer Utama [PERSON_NAME] Main Primary Artist Penulis Shin Fvnky Composer" at bounding box center [1137, 211] width 444 height 220
click at [986, 288] on div "[PERSON_NAME]" at bounding box center [1016, 284] width 94 height 13
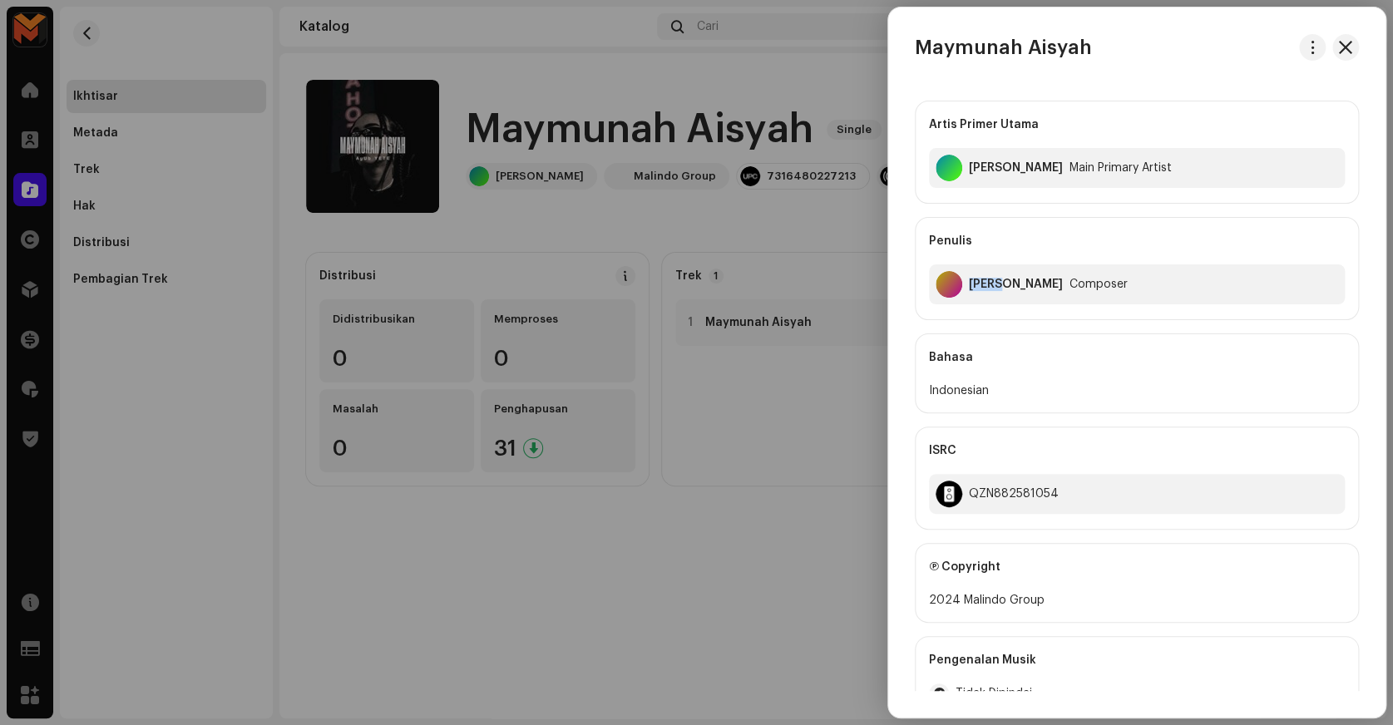
click at [986, 288] on div "Shin Fvnky" at bounding box center [1016, 284] width 94 height 13
click at [1159, 302] on div "Shin Fvnky Composer" at bounding box center [1137, 284] width 416 height 40
click at [1001, 282] on div "Shin Fvnky" at bounding box center [1016, 284] width 94 height 13
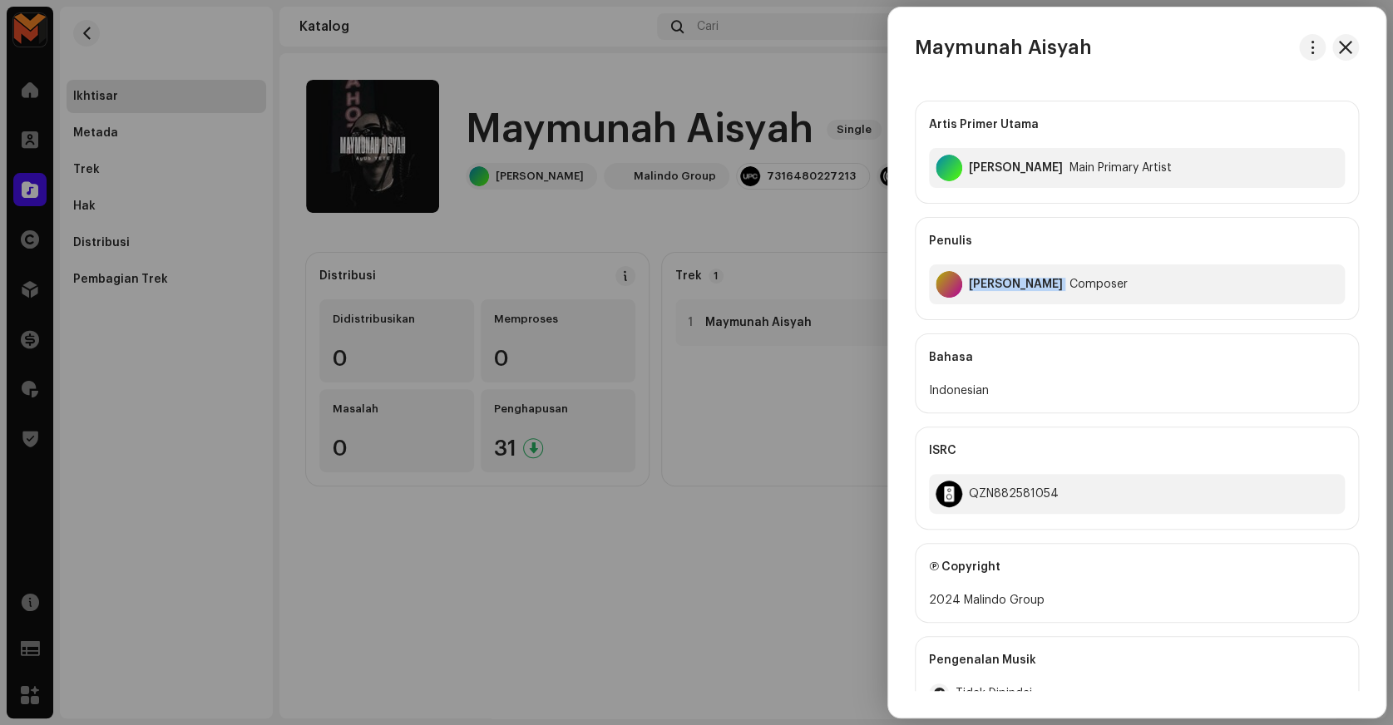
click at [1001, 282] on div "Shin Fvnky" at bounding box center [1016, 284] width 94 height 13
copy div "Shin Fvnky"
click at [984, 496] on div "QZN882581054" at bounding box center [1014, 493] width 90 height 13
copy div "QZN882581054"
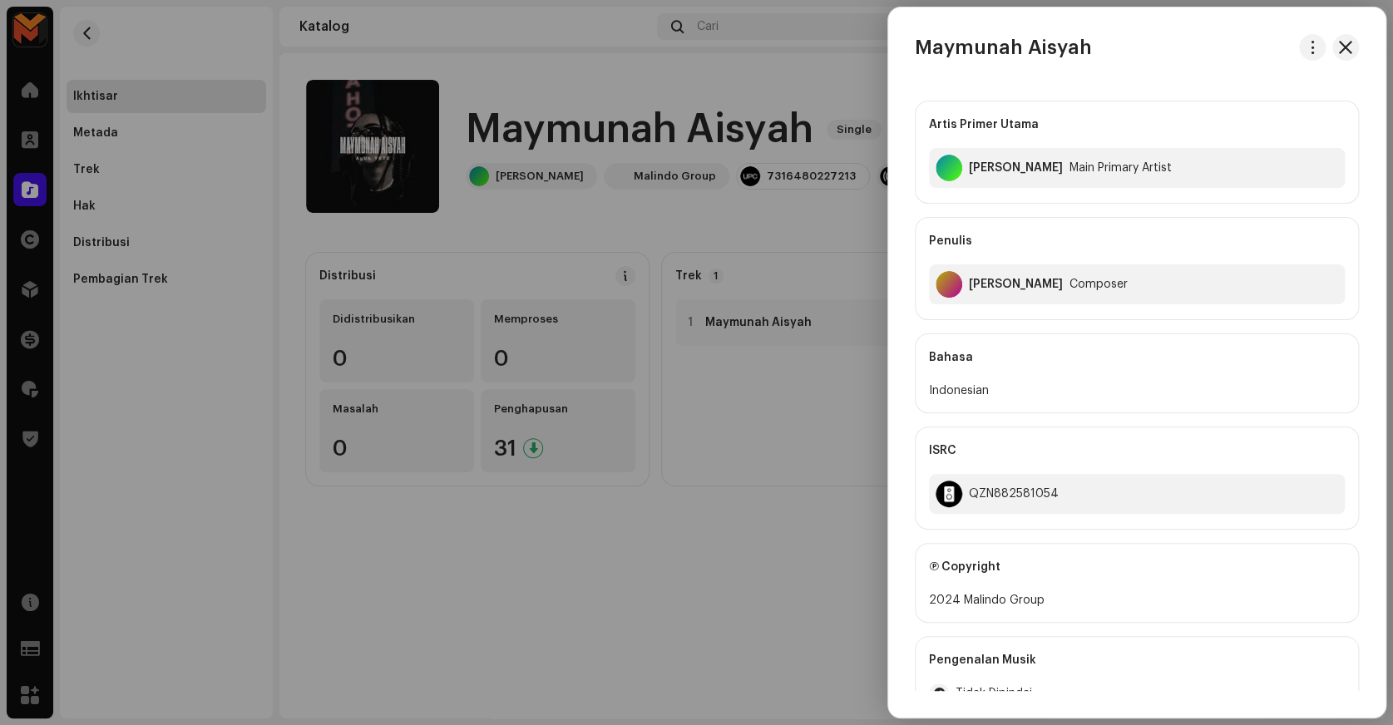
click at [783, 454] on div at bounding box center [696, 362] width 1393 height 725
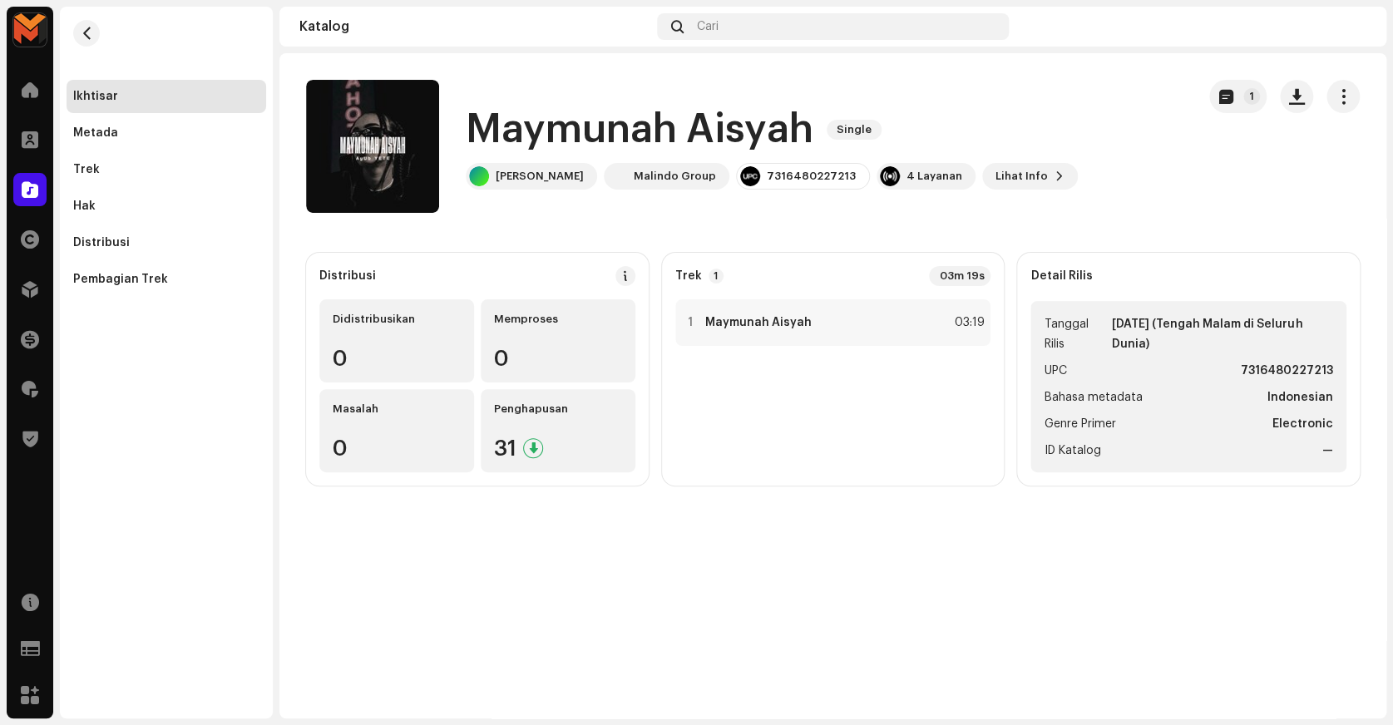
click at [1302, 375] on strong "7316480227213" at bounding box center [1287, 371] width 92 height 20
copy strong "7316480227213"
click at [814, 323] on div "1 Maymunah Aisyah 03:19" at bounding box center [833, 322] width 316 height 47
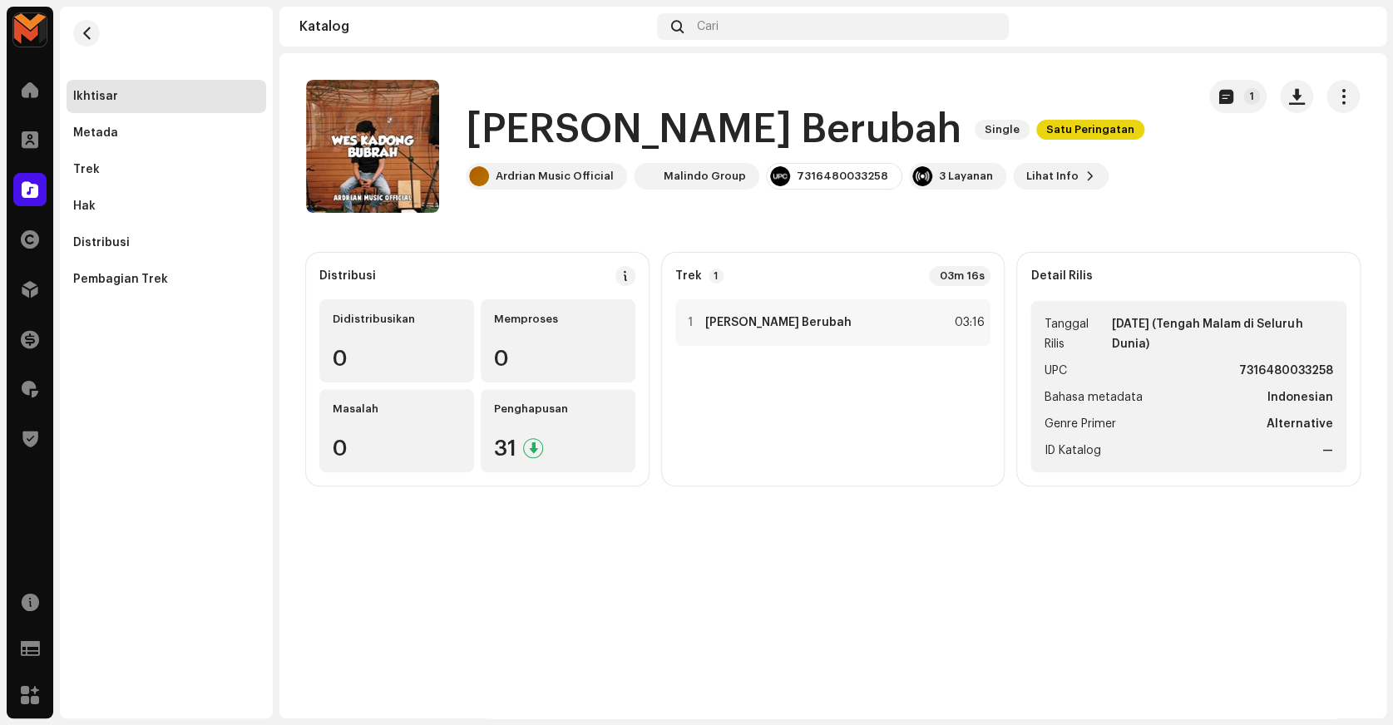
click at [640, 116] on h1 "[PERSON_NAME] Berubah" at bounding box center [714, 129] width 496 height 53
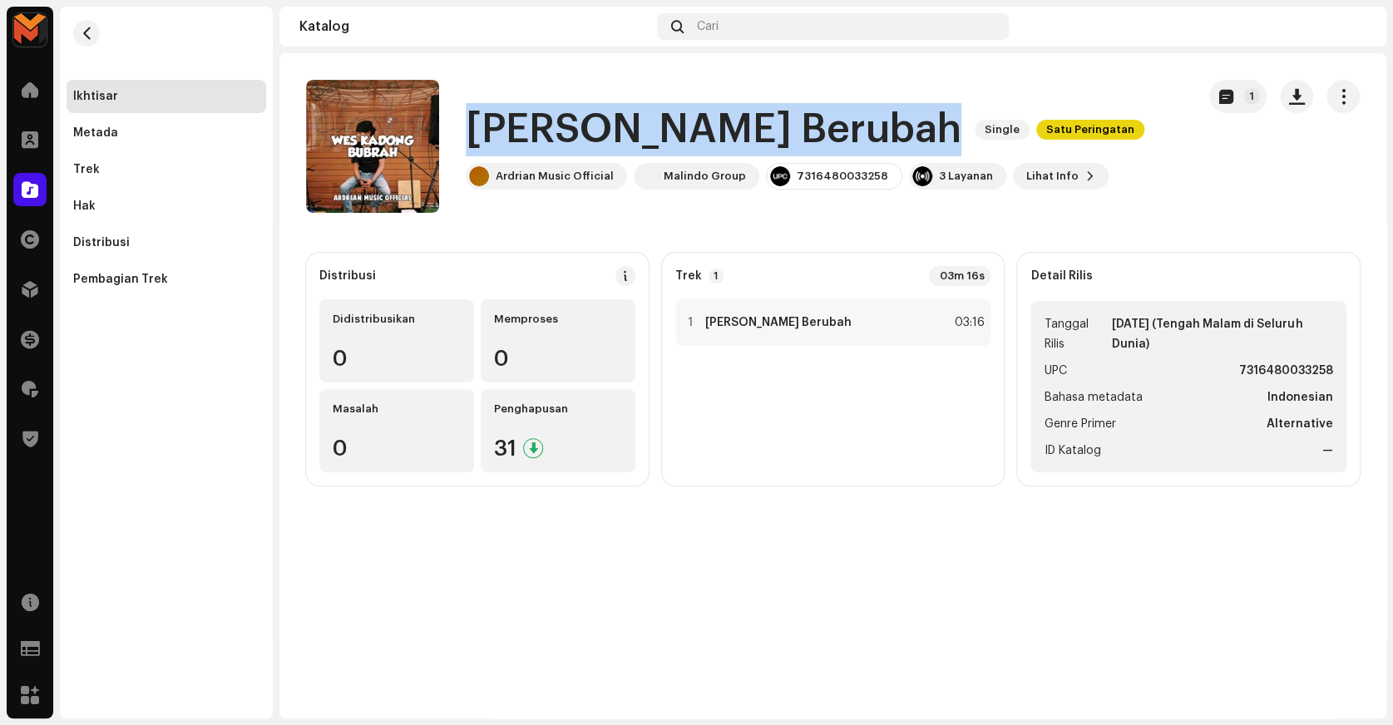
click at [640, 116] on h1 "Wes Kadong Berubah" at bounding box center [714, 129] width 496 height 53
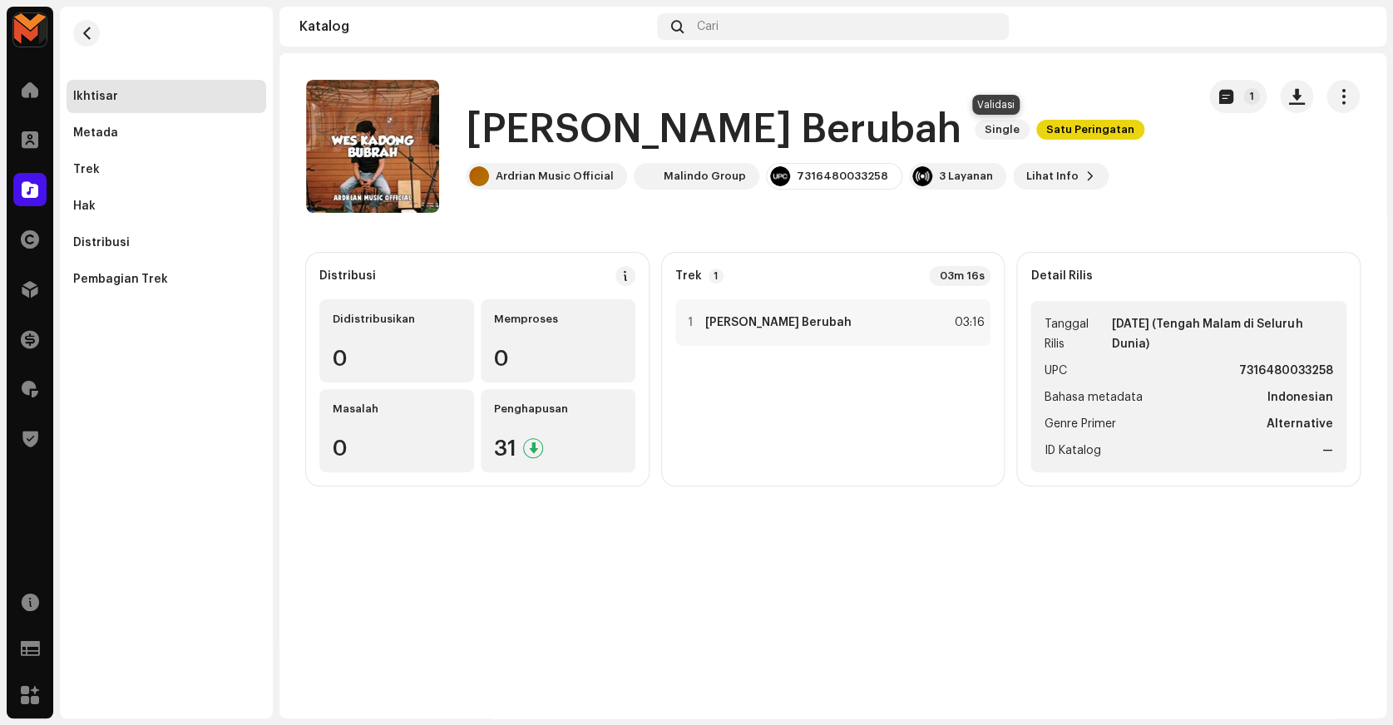
click at [1036, 130] on span "Satu Peringatan" at bounding box center [1090, 130] width 108 height 20
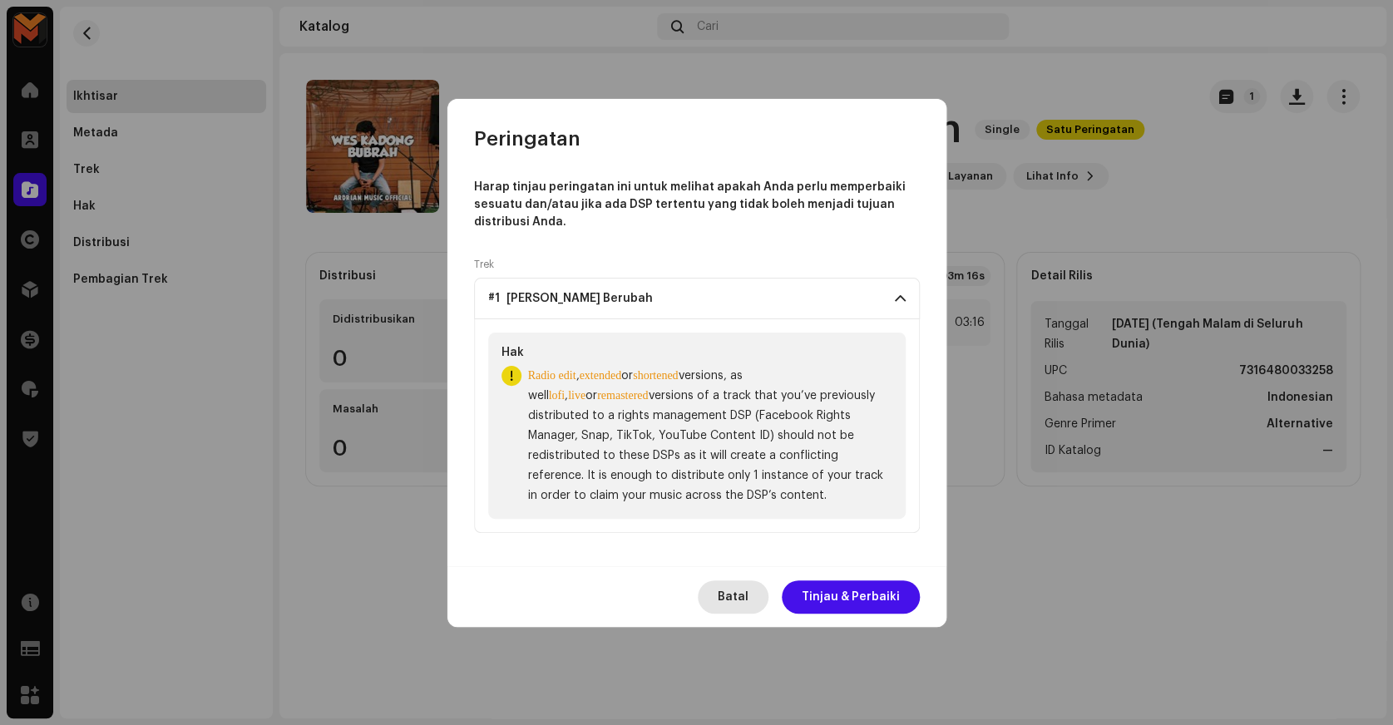
click at [717, 603] on button "Batal" at bounding box center [733, 597] width 71 height 33
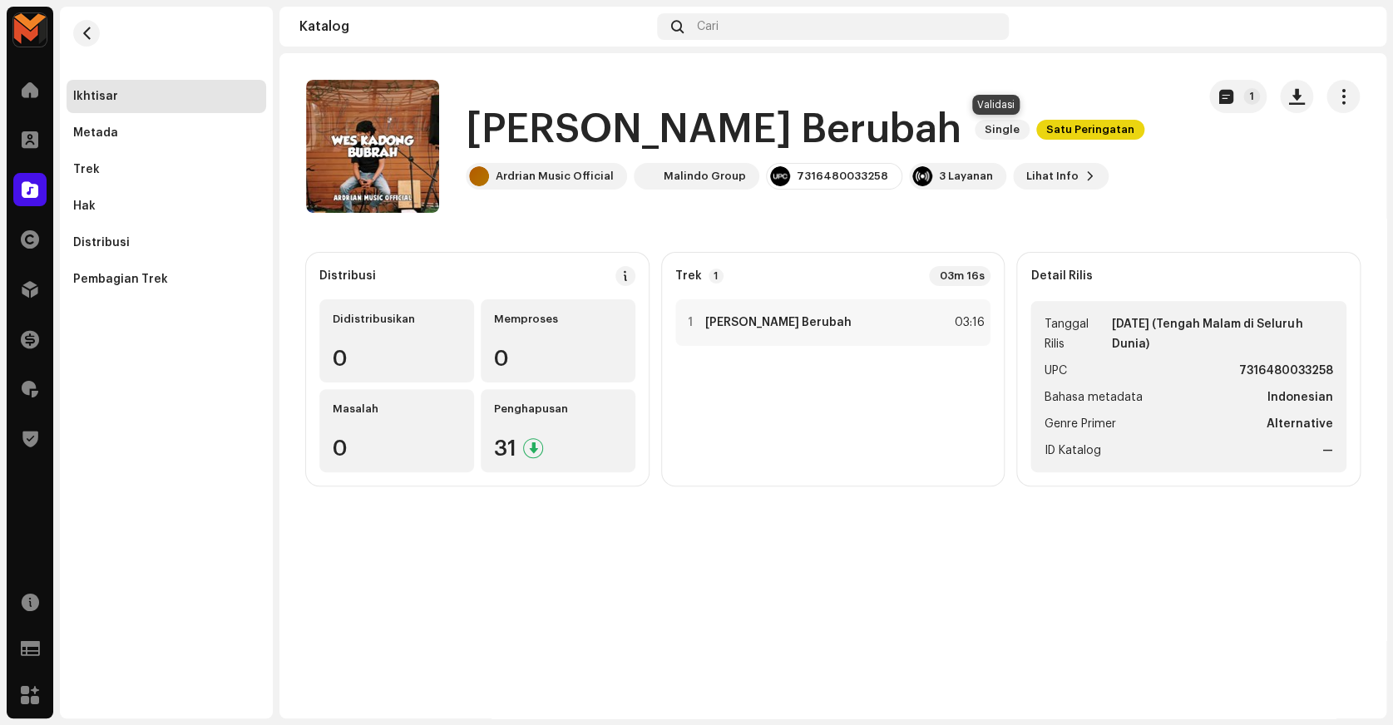
click at [1036, 137] on span "Satu Peringatan" at bounding box center [1090, 130] width 108 height 20
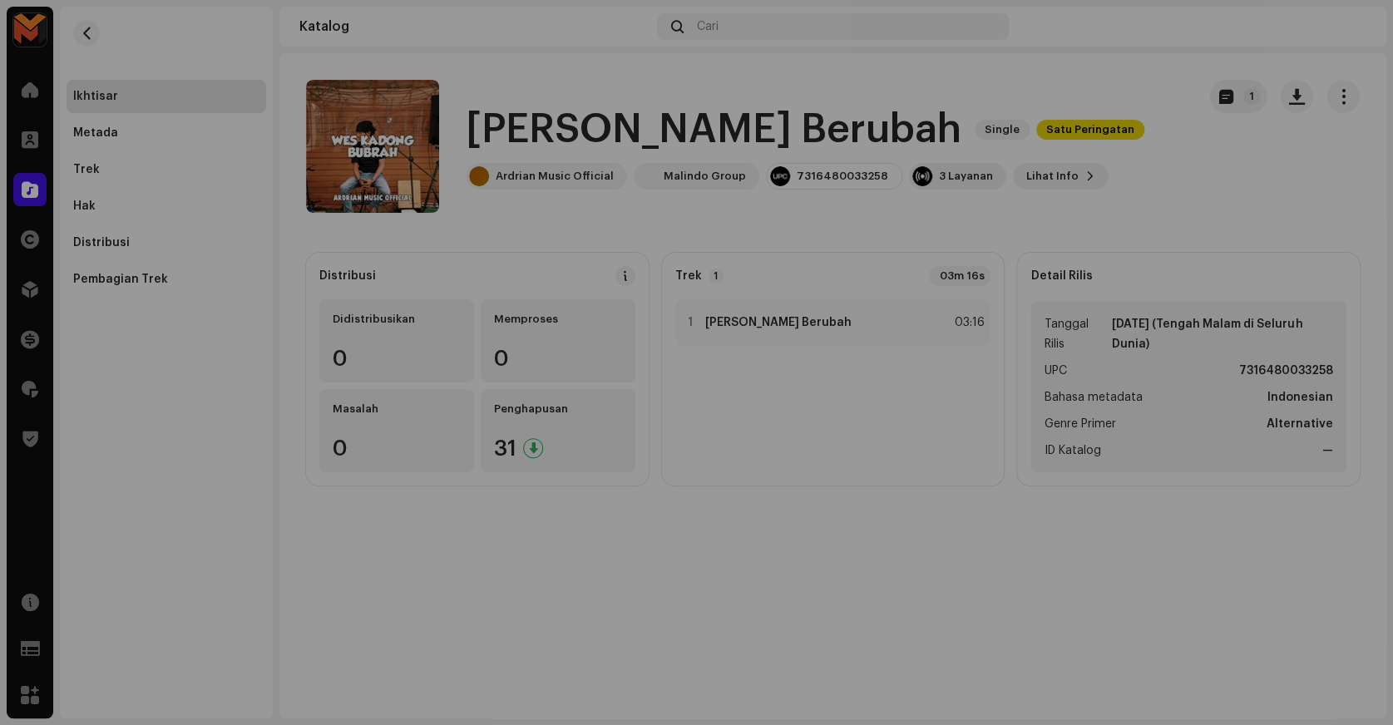
click at [1105, 126] on div "Peringatan Harap tinjau peringatan ini untuk melihat apakah Anda perlu memperba…" at bounding box center [696, 362] width 1393 height 725
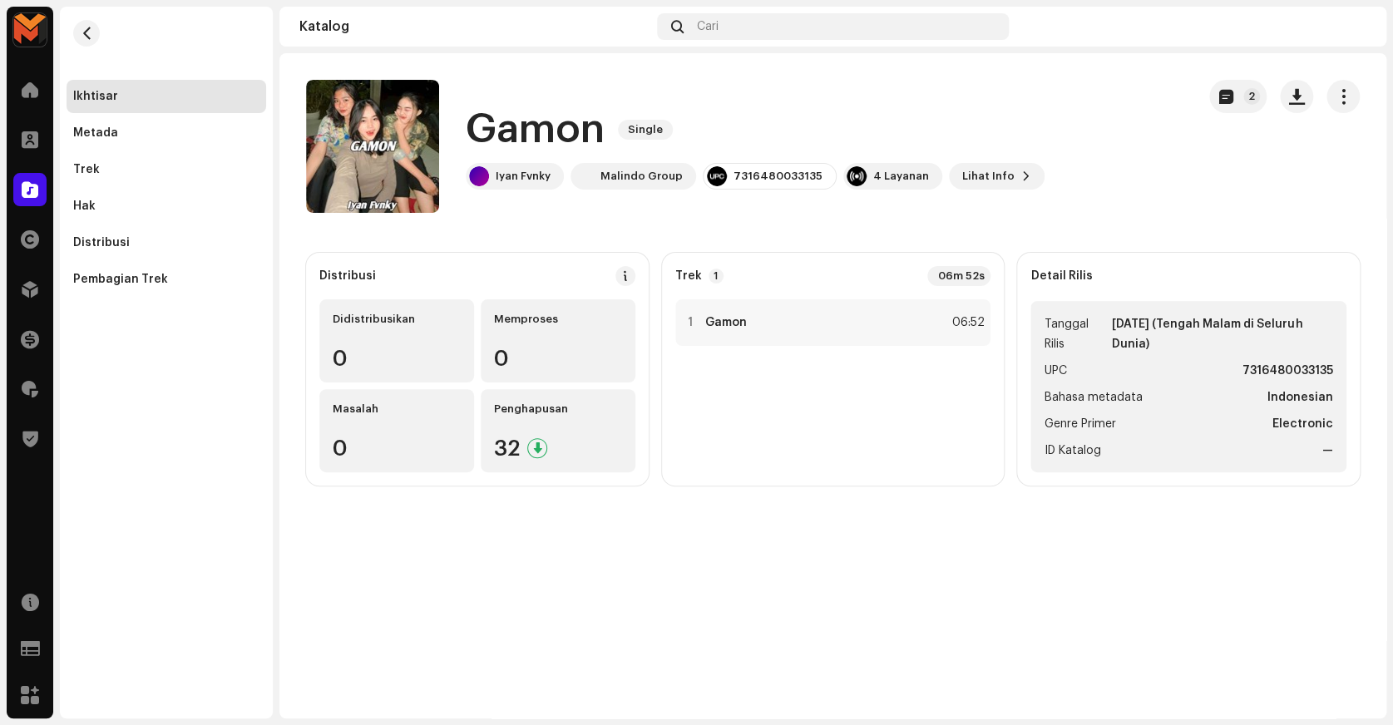
click at [514, 115] on h1 "Gamon" at bounding box center [535, 129] width 139 height 53
click at [760, 324] on div "1 Gamon 06:52" at bounding box center [833, 322] width 316 height 47
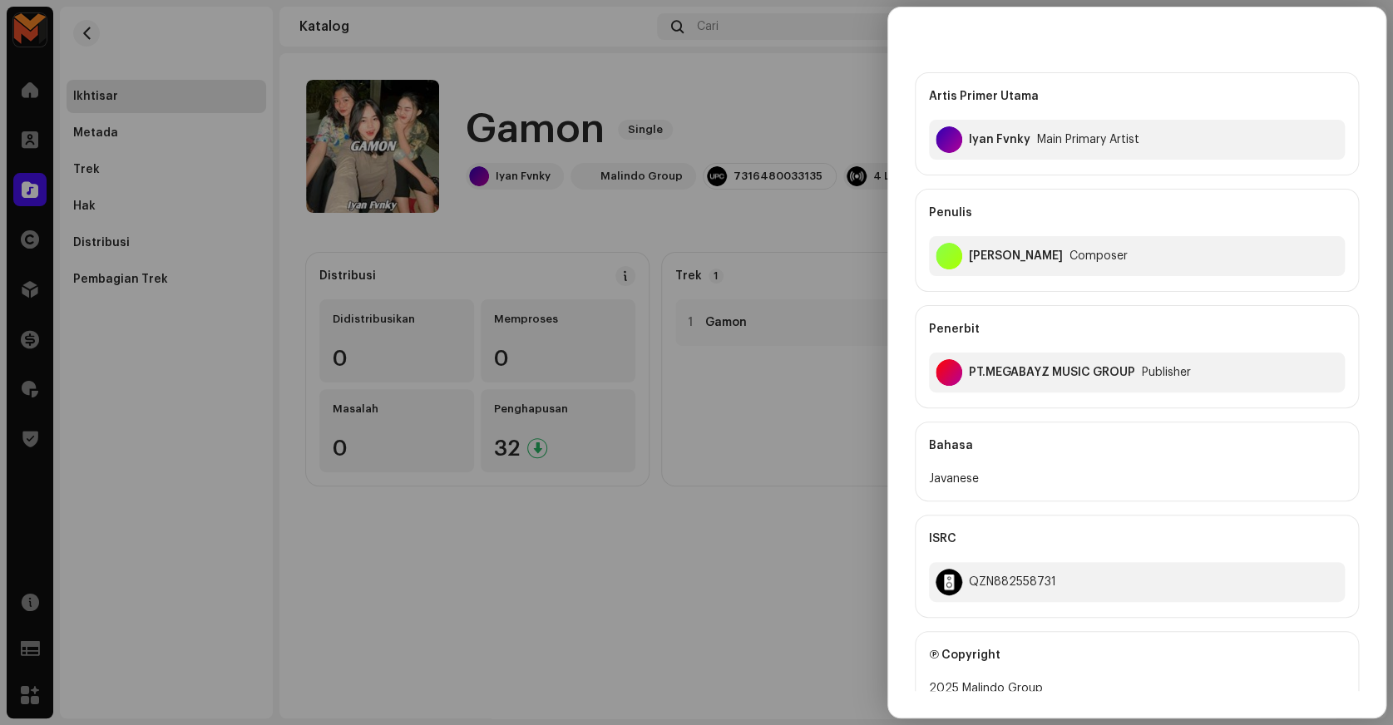
scroll to position [75, 0]
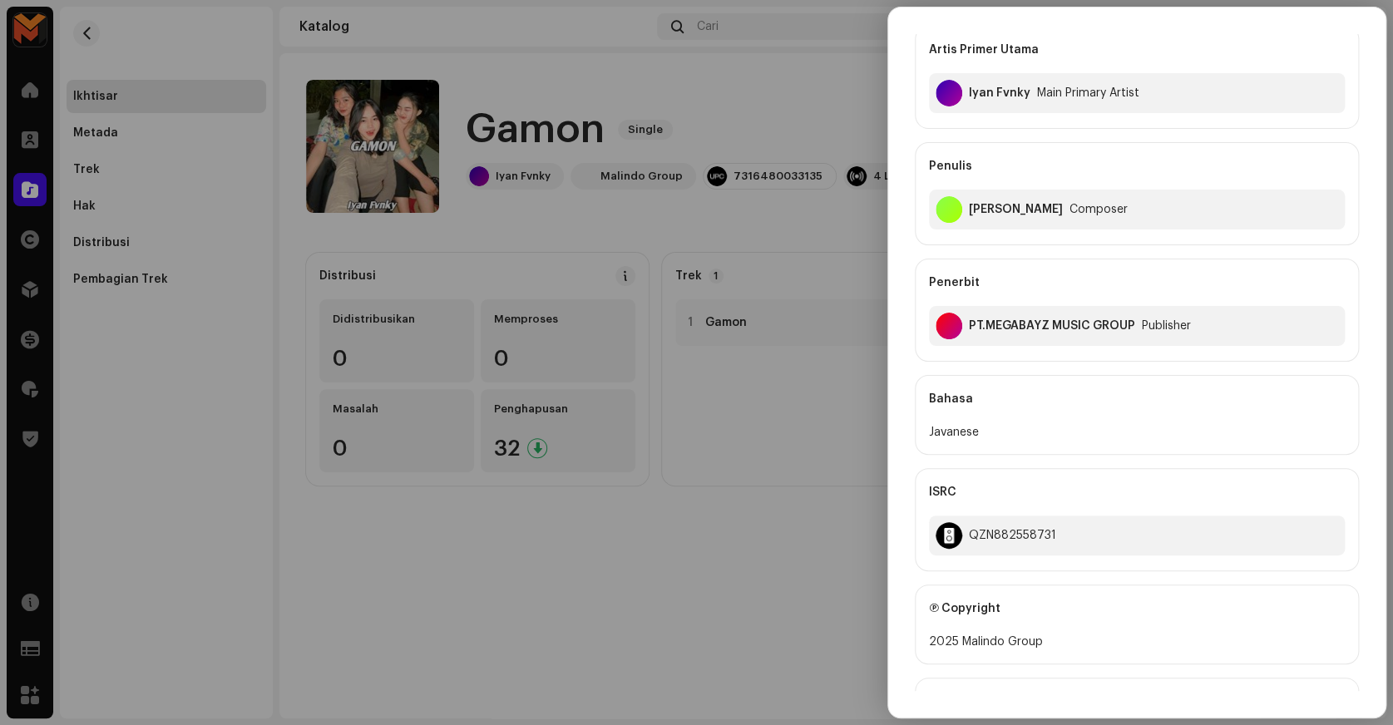
click at [623, 119] on div at bounding box center [696, 362] width 1393 height 725
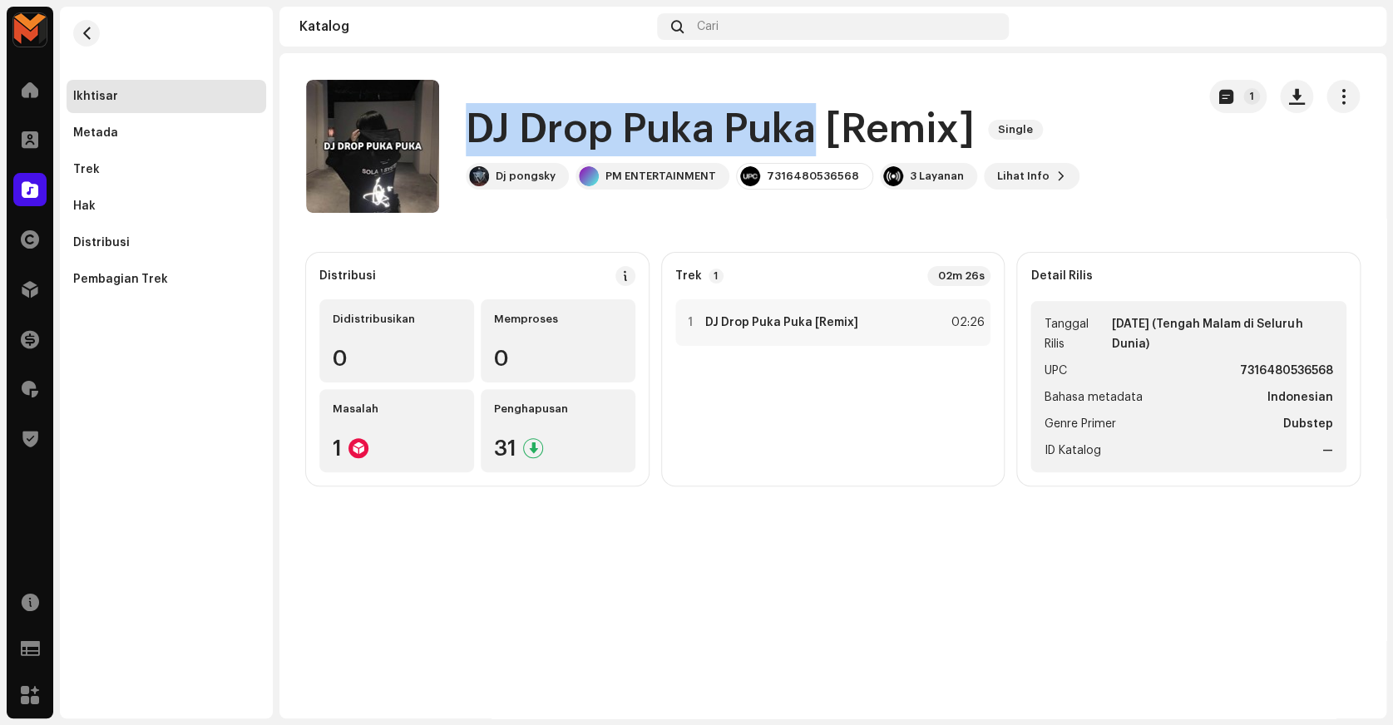
copy h1 "DJ Drop Puka Puka"
drag, startPoint x: 473, startPoint y: 129, endPoint x: 813, endPoint y: 117, distance: 339.5
click at [813, 117] on h1 "DJ Drop Puka Puka [Remix]" at bounding box center [720, 129] width 509 height 53
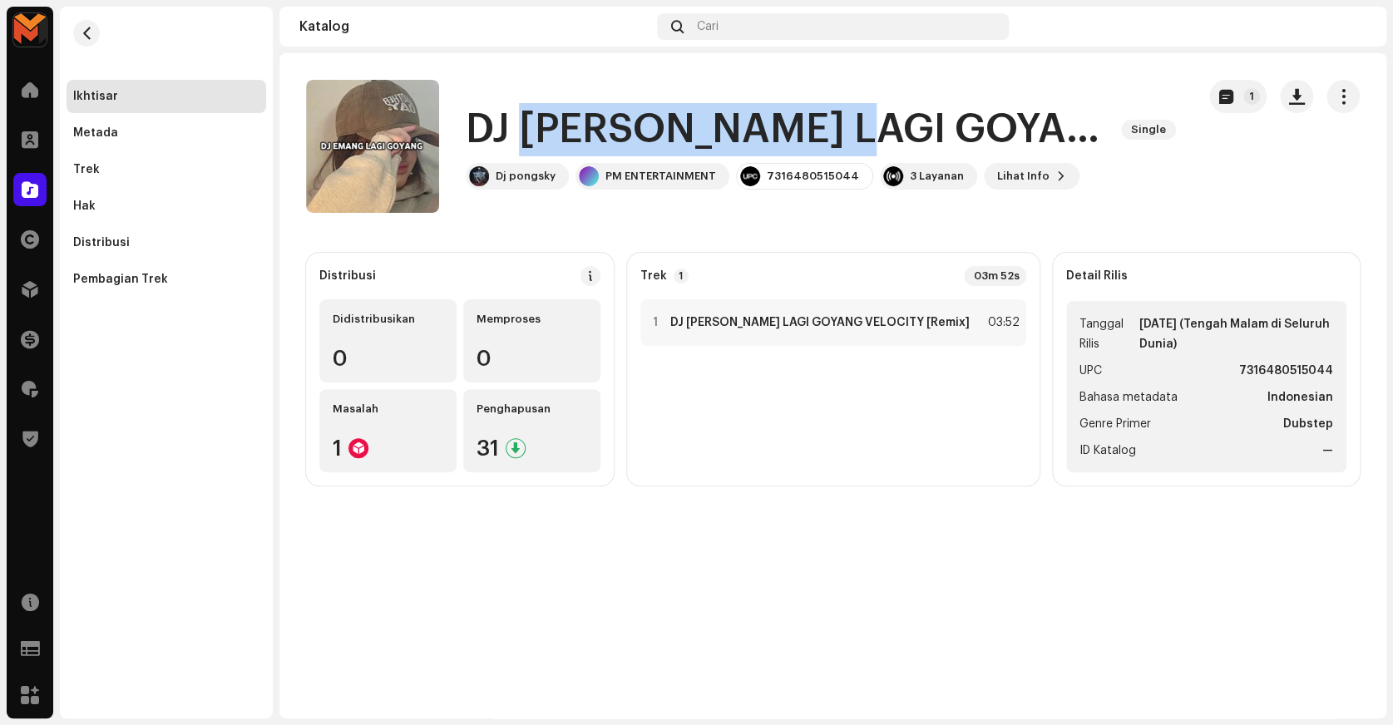
drag, startPoint x: 581, startPoint y: 108, endPoint x: 884, endPoint y: 99, distance: 303.7
click at [884, 99] on div "DJ EMANG LAGI GOYANG VELOCITY [Remix] Single Dj pongsky PM ENTERTAINMENT 731648…" at bounding box center [744, 146] width 877 height 133
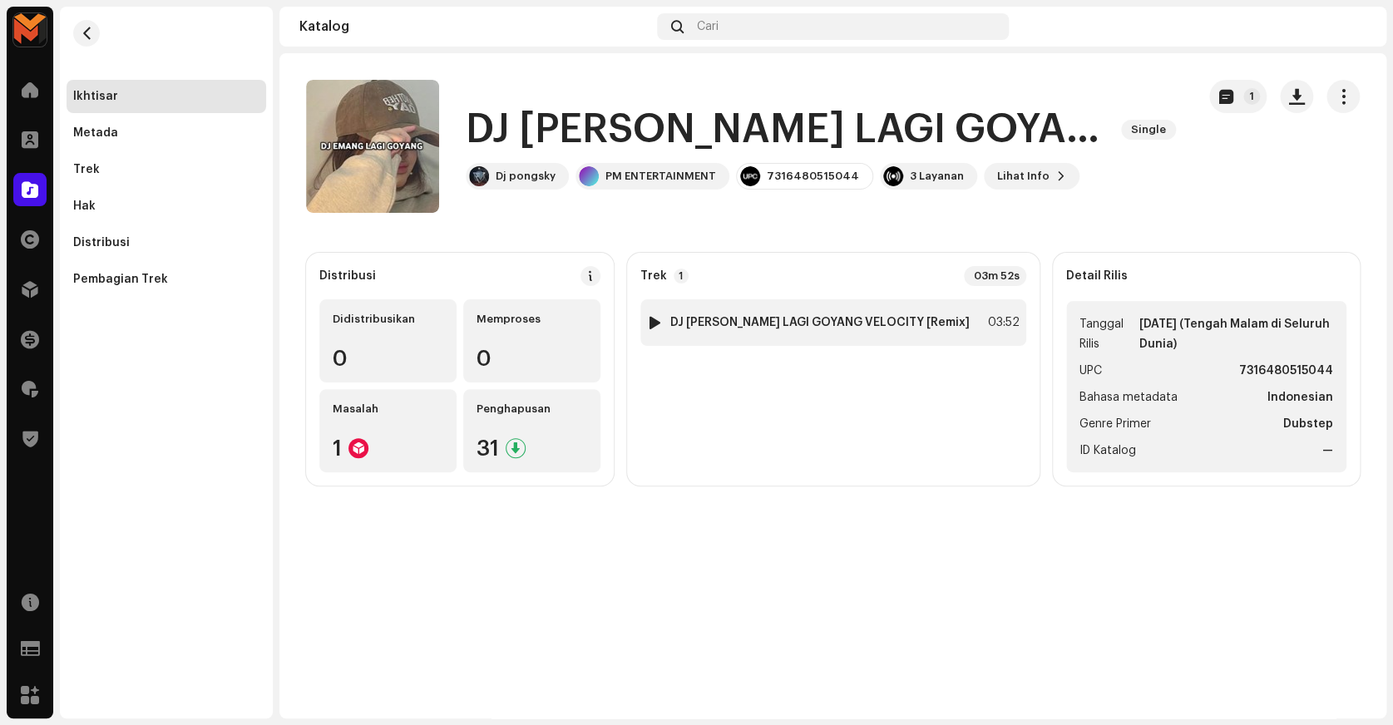
click at [948, 313] on div "1 DJ EMANG LAGI GOYANG VELOCITY [Remix] 03:52" at bounding box center [833, 322] width 386 height 47
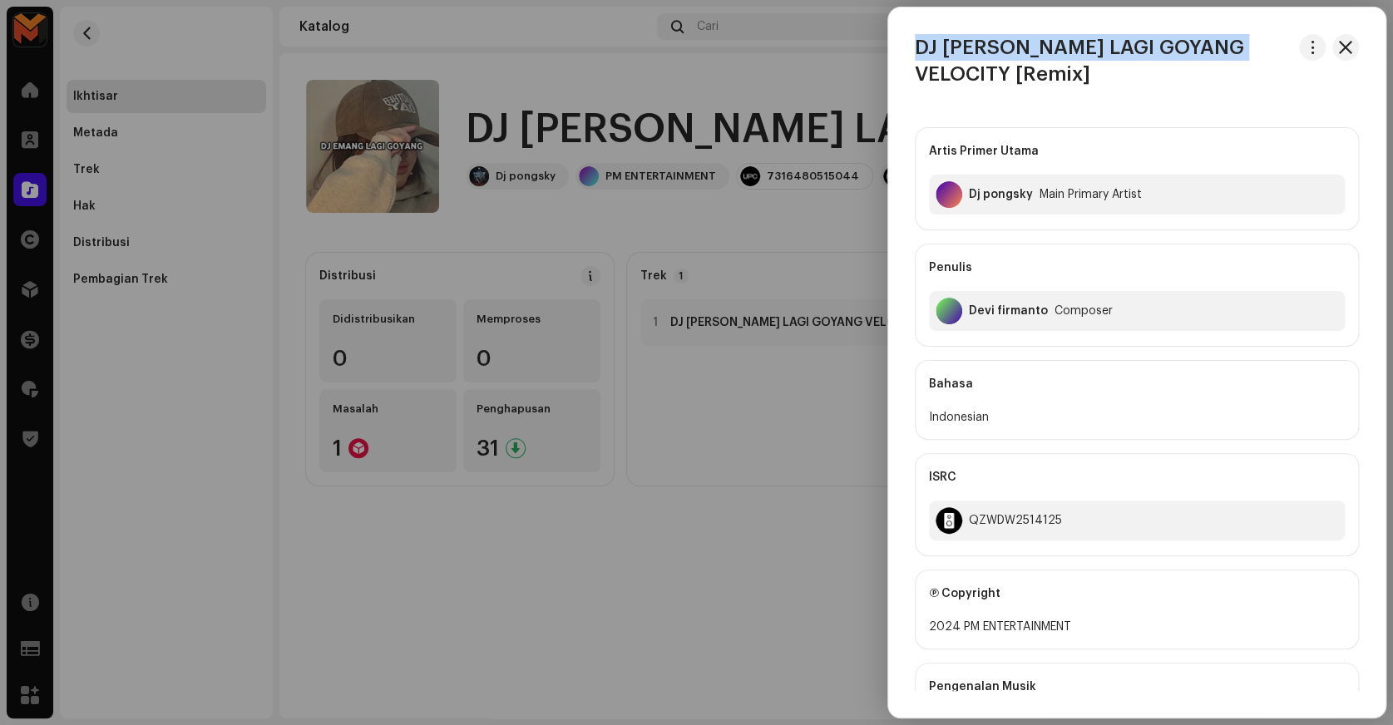
copy h3 "DJ EMANG LAGI GOYANG VELOCITY"
drag, startPoint x: 908, startPoint y: 47, endPoint x: 1288, endPoint y: 43, distance: 379.3
click at [1288, 43] on div "DJ EMANG LAGI GOYANG VELOCITY [Remix]" at bounding box center [1136, 60] width 497 height 53
click at [1213, 116] on div "Artis Primer Utama Dj pongsky Main Primary Artist Penulis Devi firmanto Compose…" at bounding box center [1137, 533] width 444 height 838
click at [1299, 53] on button "button" at bounding box center [1312, 47] width 27 height 27
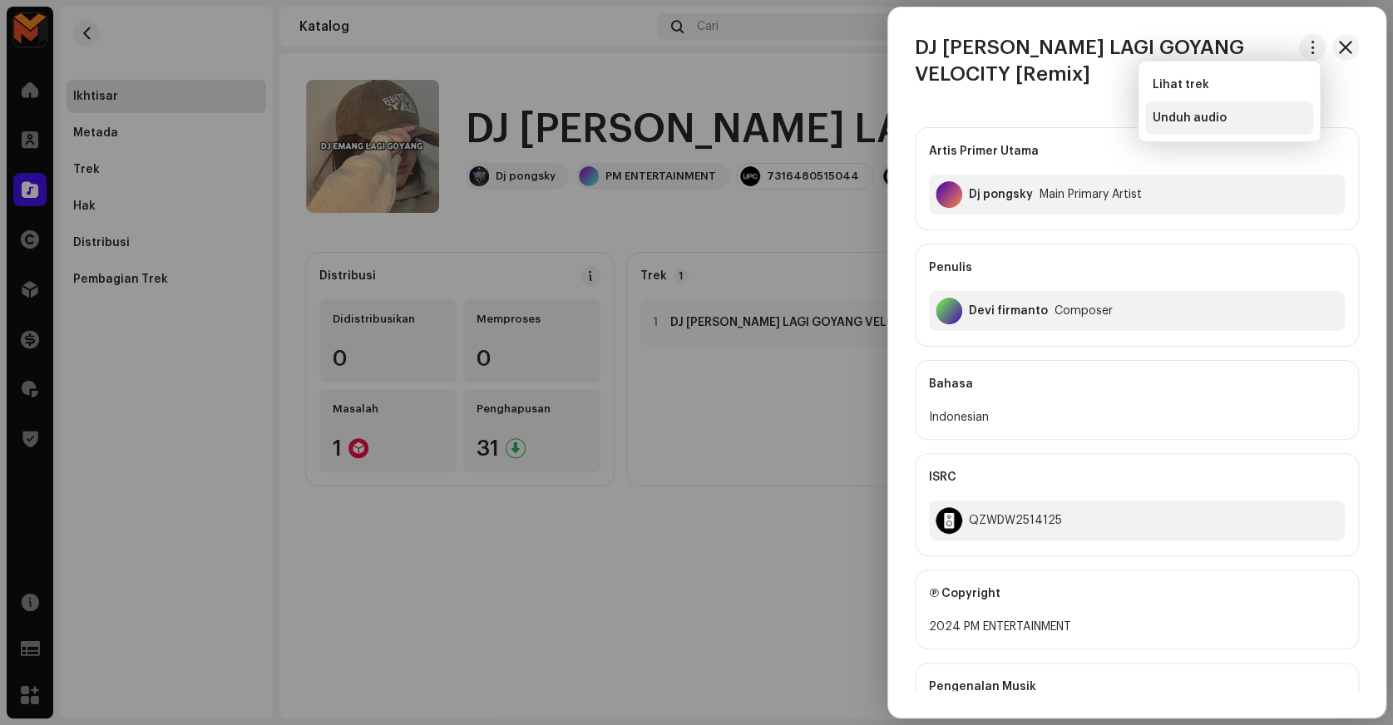
click at [1212, 122] on span "Unduh audio" at bounding box center [1189, 117] width 74 height 13
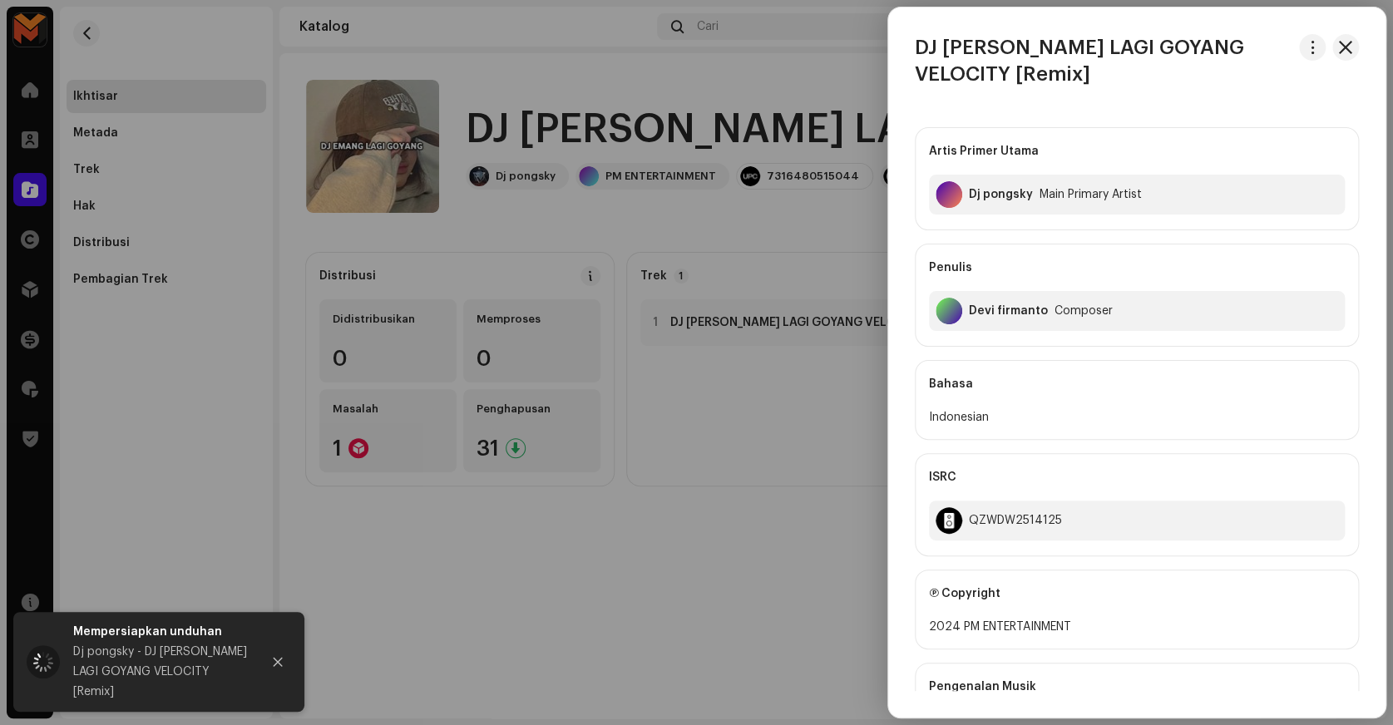
click at [769, 127] on div at bounding box center [696, 362] width 1393 height 725
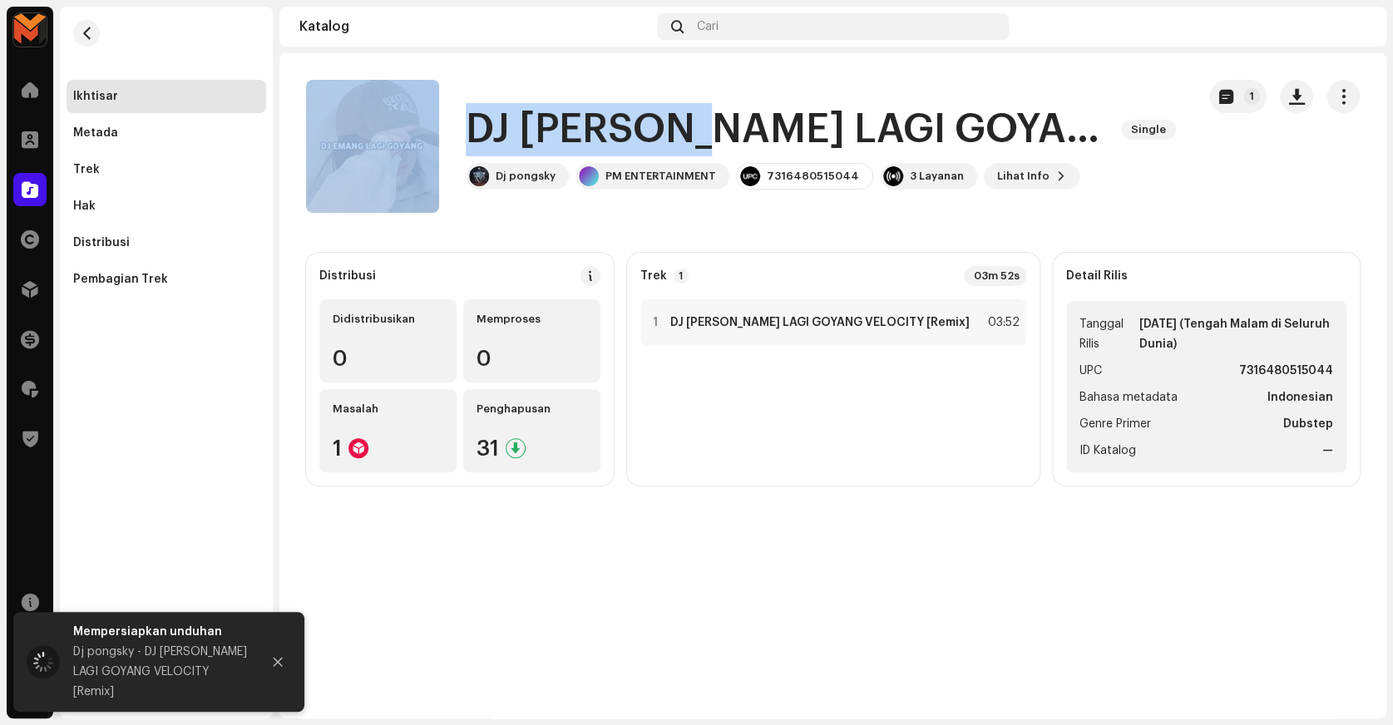
drag, startPoint x: 409, startPoint y: 163, endPoint x: 731, endPoint y: 108, distance: 326.5
click at [731, 108] on div "DJ EMANG LAGI GOYANG VELOCITY [Remix] Single Dj pongsky PM ENTERTAINMENT 731648…" at bounding box center [744, 146] width 877 height 133
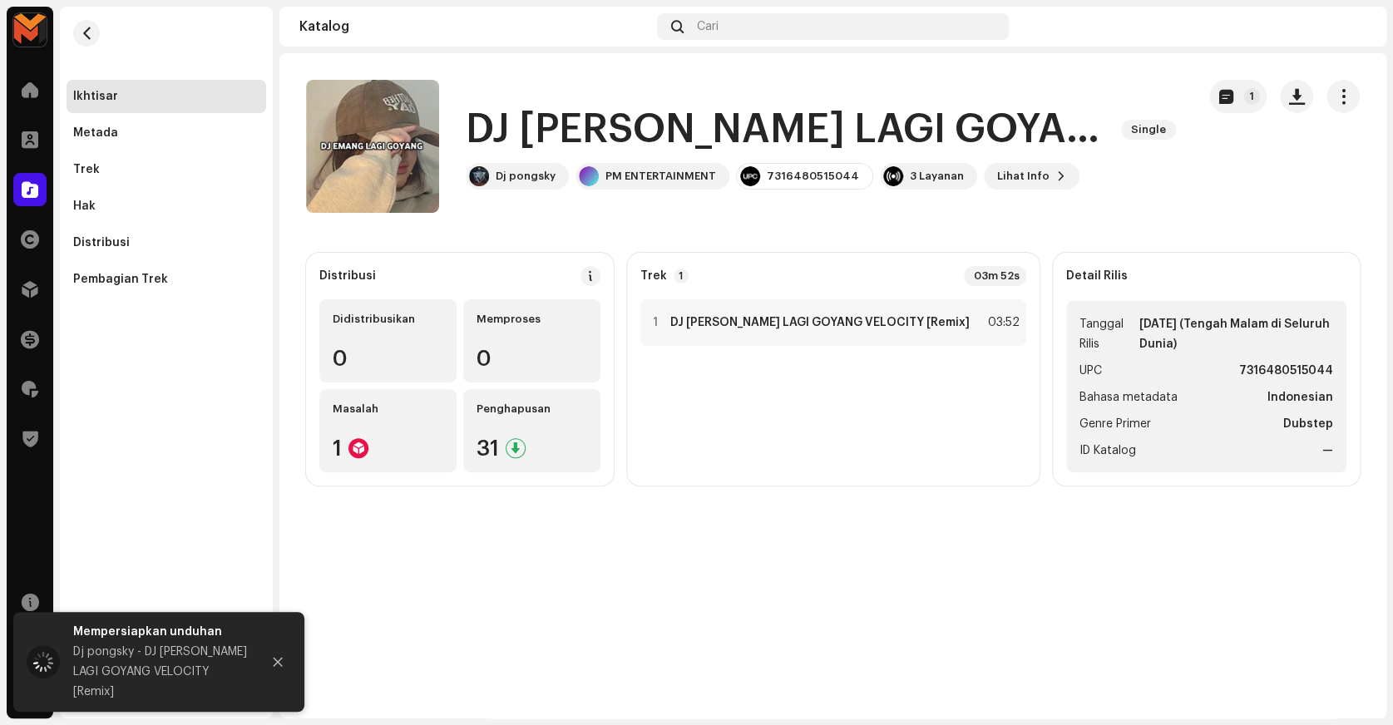
click at [784, 76] on catalog-releases-details-overview "DJ EMANG LAGI GOYANG VELOCITY [Remix] Single 1 DJ EMANG LAGI GOYANG VELOCITY [R…" at bounding box center [832, 282] width 1107 height 459
click at [1300, 102] on span "button" at bounding box center [1297, 96] width 16 height 13
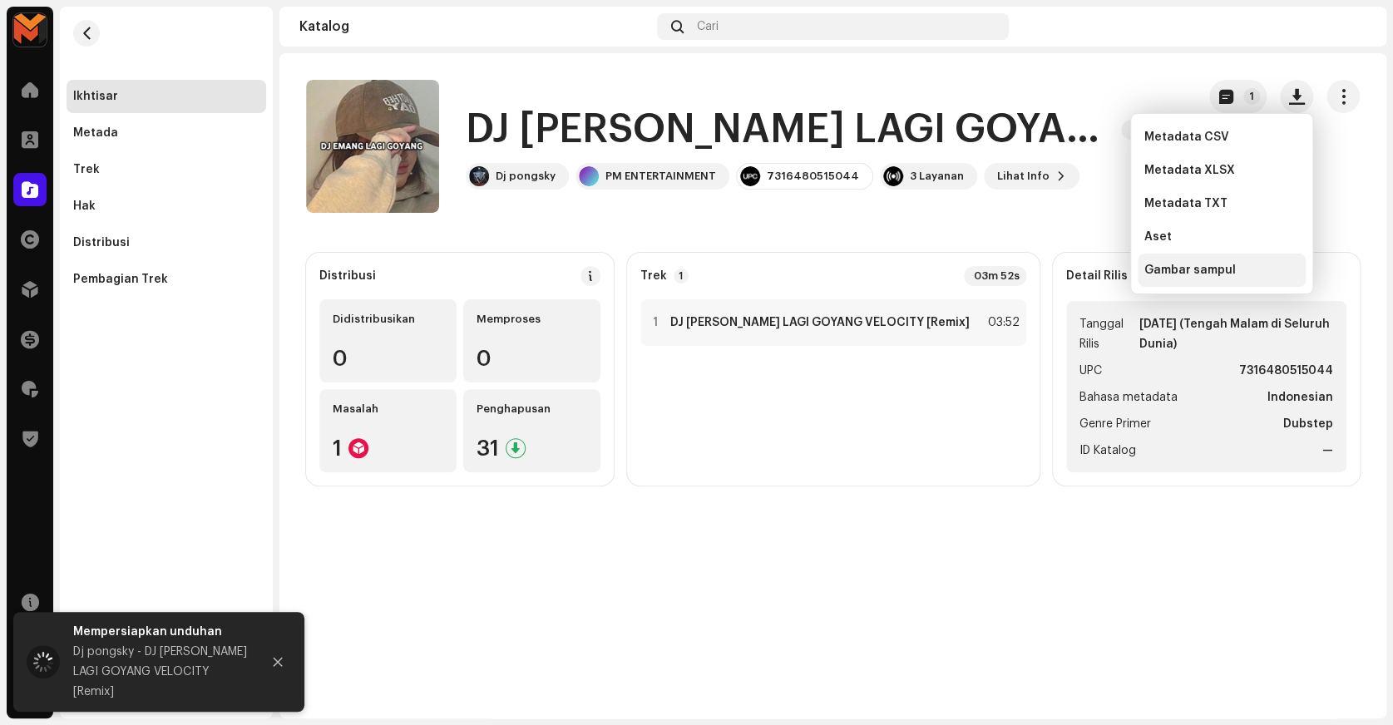
click at [1197, 275] on span "Gambar sampul" at bounding box center [1189, 270] width 91 height 13
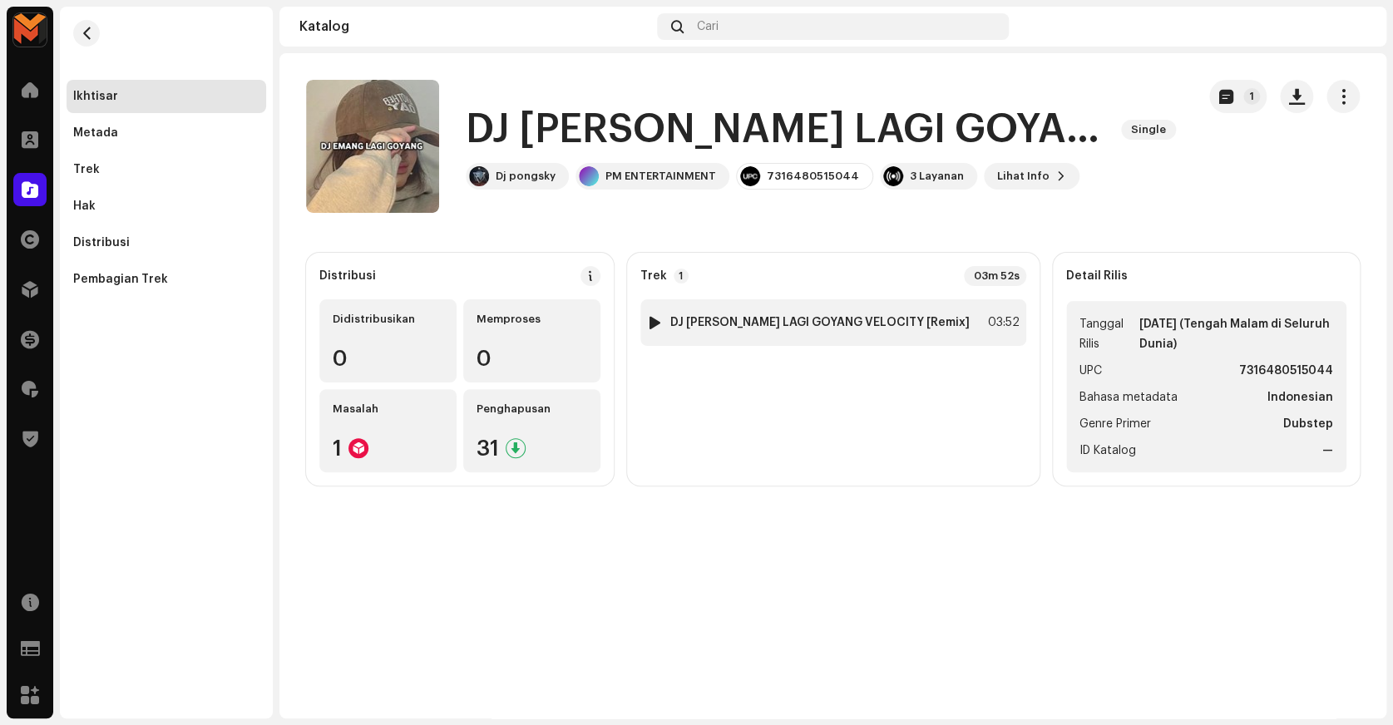
click at [839, 328] on strong "DJ EMANG LAGI GOYANG VELOCITY [Remix]" at bounding box center [819, 322] width 299 height 13
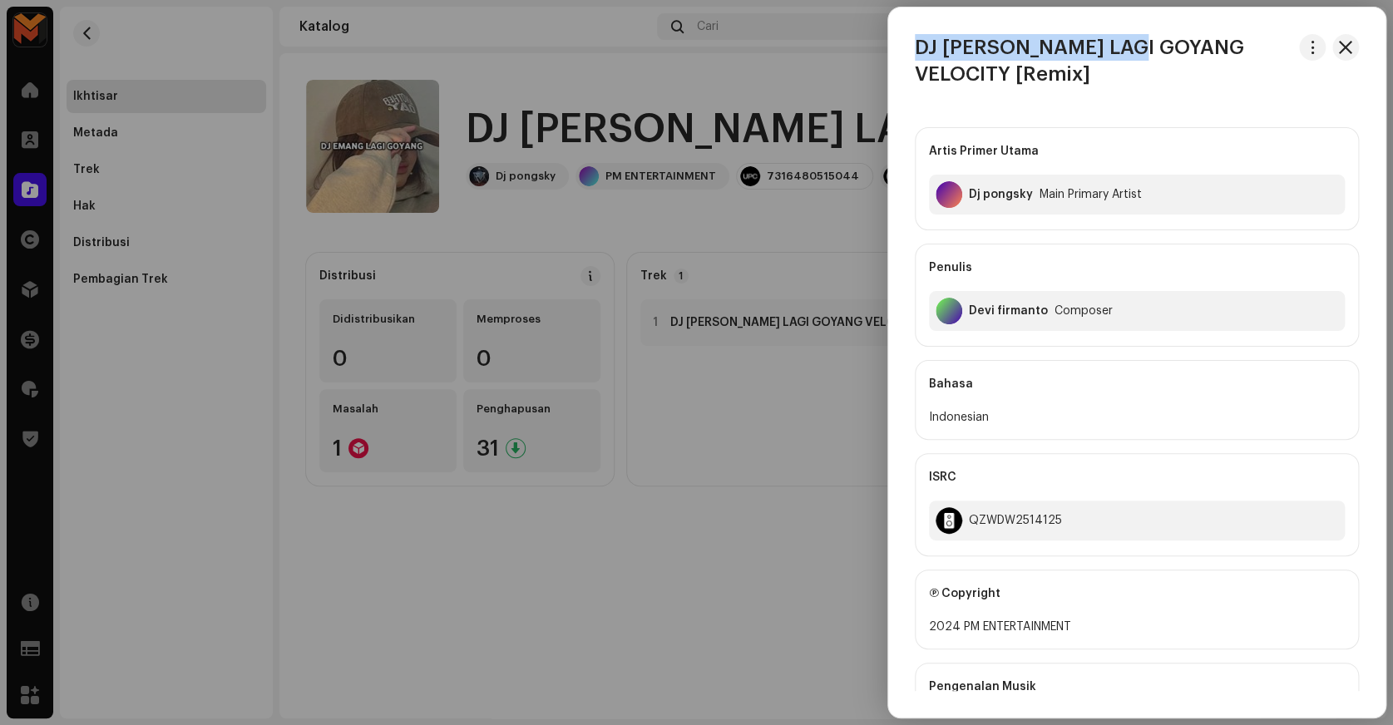
copy h3 "DJ EMANG LAGI GOYANG"
drag, startPoint x: 916, startPoint y: 42, endPoint x: 1157, endPoint y: 54, distance: 241.5
click at [1157, 54] on h3 "DJ EMANG LAGI GOYANG VELOCITY [Remix]" at bounding box center [1104, 60] width 378 height 53
copy div "Dj pongsky"
drag, startPoint x: 966, startPoint y: 207, endPoint x: 1031, endPoint y: 207, distance: 64.9
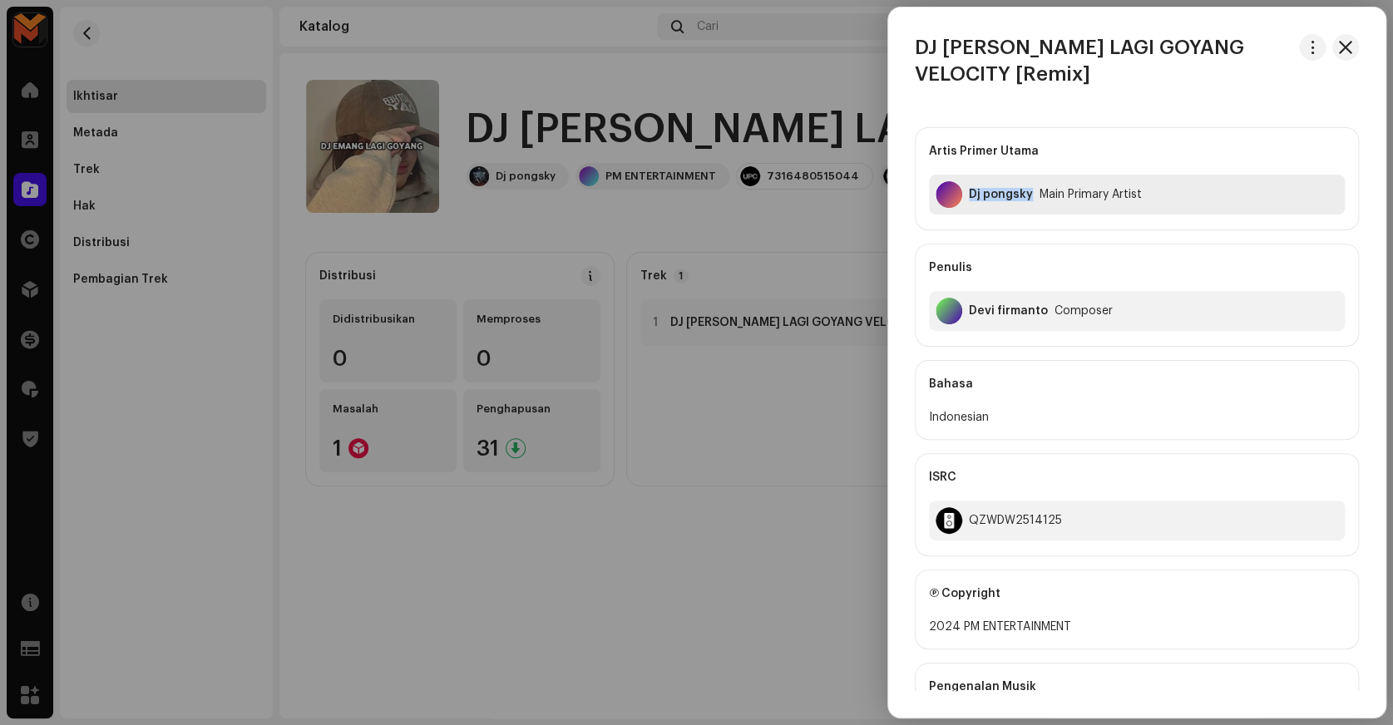
click at [1031, 207] on div "Dj pongsky Main Primary Artist" at bounding box center [1137, 195] width 416 height 40
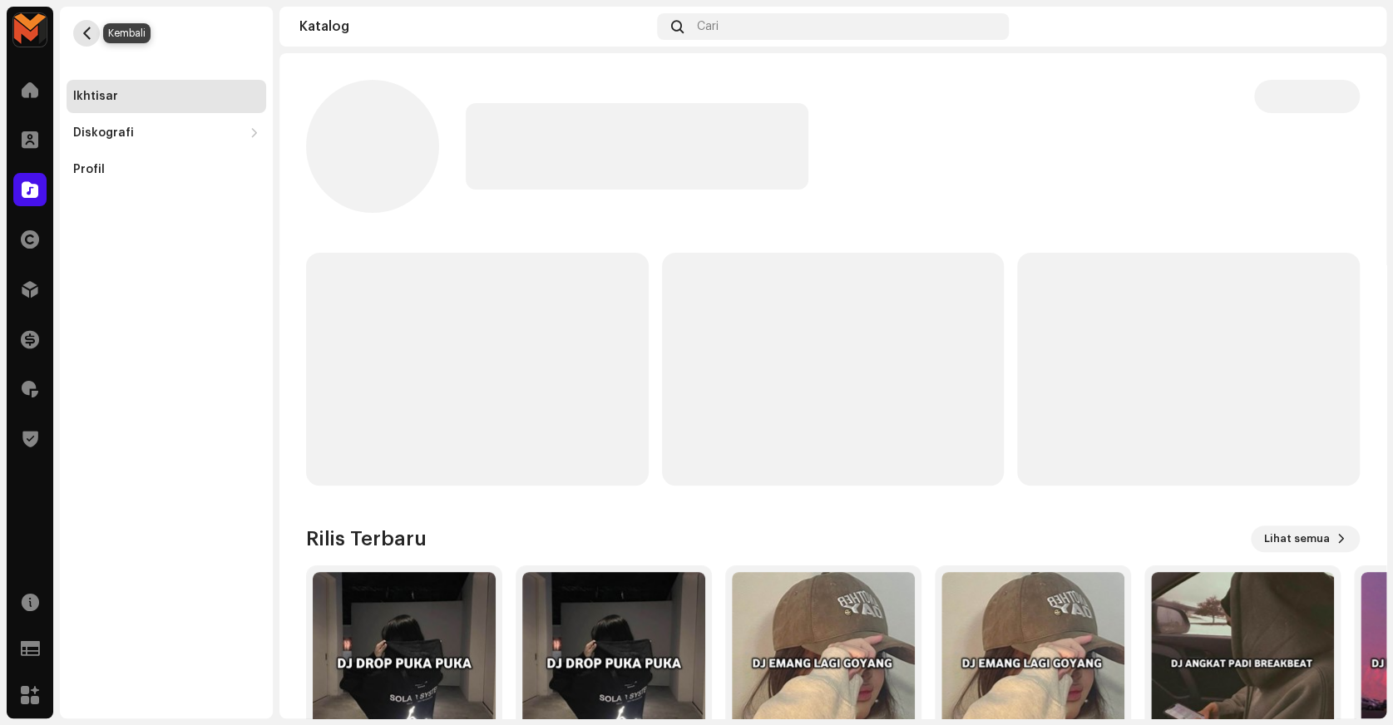
click at [88, 33] on span "button" at bounding box center [87, 33] width 12 height 13
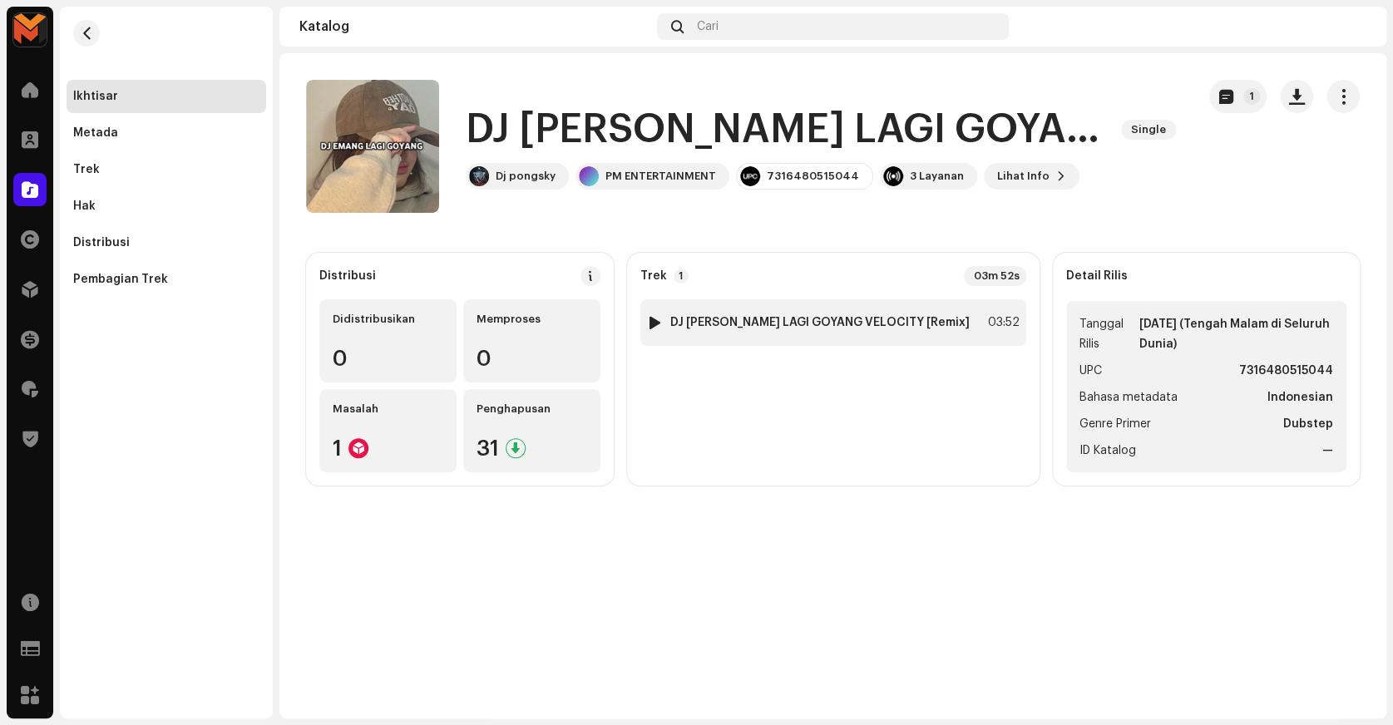
click at [937, 326] on strong "DJ EMANG LAGI GOYANG VELOCITY [Remix]" at bounding box center [819, 322] width 299 height 13
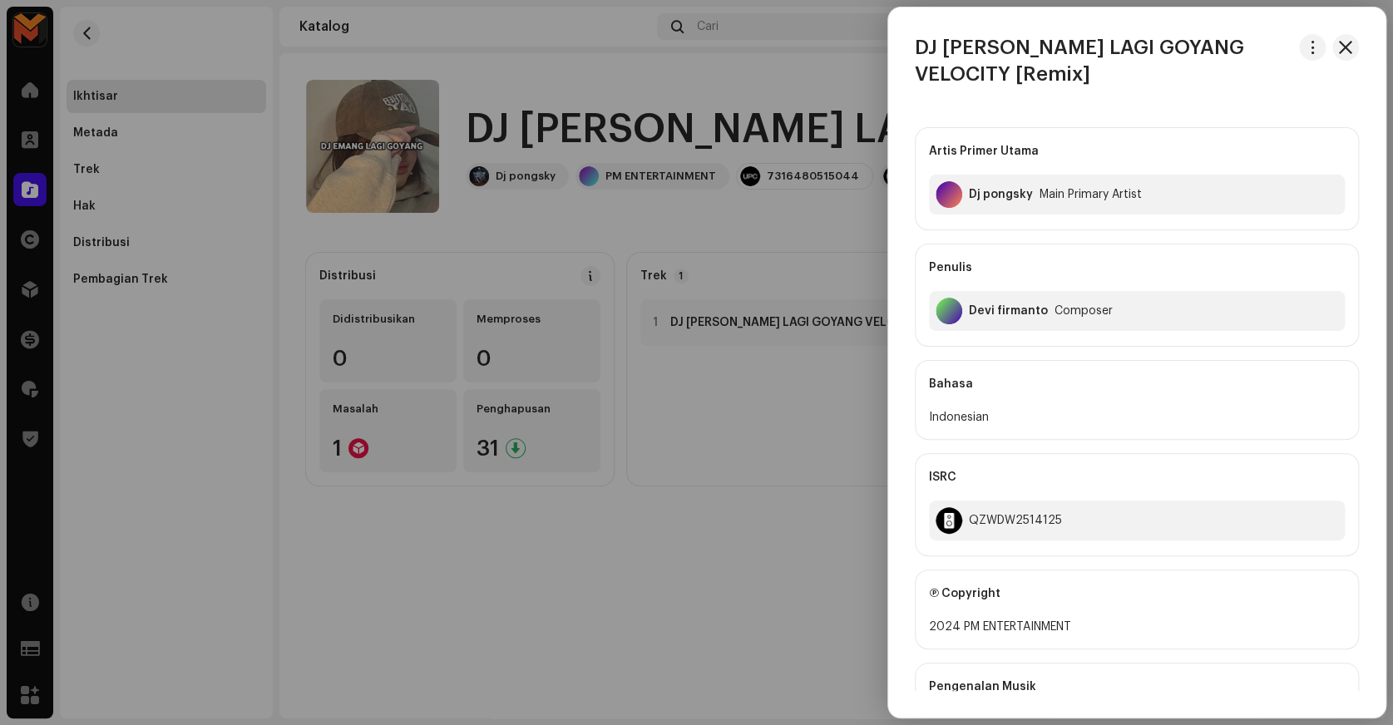
click at [985, 313] on div "Devi firmanto" at bounding box center [1008, 310] width 79 height 13
copy div "Devi firmanto"
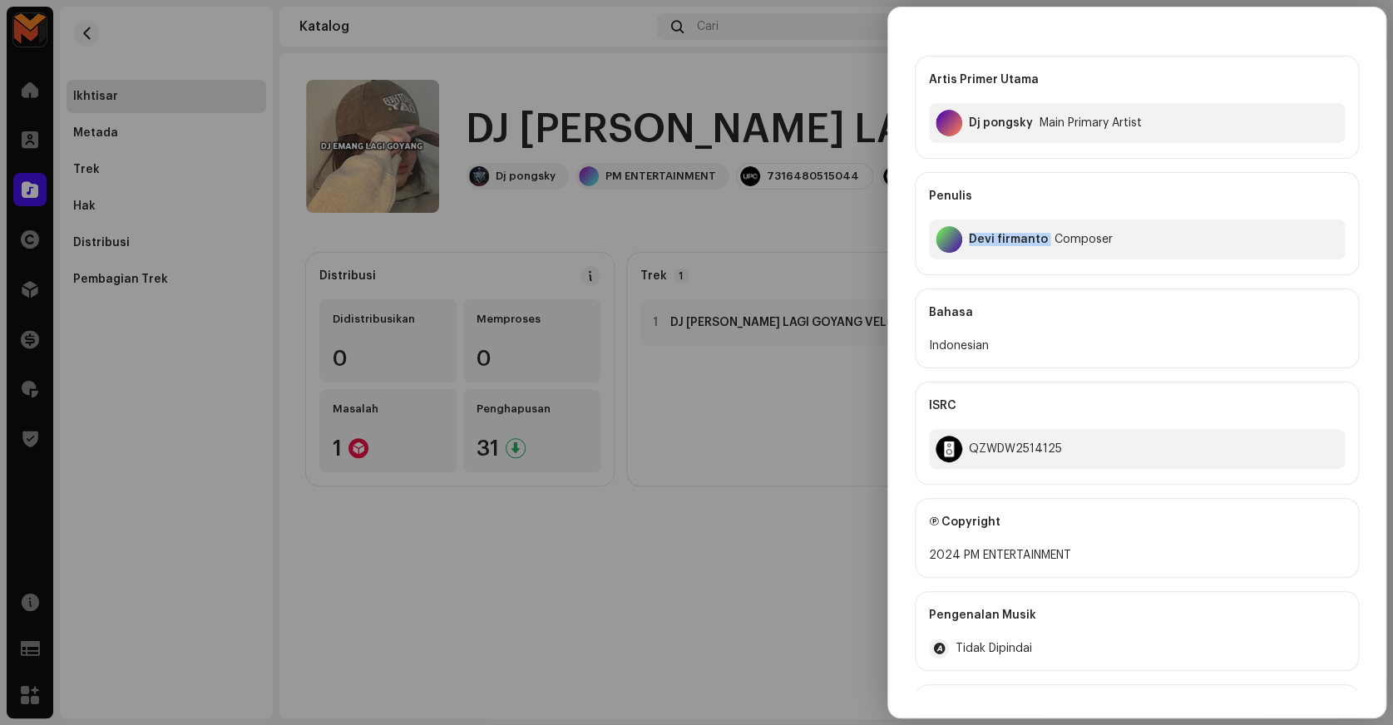
scroll to position [259, 0]
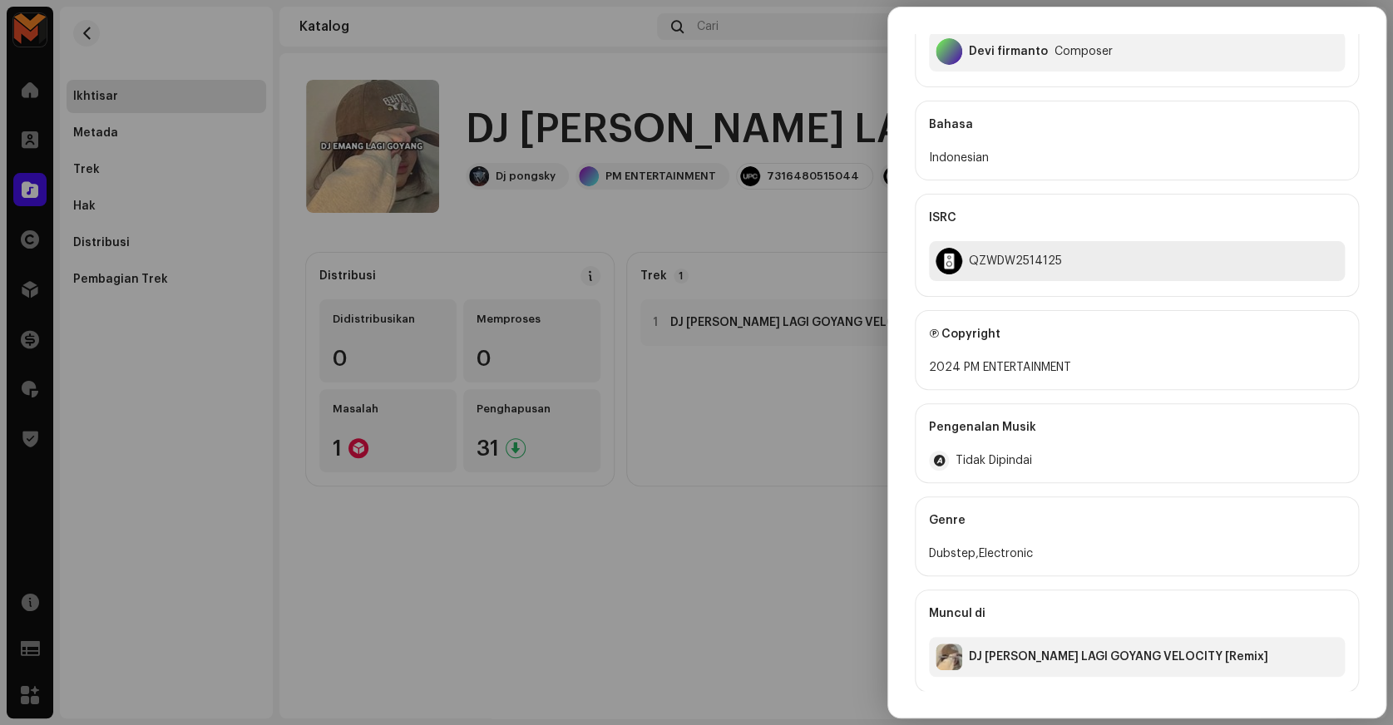
click at [1020, 256] on div "QZWDW2514125" at bounding box center [1015, 261] width 93 height 13
copy div "QZWDW2514125"
copy div "PM ENTERTAINMENT"
drag, startPoint x: 957, startPoint y: 368, endPoint x: 1081, endPoint y: 365, distance: 124.0
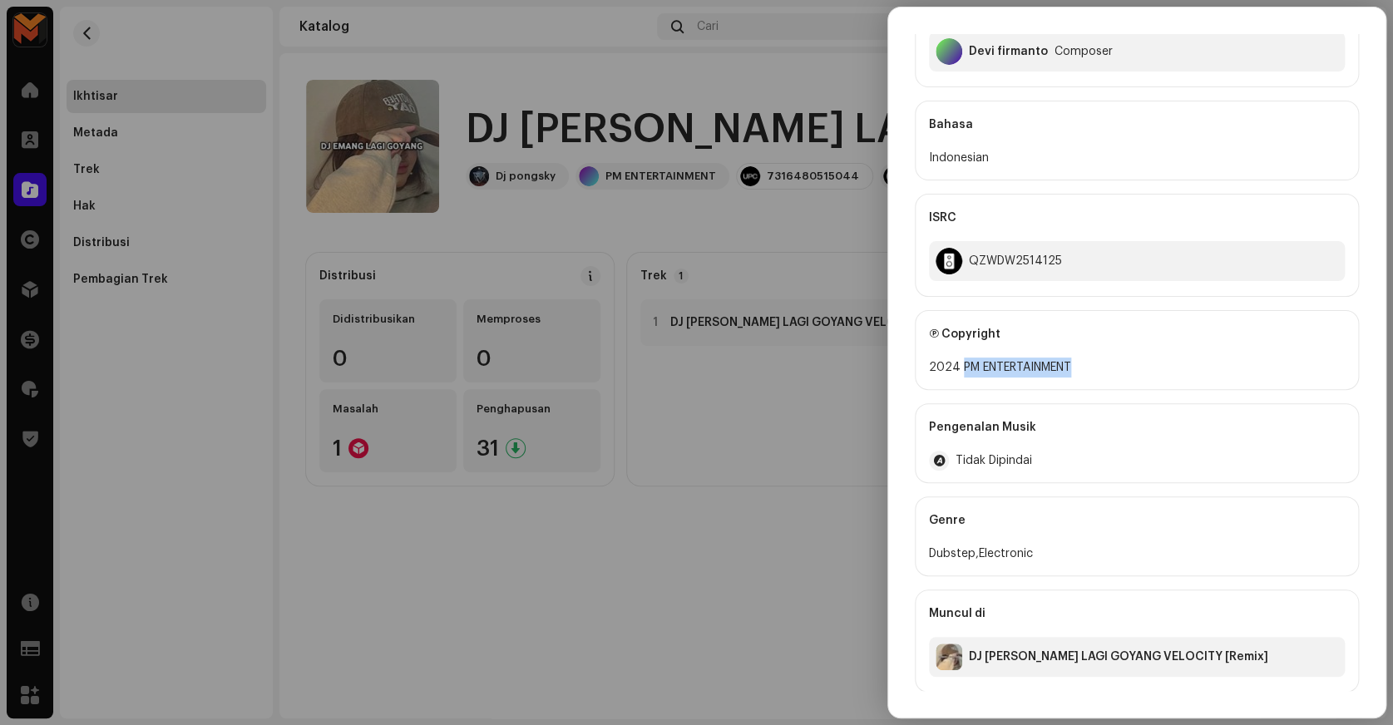
click at [1081, 365] on div "2024 PM ENTERTAINMENT" at bounding box center [1137, 368] width 416 height 20
click at [1016, 255] on div "QZWDW2514125" at bounding box center [1015, 261] width 93 height 13
copy div "QZWDW2514125"
click at [834, 250] on div at bounding box center [696, 362] width 1393 height 725
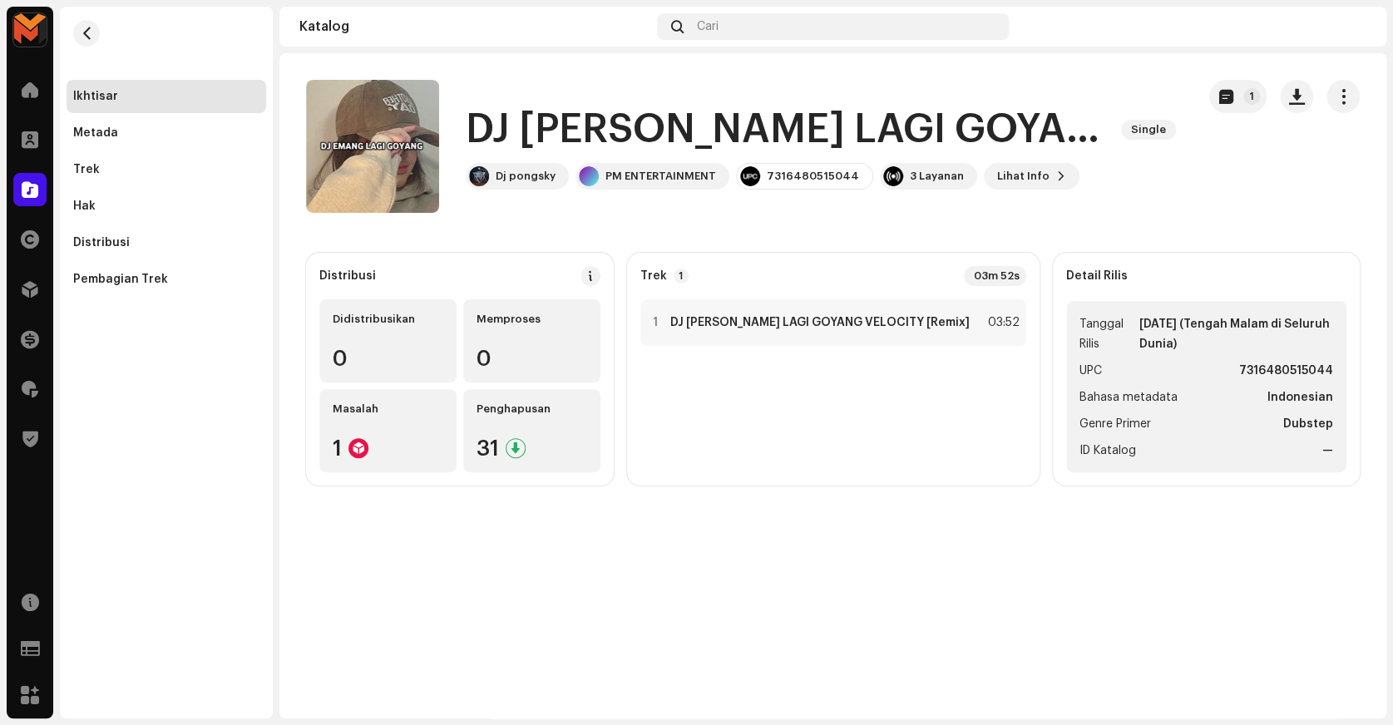
click at [1248, 362] on strong "7316480515044" at bounding box center [1286, 371] width 94 height 20
copy strong "7316480515044"
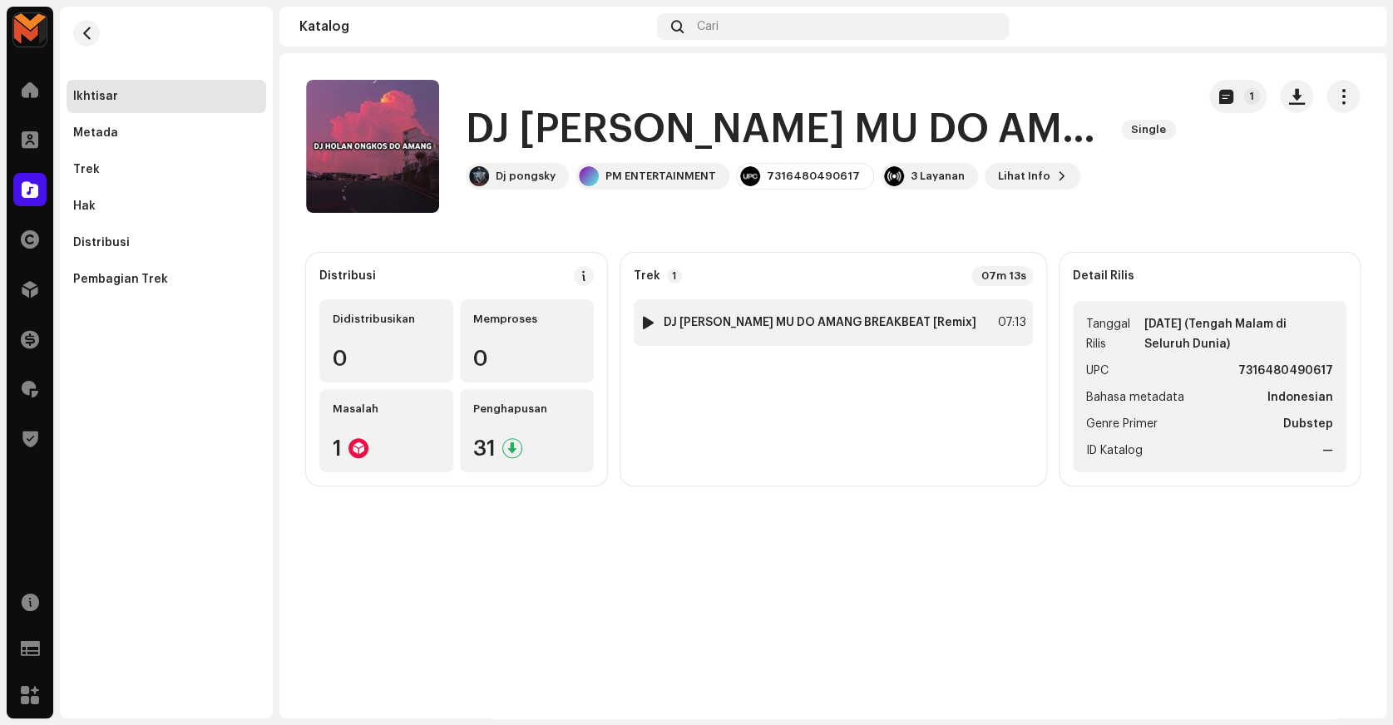
click at [824, 327] on strong "DJ [PERSON_NAME] MU DO AMANG BREAKBEAT [Remix]" at bounding box center [820, 322] width 313 height 13
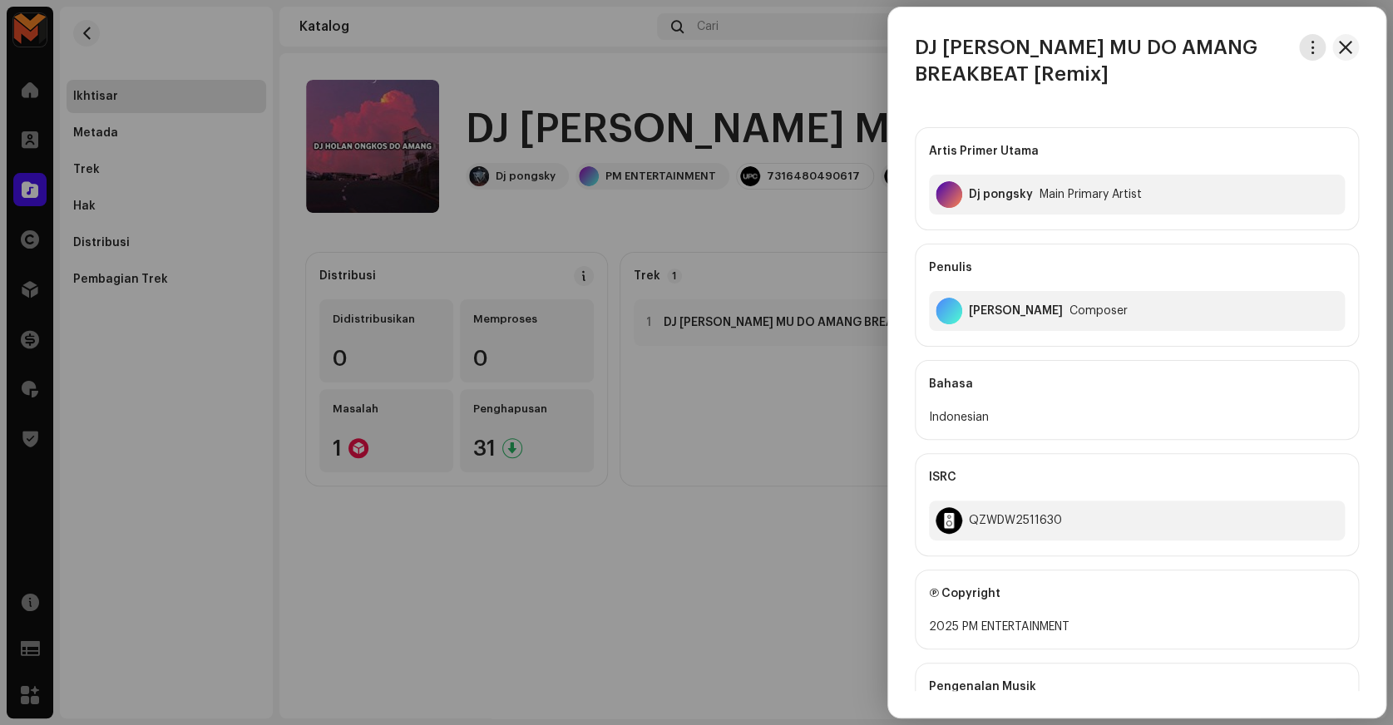
click at [1309, 49] on span "button" at bounding box center [1313, 47] width 12 height 13
click at [1307, 53] on span "button" at bounding box center [1313, 47] width 12 height 13
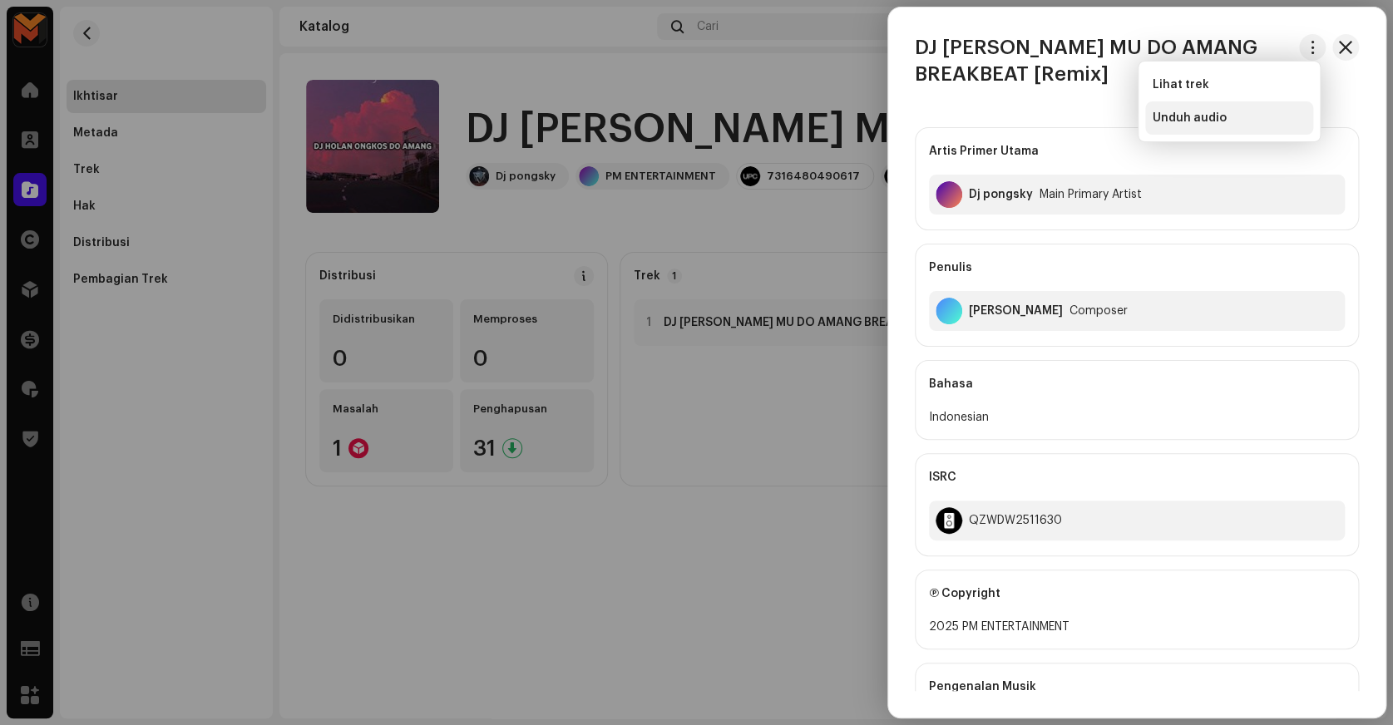
click at [1217, 116] on span "Unduh audio" at bounding box center [1189, 117] width 74 height 13
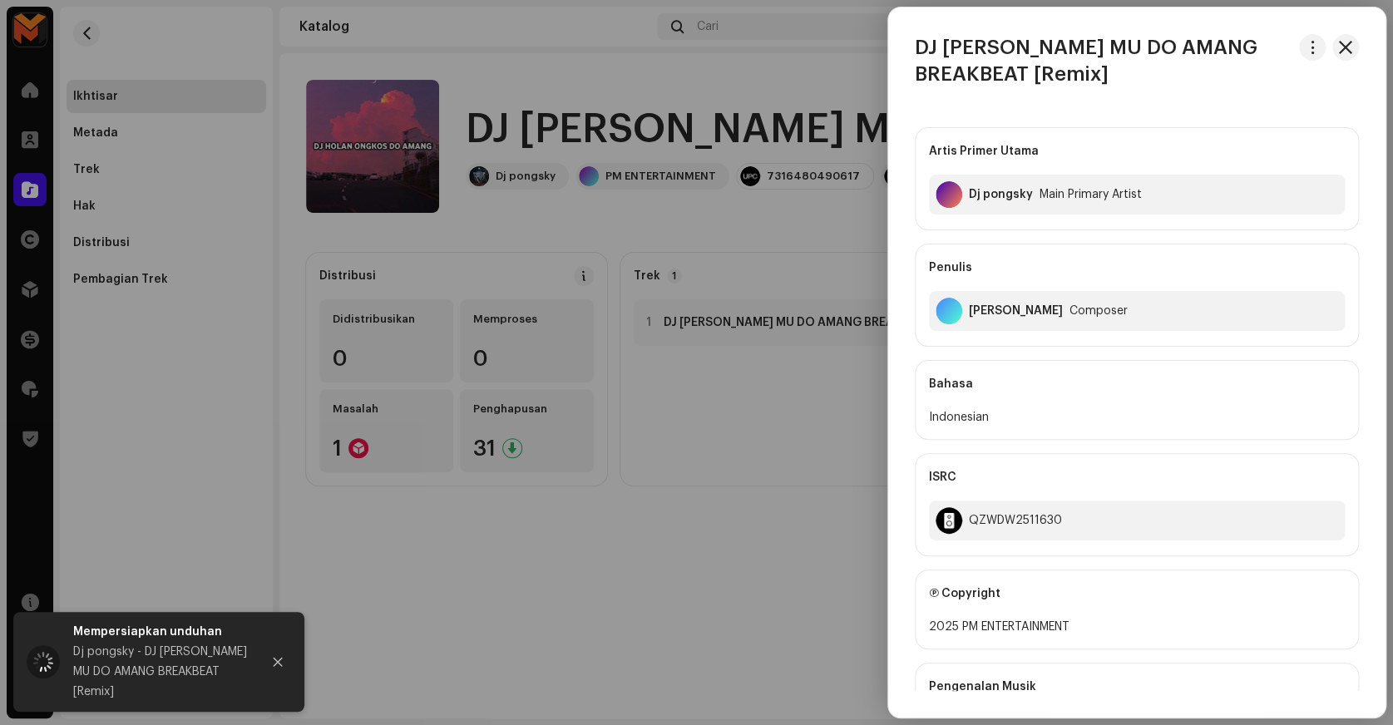
click at [877, 96] on div at bounding box center [696, 362] width 1393 height 725
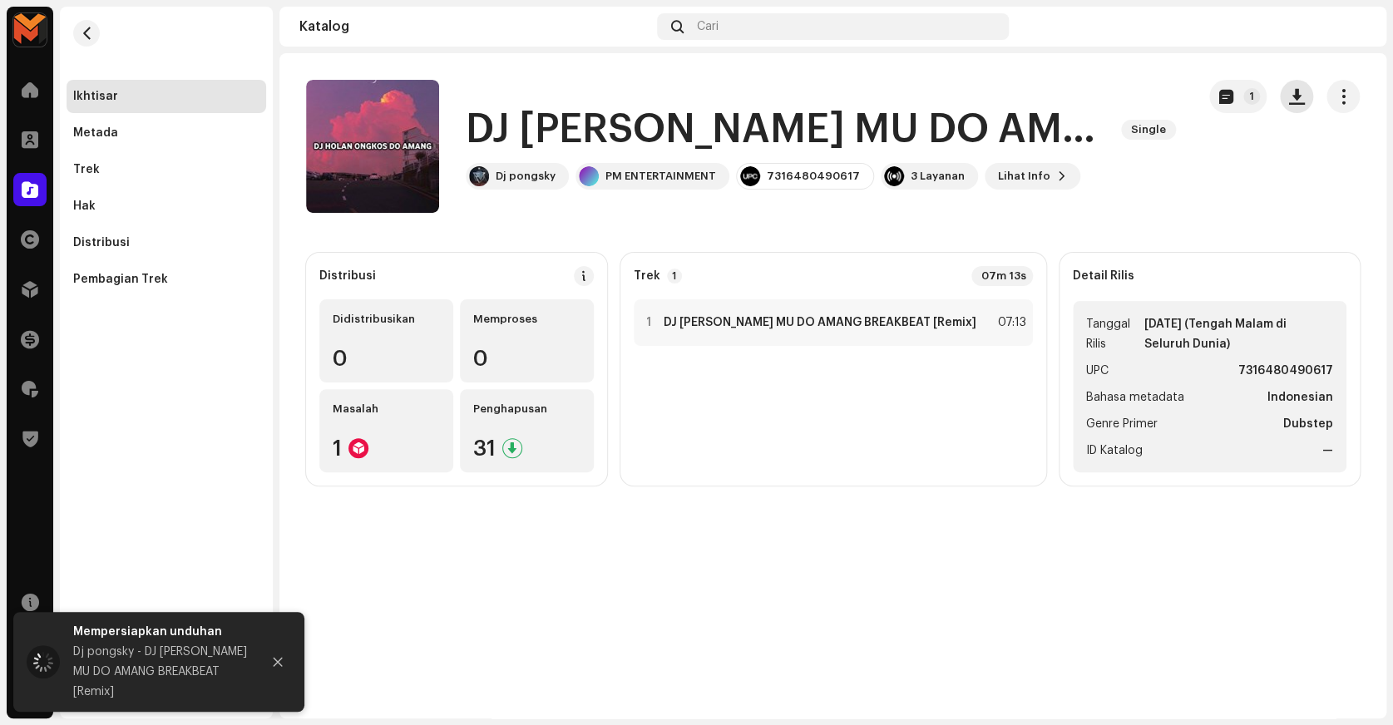
click at [1310, 93] on button "button" at bounding box center [1296, 96] width 33 height 33
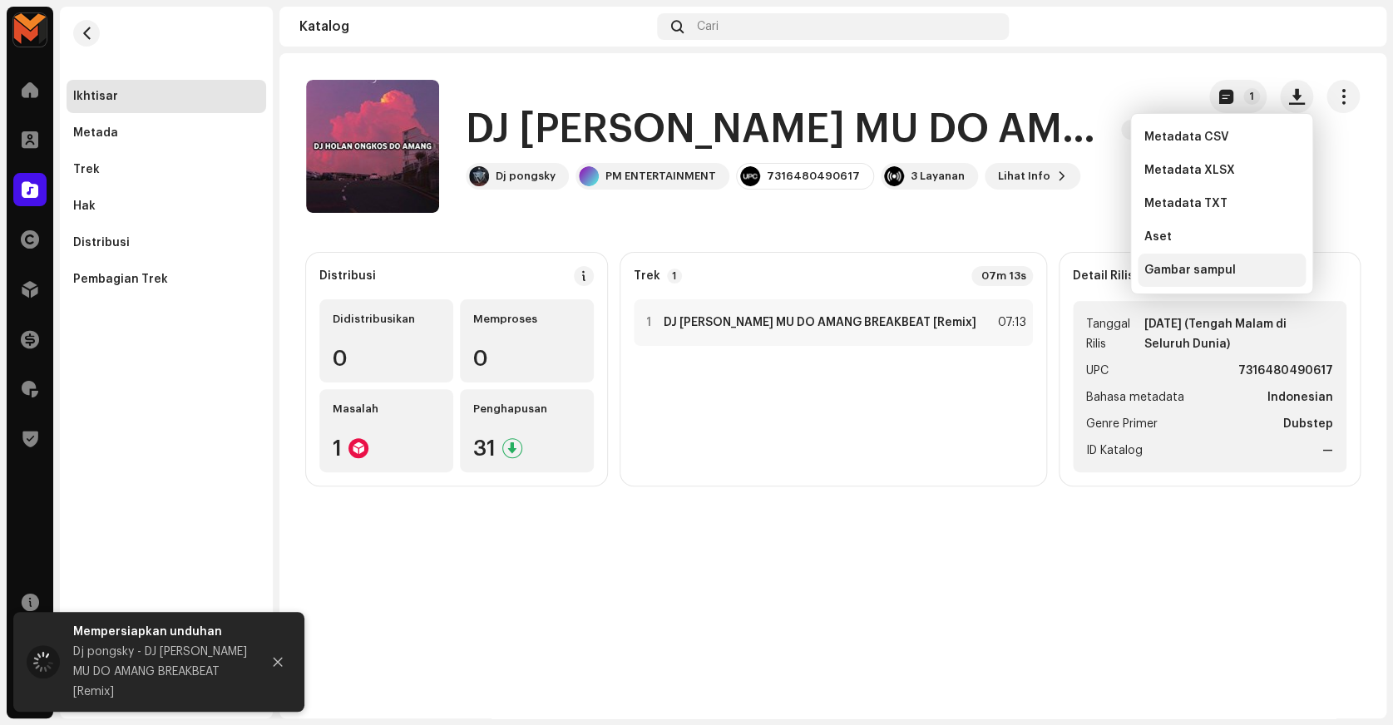
click at [1202, 277] on div "Gambar sampul" at bounding box center [1222, 270] width 168 height 33
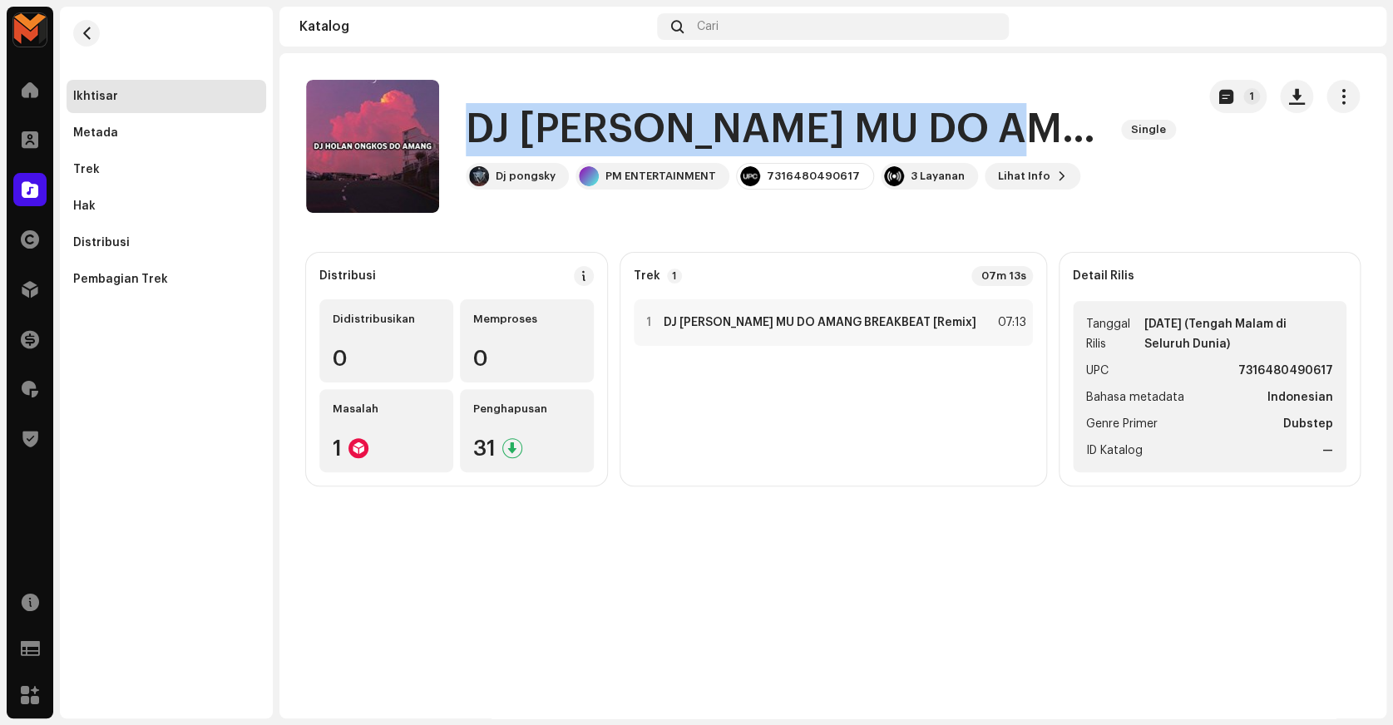
drag, startPoint x: 477, startPoint y: 130, endPoint x: 1053, endPoint y: 143, distance: 576.5
click at [1053, 143] on h1 "DJ HOLAN ONGKOS MU DO AMANG BREAKBEAT [Remix]" at bounding box center [787, 129] width 642 height 53
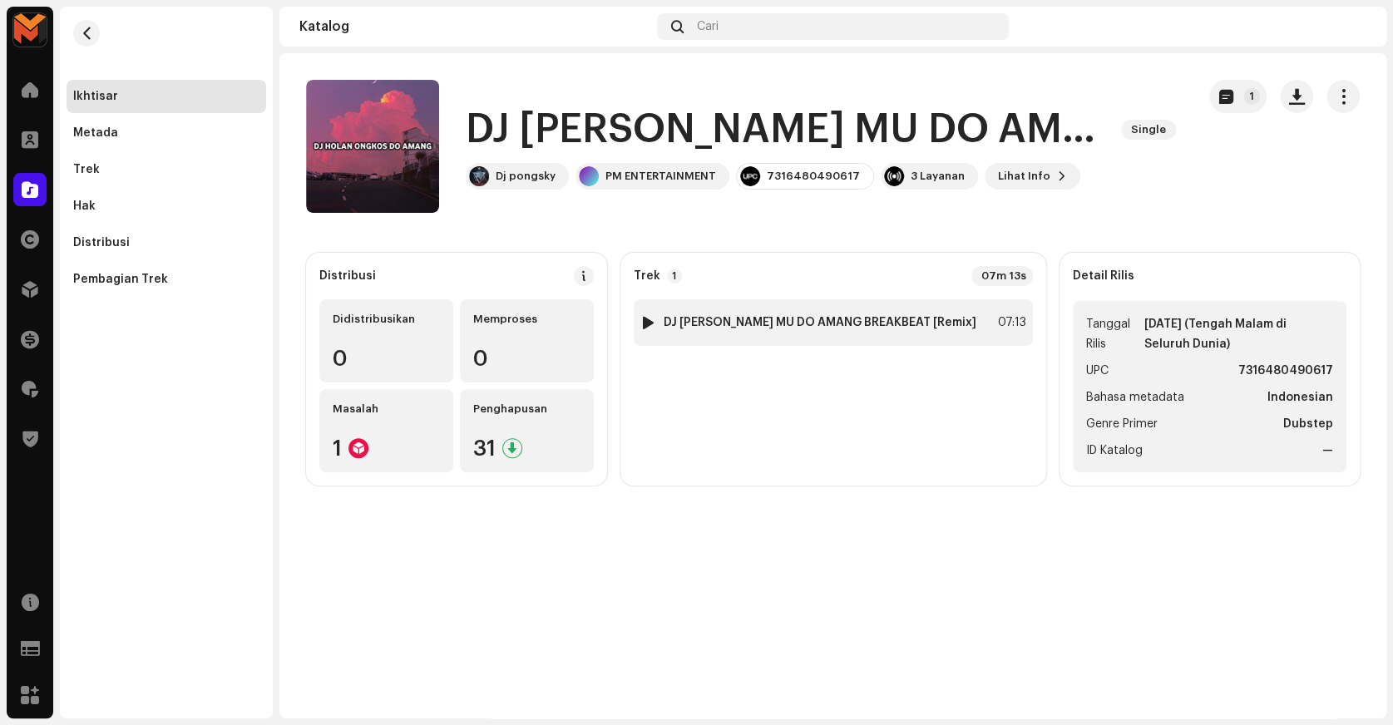
click at [961, 316] on strong "DJ HOLAN ONGKOS MU DO AMANG BREAKBEAT [Remix]" at bounding box center [820, 322] width 313 height 13
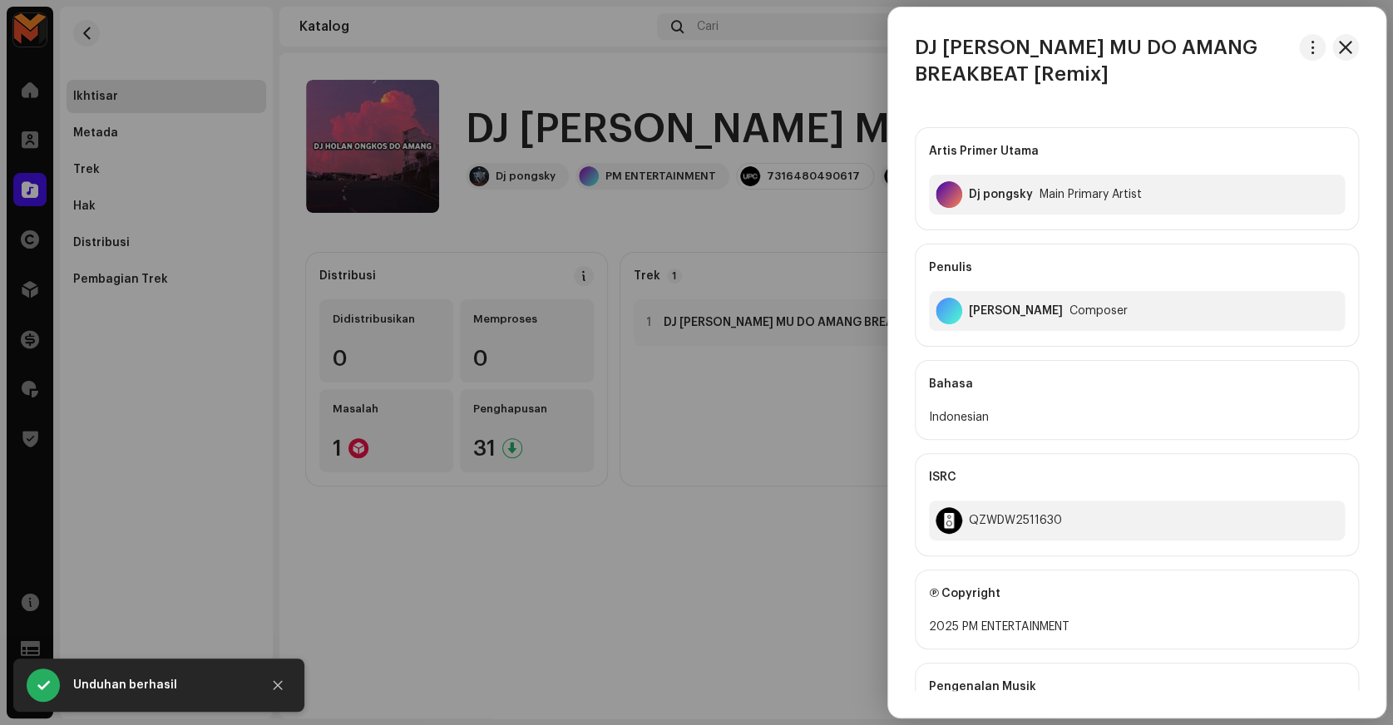
click at [1035, 104] on div "DJ HOLAN ONGKOS MU DO AMANG BREAKBEAT [Remix] Artis Primer Utama Dj pongsky Mai…" at bounding box center [1136, 362] width 497 height 657
copy h3 "DJ HOLAN ONGKOS MU DO AMANG"
drag, startPoint x: 915, startPoint y: 47, endPoint x: 1255, endPoint y: 54, distance: 340.3
click at [1255, 54] on h3 "DJ HOLAN ONGKOS MU DO AMANG BREAKBEAT [Remix]" at bounding box center [1104, 60] width 378 height 53
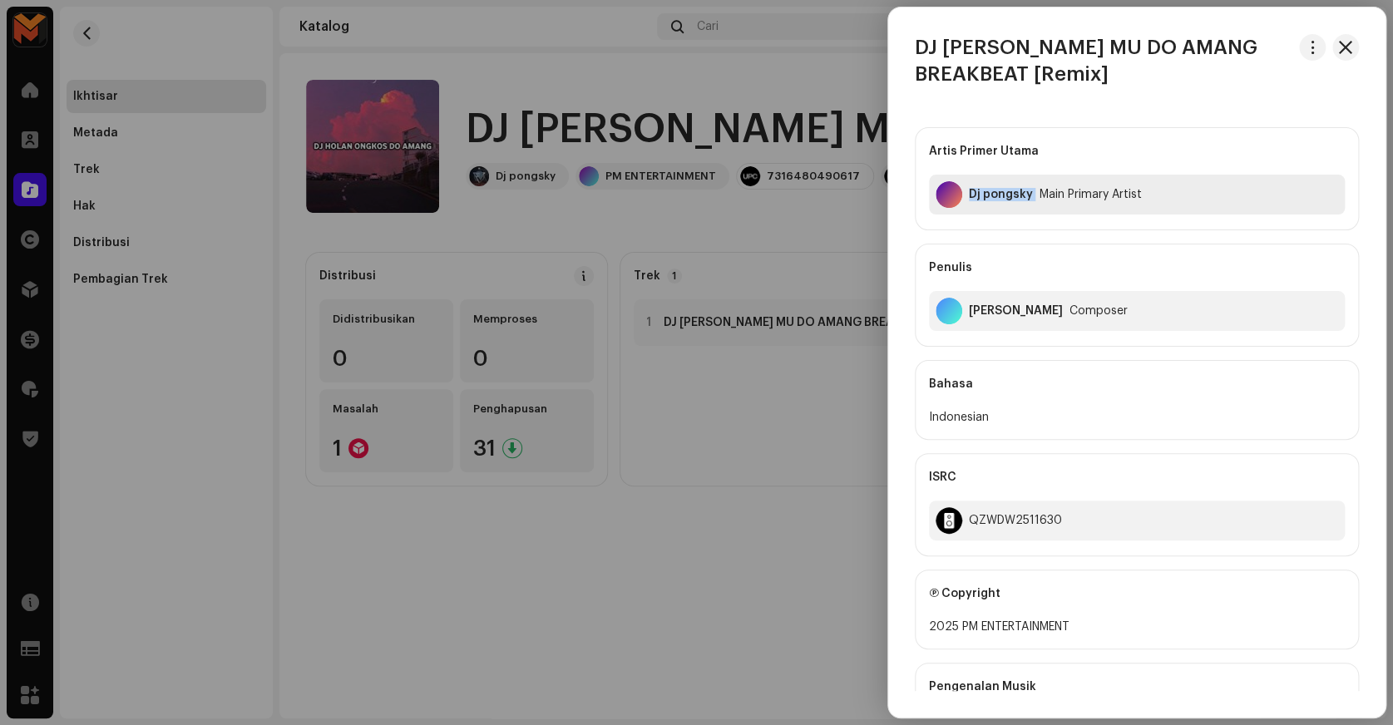
copy div "Dj pongsky"
drag, startPoint x: 966, startPoint y: 206, endPoint x: 1025, endPoint y: 237, distance: 66.6
click at [1025, 237] on div "Artis Primer Utama Dj pongsky Main Primary Artist Penulis Rahen Sidabutar Compo…" at bounding box center [1137, 237] width 444 height 220
click at [988, 301] on div "Rahen Sidabutar Composer" at bounding box center [1137, 311] width 416 height 40
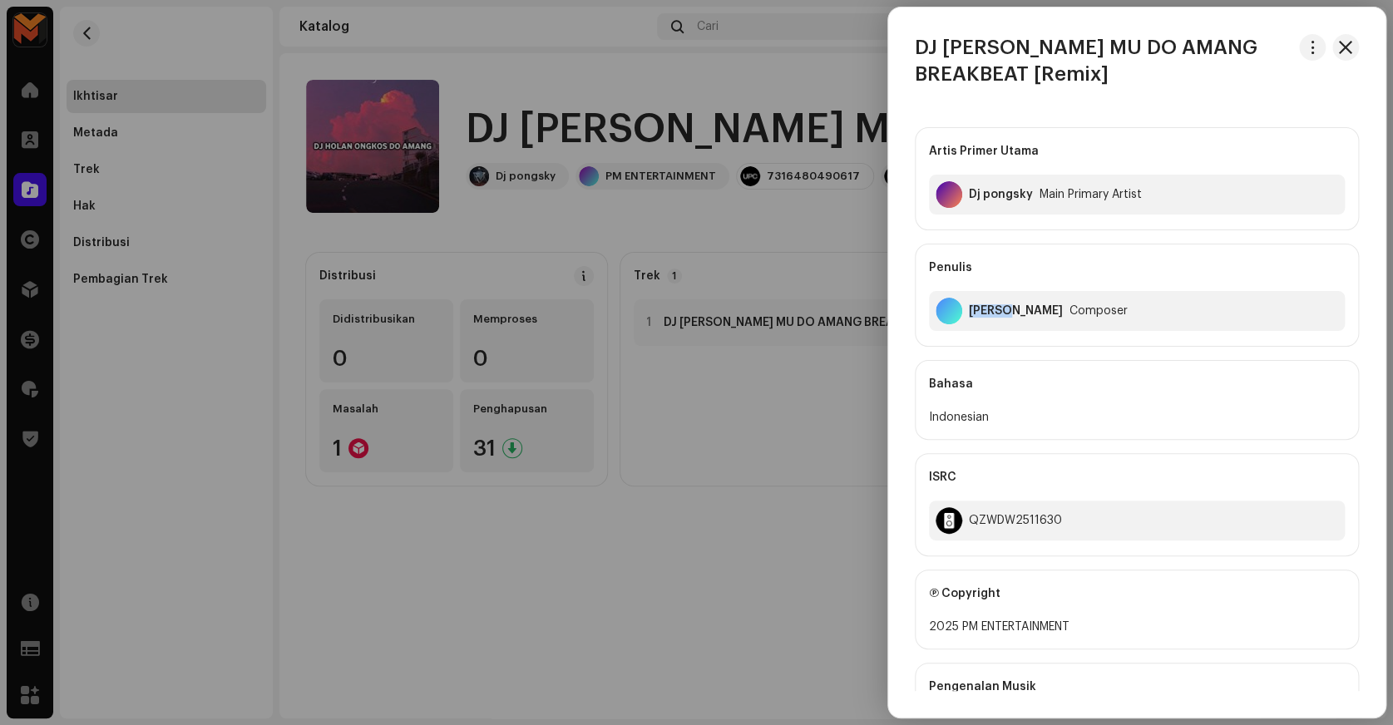
click at [988, 301] on div "Rahen Sidabutar Composer" at bounding box center [1137, 311] width 416 height 40
copy div "Rahen Sidabutar"
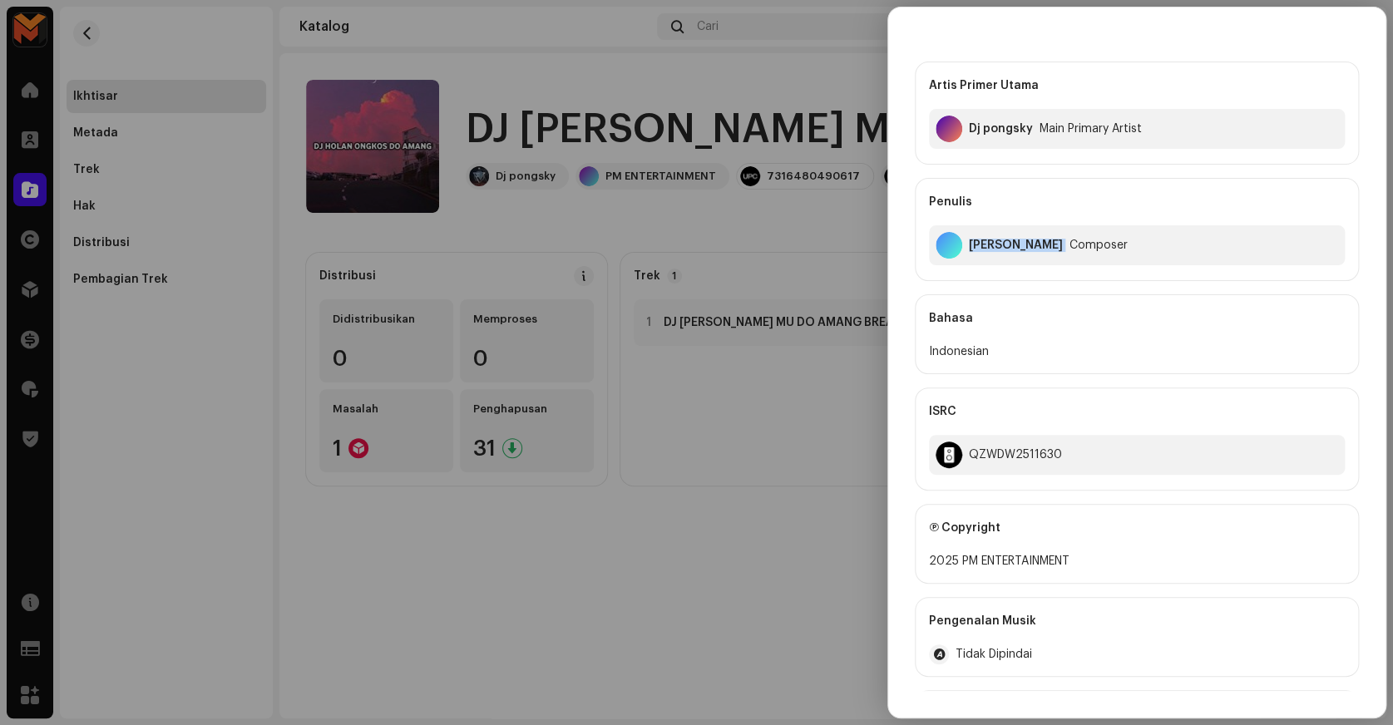
scroll to position [151, 0]
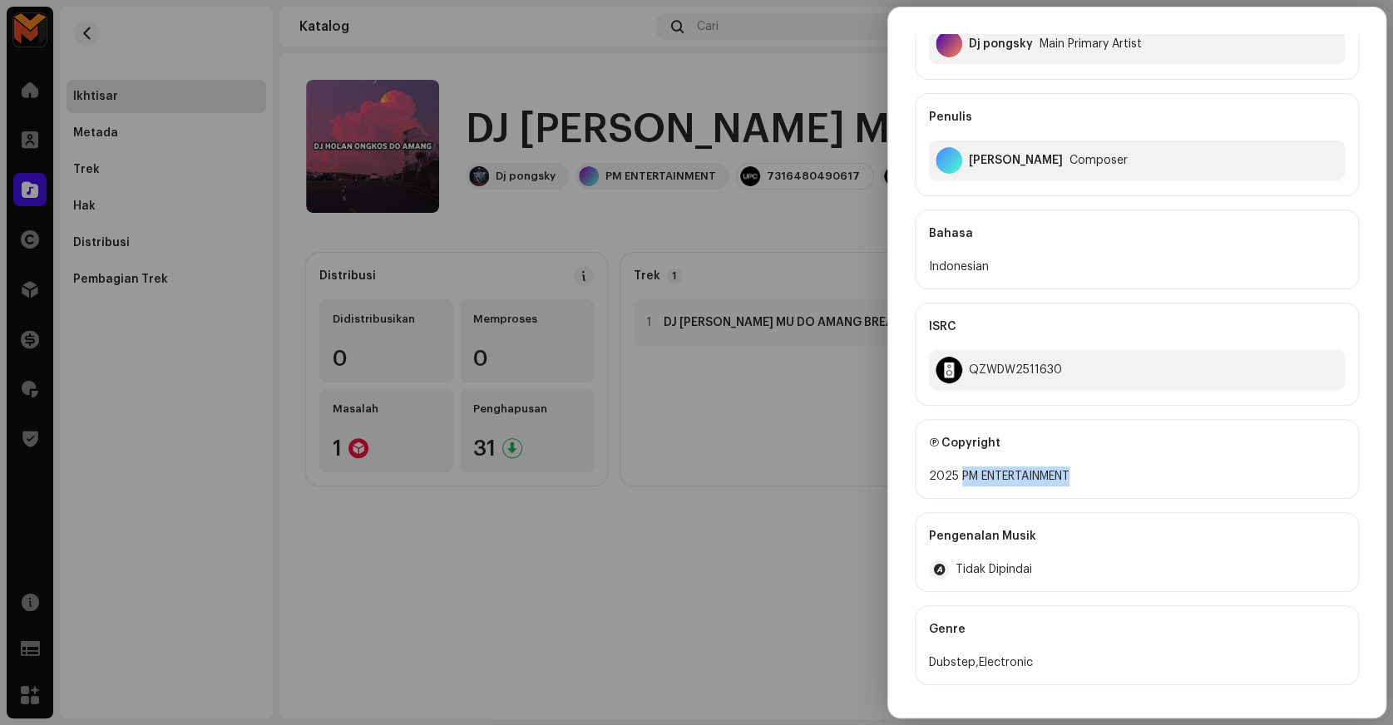
copy div "PM ENTERTAINMENT"
drag, startPoint x: 958, startPoint y: 477, endPoint x: 1089, endPoint y: 477, distance: 130.6
click at [1089, 477] on div "2025 PM ENTERTAINMENT" at bounding box center [1137, 477] width 416 height 20
click at [1023, 363] on div "QZWDW2511630" at bounding box center [1015, 369] width 93 height 13
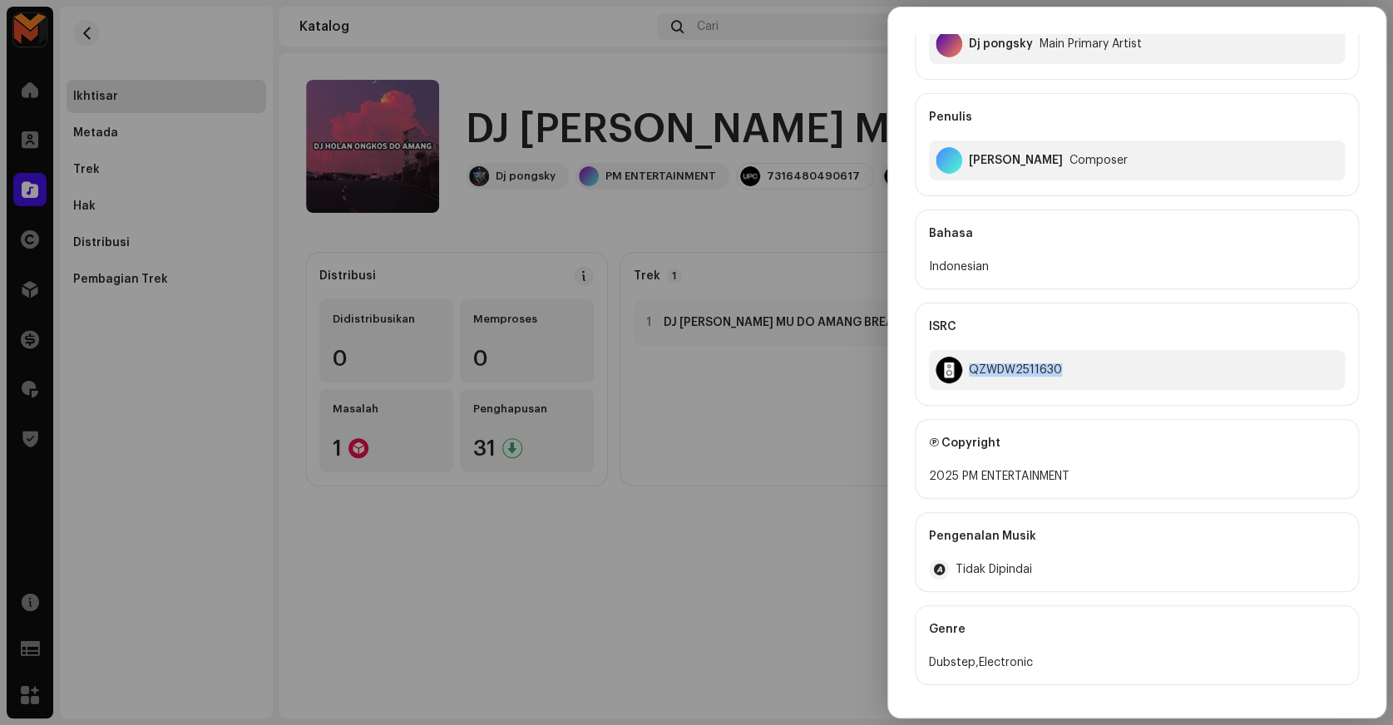
copy div "QZWDW2511630"
click at [736, 241] on div at bounding box center [696, 362] width 1393 height 725
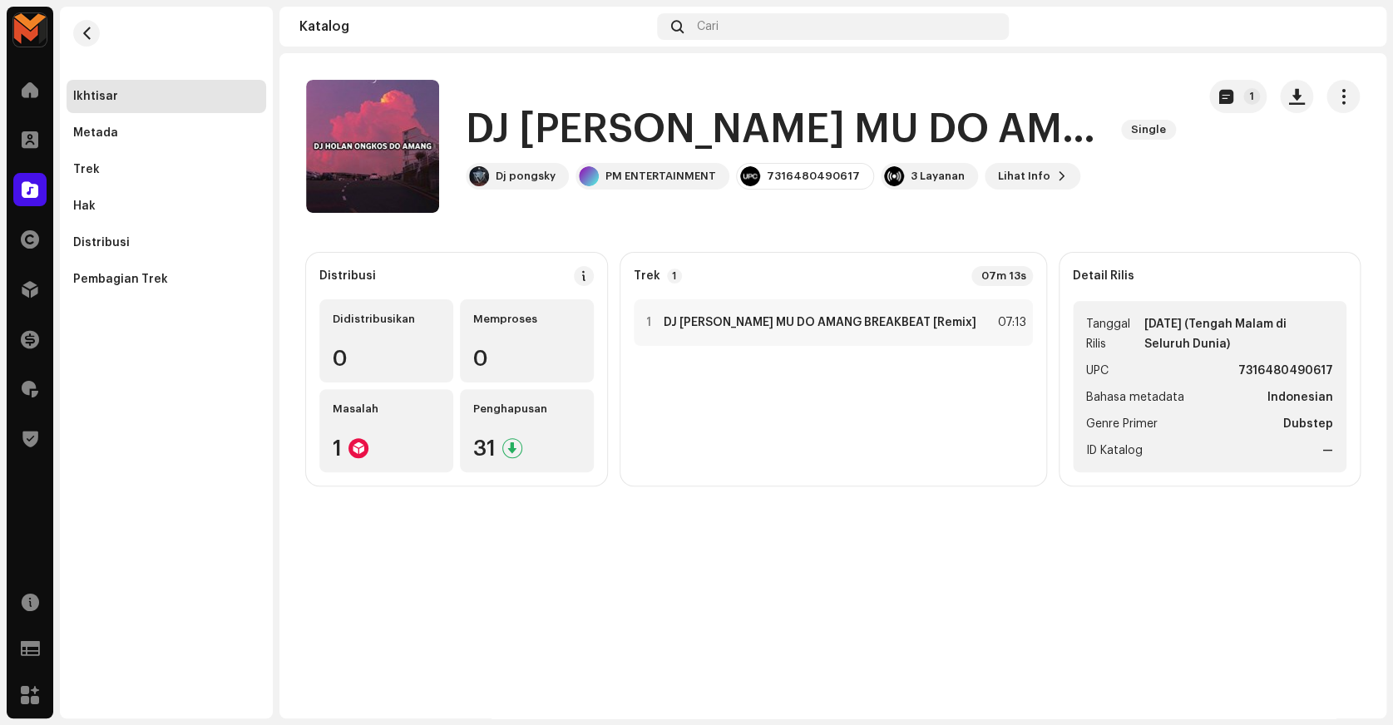
click at [1250, 363] on strong "7316480490617" at bounding box center [1285, 371] width 95 height 20
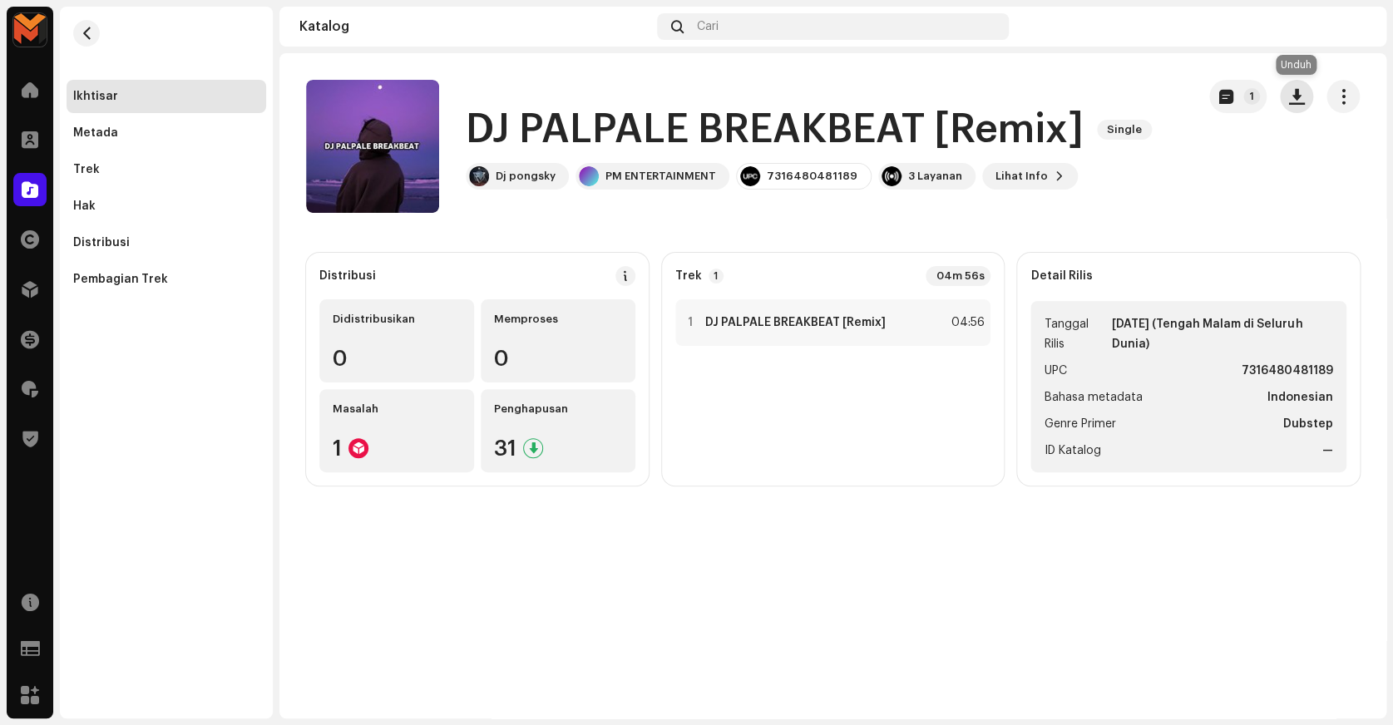
click at [1292, 109] on button "button" at bounding box center [1296, 96] width 33 height 33
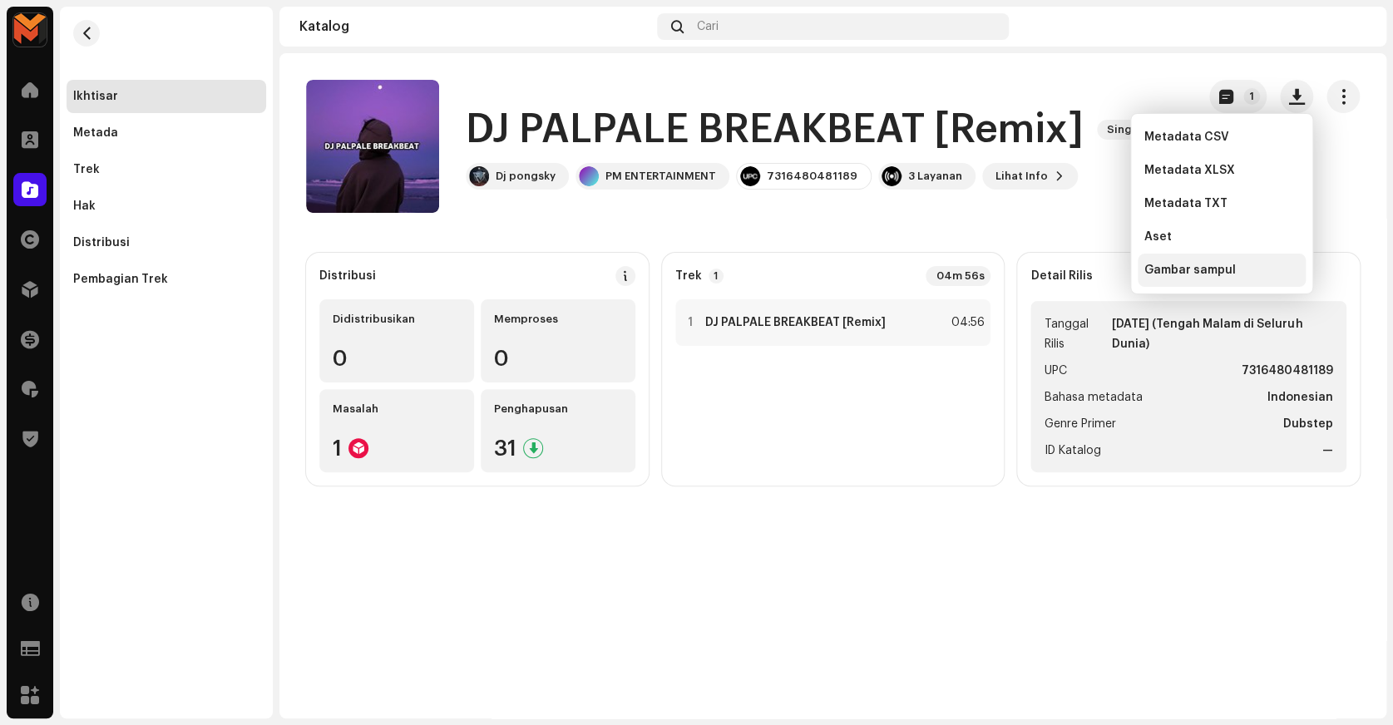
click at [1211, 273] on span "Gambar sampul" at bounding box center [1189, 270] width 91 height 13
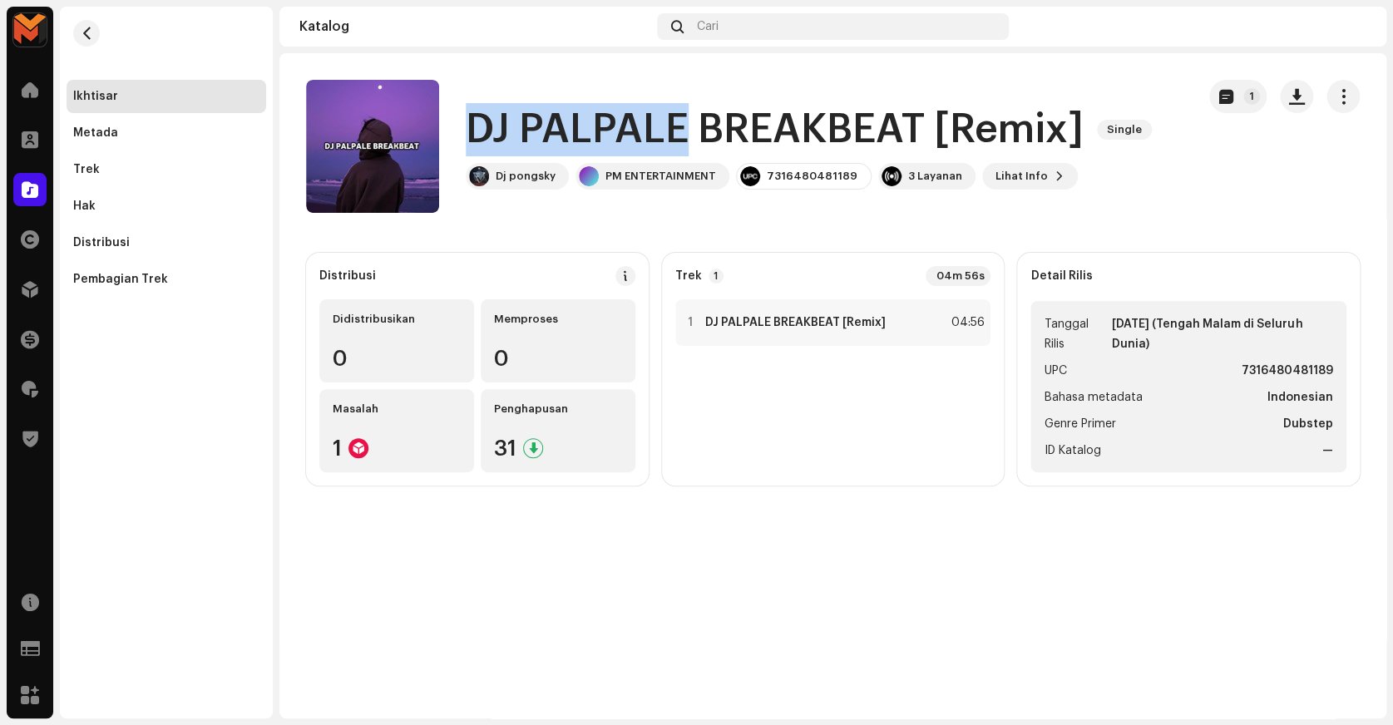
copy h1 "DJ PALPALE"
drag, startPoint x: 470, startPoint y: 133, endPoint x: 685, endPoint y: 142, distance: 214.8
click at [685, 142] on h1 "DJ PALPALE BREAKBEAT [Remix]" at bounding box center [775, 129] width 618 height 53
click at [1180, 208] on div "DJ PALPALE BREAKBEAT [Remix] Single Dj pongsky PM ENTERTAINMENT 7316480481189 3…" at bounding box center [744, 146] width 877 height 133
click at [918, 306] on div "1 DJ PALPALE BREAKBEAT [Remix] 04:56" at bounding box center [833, 322] width 316 height 47
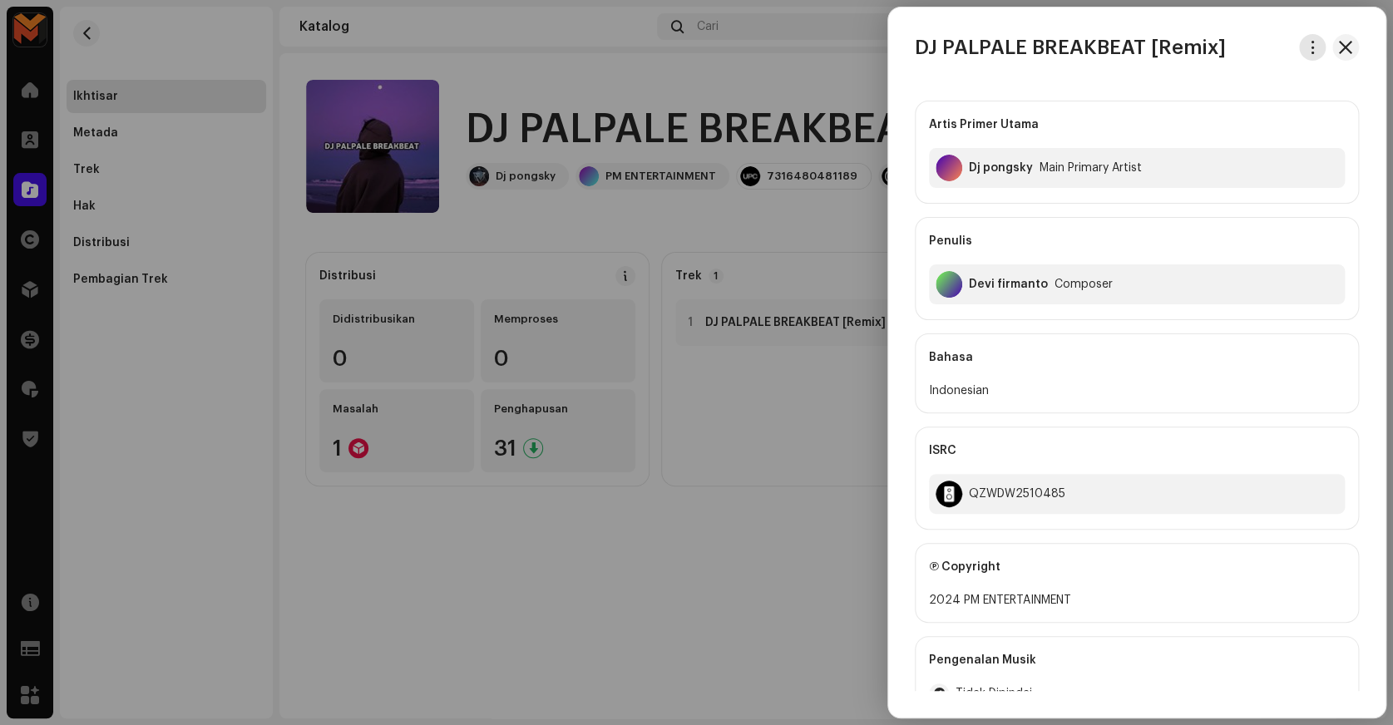
click at [1307, 49] on span "button" at bounding box center [1313, 47] width 12 height 13
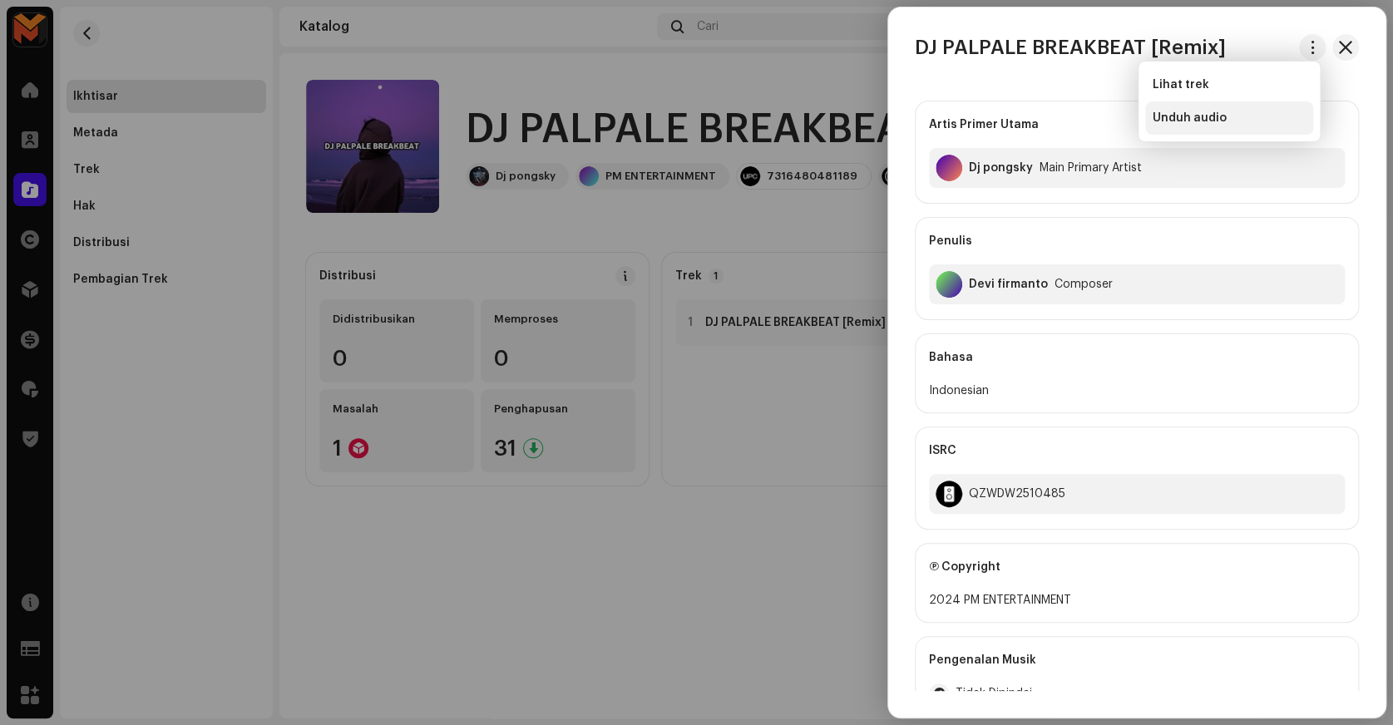
click at [1213, 121] on span "Unduh audio" at bounding box center [1189, 117] width 74 height 13
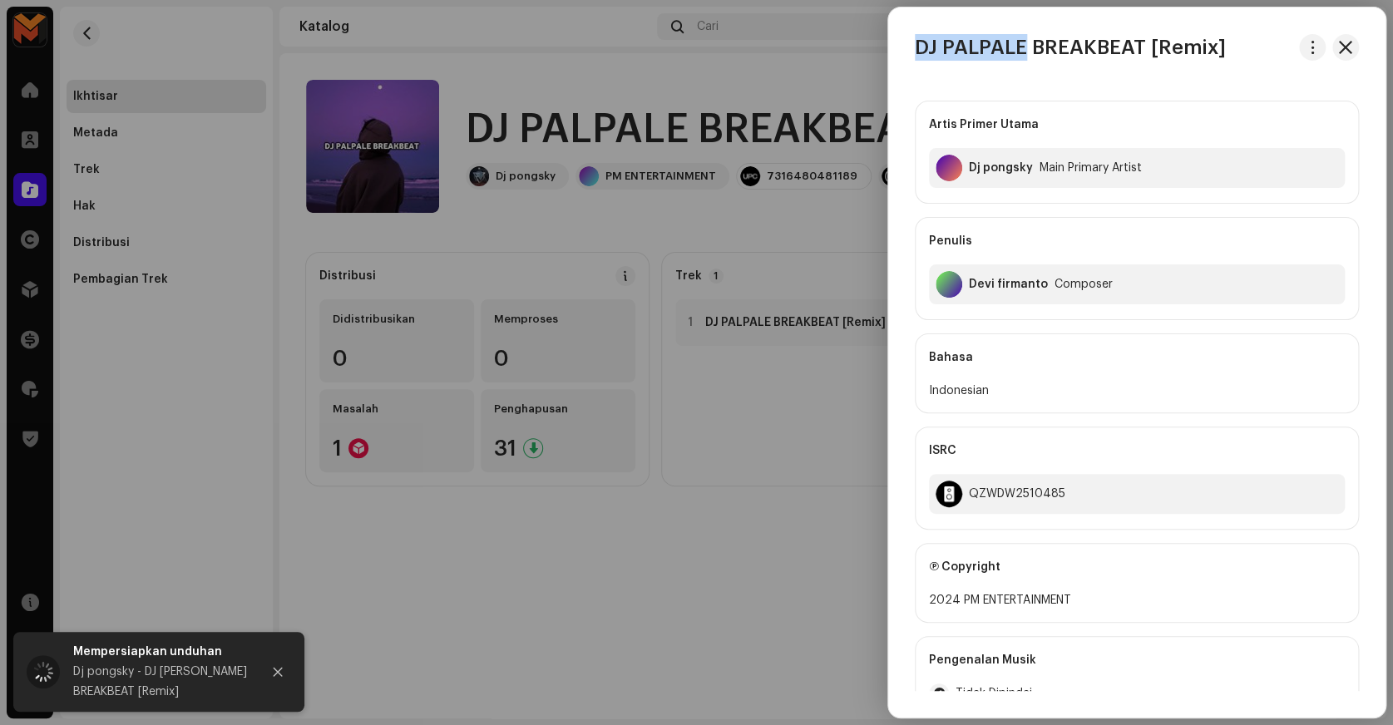
copy h3 "DJ PALPALE"
drag, startPoint x: 912, startPoint y: 48, endPoint x: 1023, endPoint y: 42, distance: 110.8
click at [1023, 42] on div "DJ PALPALE BREAKBEAT [Remix]" at bounding box center [1136, 47] width 497 height 27
copy div "Dj pongsky"
drag, startPoint x: 961, startPoint y: 176, endPoint x: 1030, endPoint y: 207, distance: 75.6
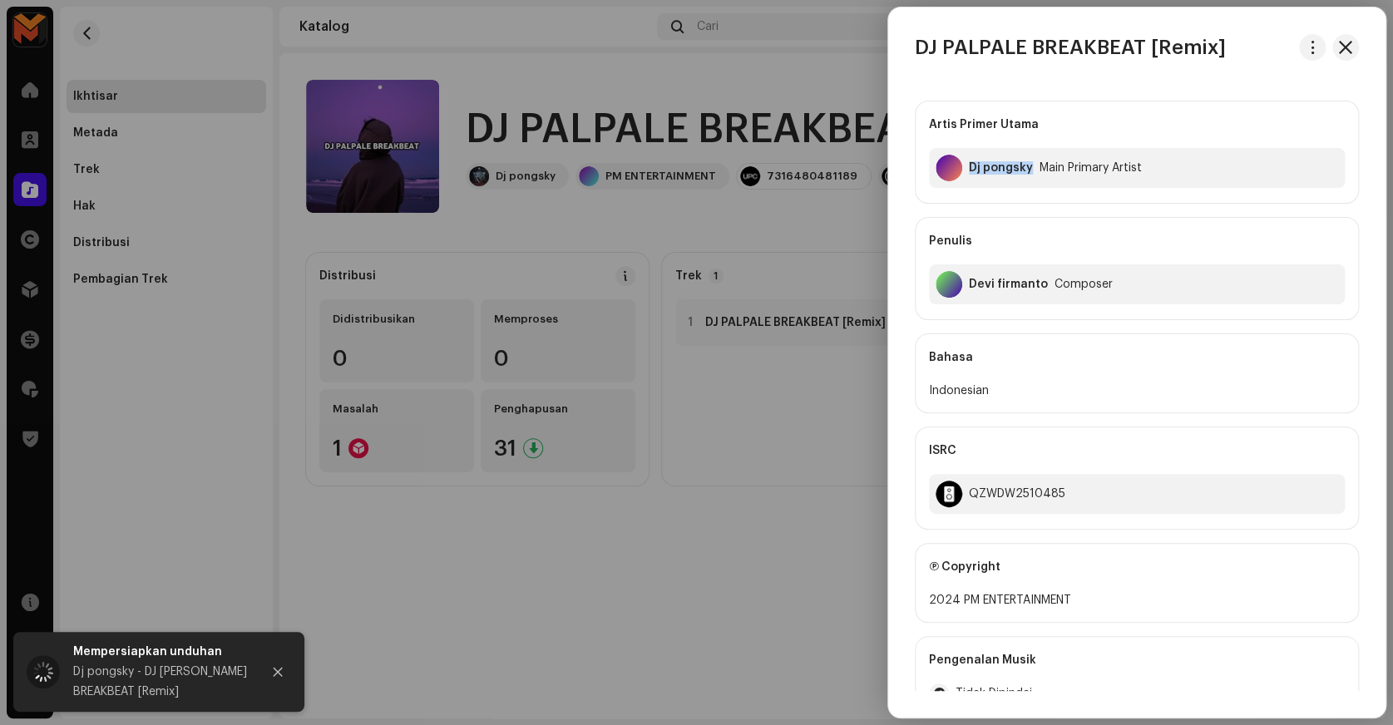
click at [1030, 207] on div "Artis Primer Utama Dj pongsky Main Primary Artist Penulis [PERSON_NAME] Composer" at bounding box center [1137, 211] width 444 height 220
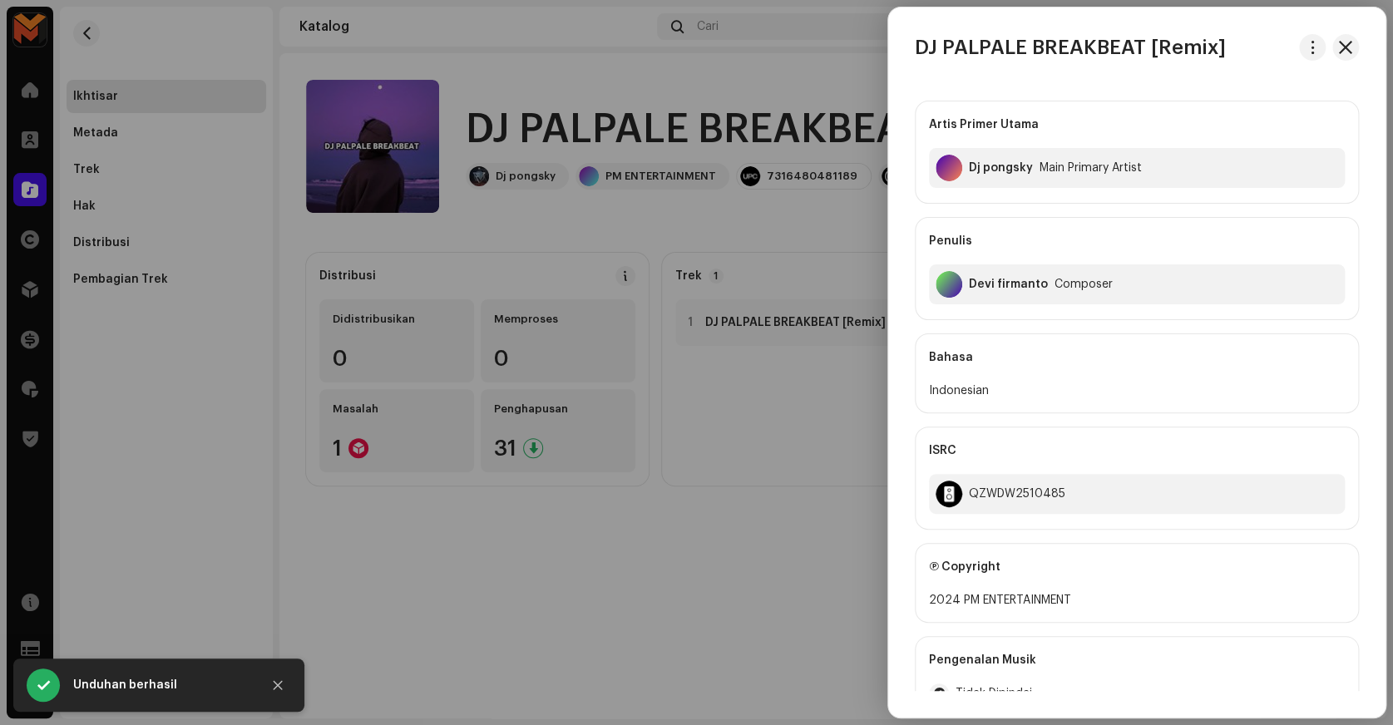
click at [1015, 282] on div "Devi firmanto" at bounding box center [1008, 284] width 79 height 13
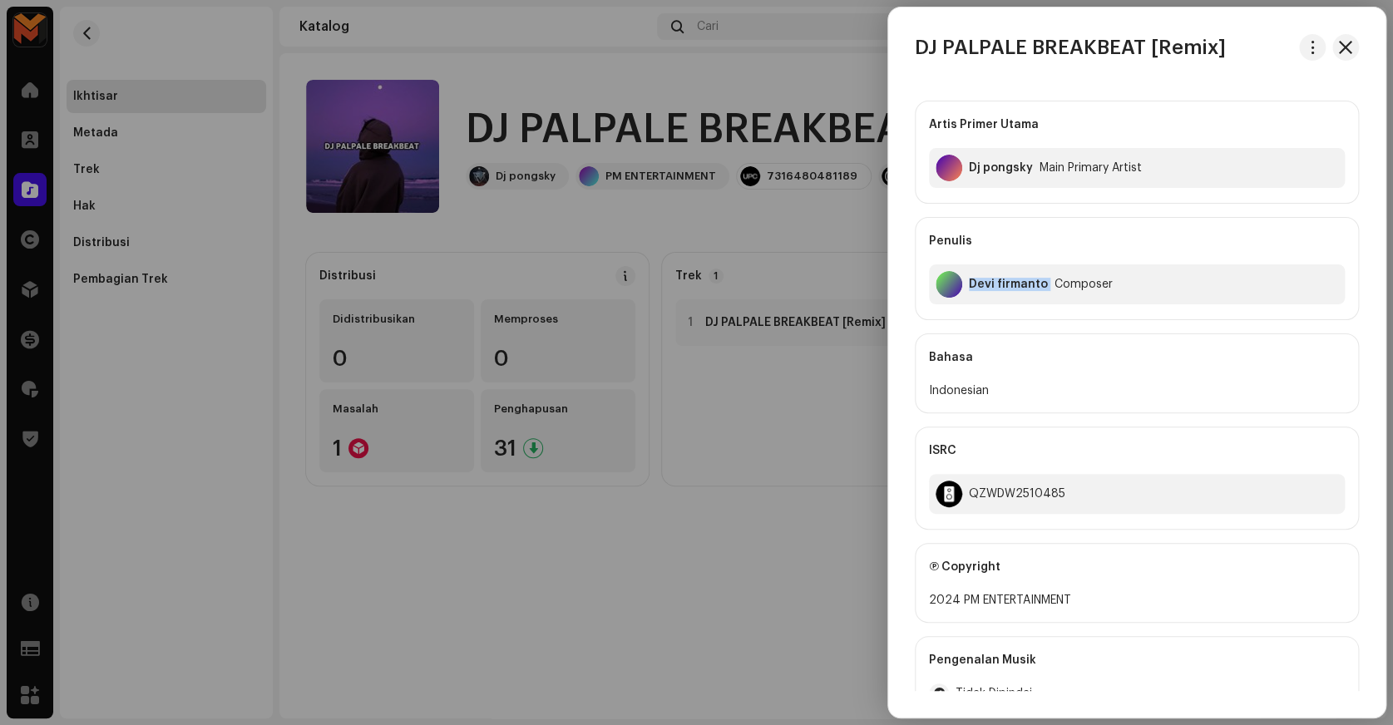
copy div "Devi firmanto"
click at [1017, 498] on div "QZWDW2510485" at bounding box center [1017, 493] width 96 height 13
click at [1018, 498] on div "QZWDW2510485" at bounding box center [1017, 493] width 96 height 13
copy div "QZWDW2510485"
click at [839, 401] on div at bounding box center [696, 362] width 1393 height 725
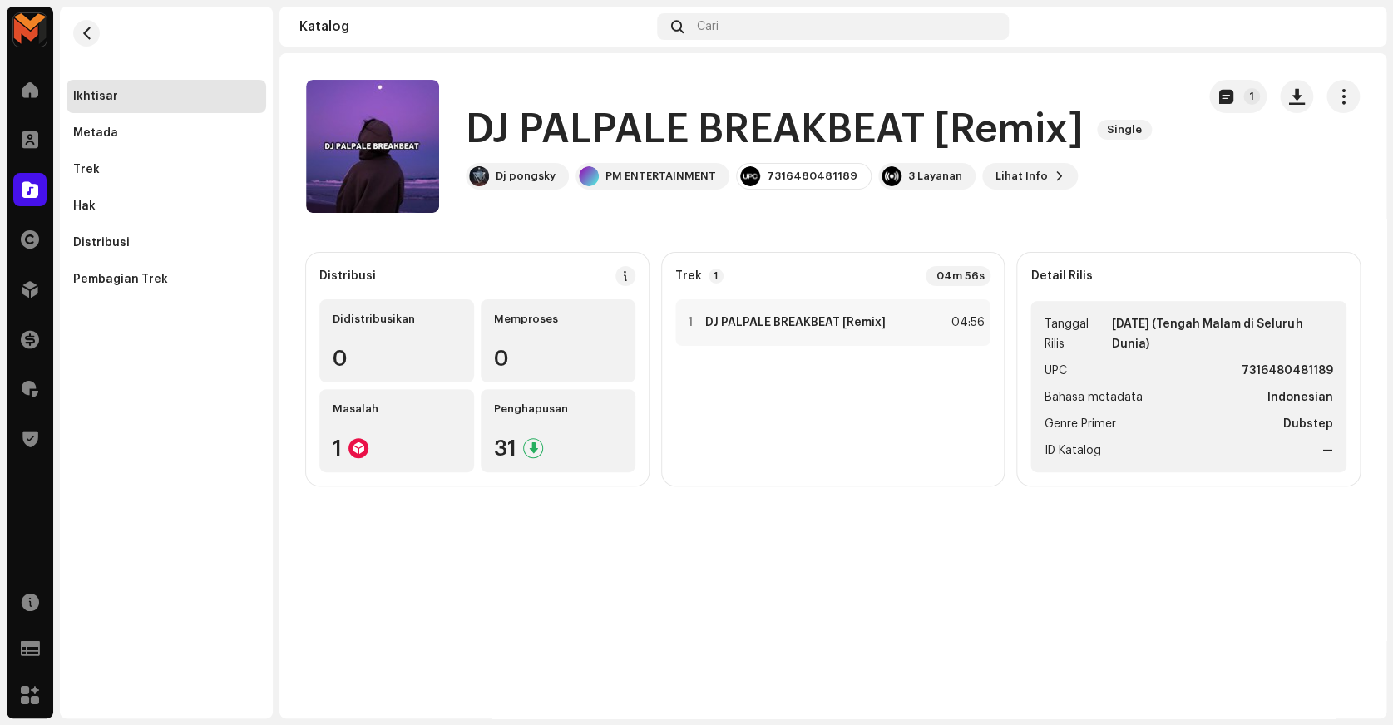
click at [1248, 373] on strong "7316480481189" at bounding box center [1287, 371] width 91 height 20
copy strong "7316480481189"
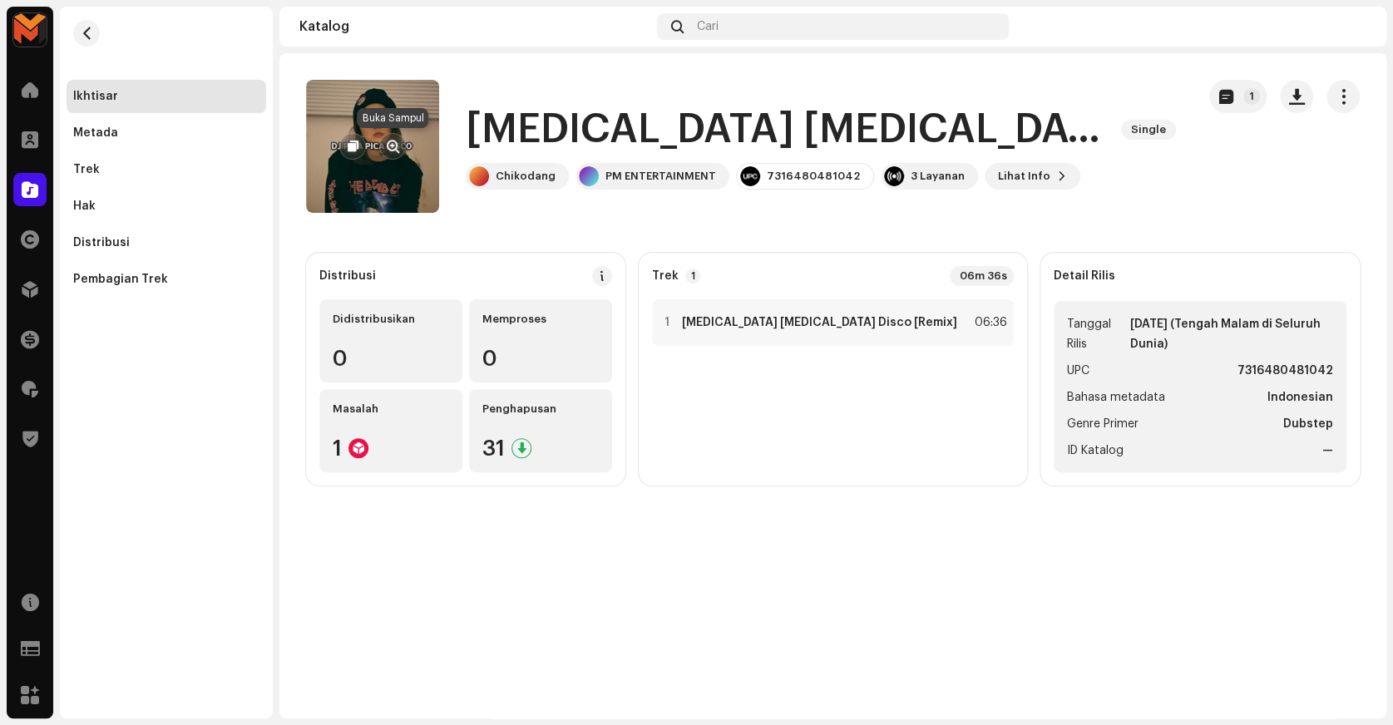
click at [396, 148] on span "button" at bounding box center [393, 146] width 12 height 13
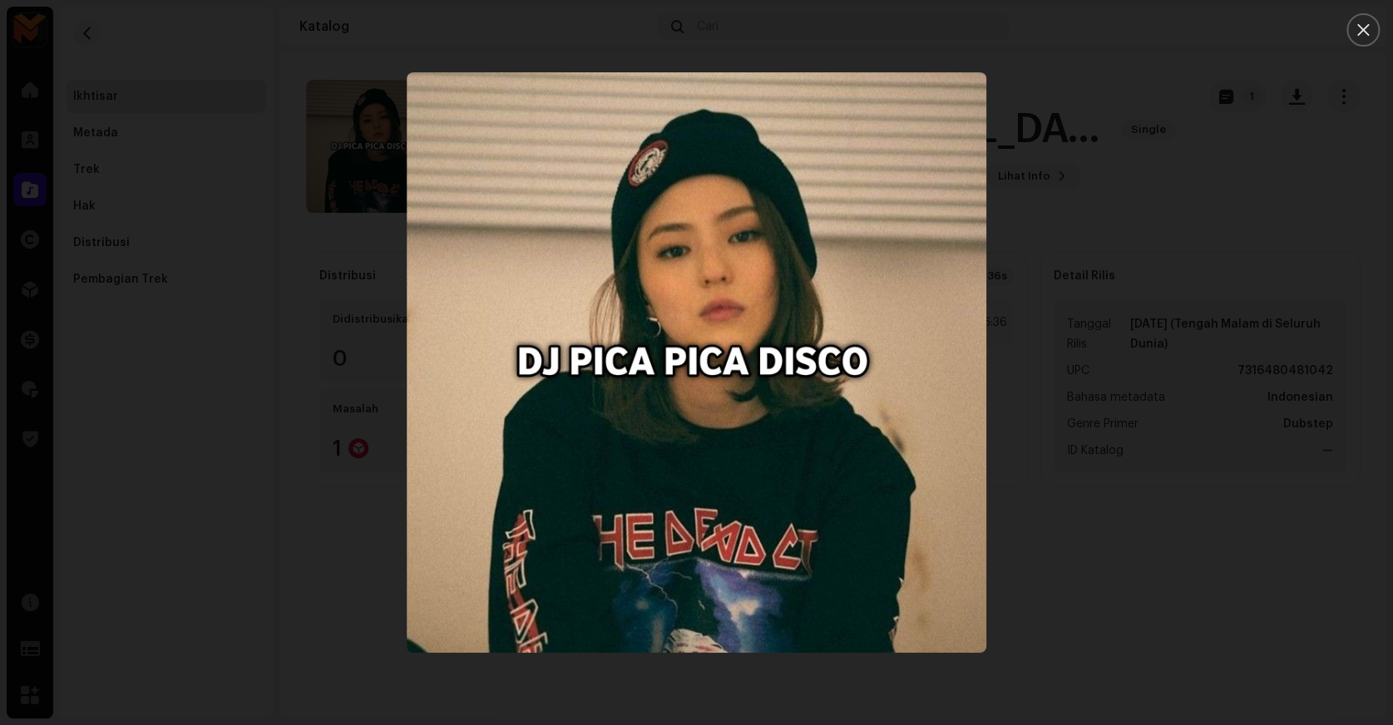
click at [1236, 182] on div at bounding box center [696, 362] width 1393 height 725
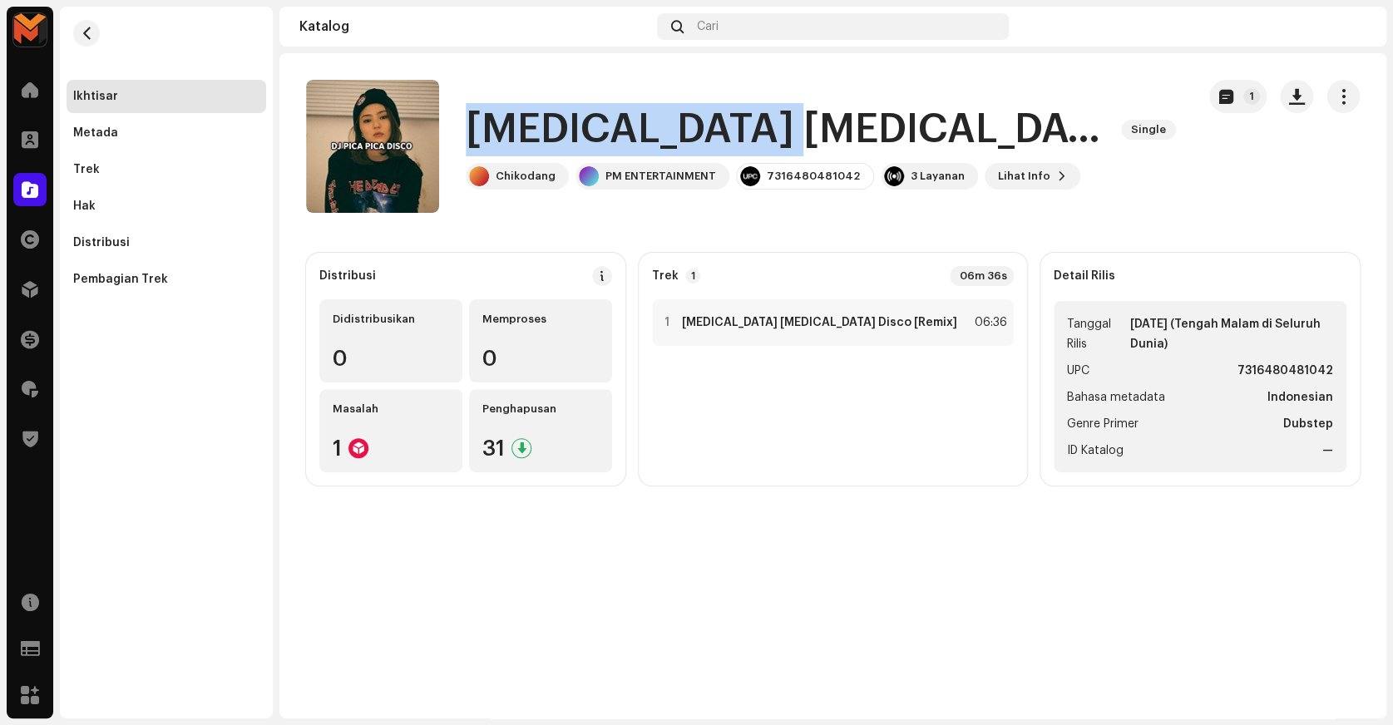
copy h1 "[MEDICAL_DATA] [MEDICAL_DATA] Disco"
drag, startPoint x: 471, startPoint y: 131, endPoint x: 740, endPoint y: 125, distance: 269.5
click at [740, 125] on h1 "[MEDICAL_DATA] [MEDICAL_DATA] Disco [Remix]" at bounding box center [787, 129] width 642 height 53
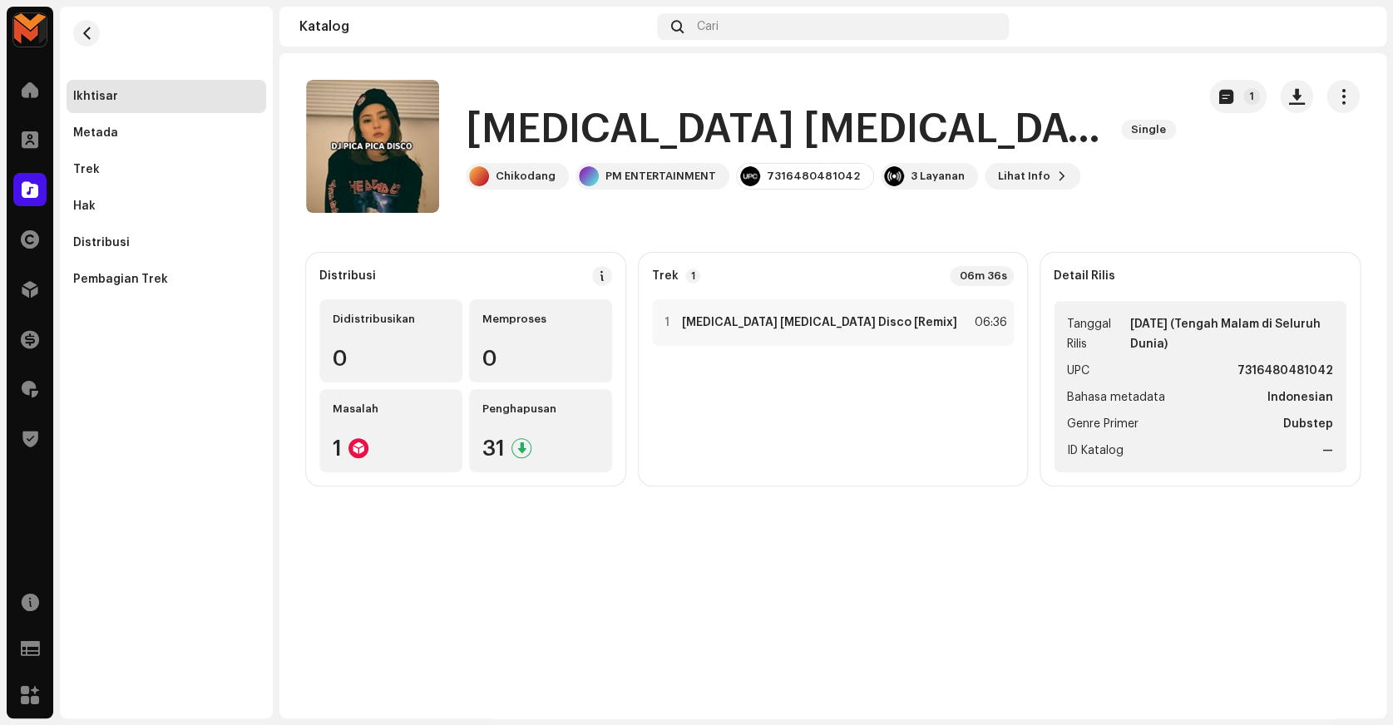
click at [1123, 99] on div "[MEDICAL_DATA] [MEDICAL_DATA] Disco [Remix] Single Chikodang PM ENTERTAINMENT 7…" at bounding box center [744, 146] width 877 height 133
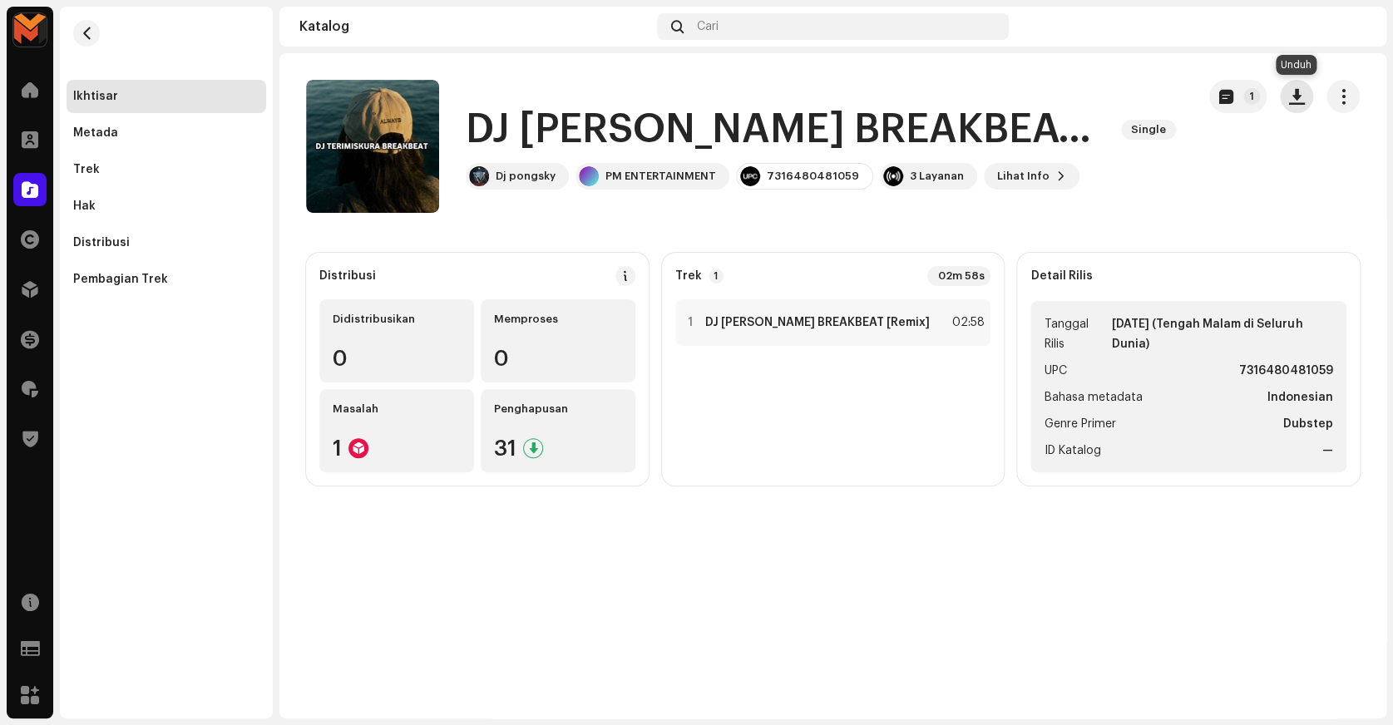
click at [1298, 92] on span "button" at bounding box center [1297, 96] width 16 height 13
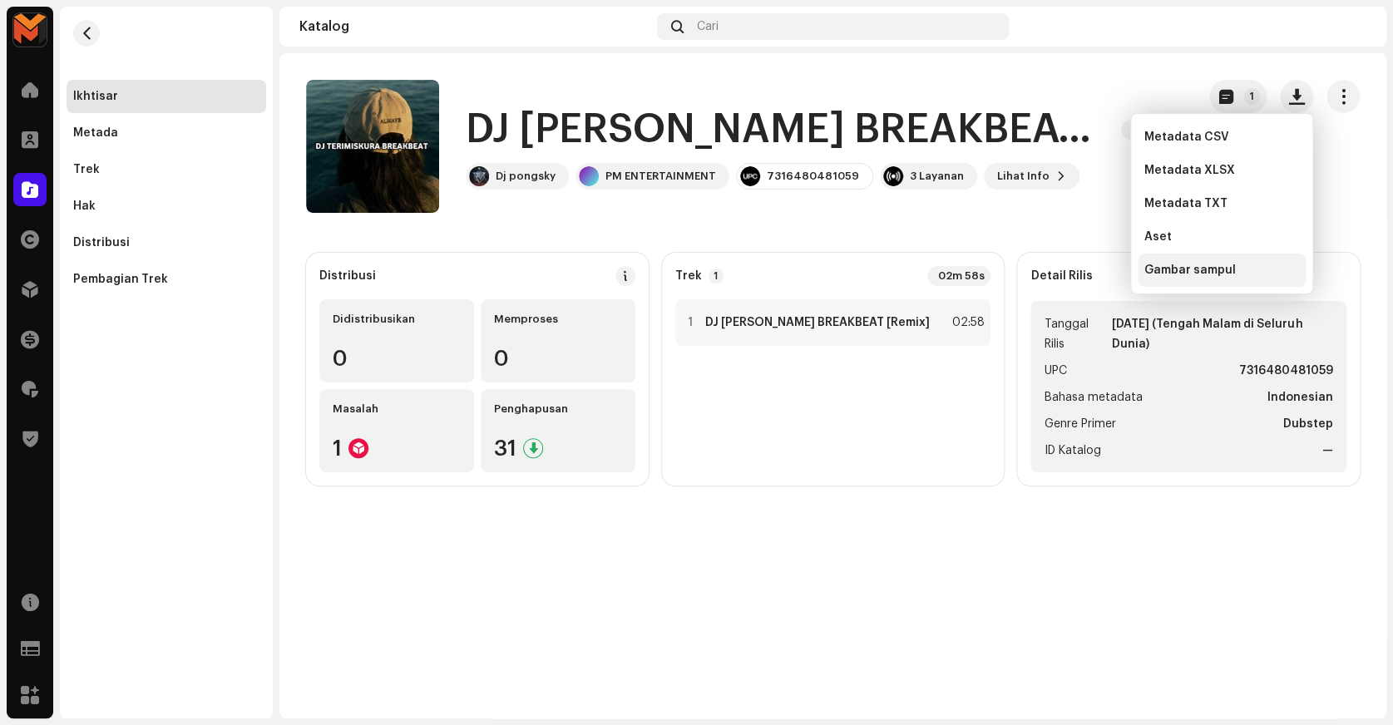
click at [1200, 276] on span "Gambar sampul" at bounding box center [1189, 270] width 91 height 13
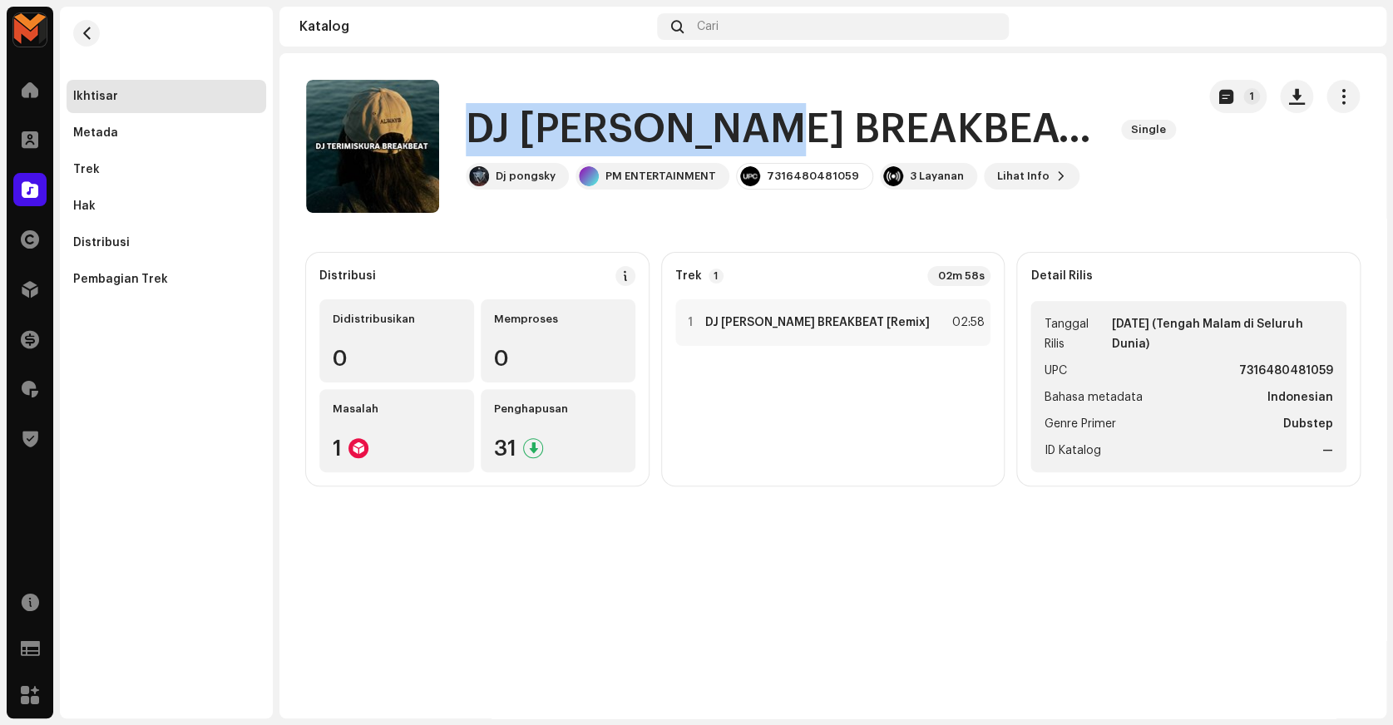
copy h1 "DJ TERIMISKURA"
drag, startPoint x: 467, startPoint y: 127, endPoint x: 785, endPoint y: 146, distance: 318.3
click at [785, 146] on h1 "DJ [PERSON_NAME] BREAKBEAT [Remix]" at bounding box center [787, 129] width 642 height 53
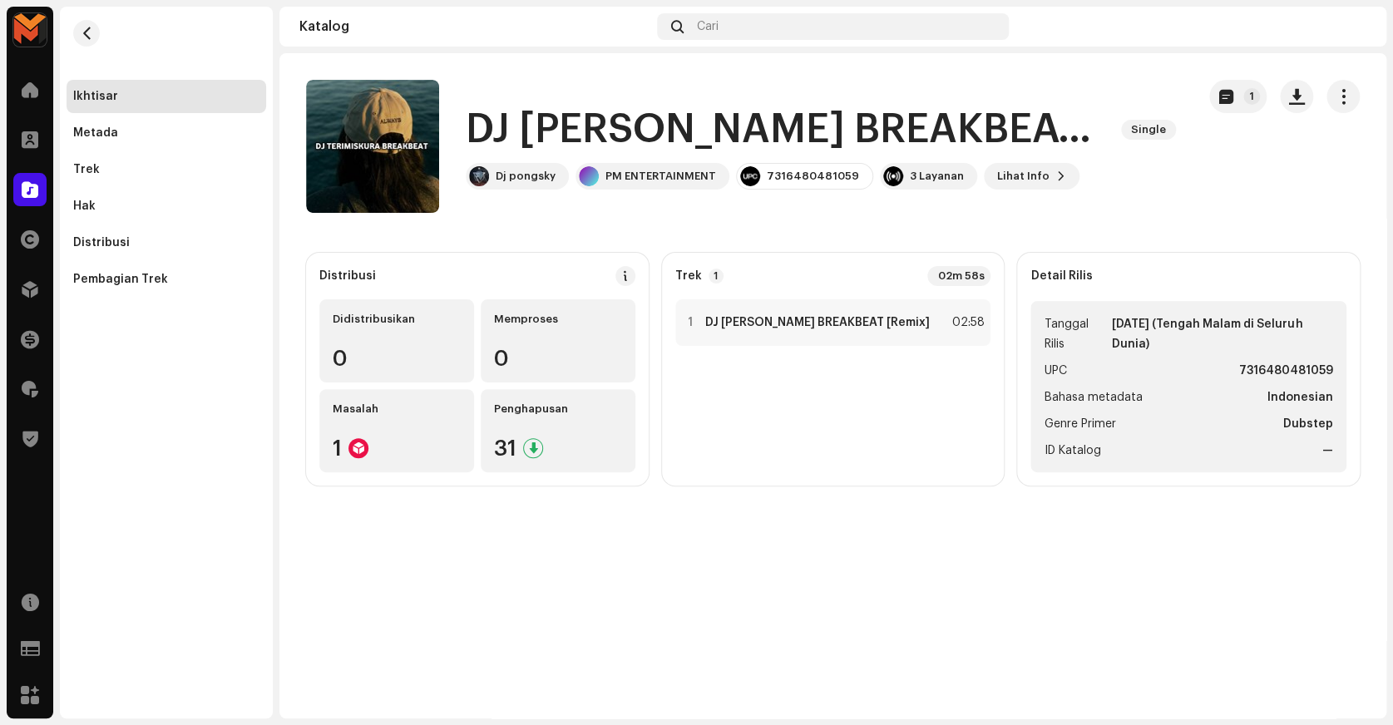
click at [1222, 185] on div "1" at bounding box center [1284, 146] width 151 height 133
click at [1299, 95] on span "button" at bounding box center [1297, 96] width 16 height 13
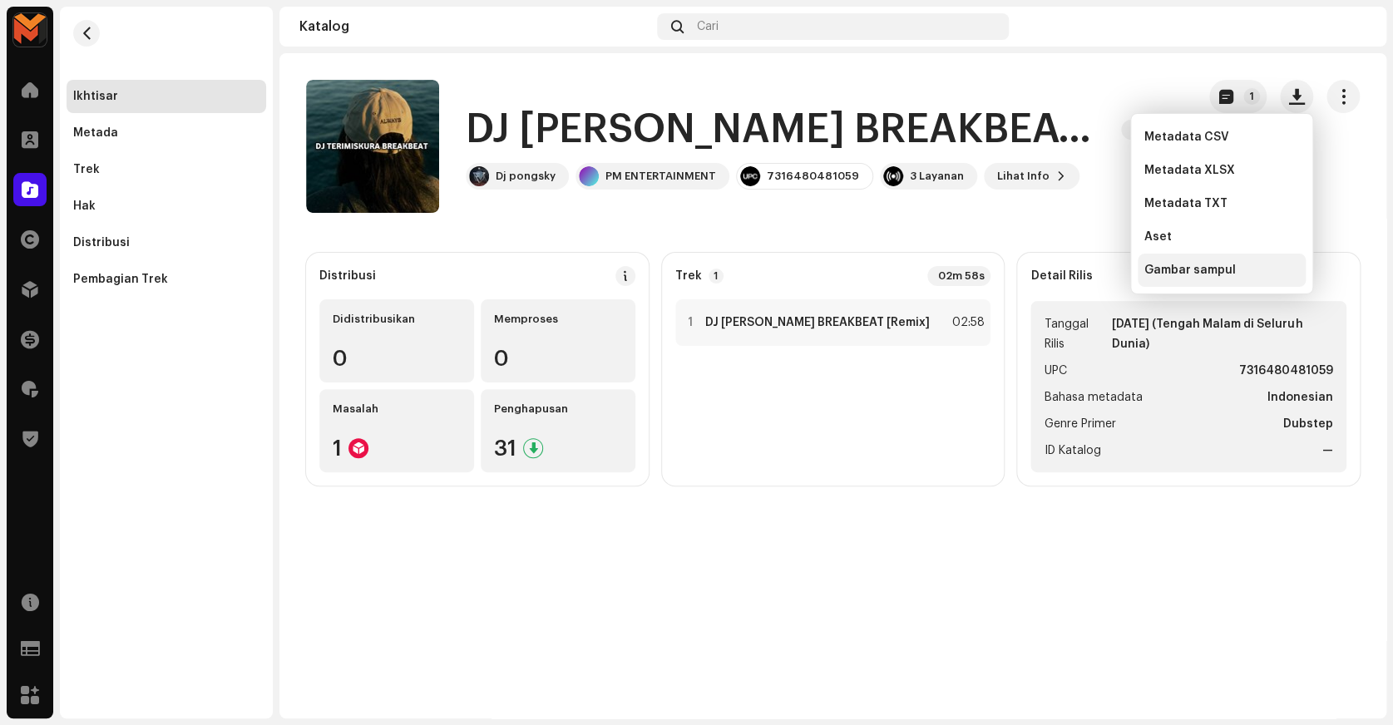
click at [1186, 284] on div "Gambar sampul" at bounding box center [1222, 270] width 168 height 33
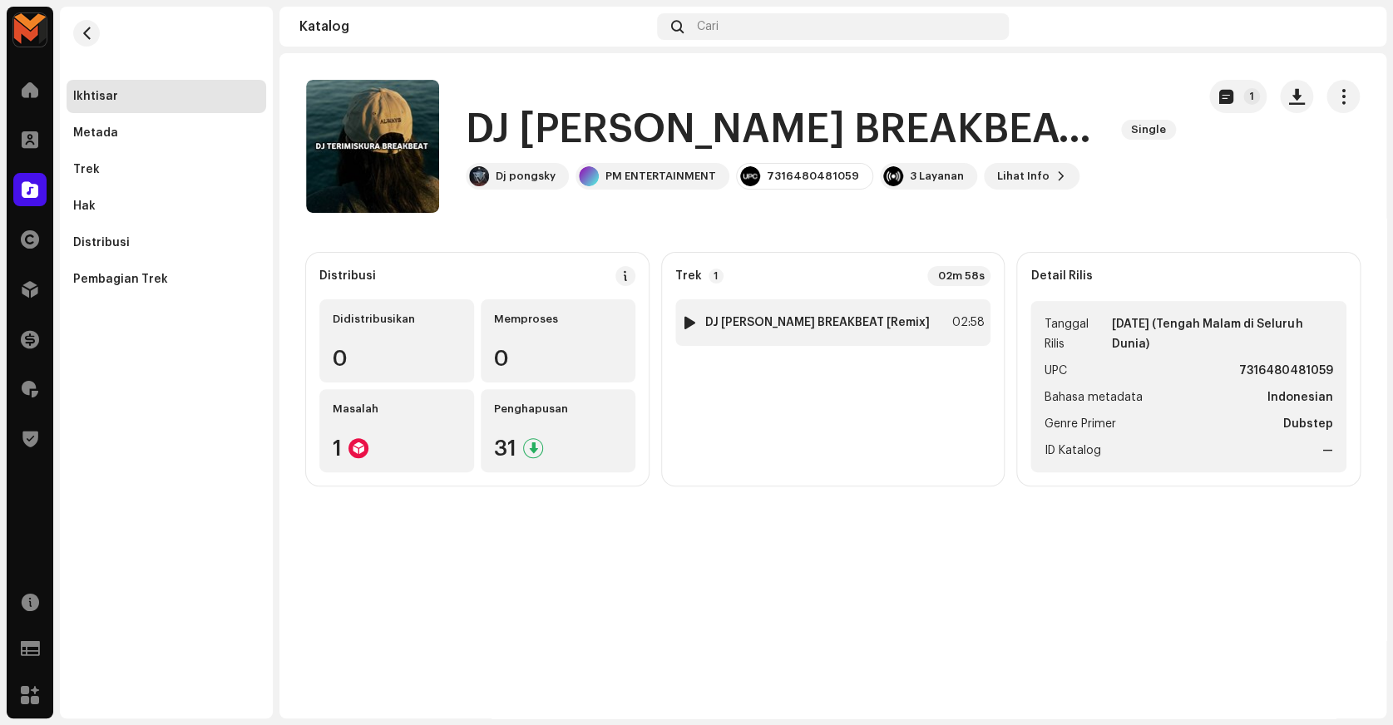
click at [748, 311] on div "1 DJ [PERSON_NAME] BREAKBEAT [Remix] 02:58" at bounding box center [833, 322] width 316 height 47
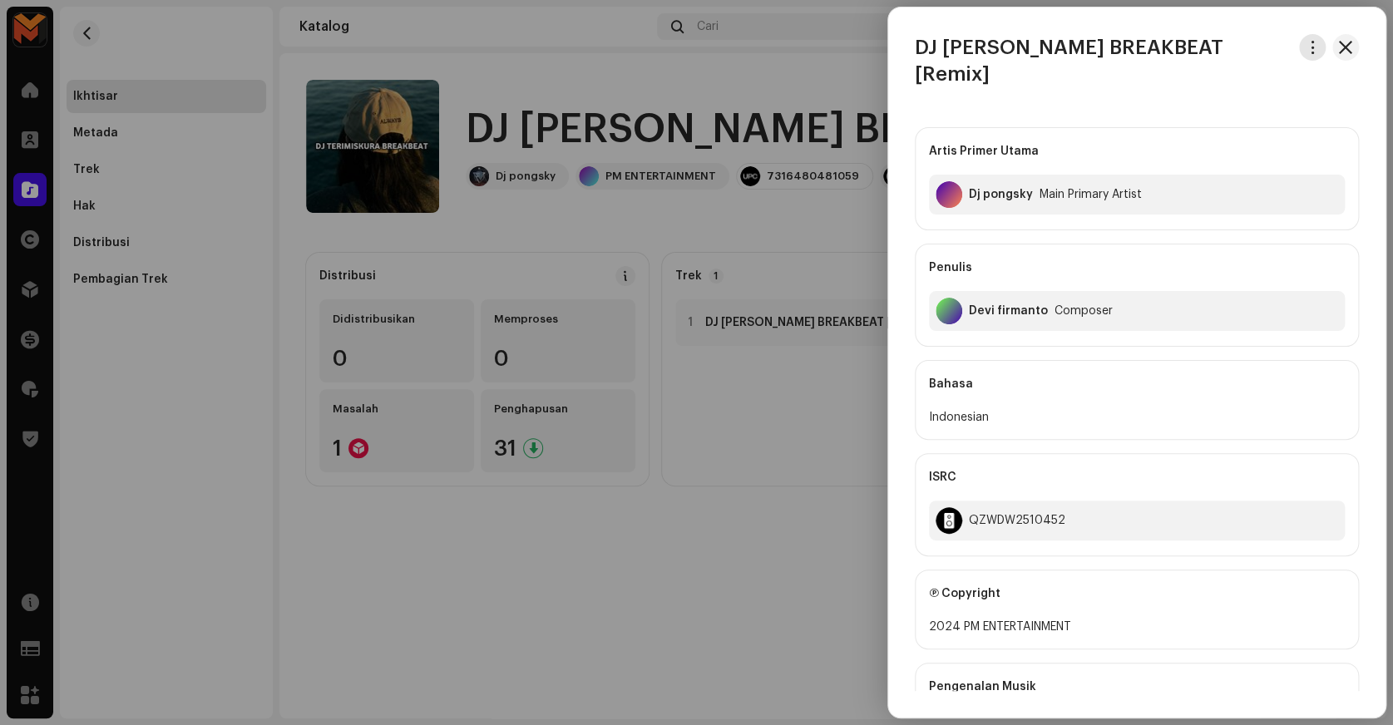
click at [1312, 49] on span "button" at bounding box center [1313, 47] width 12 height 13
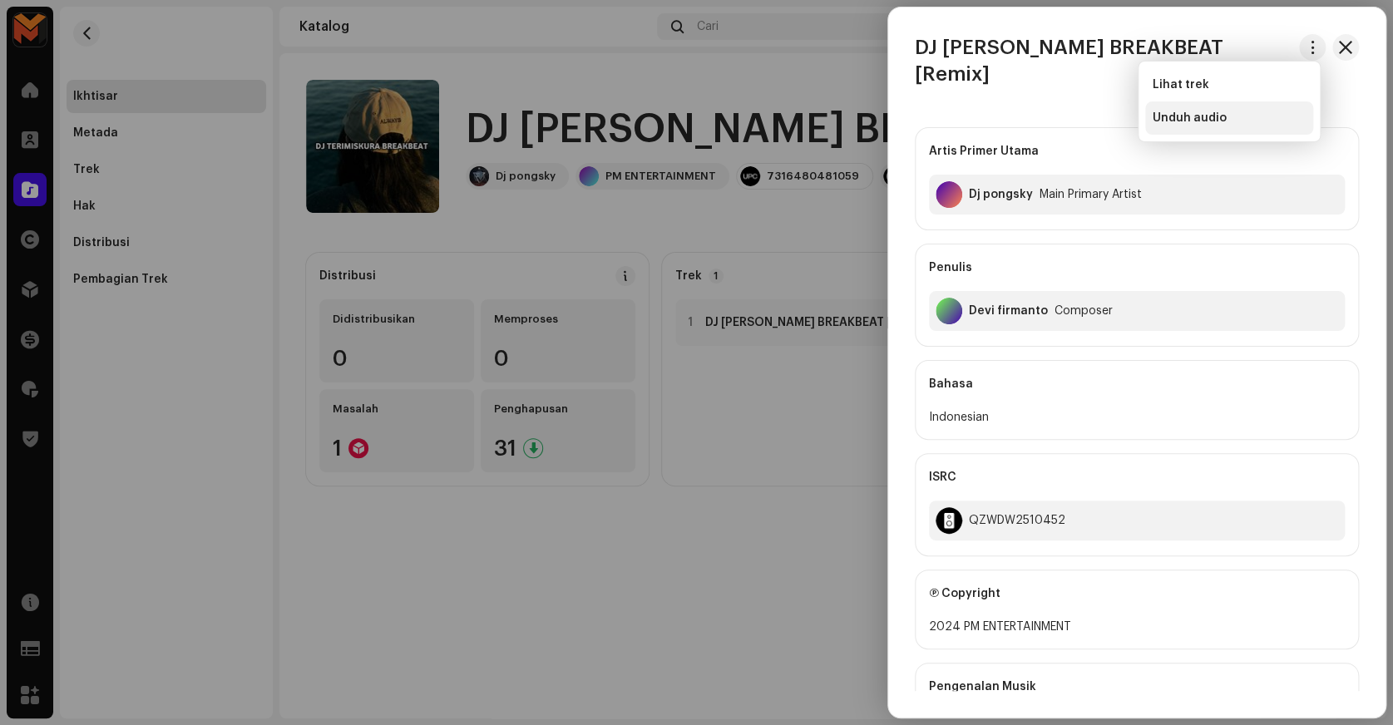
click at [1252, 122] on div "Unduh audio" at bounding box center [1229, 117] width 155 height 13
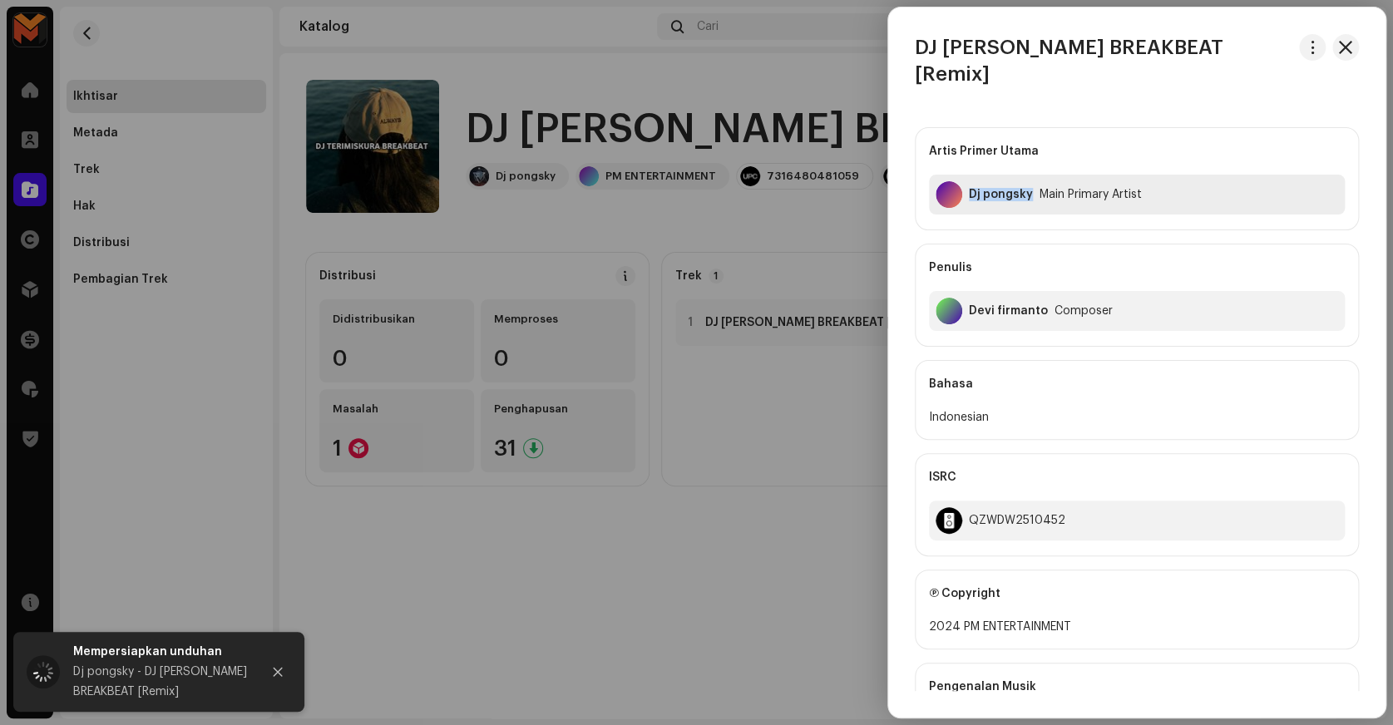
copy div "Dj pongsky"
drag, startPoint x: 966, startPoint y: 179, endPoint x: 1027, endPoint y: 226, distance: 77.0
click at [1027, 226] on div "Artis Primer Utama Dj pongsky Main Primary Artist Penulis [PERSON_NAME] Composer" at bounding box center [1137, 237] width 444 height 220
click at [1026, 244] on div "Penulis Devi firmanto Composer" at bounding box center [1137, 295] width 444 height 103
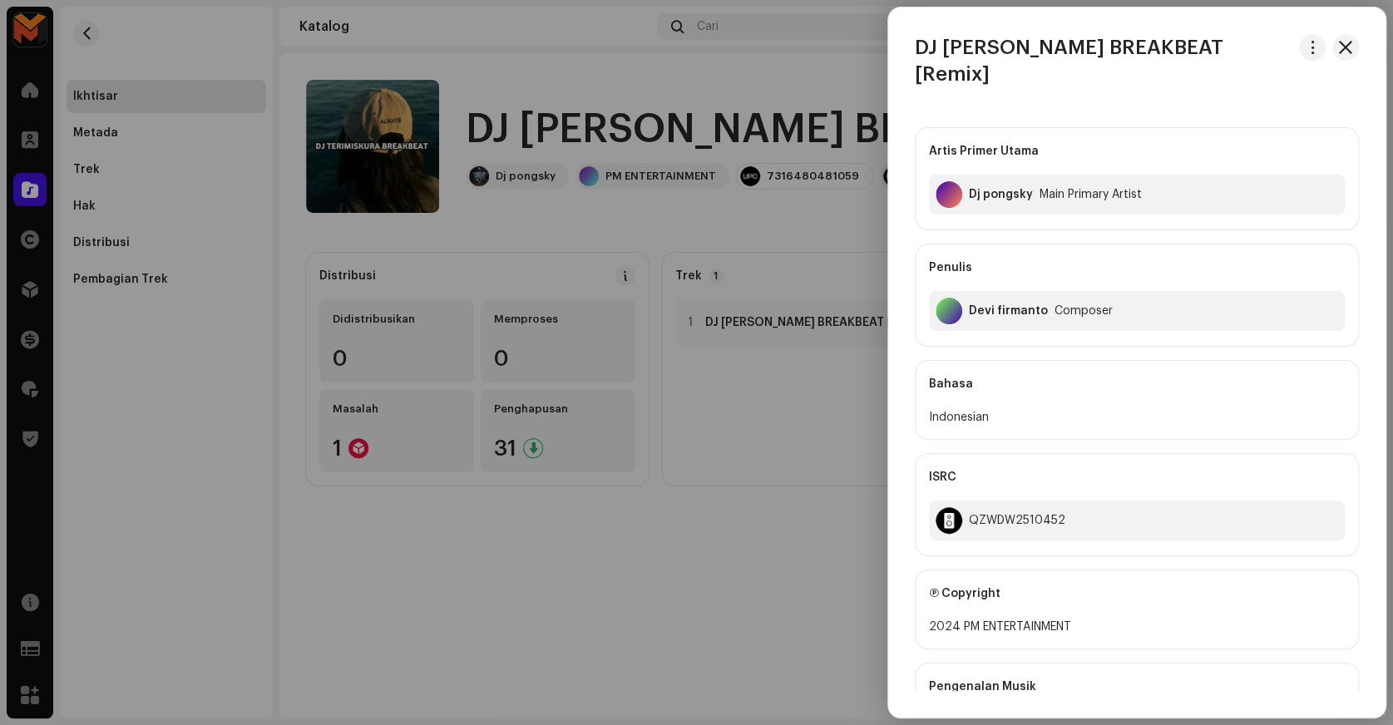
click at [975, 304] on div "Devi firmanto" at bounding box center [1008, 310] width 79 height 13
copy div "Devi firmanto"
copy h3 "DJ TERIMISKURA"
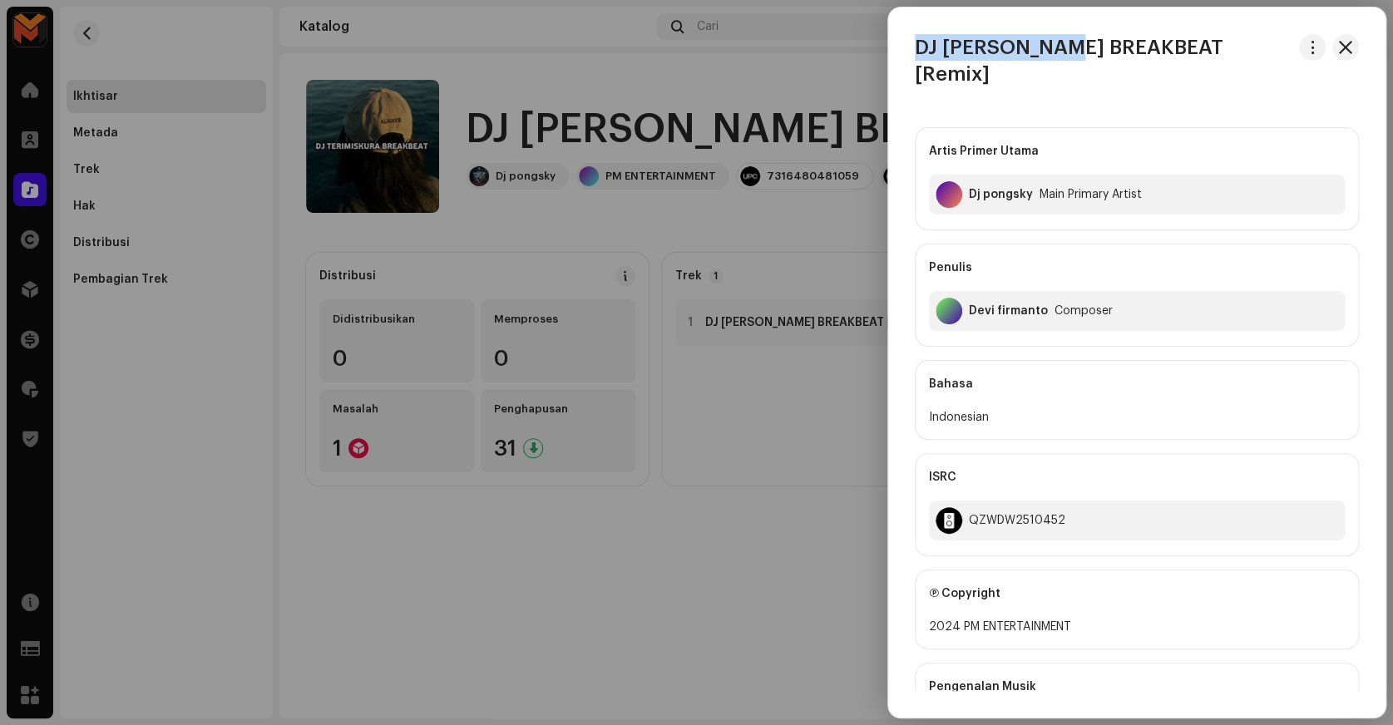
drag, startPoint x: 910, startPoint y: 49, endPoint x: 1073, endPoint y: 53, distance: 163.1
click at [1073, 53] on div "DJ TERIMISKURA BREAKBEAT [Remix]" at bounding box center [1136, 60] width 497 height 53
click at [1011, 304] on div "Devi firmanto" at bounding box center [1008, 310] width 79 height 13
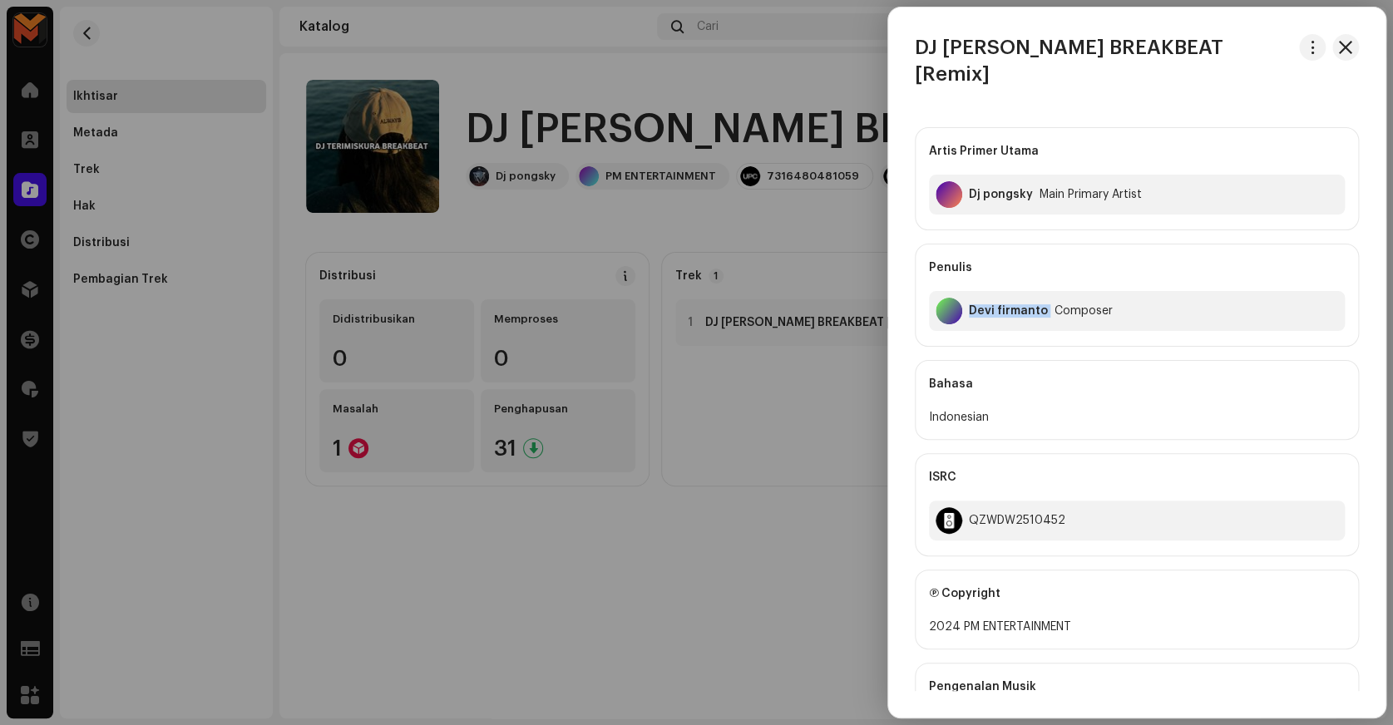
click at [1011, 304] on div "Devi firmanto" at bounding box center [1008, 310] width 79 height 13
copy div "Devi firmanto"
drag, startPoint x: 962, startPoint y: 601, endPoint x: 1058, endPoint y: 601, distance: 95.7
click at [1058, 617] on div "2024 PM ENTERTAINMENT" at bounding box center [1137, 627] width 416 height 20
copy div "PM ENTERTAINMENT"
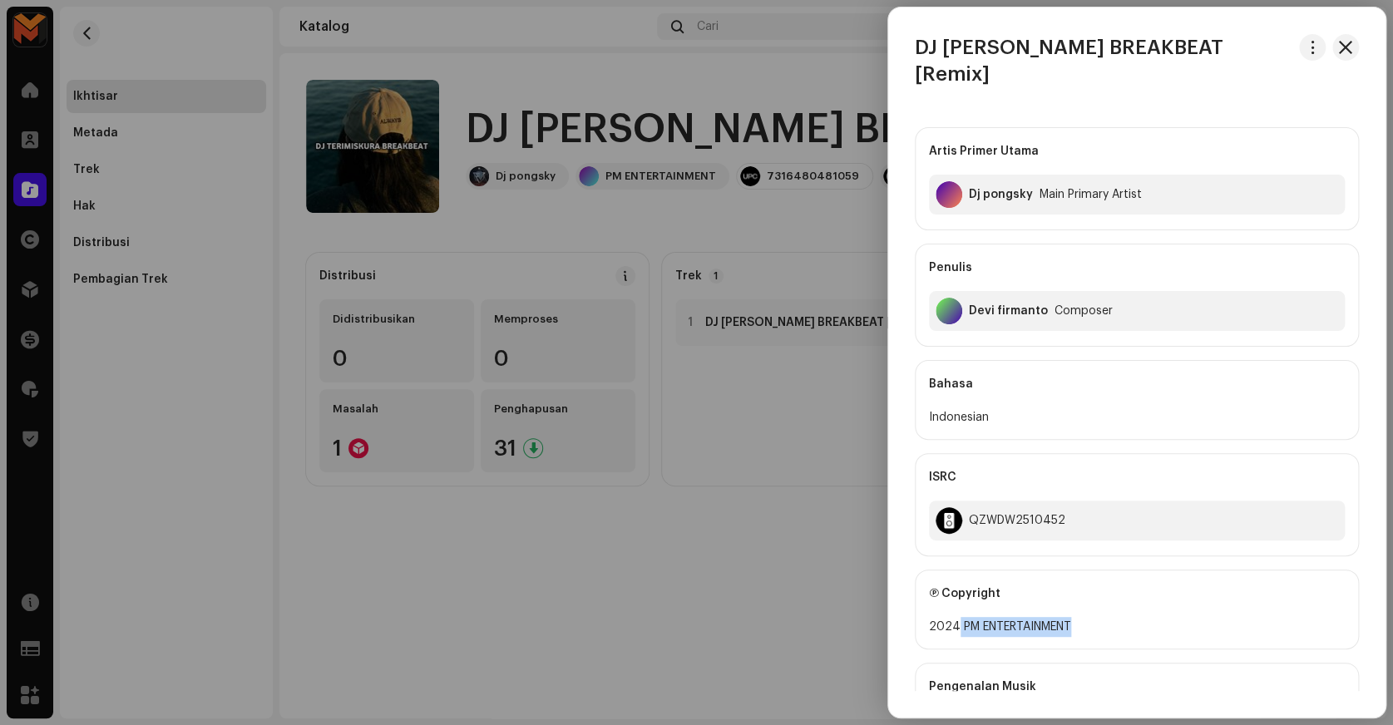
drag, startPoint x: 956, startPoint y: 600, endPoint x: 1122, endPoint y: 605, distance: 165.6
click at [1122, 617] on div "2024 PM ENTERTAINMENT" at bounding box center [1137, 627] width 416 height 20
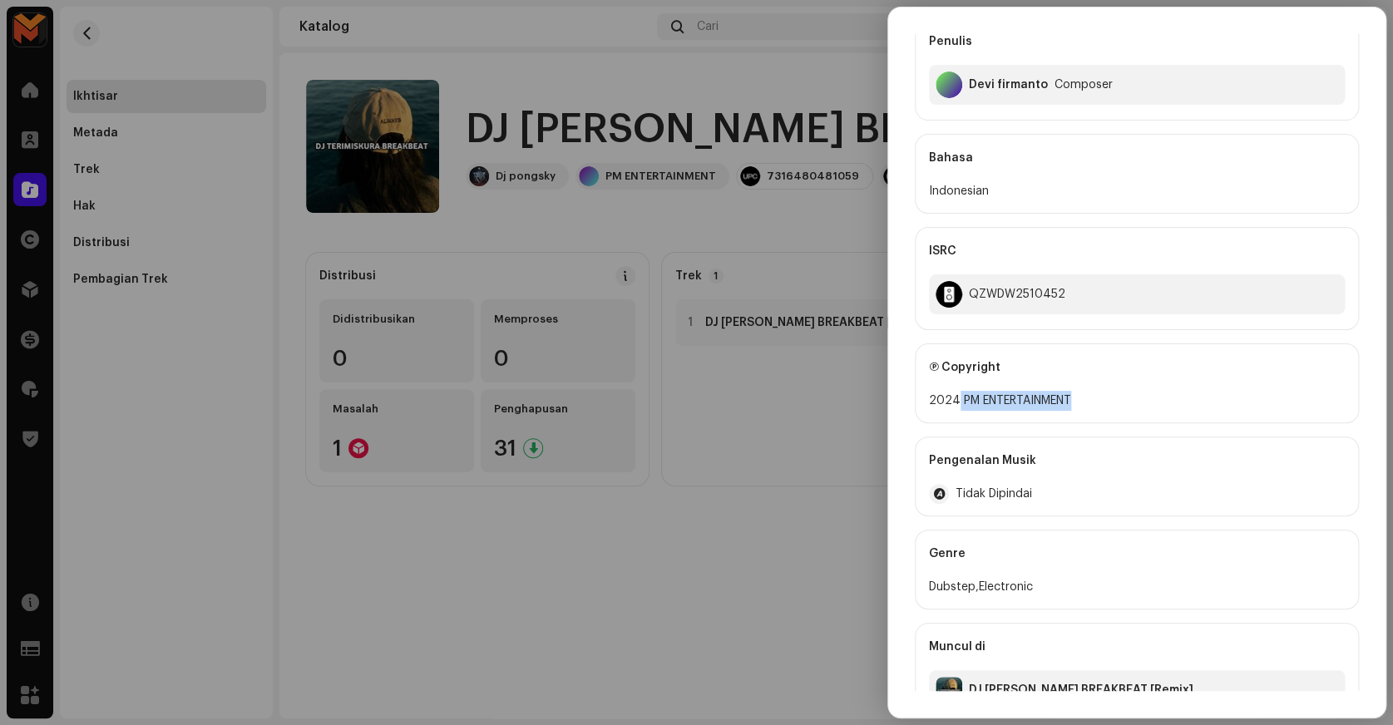
scroll to position [233, 0]
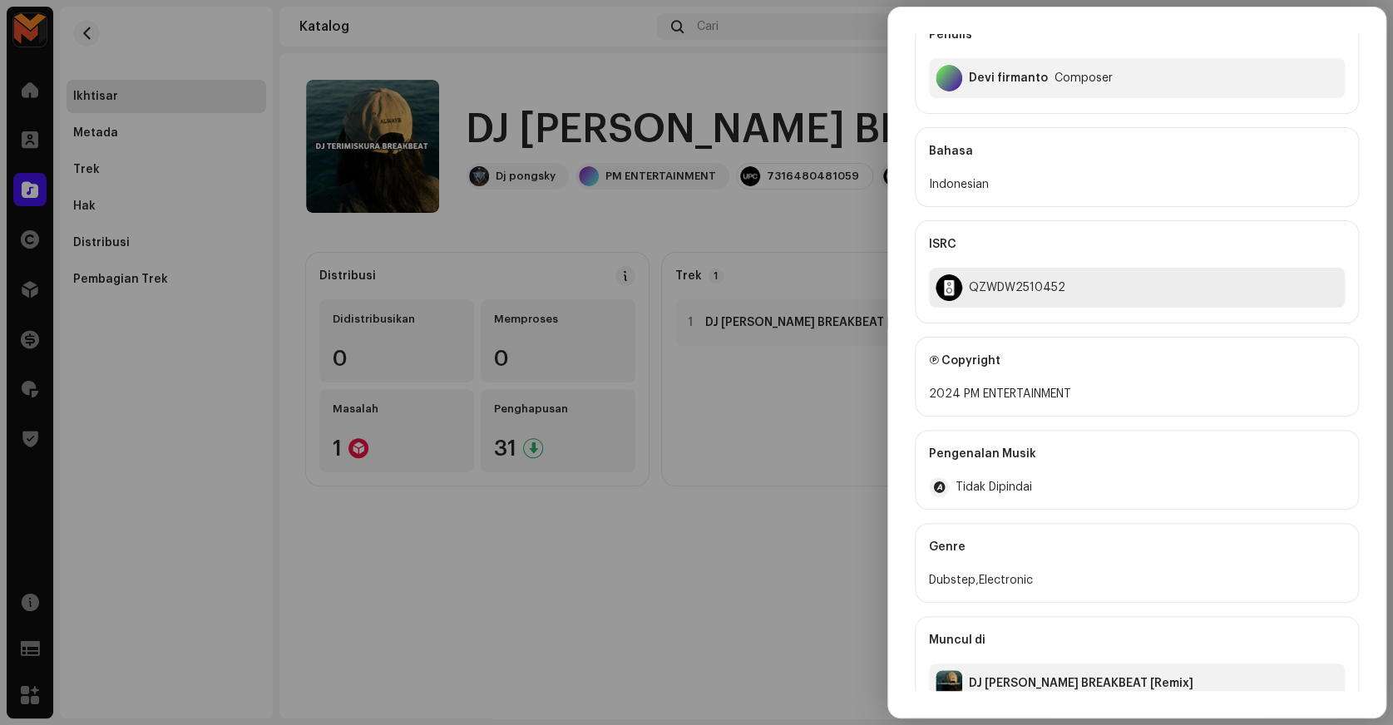
click at [1003, 281] on div "QZWDW2510452" at bounding box center [1017, 287] width 96 height 13
copy div "QZWDW2510452"
click at [796, 256] on div at bounding box center [696, 362] width 1393 height 725
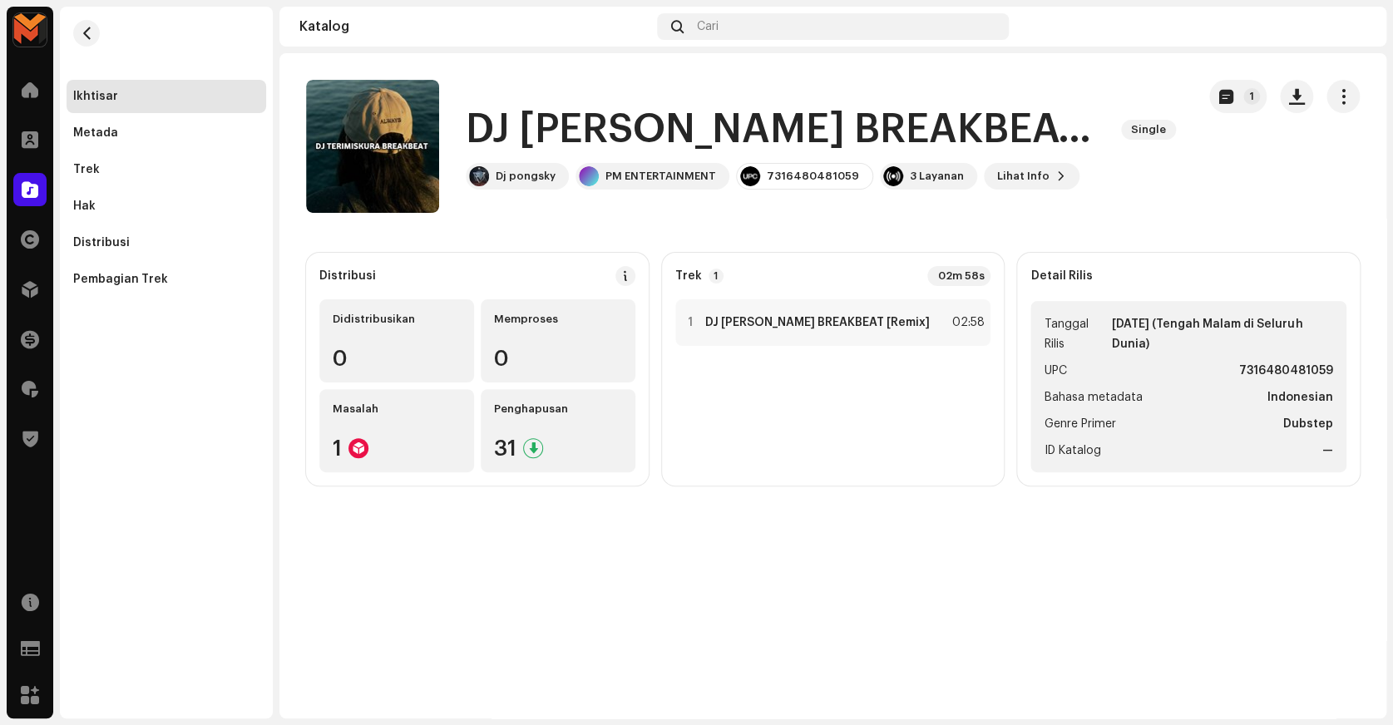
click at [1253, 366] on strong "7316480481059" at bounding box center [1286, 371] width 94 height 20
copy strong "7316480481059"
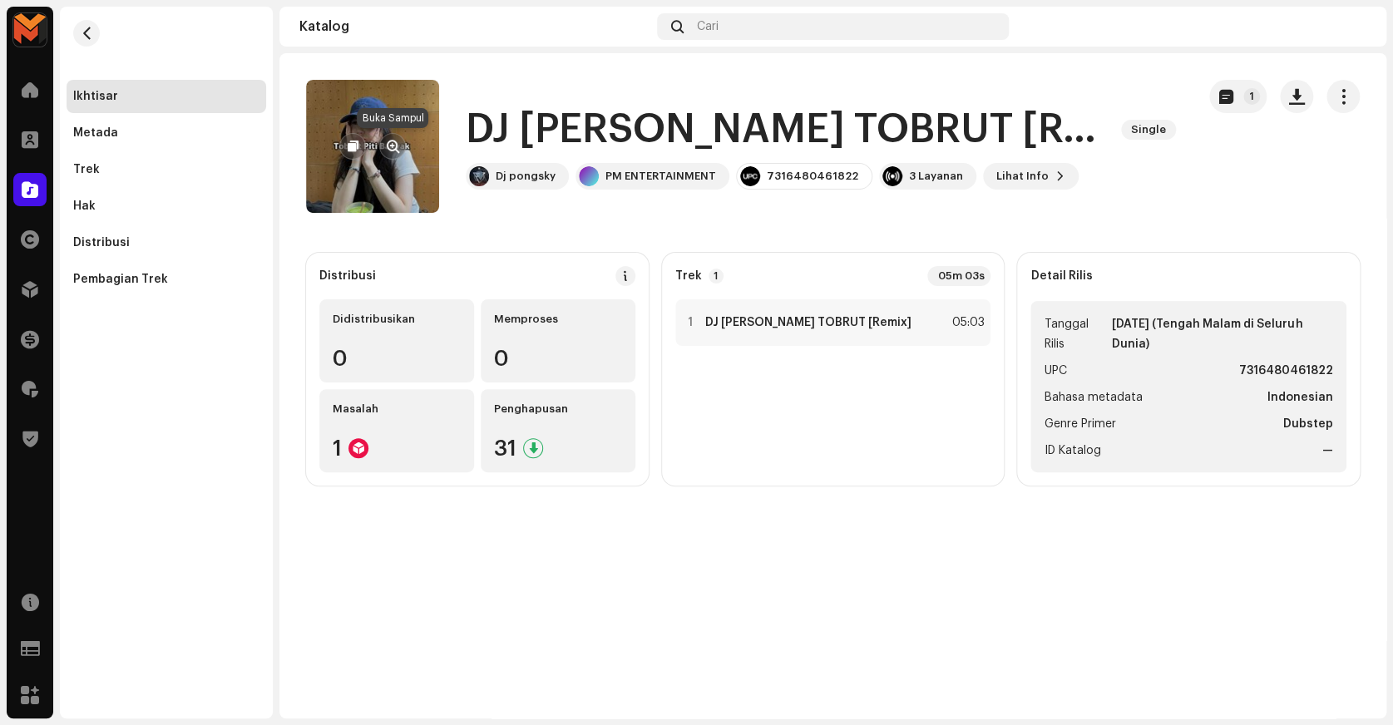
click at [392, 153] on button "button" at bounding box center [392, 146] width 27 height 27
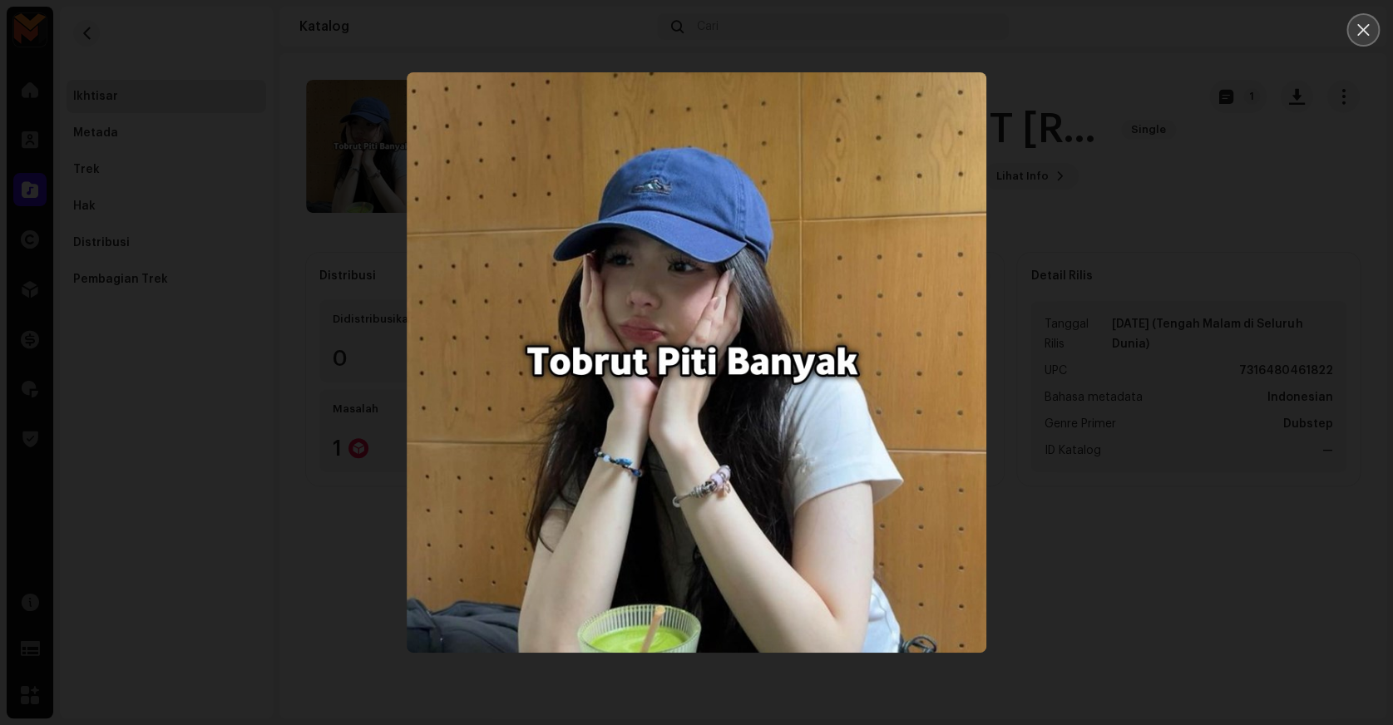
click at [1357, 24] on icon "Close" at bounding box center [1363, 30] width 12 height 12
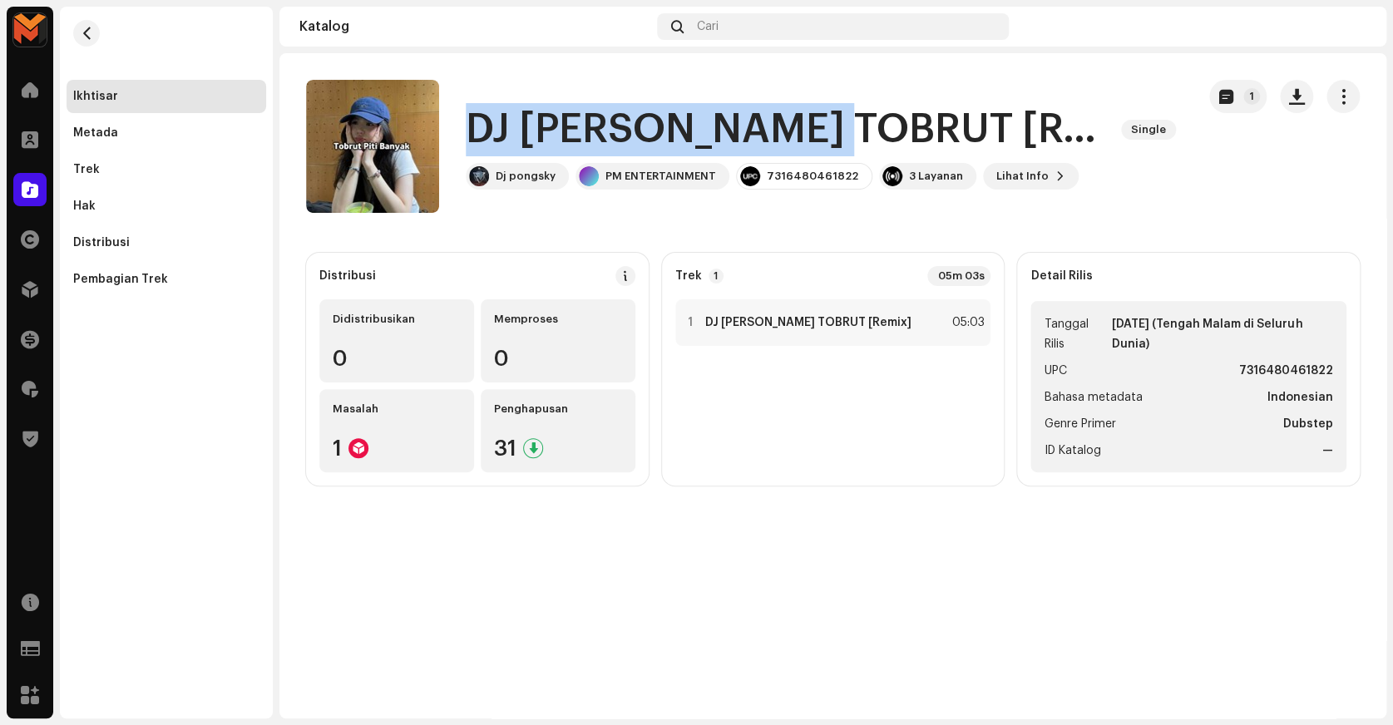
drag, startPoint x: 492, startPoint y: 133, endPoint x: 878, endPoint y: 156, distance: 387.4
click at [878, 156] on h1 "DJ BARUDAK TOBRUT [Remix]" at bounding box center [787, 129] width 642 height 53
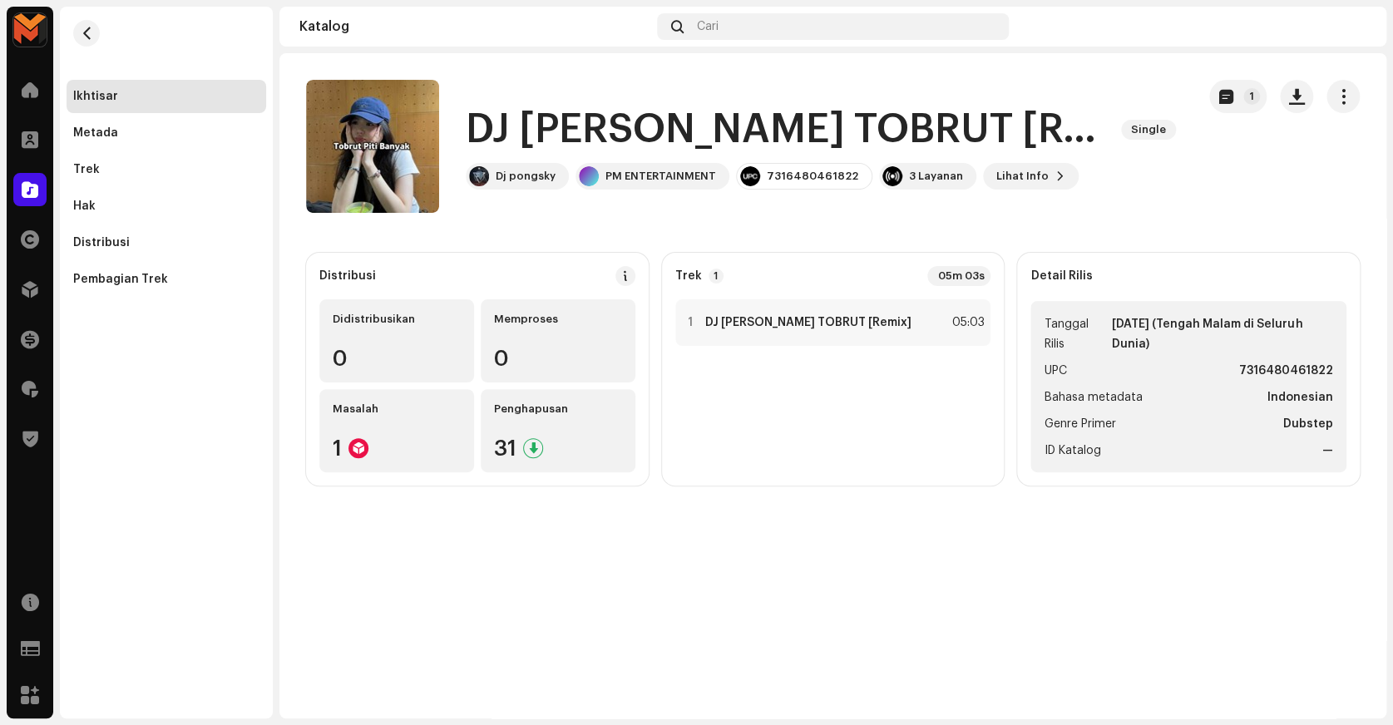
click at [1138, 148] on div "DJ BARUDAK TOBRUT [Remix] Single Dj pongsky PM ENTERTAINMENT 7316480461822 3 La…" at bounding box center [744, 146] width 877 height 133
click at [890, 317] on div "1 DJ BARUDAK TOBRUT [Remix] 05:03" at bounding box center [833, 322] width 316 height 47
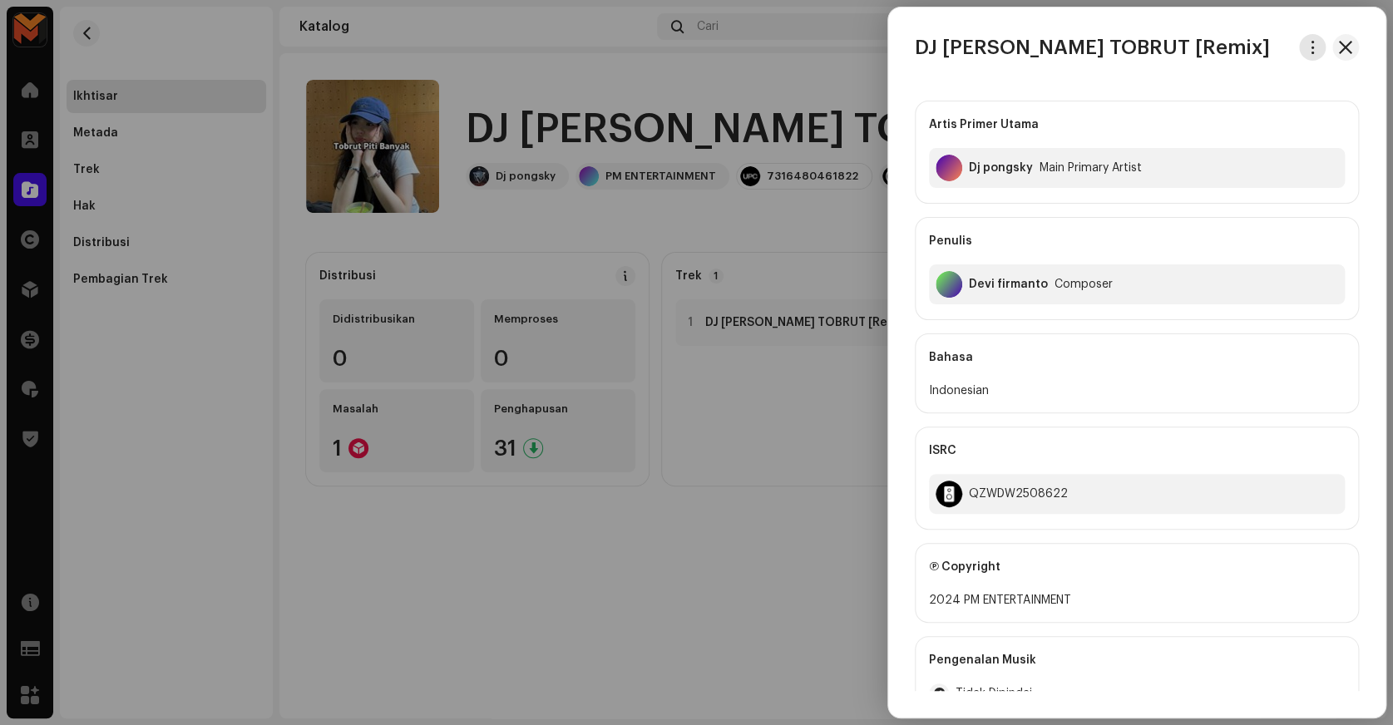
click at [1307, 52] on span "button" at bounding box center [1313, 47] width 12 height 13
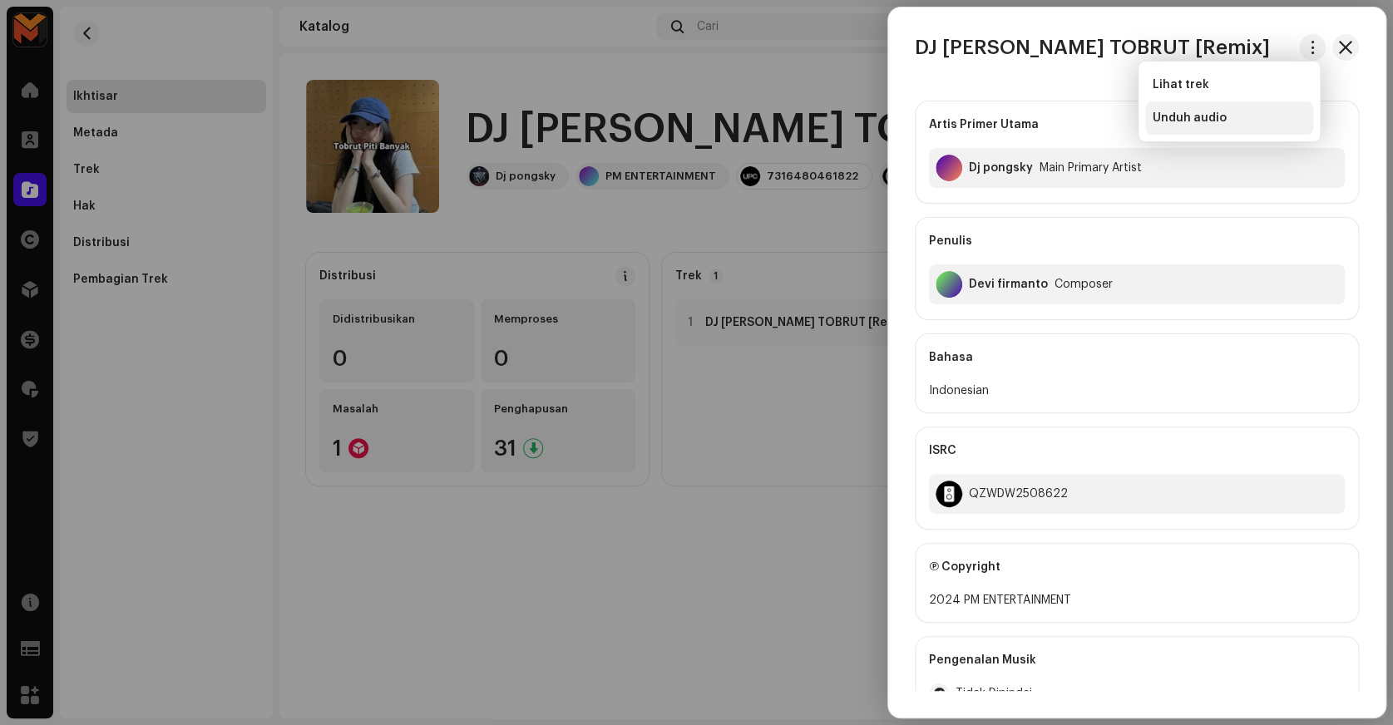
click at [1225, 121] on div "Unduh audio" at bounding box center [1229, 117] width 155 height 13
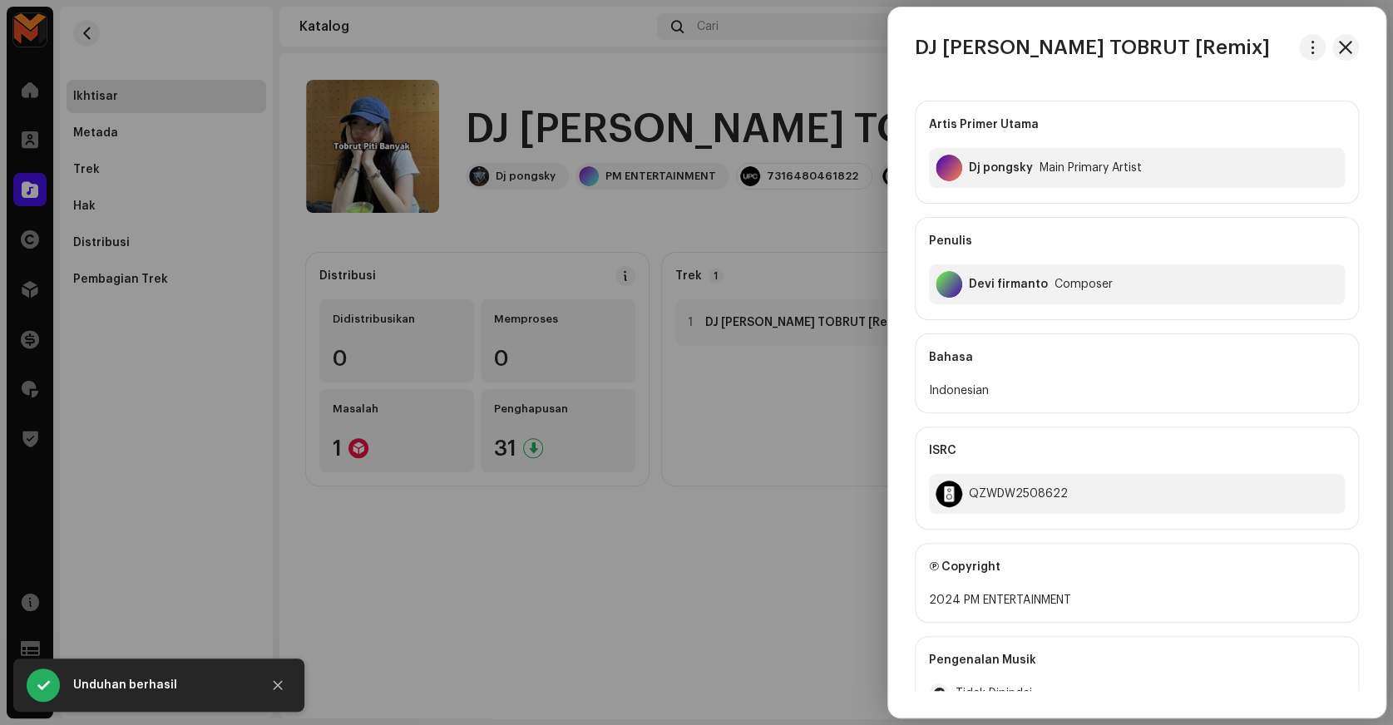
click at [991, 292] on div "Devi firmanto Composer" at bounding box center [1137, 284] width 416 height 40
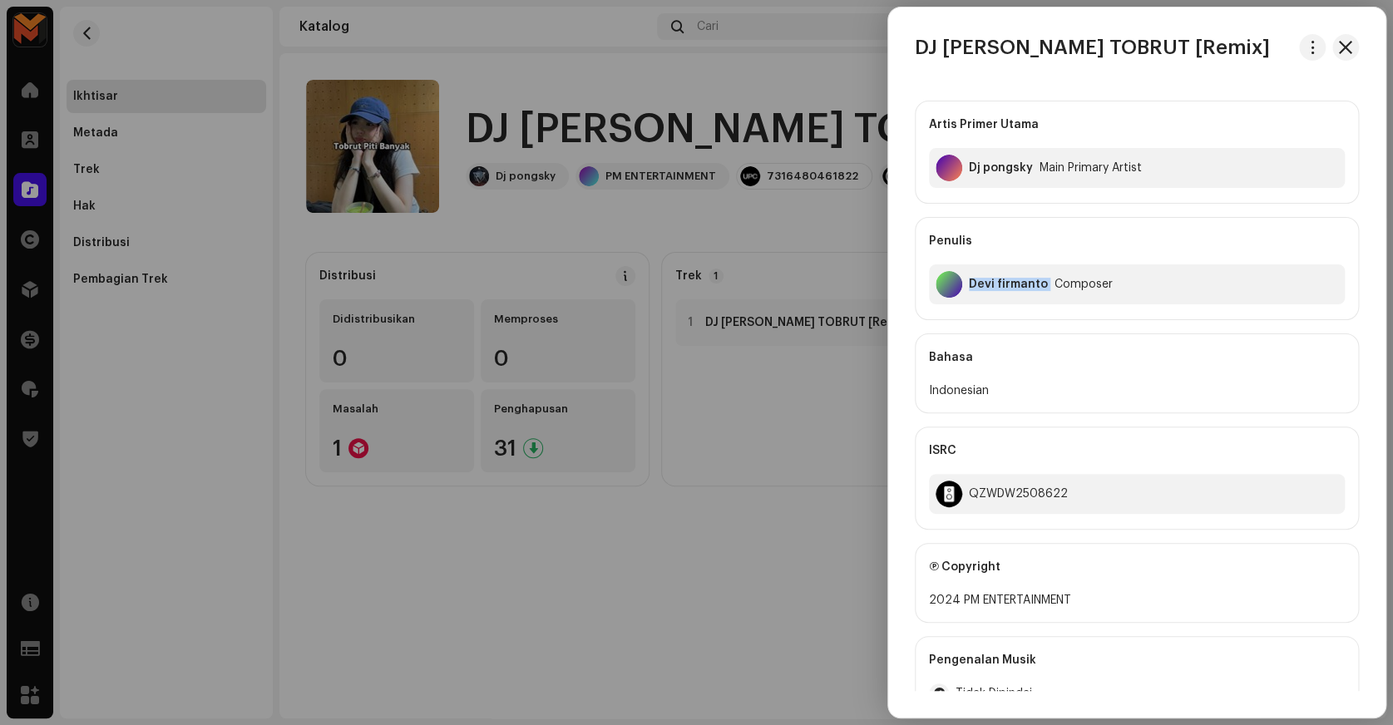
copy div "Devi firmanto"
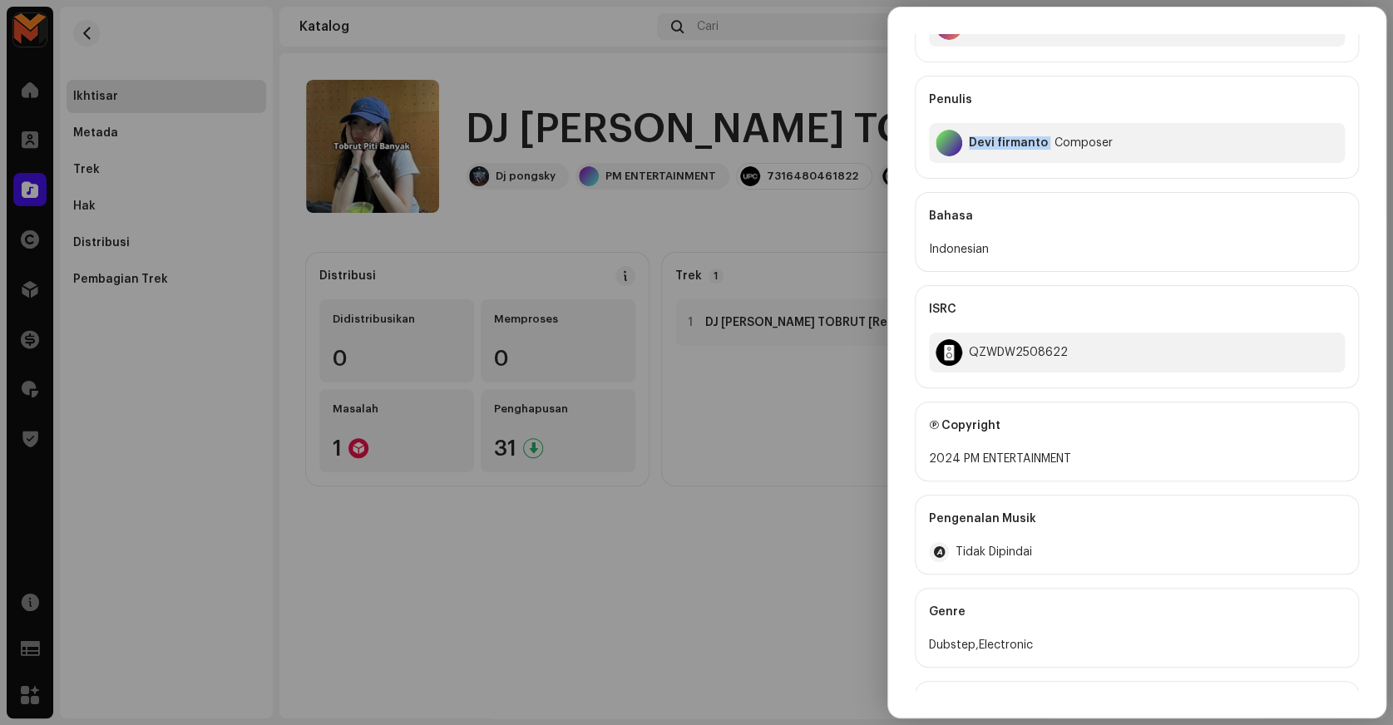
scroll to position [151, 0]
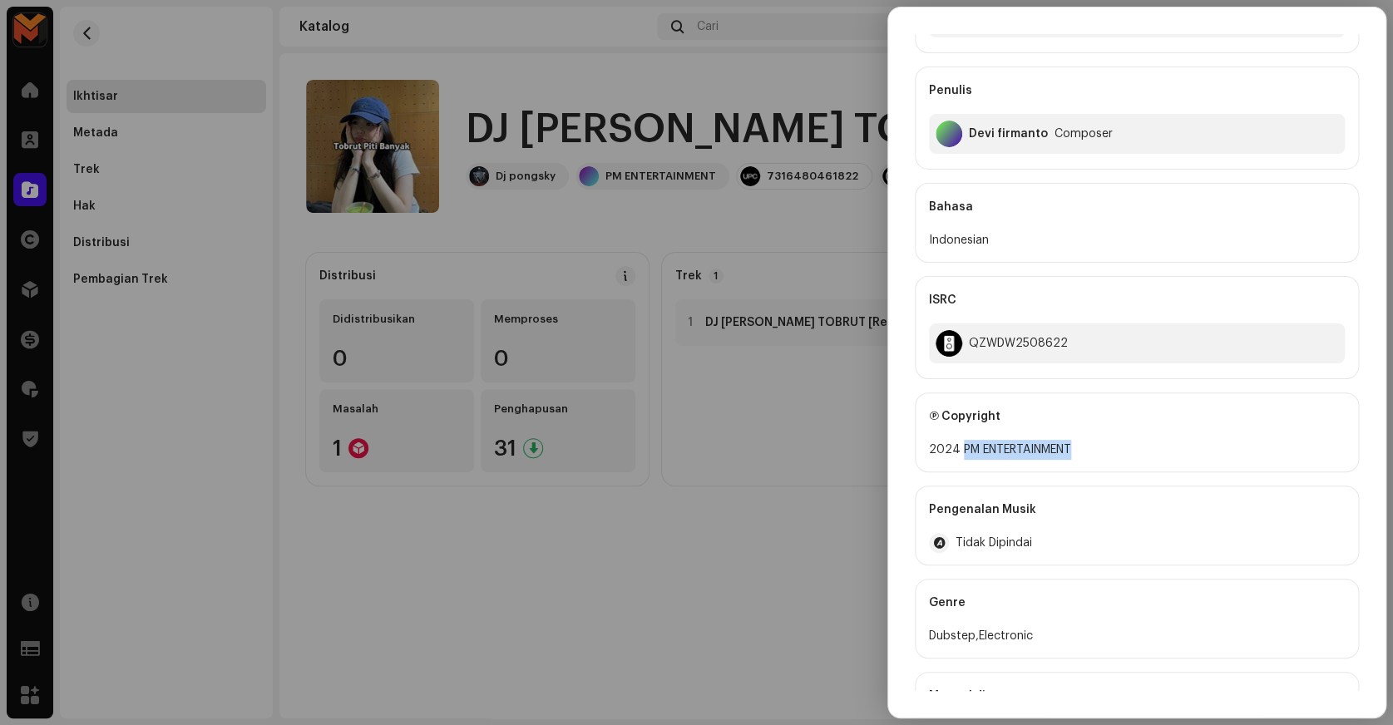
copy div "PM ENTERTAINMENT"
drag, startPoint x: 959, startPoint y: 453, endPoint x: 1138, endPoint y: 453, distance: 178.8
click at [1138, 453] on div "2024 PM ENTERTAINMENT" at bounding box center [1137, 450] width 416 height 20
click at [991, 353] on div "QZWDW2508622" at bounding box center [1137, 344] width 416 height 40
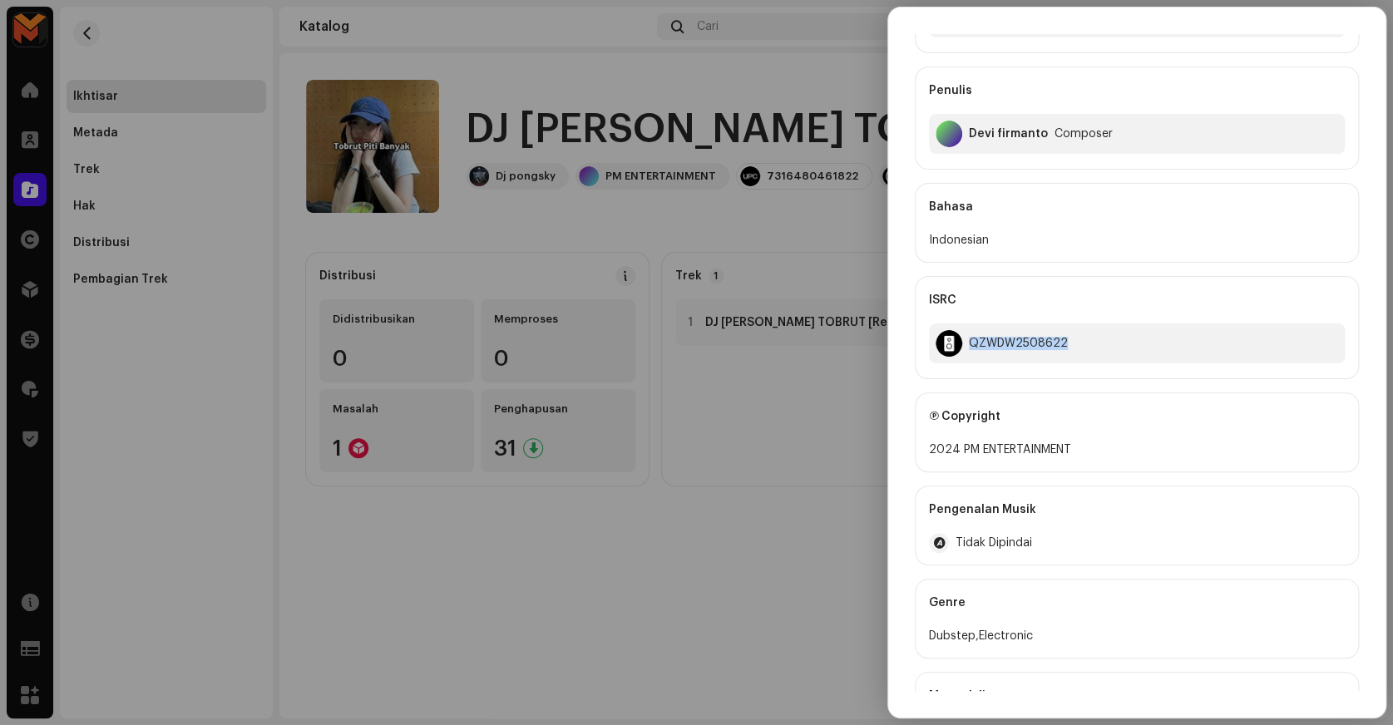
copy div "QZWDW2508622"
click at [775, 205] on div at bounding box center [696, 362] width 1393 height 725
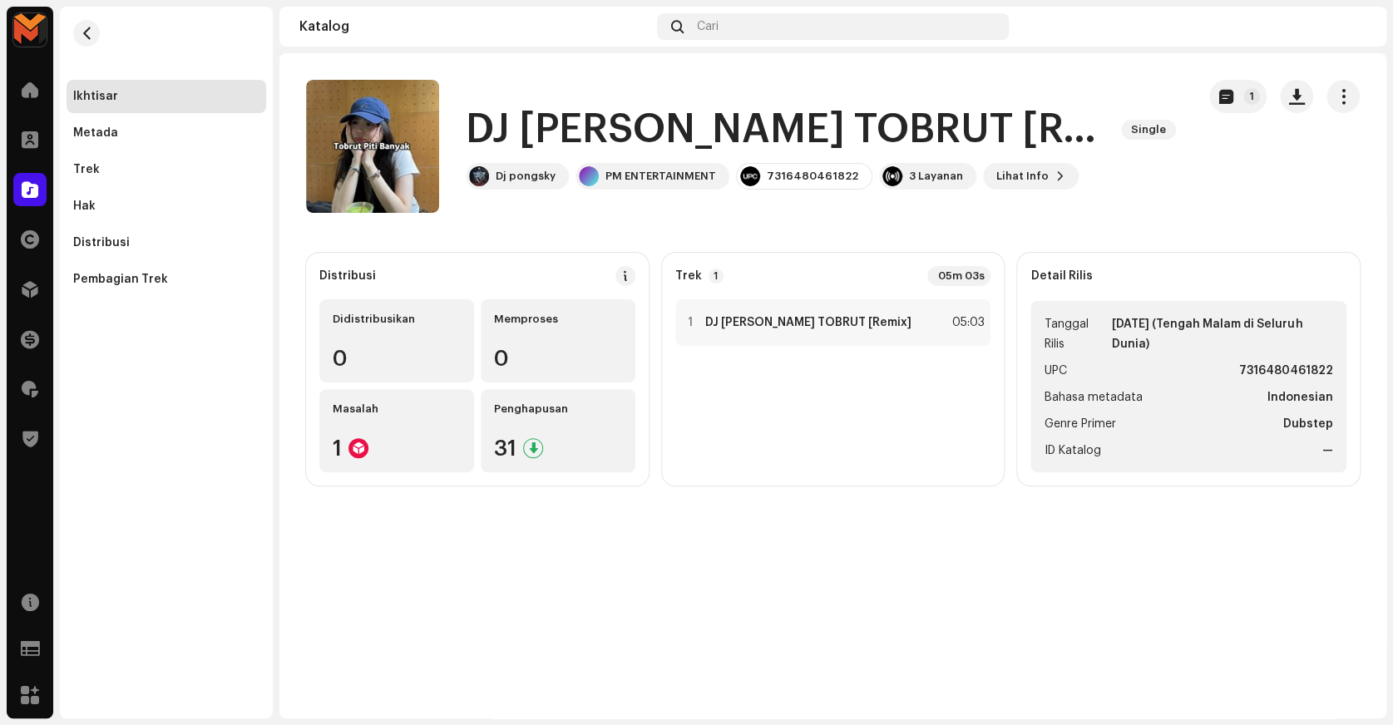
click at [1288, 366] on strong "7316480461822" at bounding box center [1286, 371] width 94 height 20
copy strong "7316480461822"
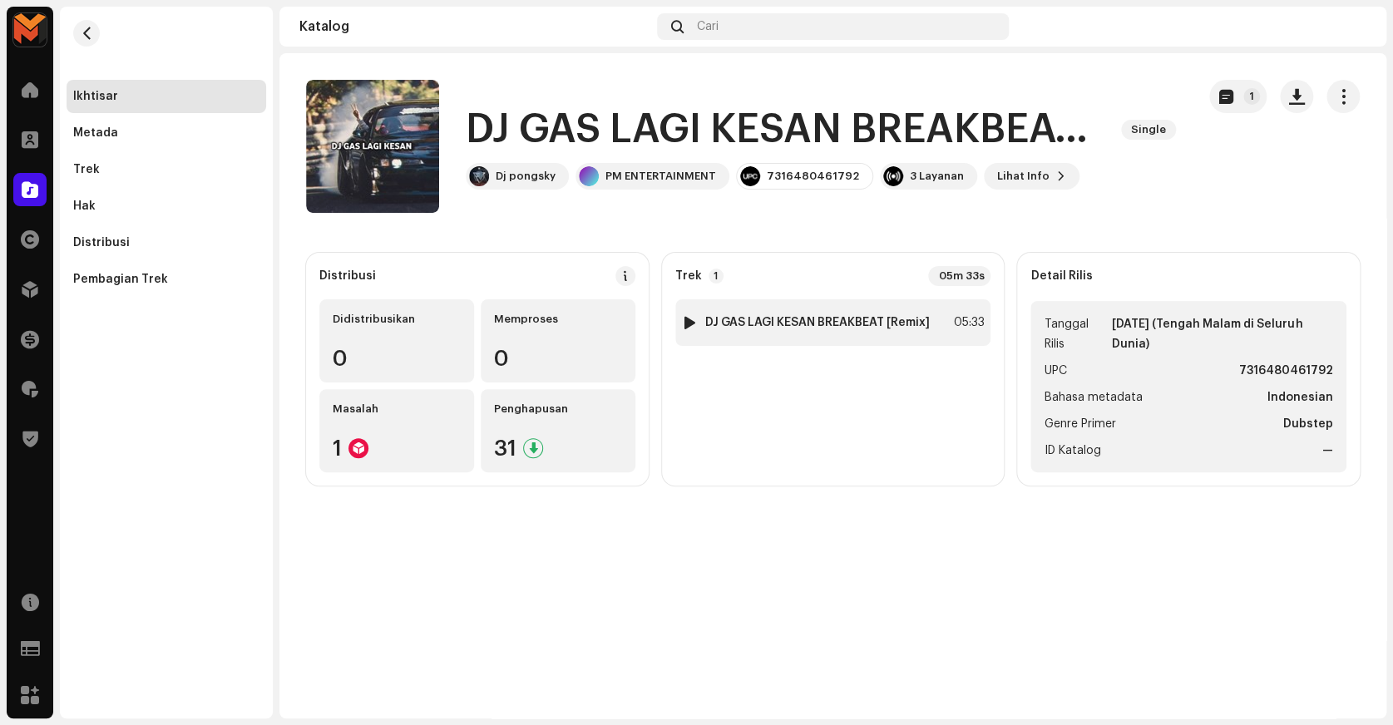
click at [869, 329] on strong "DJ GAS LAGI KESAN BREAKBEAT [Remix]" at bounding box center [817, 322] width 225 height 13
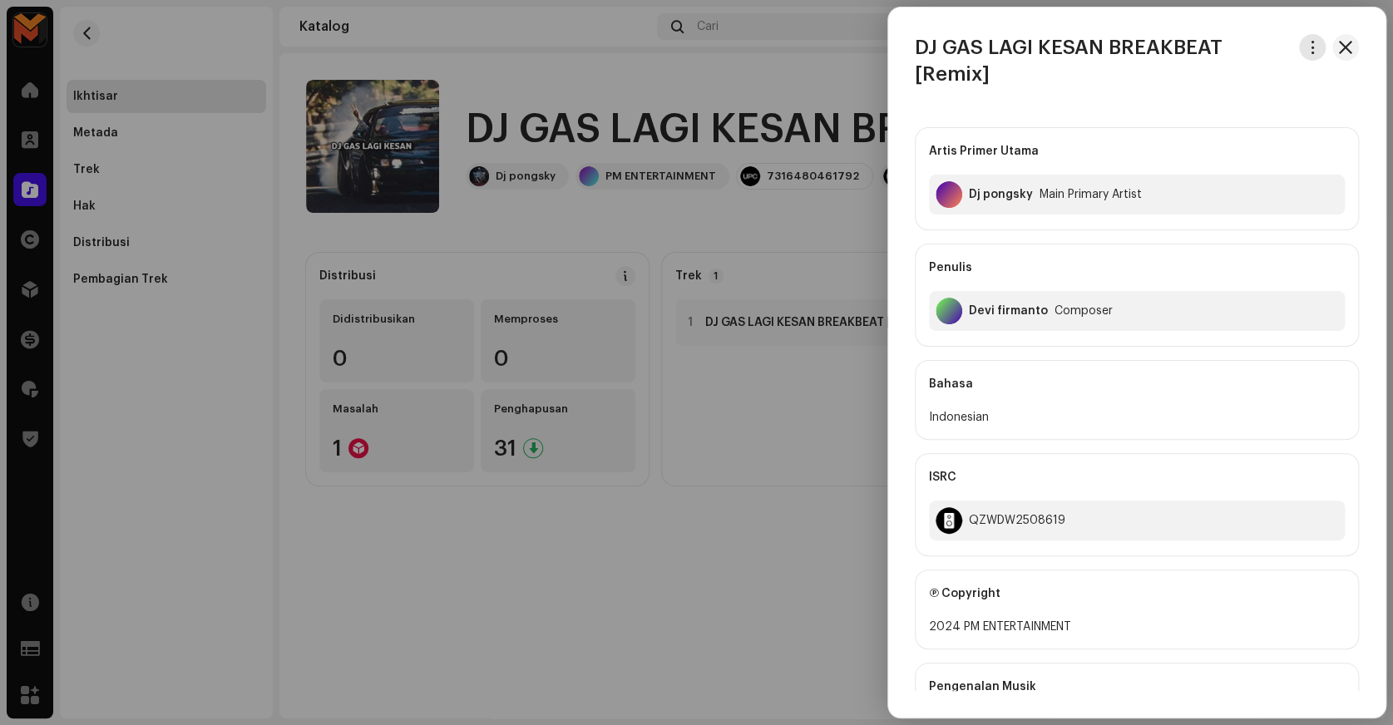
click at [1299, 54] on button "button" at bounding box center [1312, 47] width 27 height 27
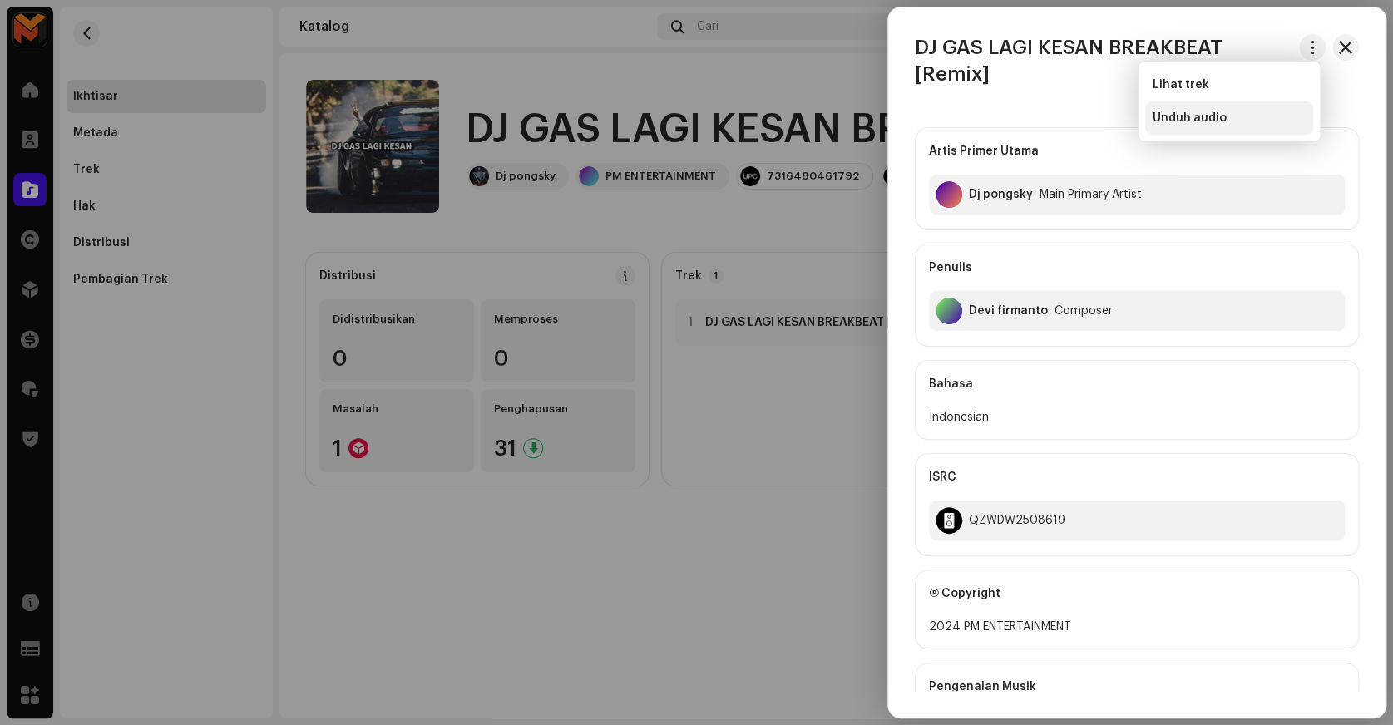
click at [1208, 114] on span "Unduh audio" at bounding box center [1189, 117] width 74 height 13
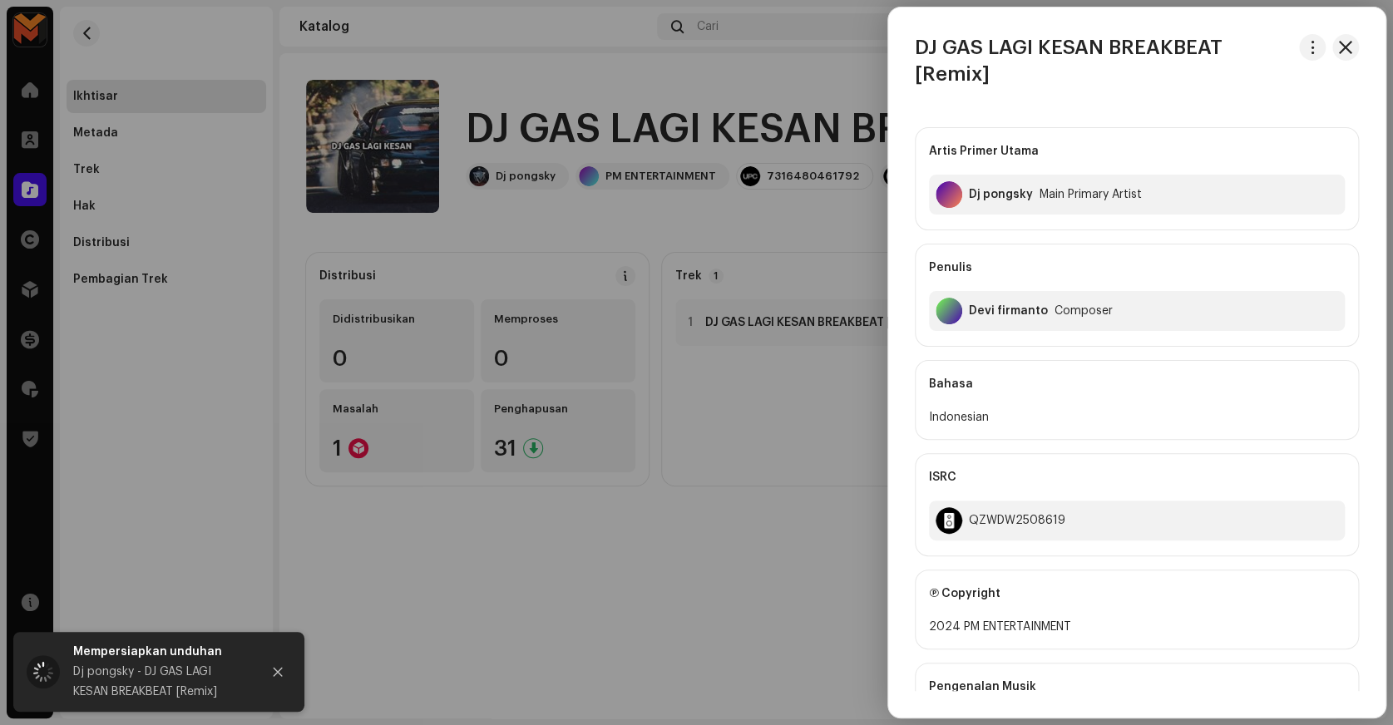
click at [833, 115] on div at bounding box center [696, 362] width 1393 height 725
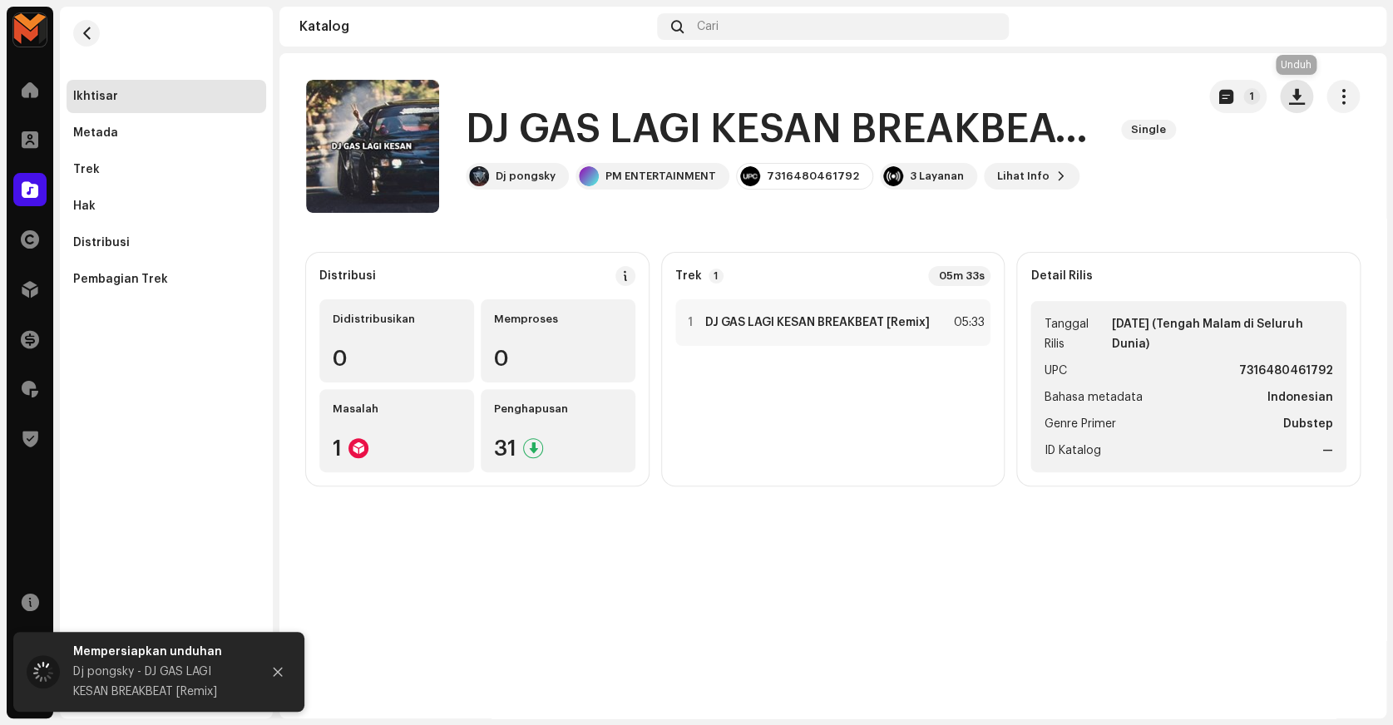
click at [1297, 95] on span "button" at bounding box center [1297, 96] width 16 height 13
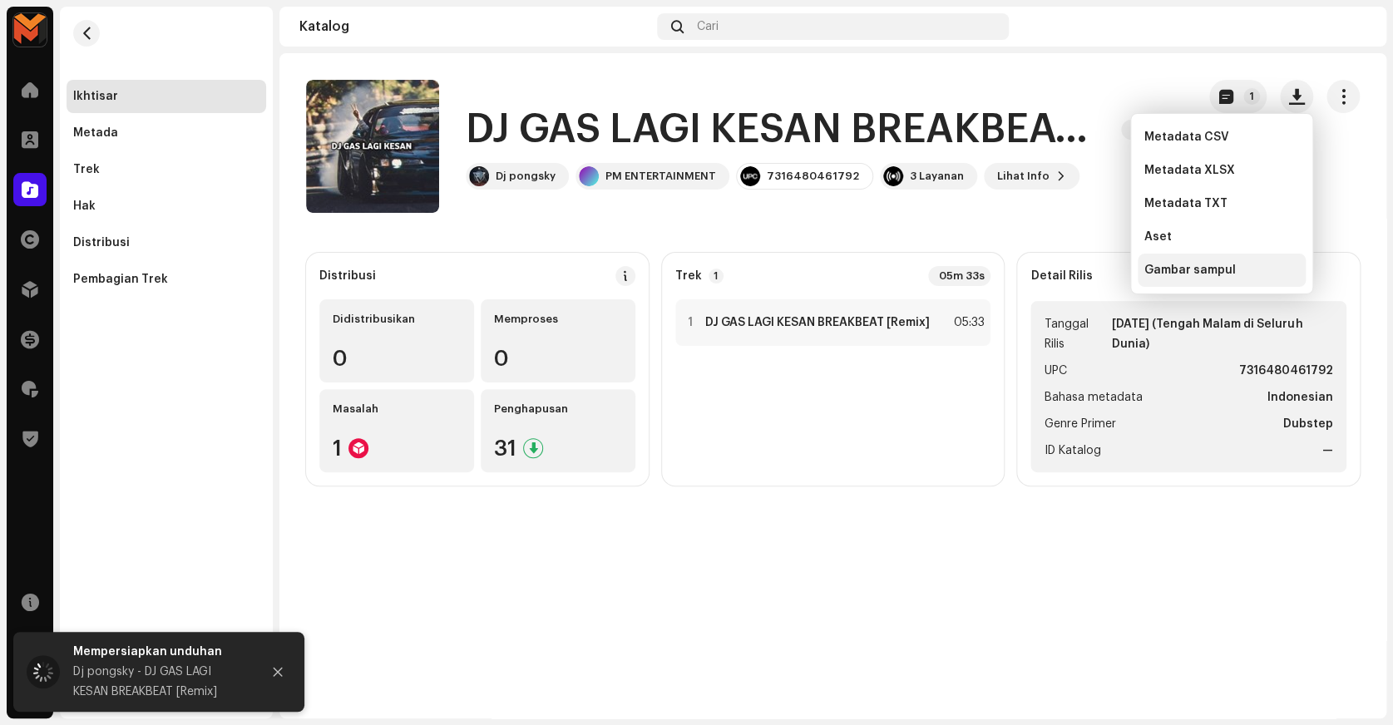
click at [1206, 274] on span "Gambar sampul" at bounding box center [1189, 270] width 91 height 13
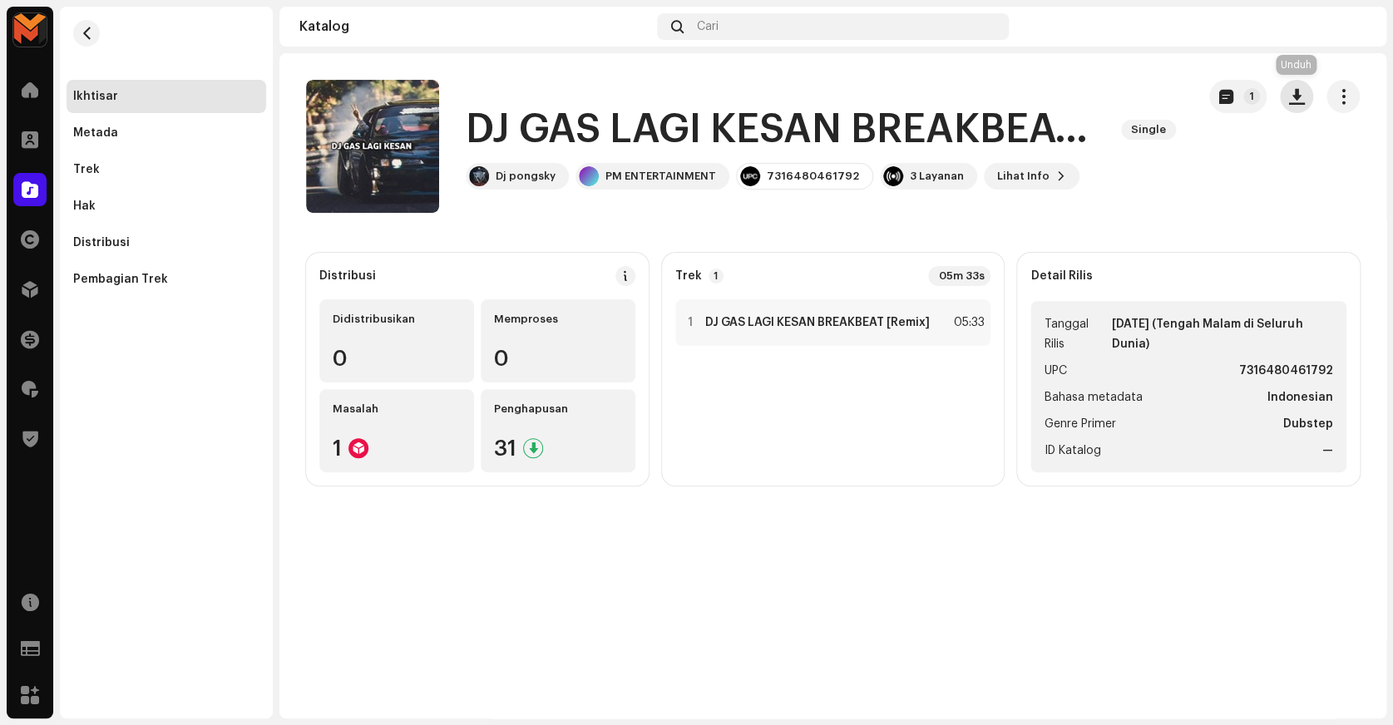
click at [1304, 91] on button "button" at bounding box center [1296, 96] width 33 height 33
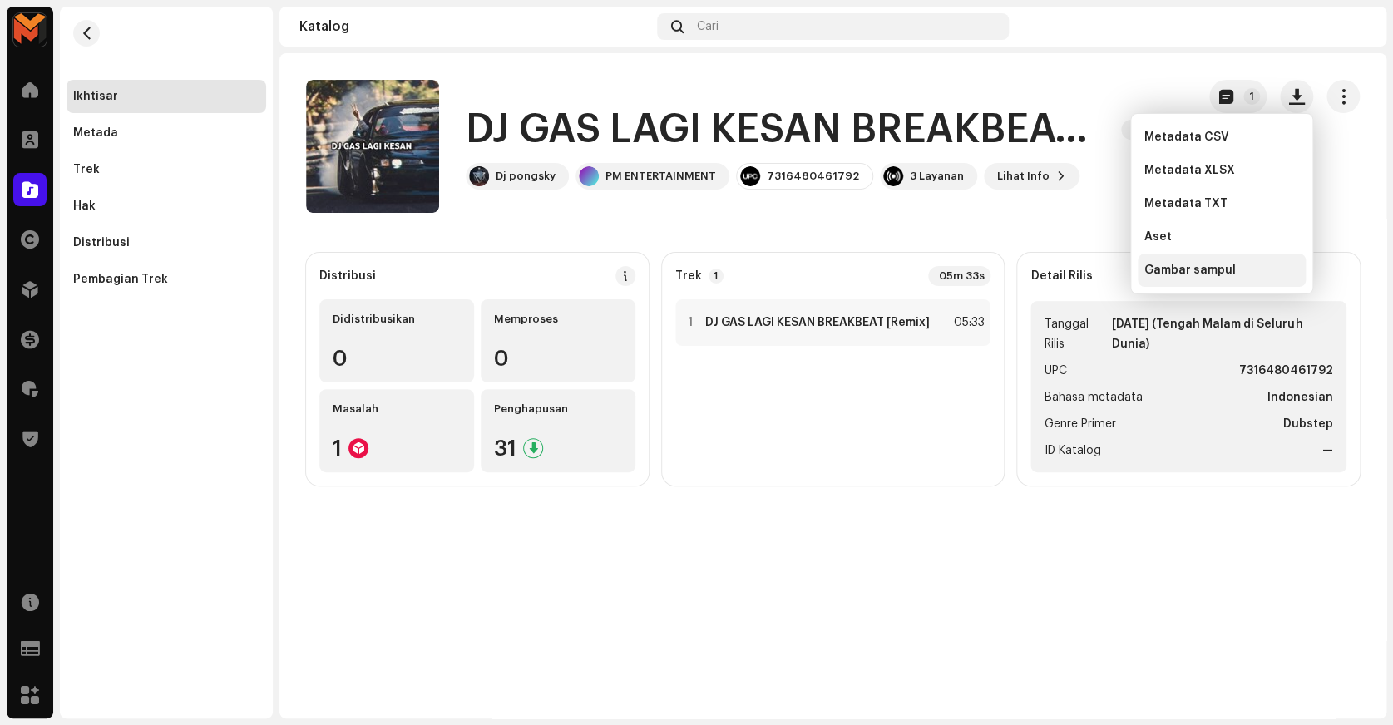
click at [1195, 262] on div "Gambar sampul" at bounding box center [1222, 270] width 168 height 33
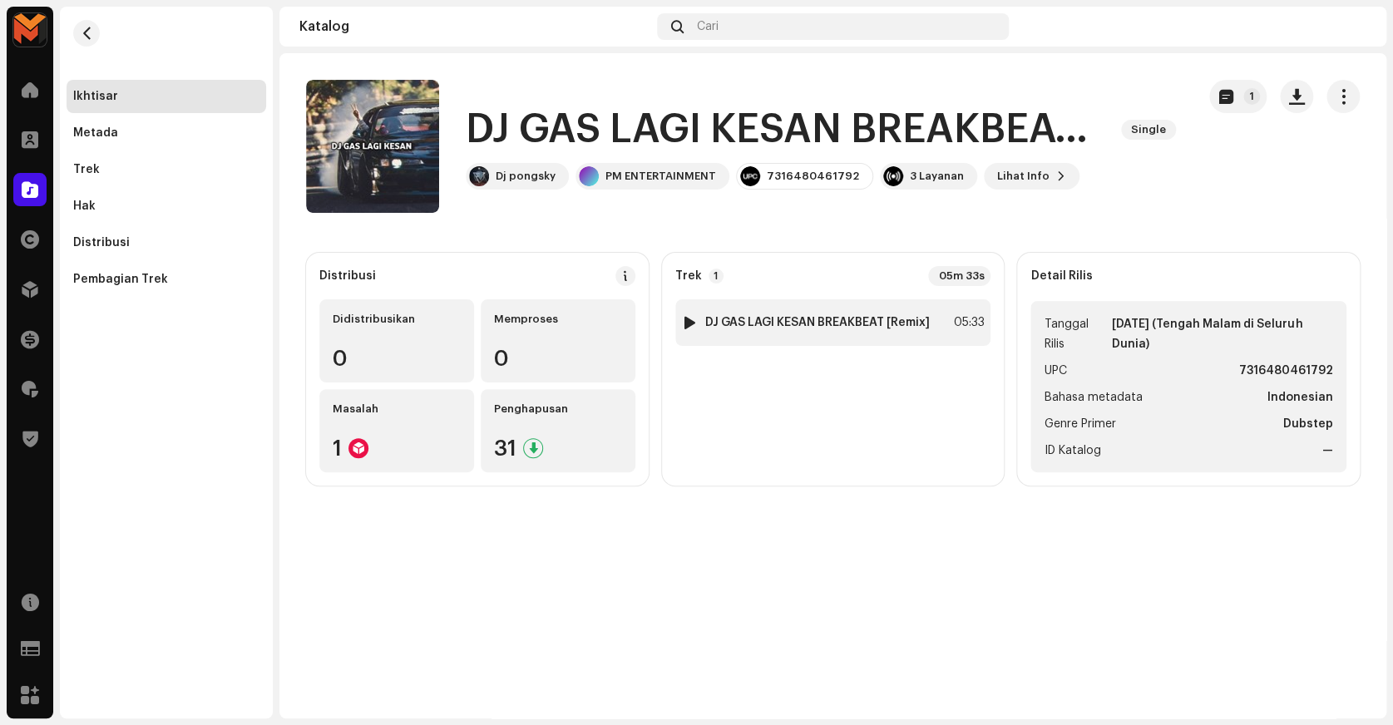
click at [772, 318] on strong "DJ GAS LAGI KESAN BREAKBEAT [Remix]" at bounding box center [817, 322] width 225 height 13
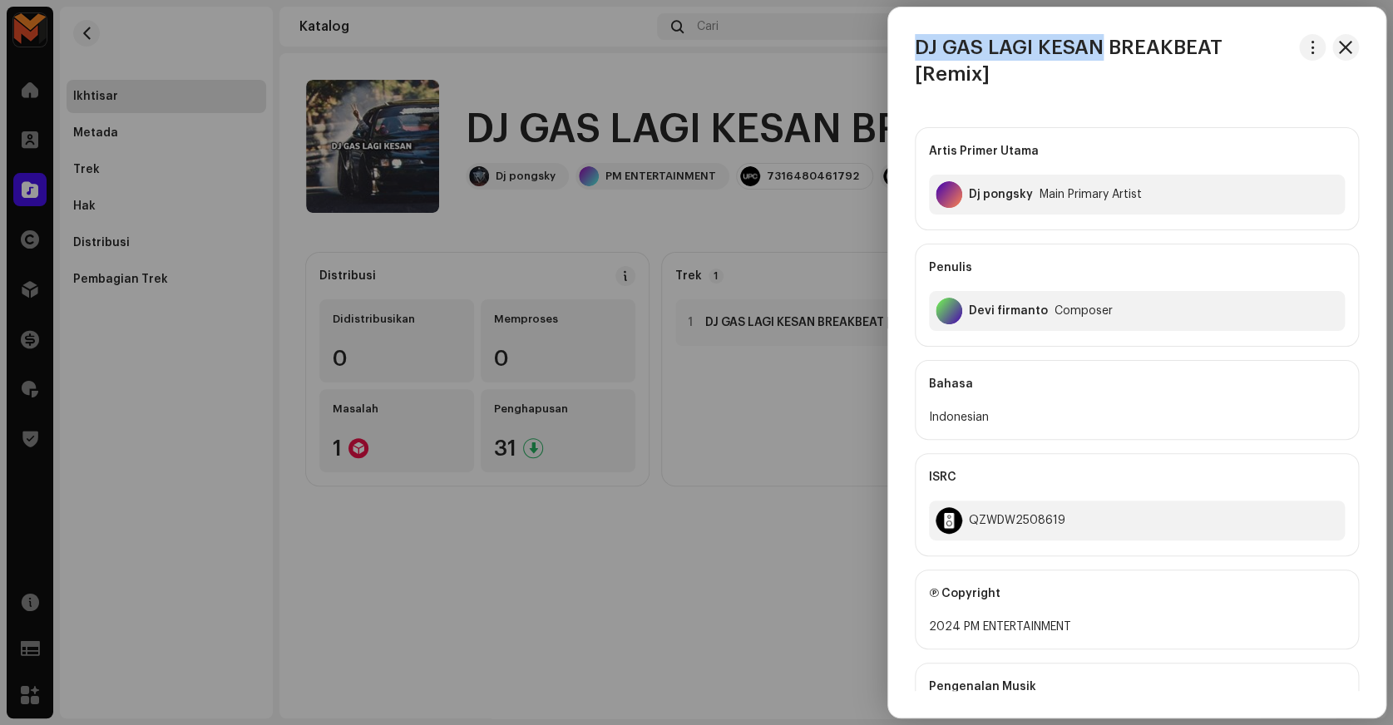
copy h3 "DJ GAS LAGI KESAN"
drag, startPoint x: 909, startPoint y: 51, endPoint x: 1100, endPoint y: 50, distance: 190.5
click at [1100, 50] on div "DJ GAS LAGI KESAN BREAKBEAT [Remix]" at bounding box center [1136, 60] width 497 height 53
copy div "Dj pongsky"
drag, startPoint x: 971, startPoint y: 199, endPoint x: 1040, endPoint y: 232, distance: 76.6
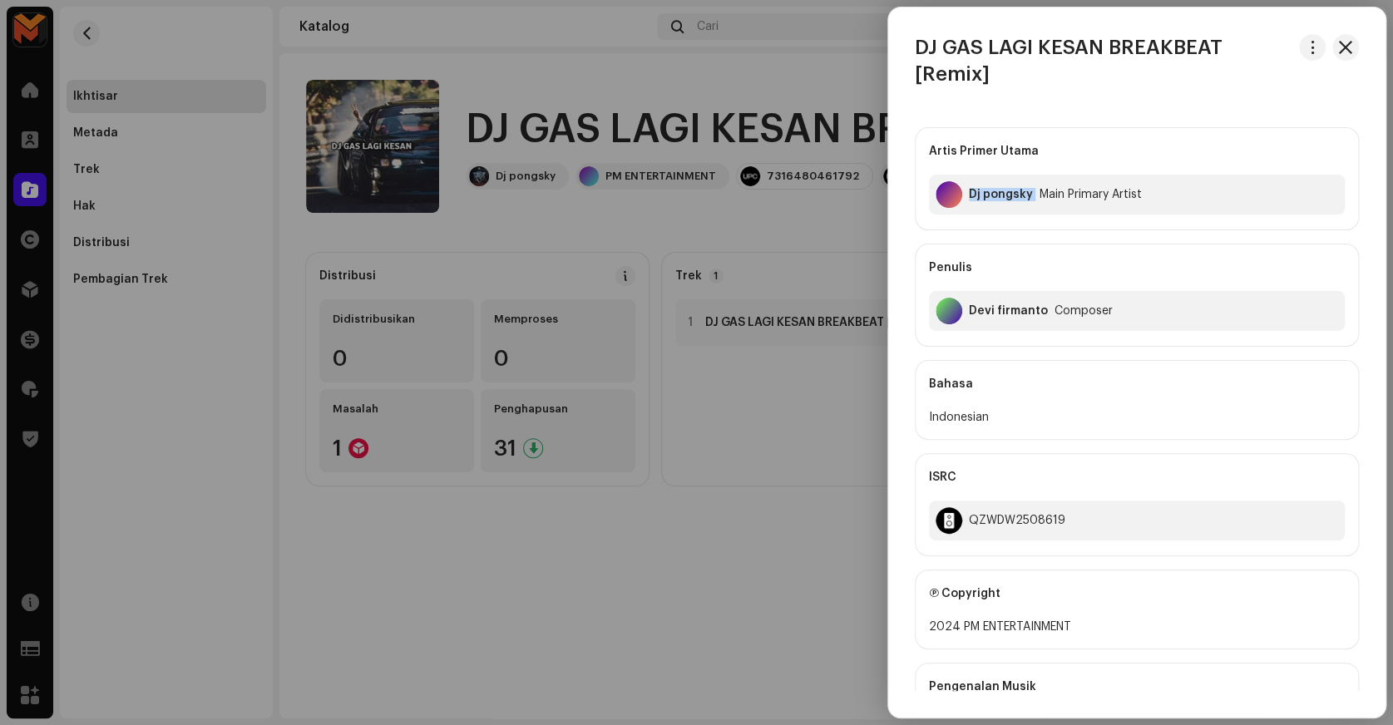
click at [1040, 232] on div "Artis Primer Utama Dj pongsky Main Primary Artist Penulis [PERSON_NAME] Composer" at bounding box center [1137, 237] width 444 height 220
click at [1038, 240] on div "Artis Primer Utama Dj pongsky Main Primary Artist Penulis [PERSON_NAME] Composer" at bounding box center [1137, 237] width 444 height 220
click at [1002, 319] on div "Devi firmanto Composer" at bounding box center [1137, 311] width 416 height 40
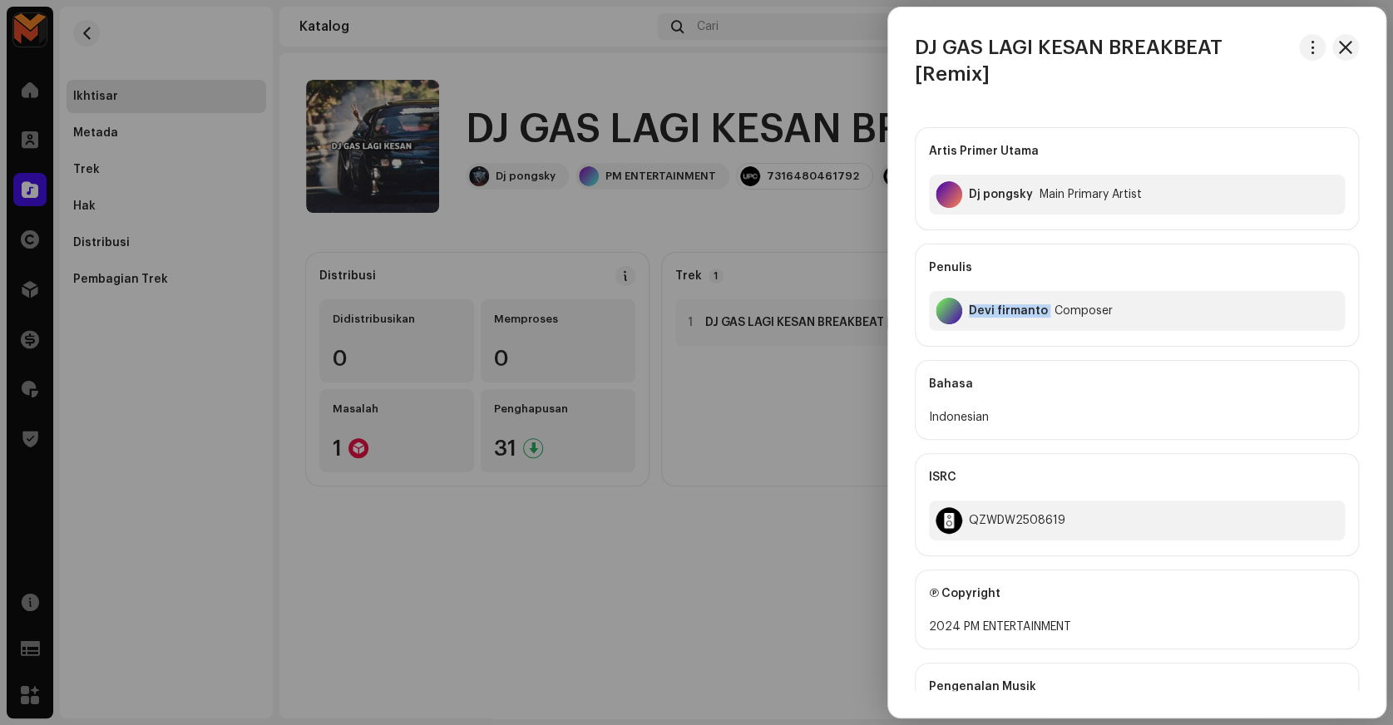
copy div "Devi firmanto"
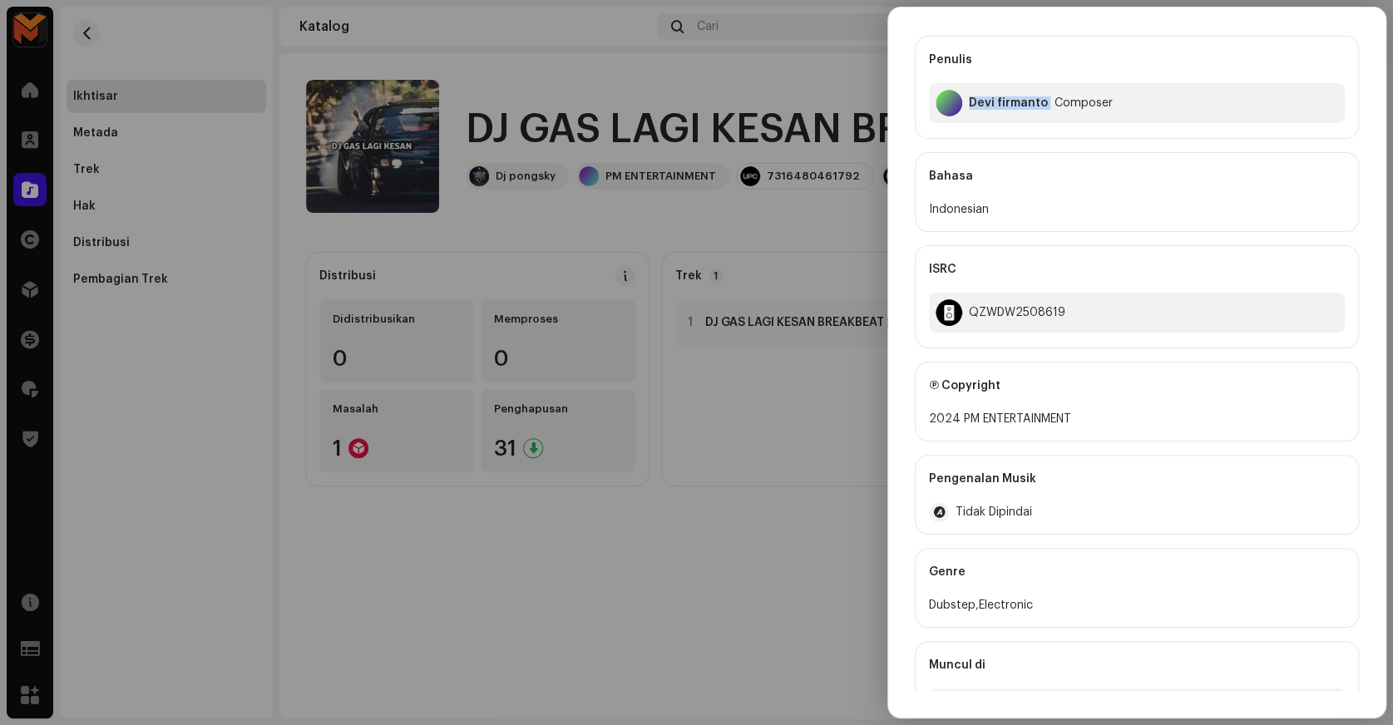
scroll to position [259, 0]
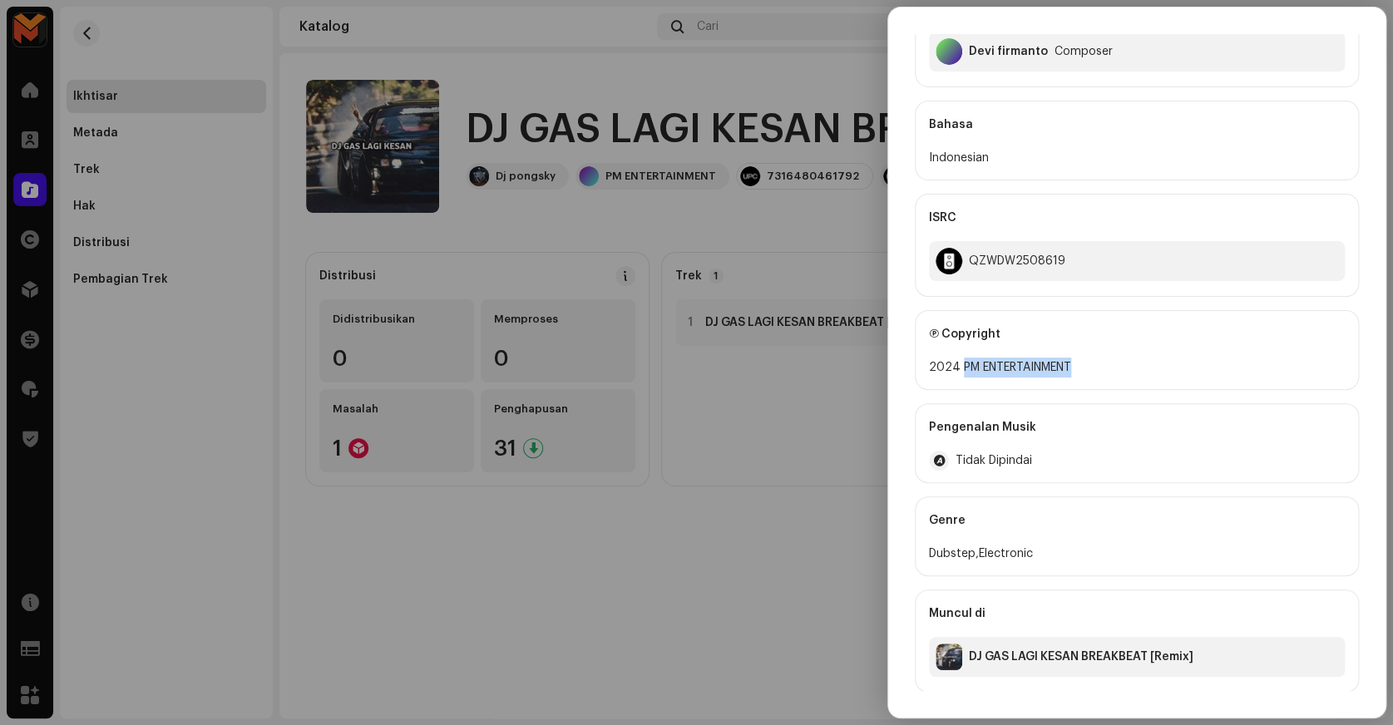
copy div "PM ENTERTAINMENT"
drag, startPoint x: 959, startPoint y: 367, endPoint x: 1117, endPoint y: 363, distance: 158.1
click at [1117, 363] on div "2024 PM ENTERTAINMENT" at bounding box center [1137, 368] width 416 height 20
click at [1010, 264] on div "QZWDW2508619" at bounding box center [1017, 261] width 96 height 13
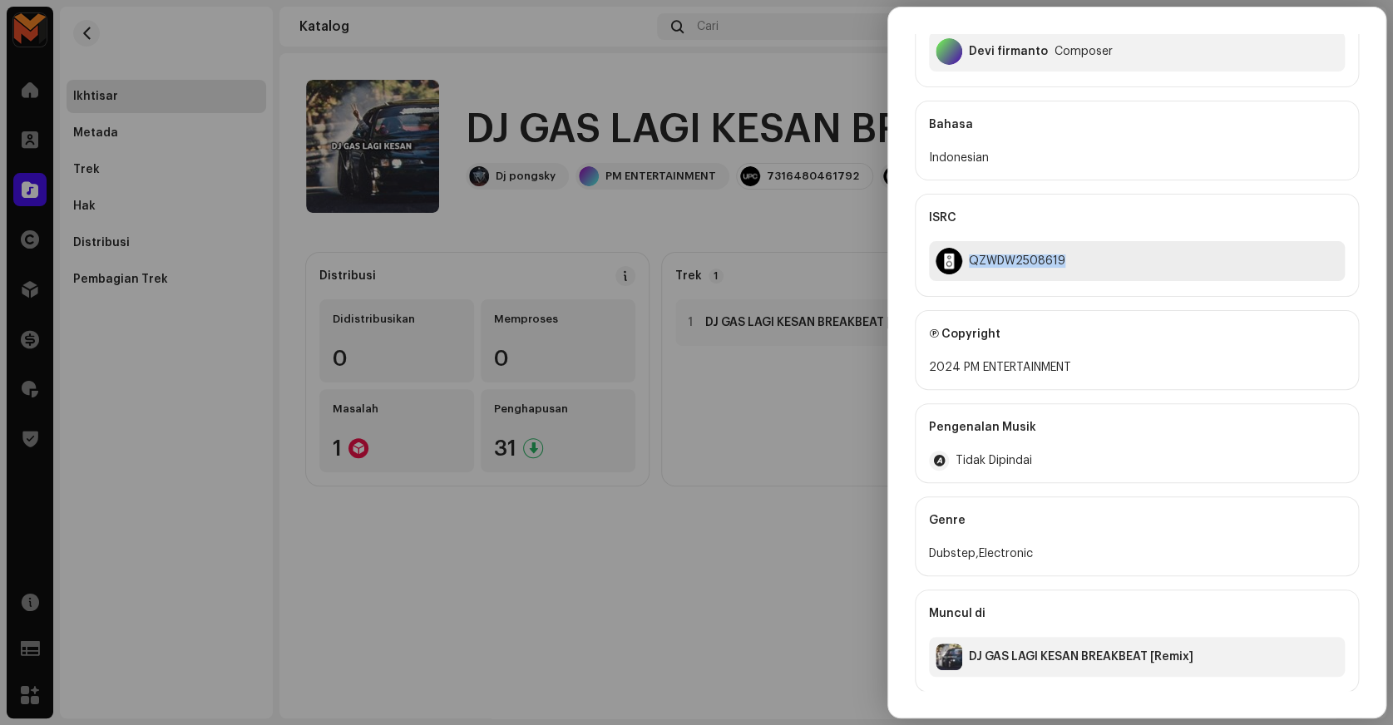
click at [1010, 264] on div "QZWDW2508619" at bounding box center [1017, 261] width 96 height 13
copy div "QZWDW2508619"
click at [829, 271] on div at bounding box center [696, 362] width 1393 height 725
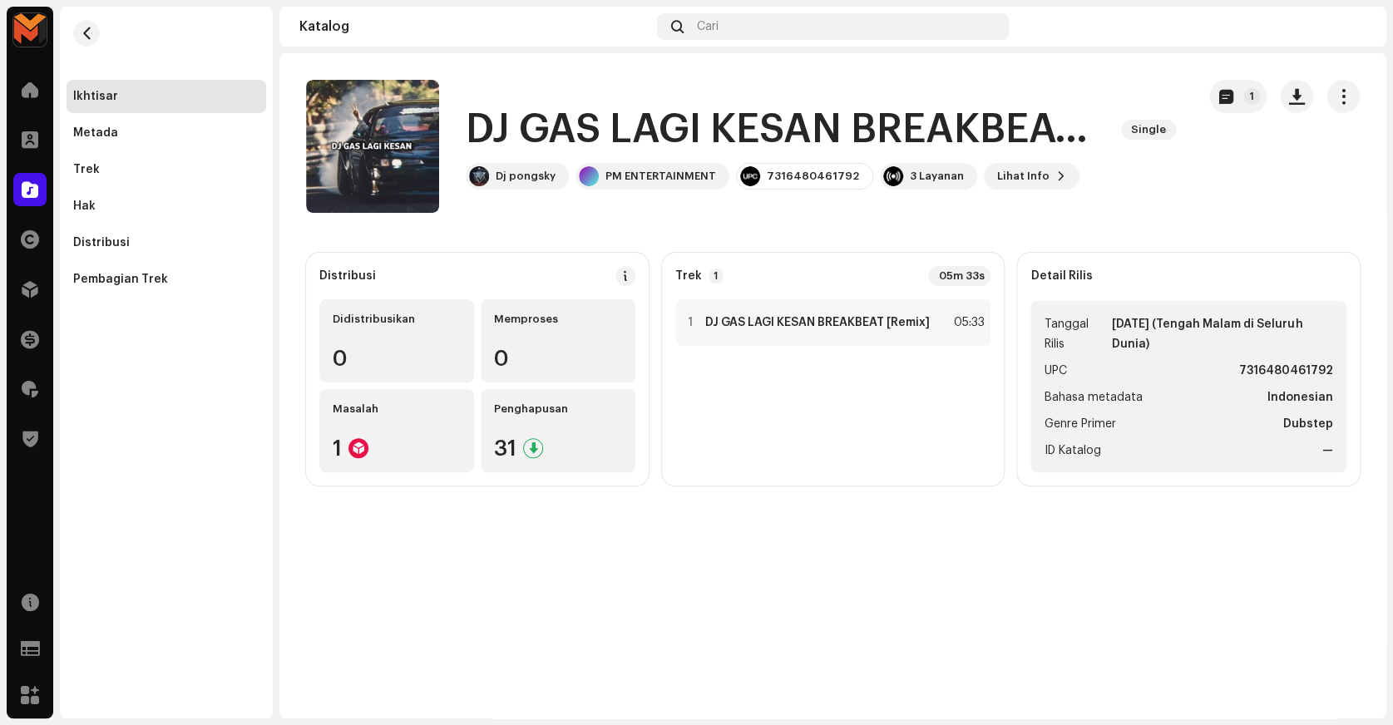
click at [1327, 373] on strong "7316480461792" at bounding box center [1286, 371] width 94 height 20
copy strong "7316480461792"
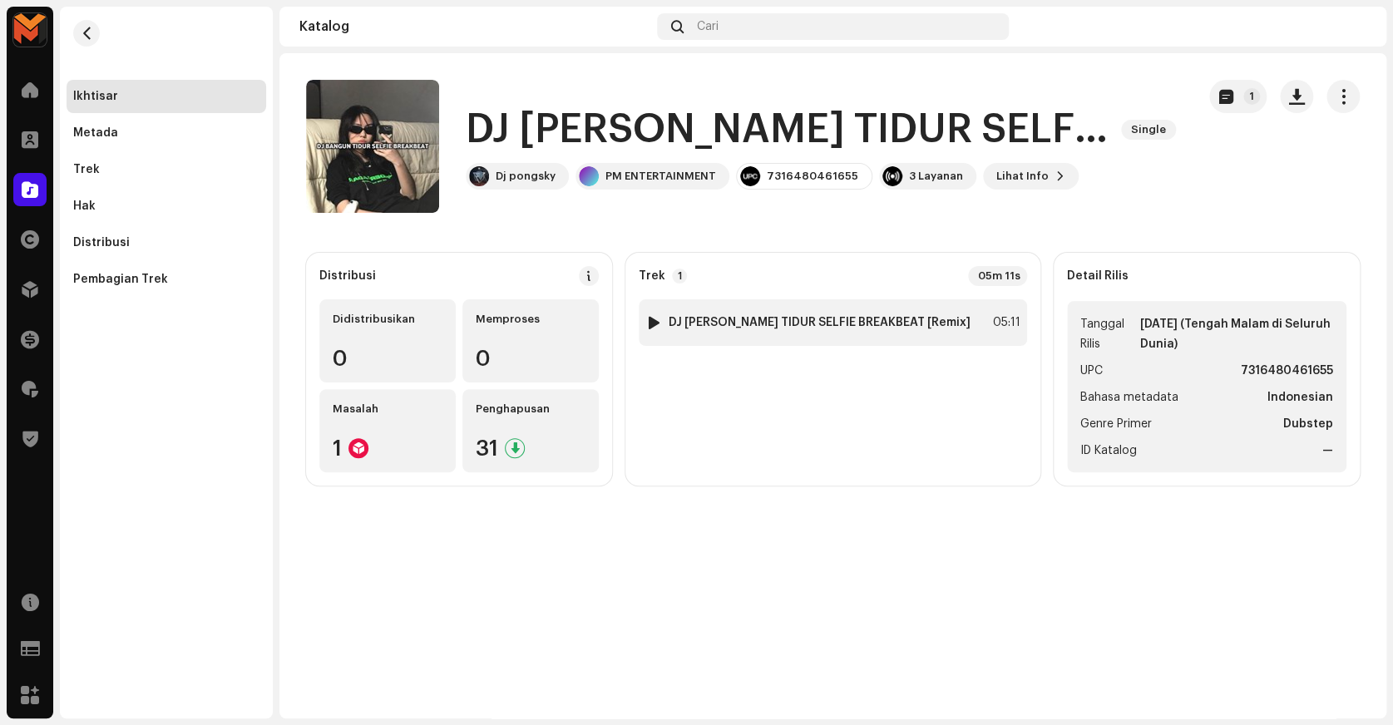
click at [984, 317] on div "05:11" at bounding box center [1002, 323] width 37 height 20
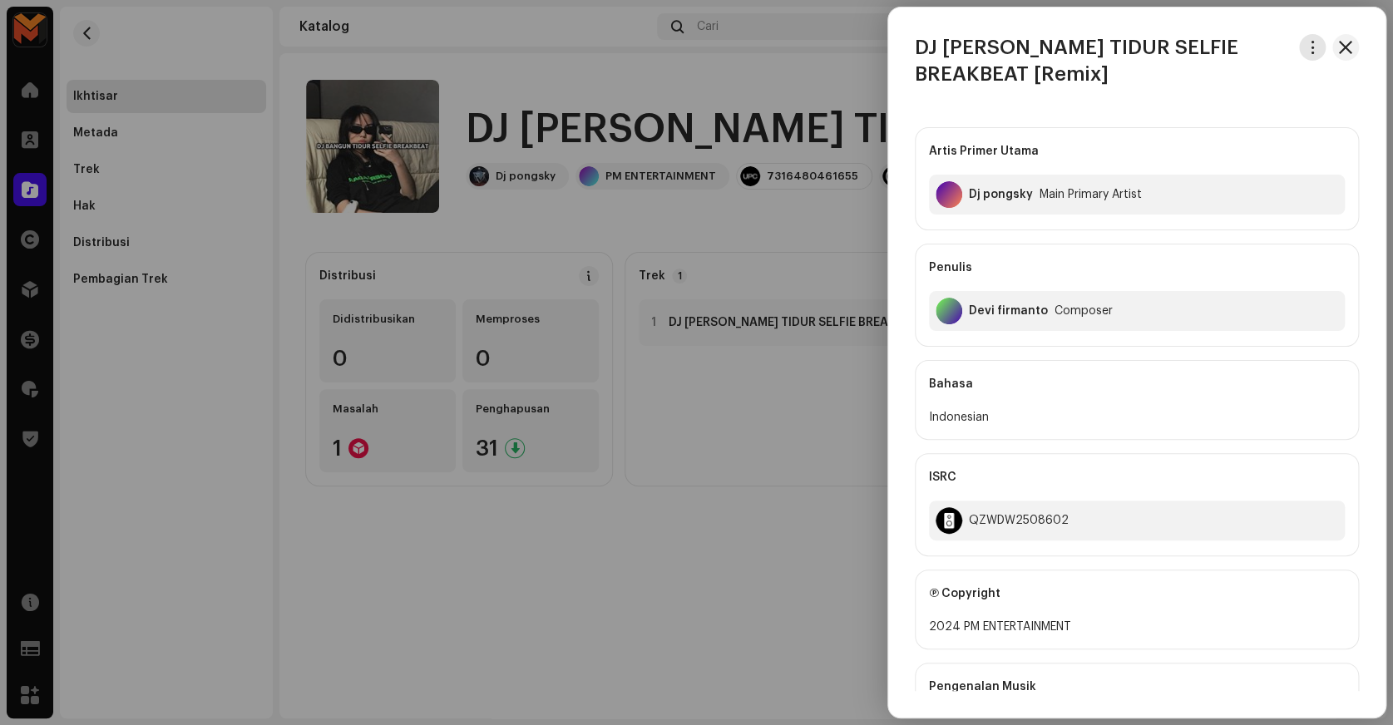
click at [1307, 45] on span "button" at bounding box center [1313, 47] width 12 height 13
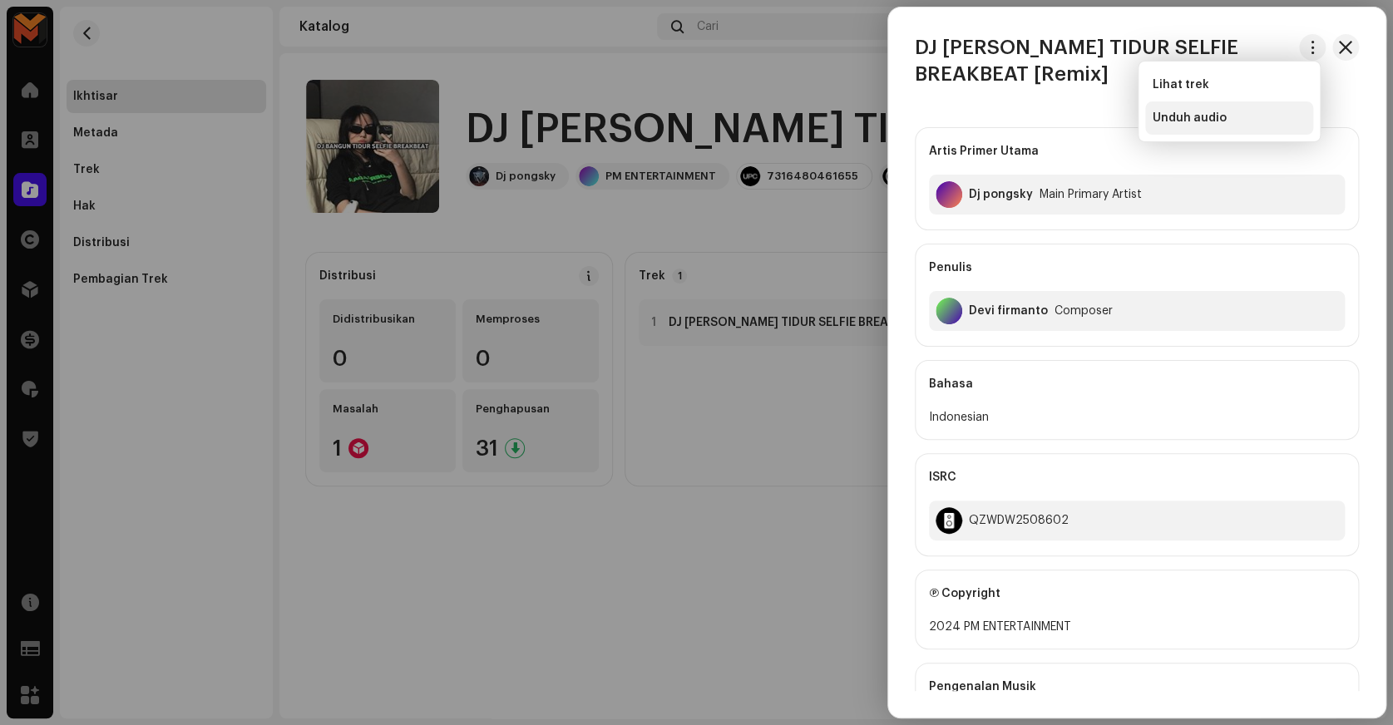
click at [1180, 121] on span "Unduh audio" at bounding box center [1189, 117] width 74 height 13
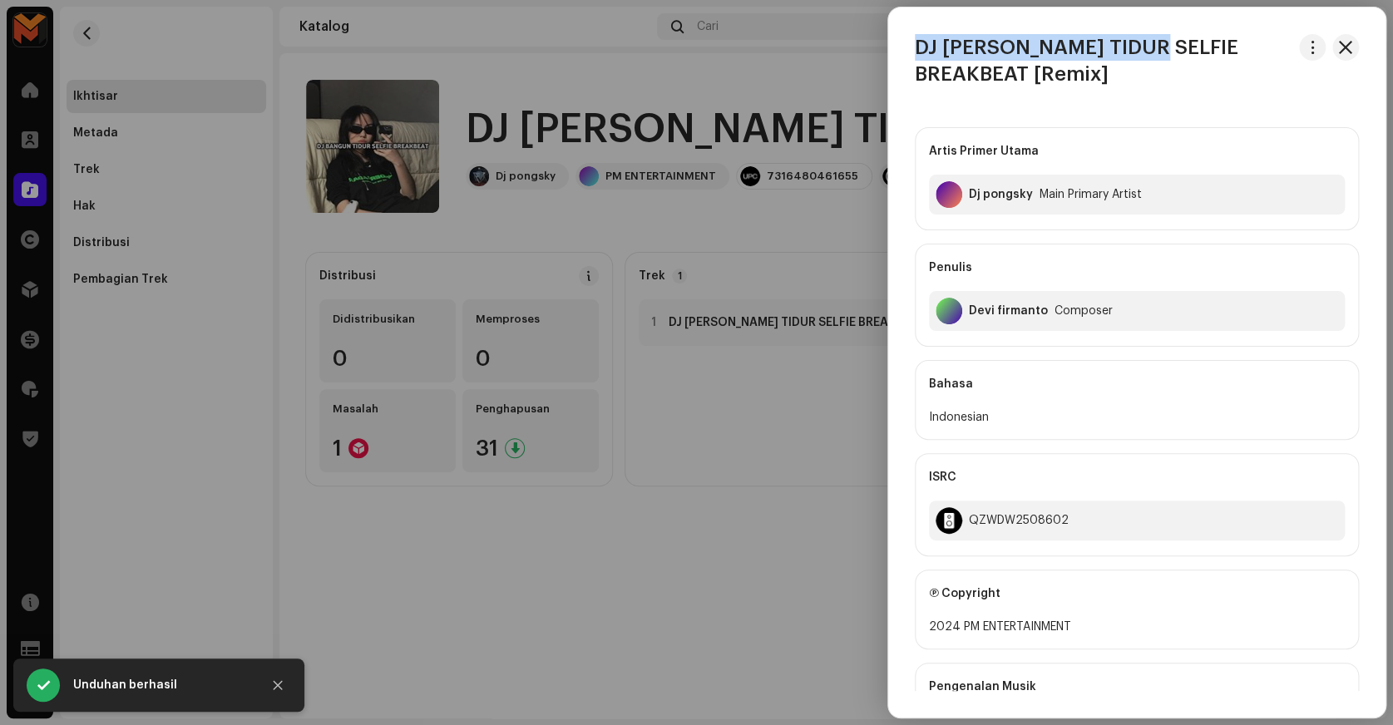
copy h3 "DJ [PERSON_NAME] TIDUR SELFIE"
drag, startPoint x: 910, startPoint y: 37, endPoint x: 1158, endPoint y: 35, distance: 247.9
click at [1158, 35] on div "DJ [PERSON_NAME] TIDUR SELFIE BREAKBEAT [Remix]" at bounding box center [1136, 60] width 497 height 53
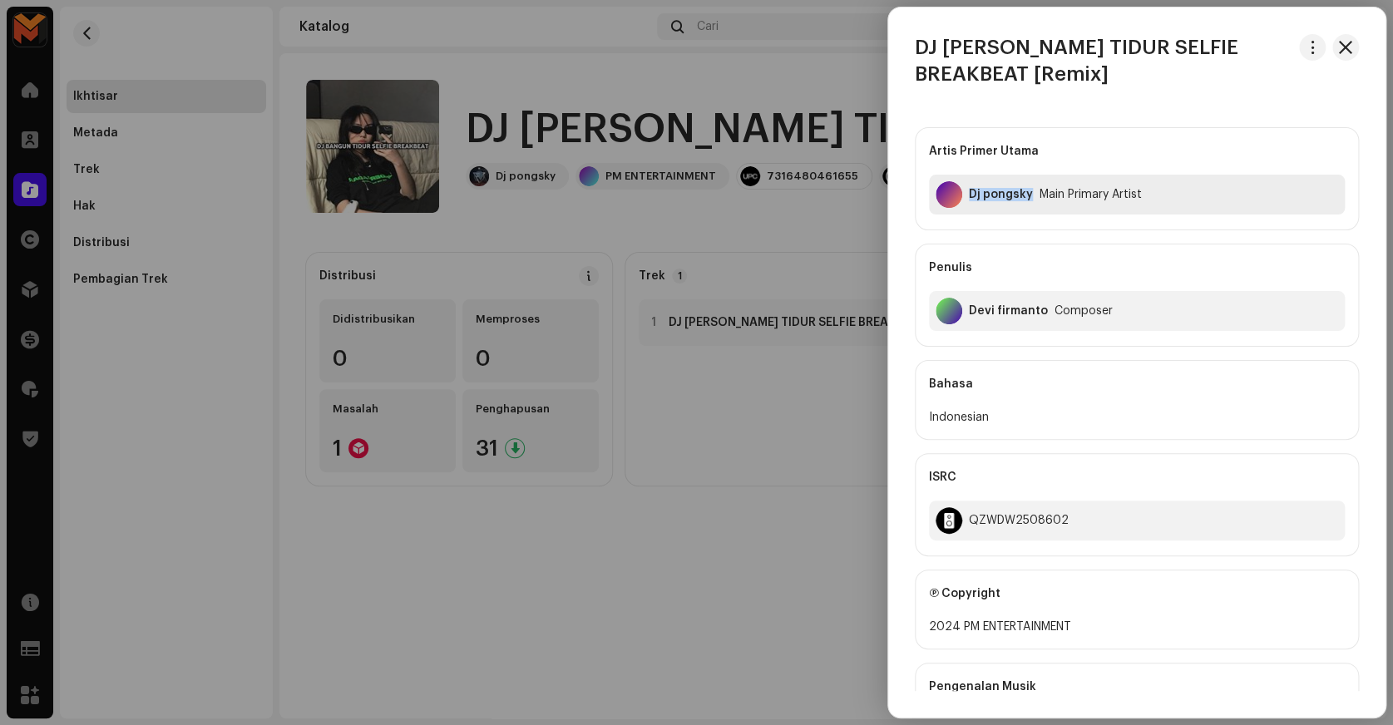
copy div "Dj pongsky"
drag, startPoint x: 969, startPoint y: 200, endPoint x: 1031, endPoint y: 241, distance: 73.8
click at [1031, 241] on div "Artis Primer Utama Dj pongsky Main Primary Artist Penulis [PERSON_NAME] Composer" at bounding box center [1137, 237] width 444 height 220
click at [1000, 303] on div "Devi firmanto Composer" at bounding box center [1137, 311] width 416 height 40
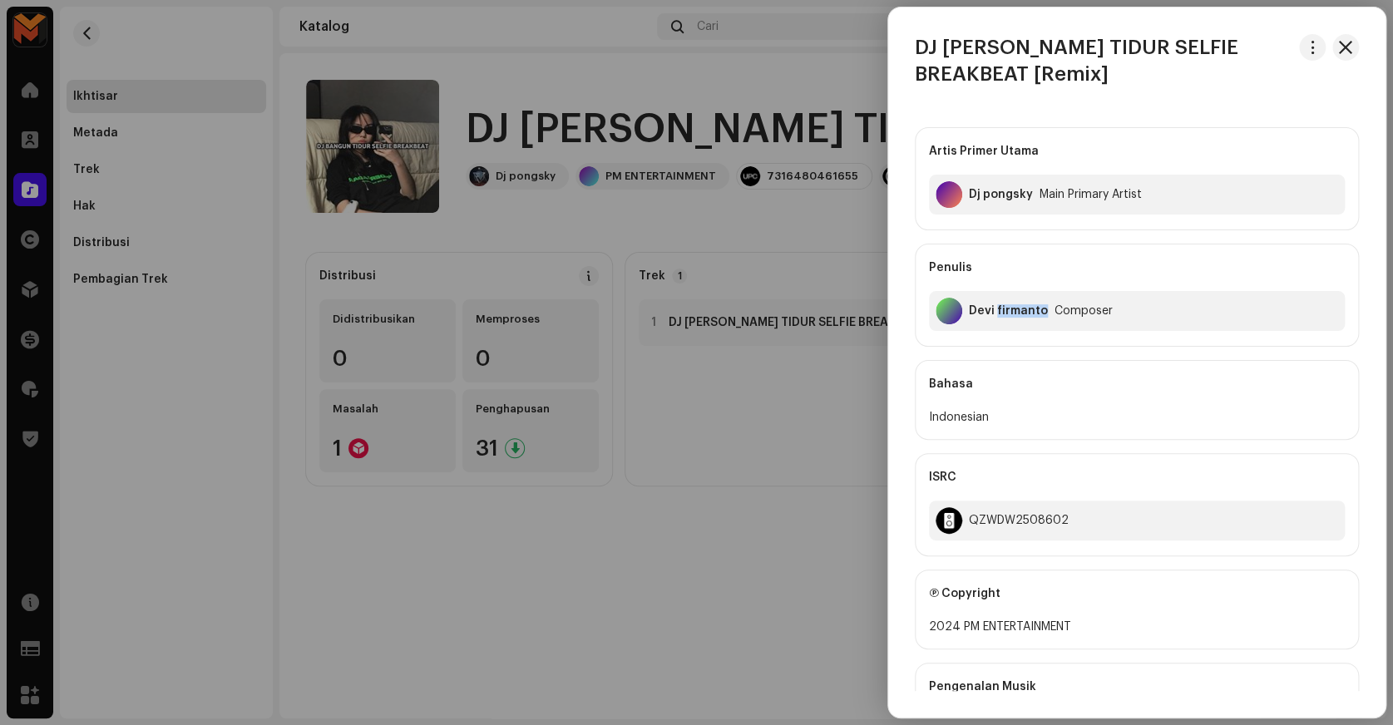
click at [1000, 303] on div "Devi firmanto Composer" at bounding box center [1137, 311] width 416 height 40
copy div "Devi firmanto"
click at [1003, 631] on div "2024 PM ENTERTAINMENT" at bounding box center [1137, 627] width 416 height 20
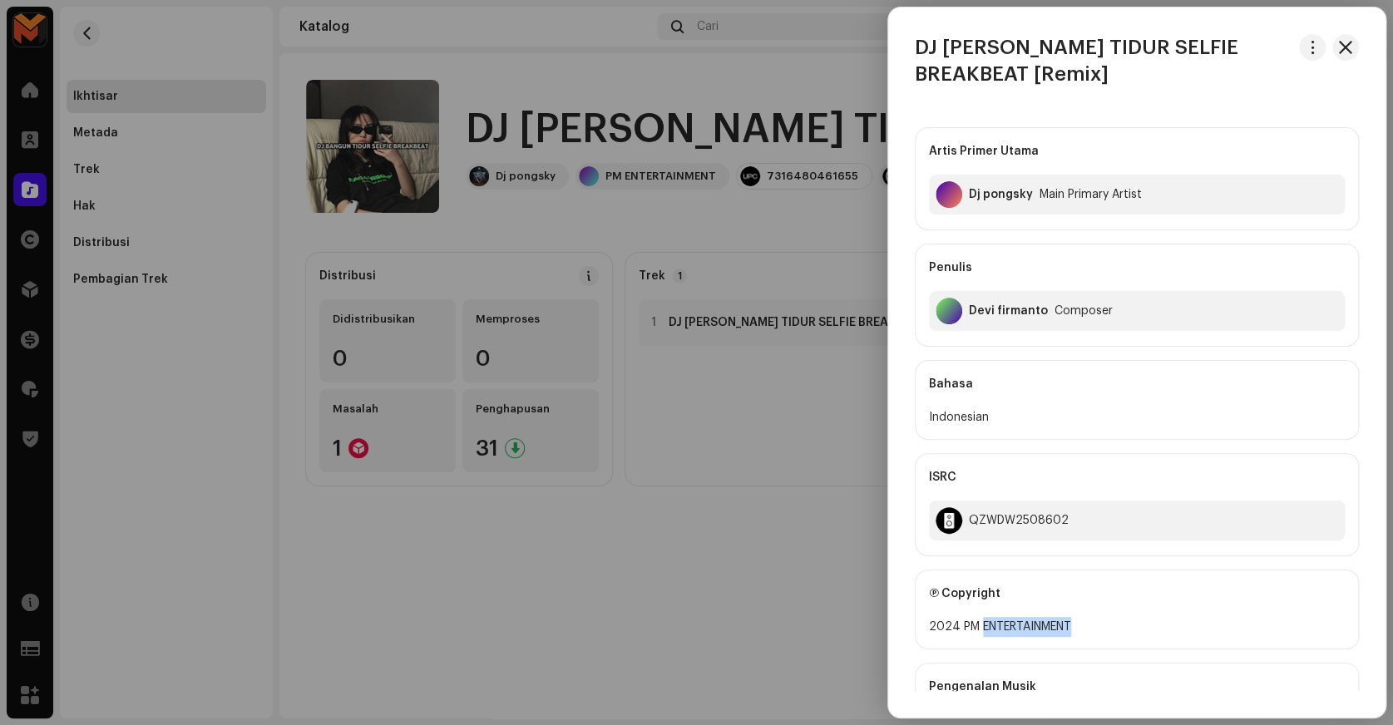
copy div "ENTERTAINMENT"
click at [1109, 46] on h3 "DJ [PERSON_NAME] TIDUR SELFIE BREAKBEAT [Remix]" at bounding box center [1104, 60] width 378 height 53
copy h3 "SELFIE"
click at [991, 530] on div "QZWDW2508602" at bounding box center [1137, 521] width 416 height 40
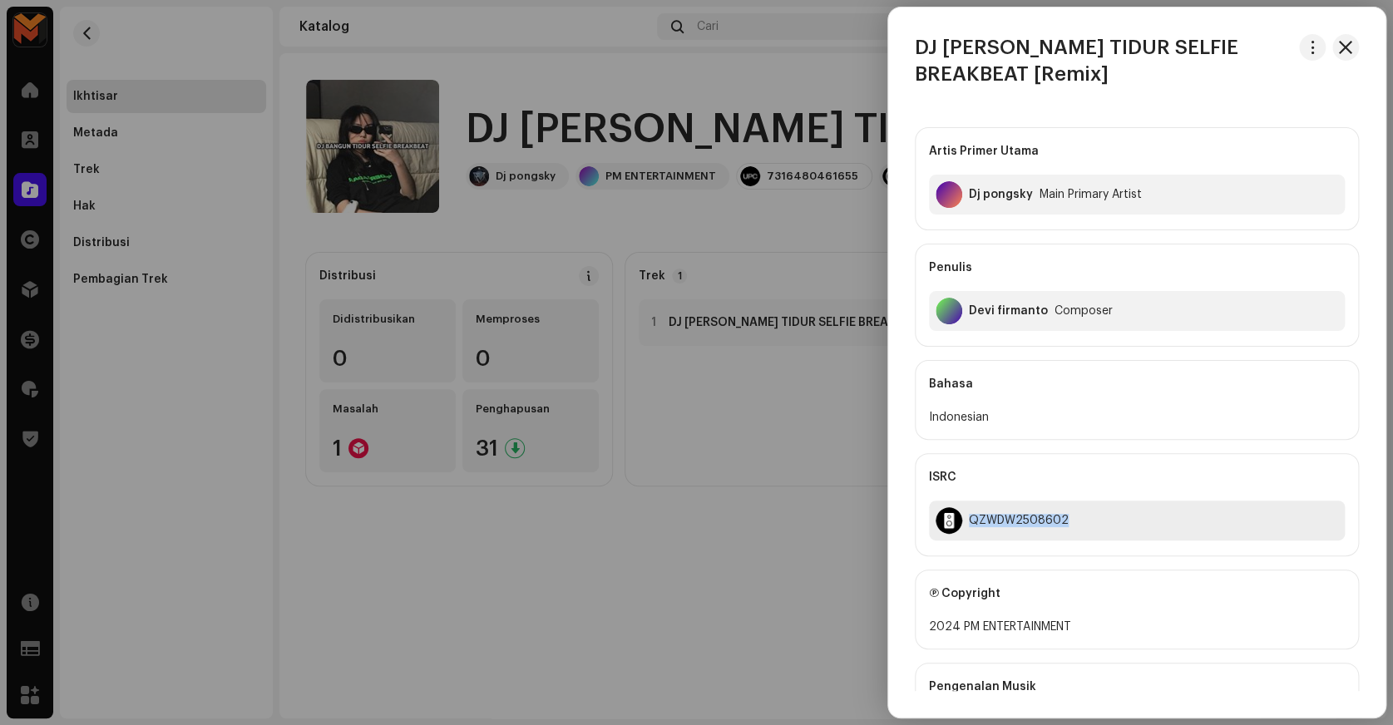
click at [991, 530] on div "QZWDW2508602" at bounding box center [1137, 521] width 416 height 40
copy div "QZWDW2508602"
click at [823, 451] on div at bounding box center [696, 362] width 1393 height 725
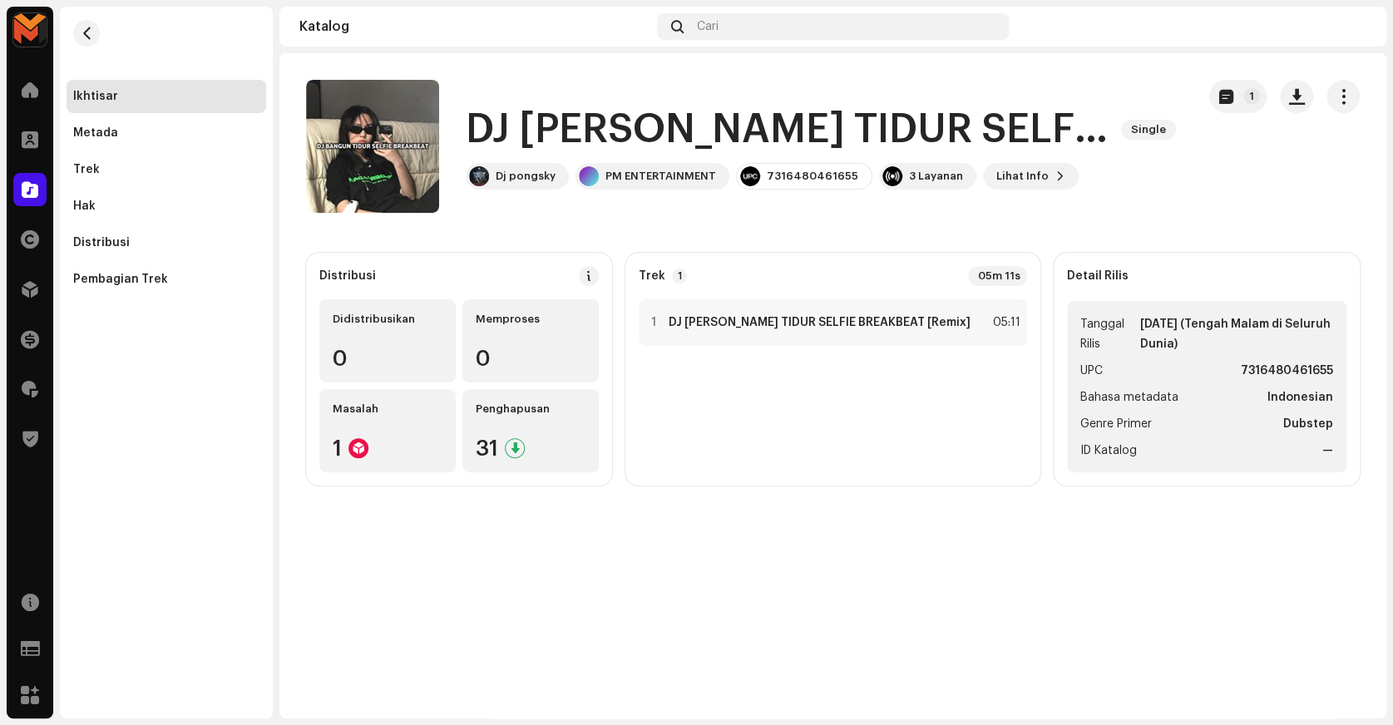
click at [1253, 366] on strong "7316480461655" at bounding box center [1287, 371] width 92 height 20
copy strong "7316480461655"
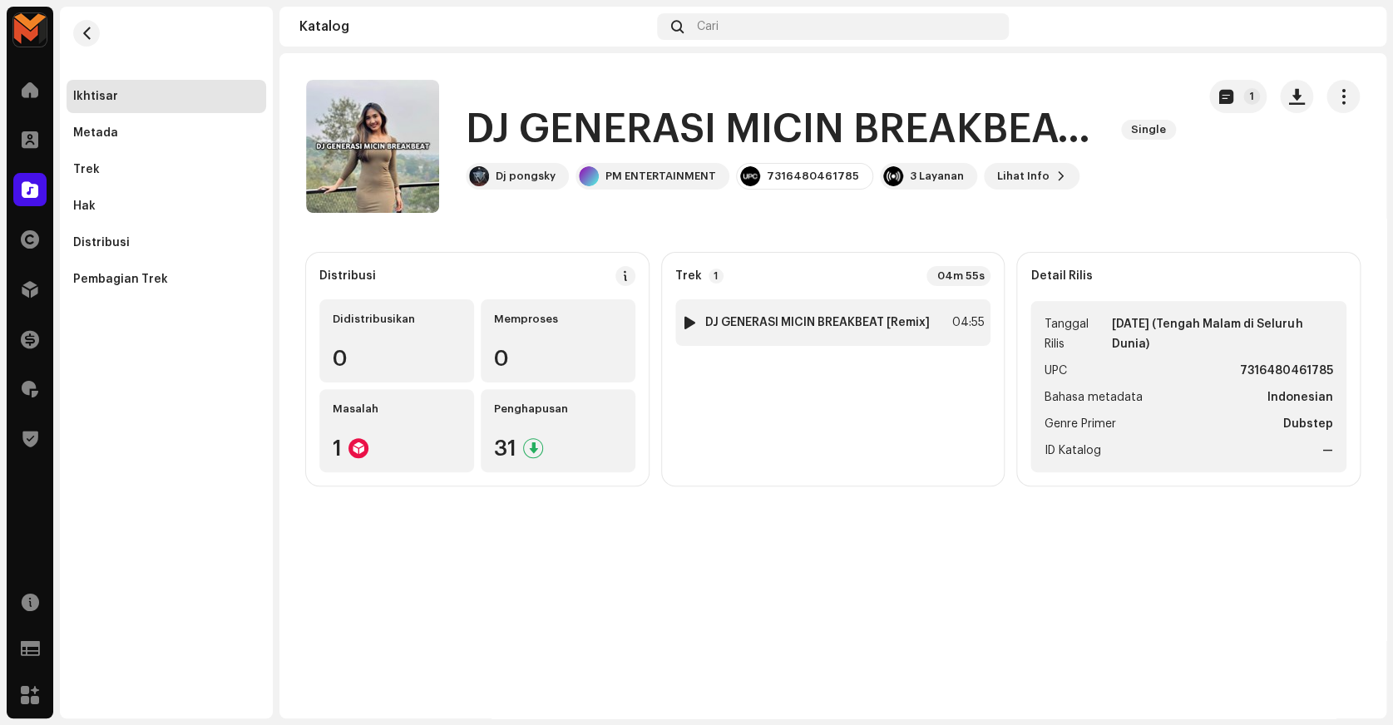
click at [885, 316] on strong "DJ GENERASI MICIN BREAKBEAT [Remix]" at bounding box center [817, 322] width 225 height 13
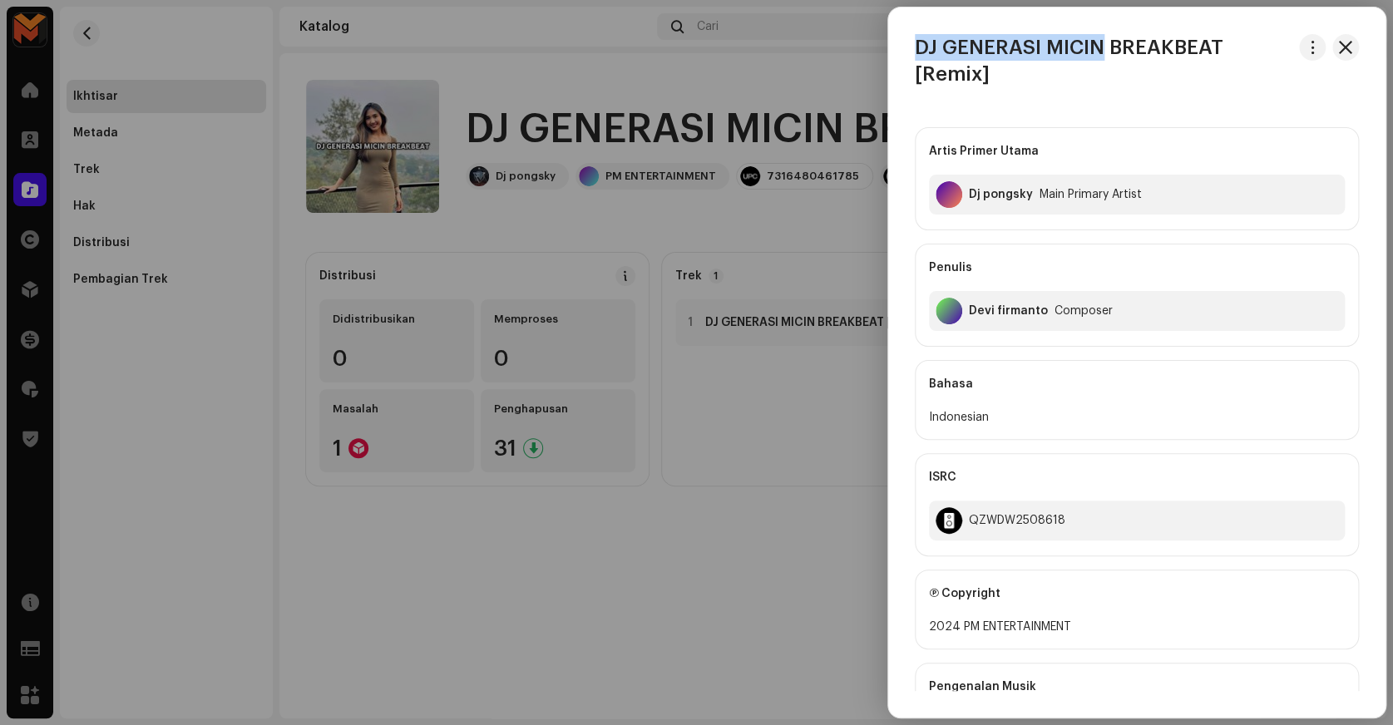
copy h3 "DJ GENERASI MICIN"
drag, startPoint x: 906, startPoint y: 37, endPoint x: 1099, endPoint y: 46, distance: 193.2
click at [1099, 46] on div "DJ GENERASI MICIN BREAKBEAT [Remix]" at bounding box center [1136, 60] width 497 height 53
click at [1299, 44] on button "button" at bounding box center [1312, 47] width 27 height 27
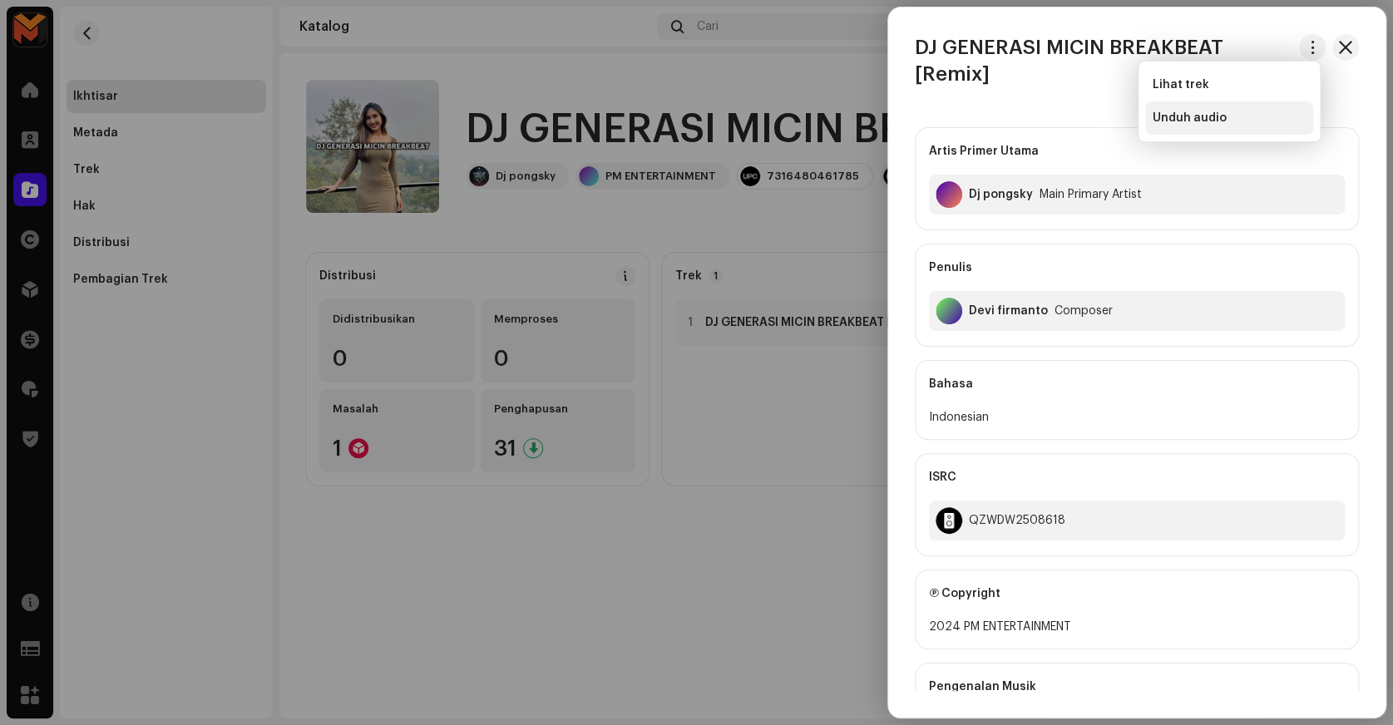
click at [1204, 111] on span "Unduh audio" at bounding box center [1189, 117] width 74 height 13
